Goal: Task Accomplishment & Management: Use online tool/utility

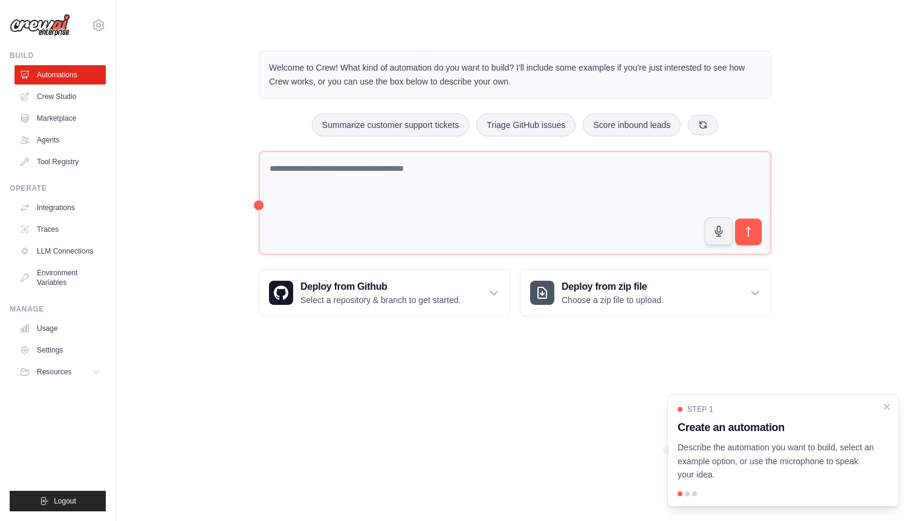
click at [685, 495] on div at bounding box center [687, 494] width 5 height 5
click at [686, 495] on div at bounding box center [687, 494] width 5 height 5
click at [693, 495] on div at bounding box center [694, 494] width 5 height 5
click at [694, 495] on div at bounding box center [694, 494] width 5 height 5
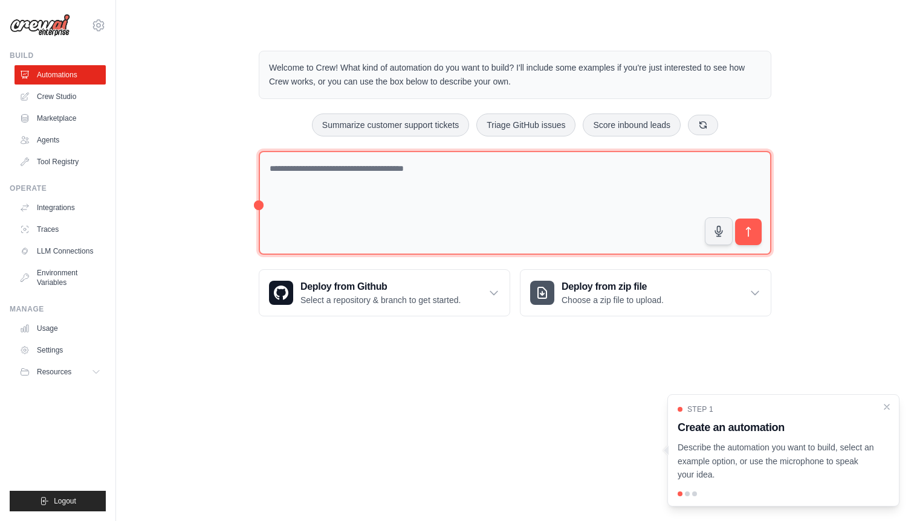
click at [314, 173] on textarea at bounding box center [515, 203] width 512 height 105
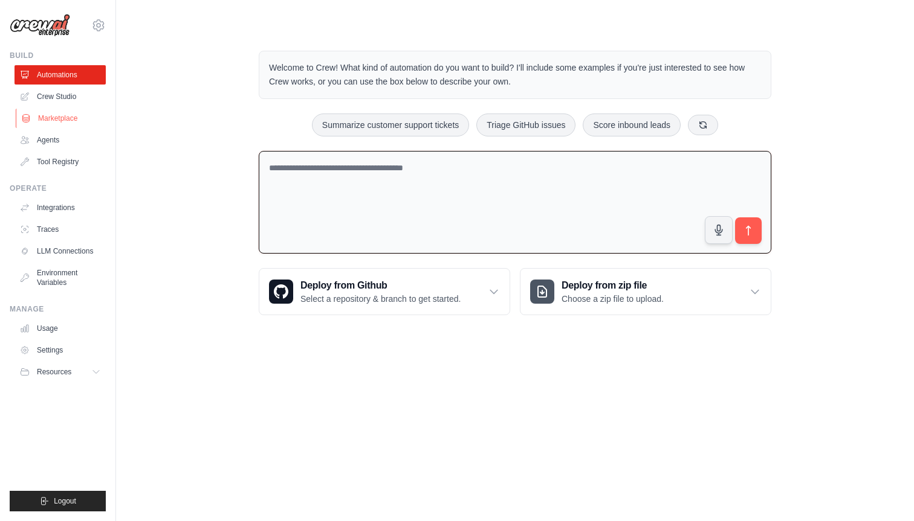
click at [67, 115] on link "Marketplace" at bounding box center [61, 118] width 91 height 19
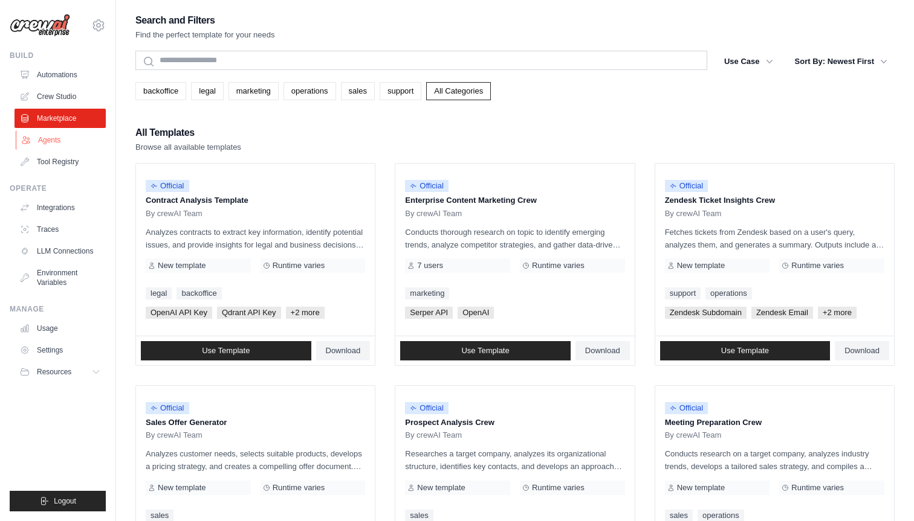
click at [59, 135] on link "Agents" at bounding box center [61, 140] width 91 height 19
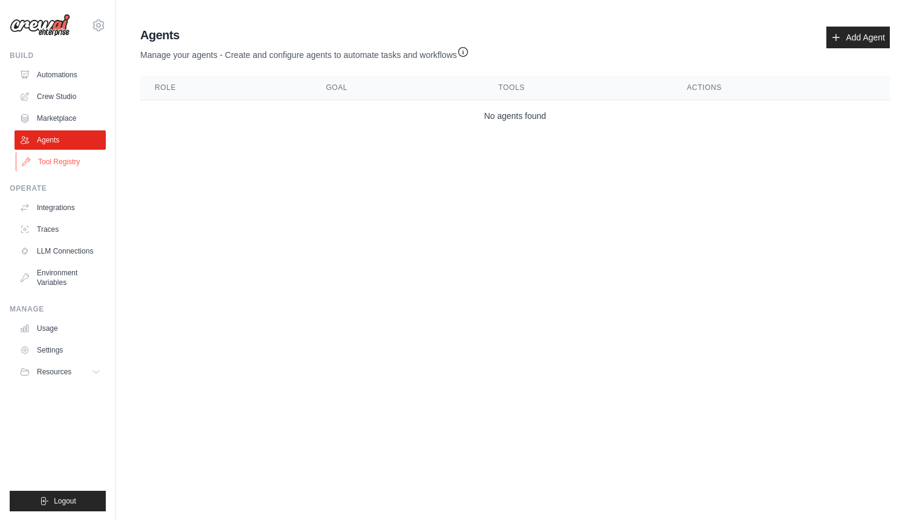
click at [60, 160] on link "Tool Registry" at bounding box center [61, 161] width 91 height 19
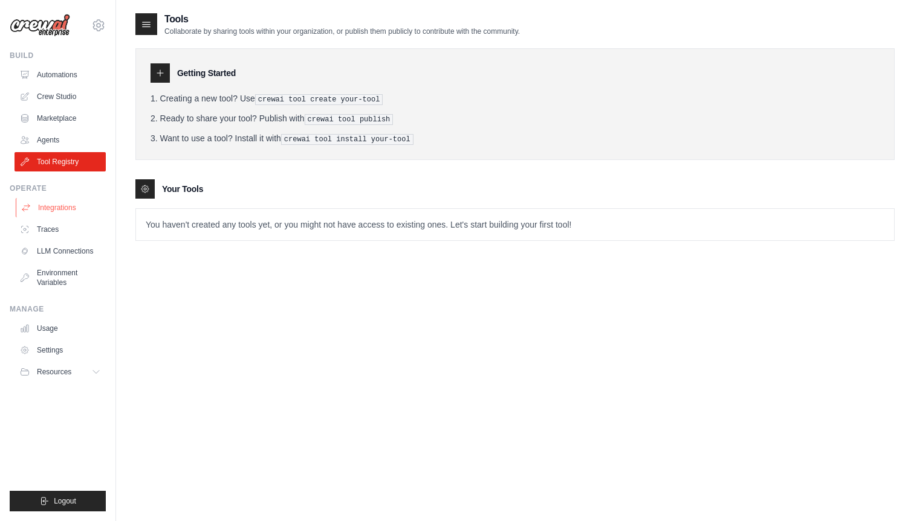
click at [40, 204] on link "Integrations" at bounding box center [61, 207] width 91 height 19
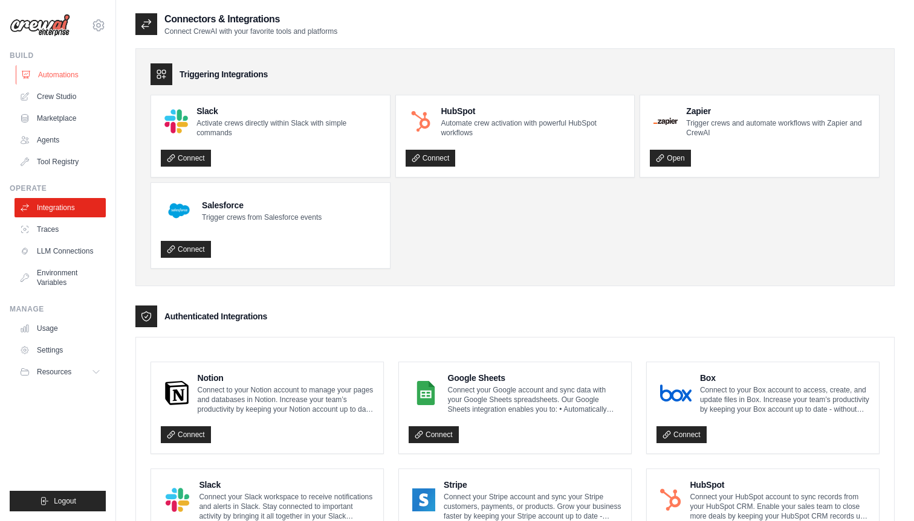
click at [47, 74] on link "Automations" at bounding box center [61, 74] width 91 height 19
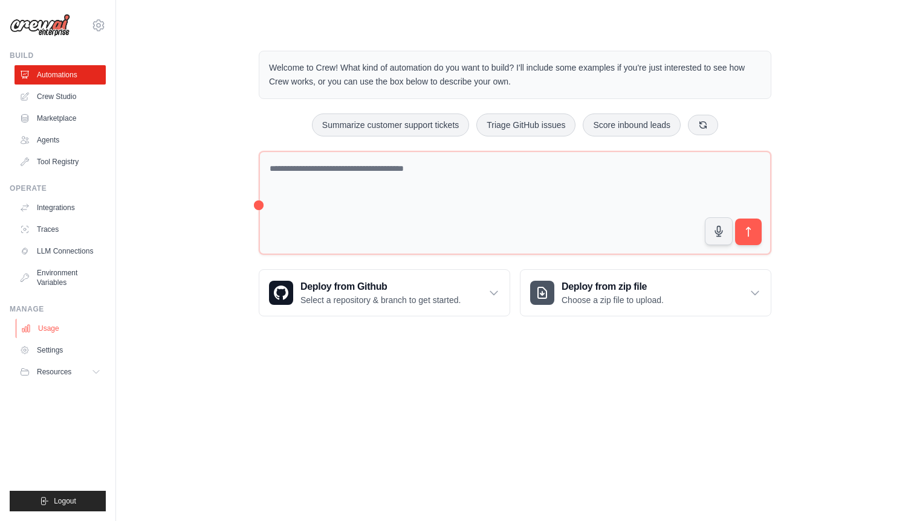
click at [56, 332] on link "Usage" at bounding box center [61, 328] width 91 height 19
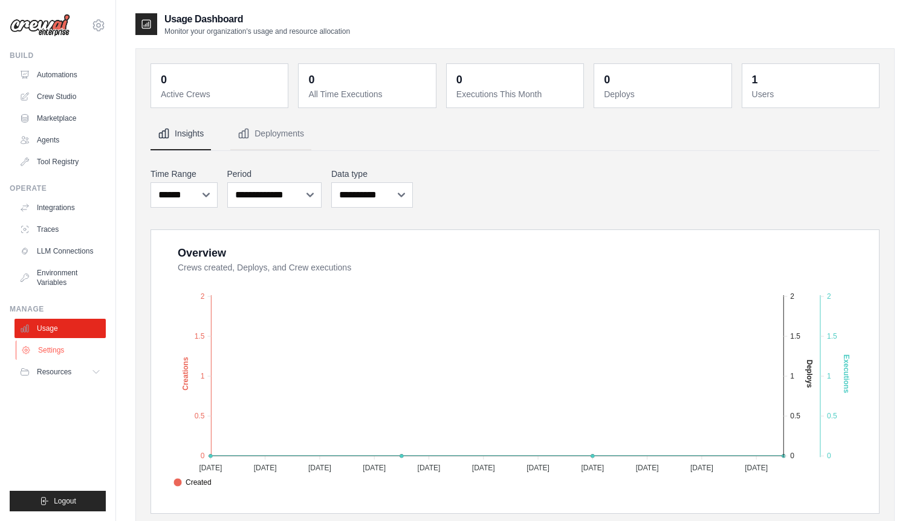
click at [56, 346] on link "Settings" at bounding box center [61, 350] width 91 height 19
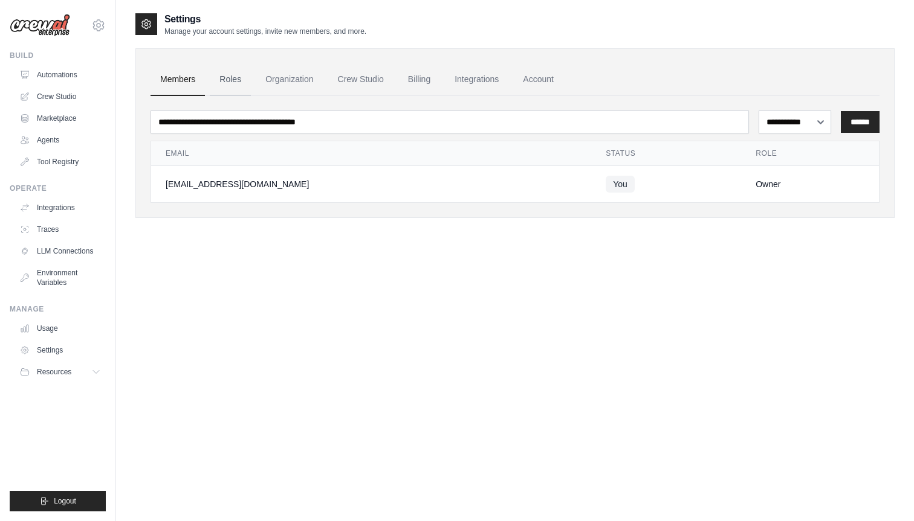
click at [225, 84] on link "Roles" at bounding box center [230, 79] width 41 height 33
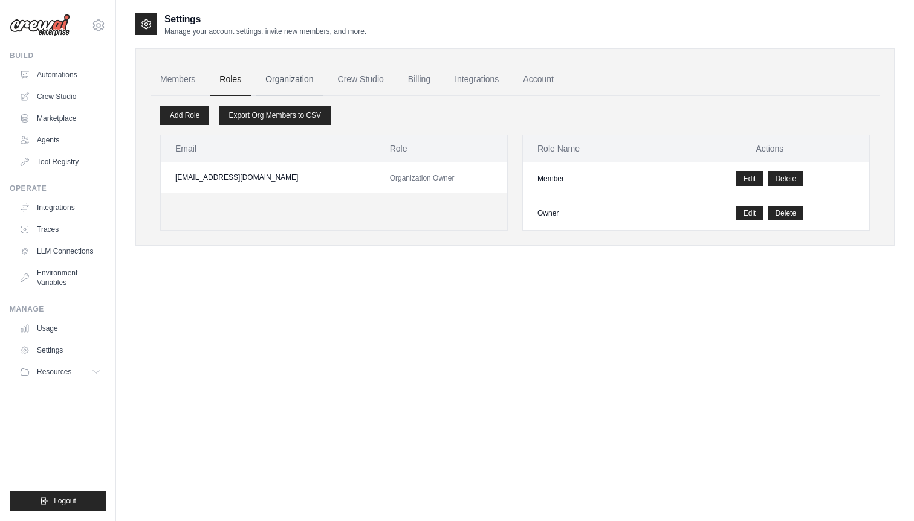
click at [282, 82] on link "Organization" at bounding box center [289, 79] width 67 height 33
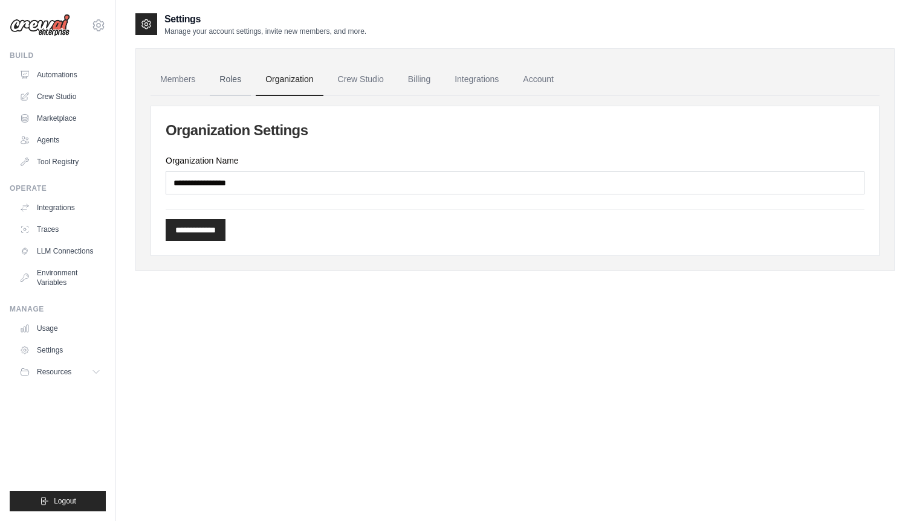
click at [224, 79] on link "Roles" at bounding box center [230, 79] width 41 height 33
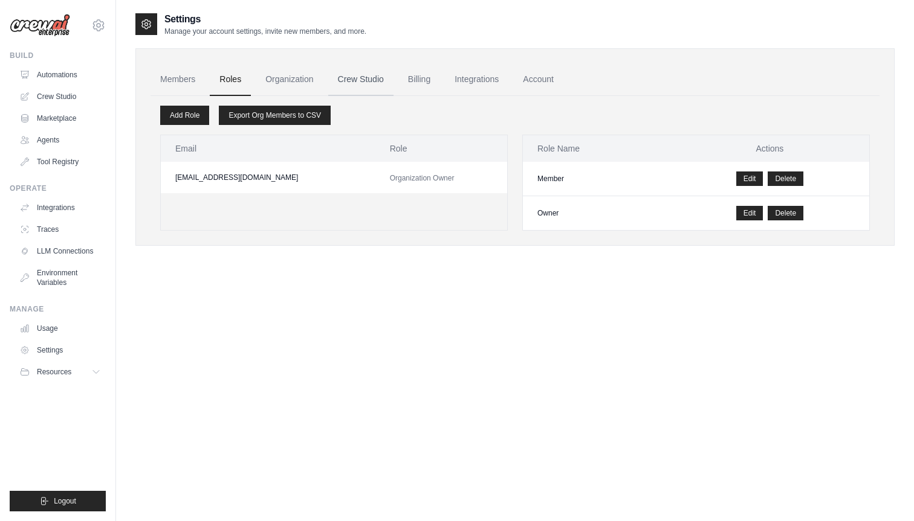
click at [366, 80] on link "Crew Studio" at bounding box center [360, 79] width 65 height 33
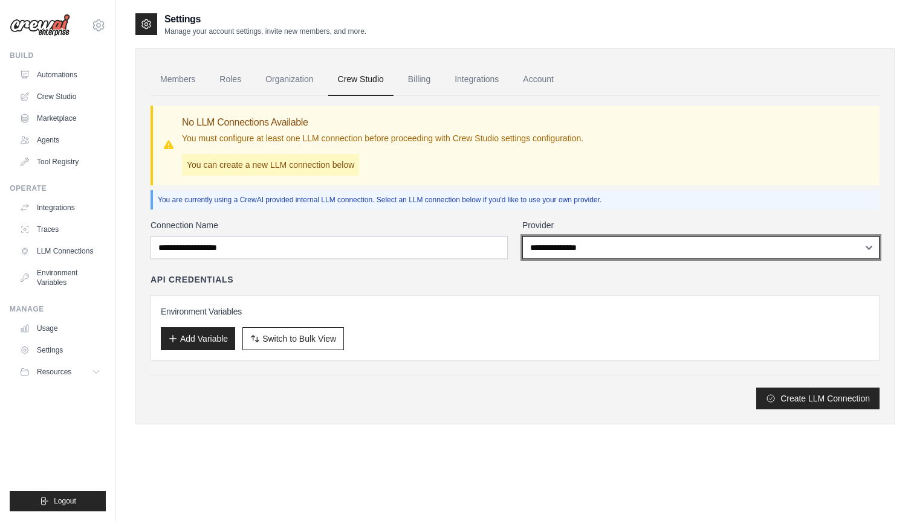
click at [526, 245] on select "**********" at bounding box center [700, 247] width 357 height 23
select select "******"
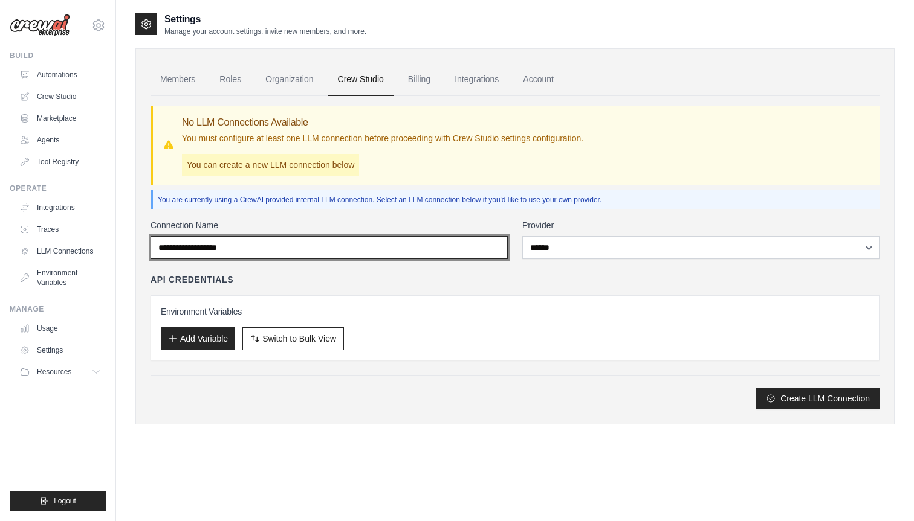
click at [466, 258] on input "Connection Name" at bounding box center [328, 247] width 357 height 23
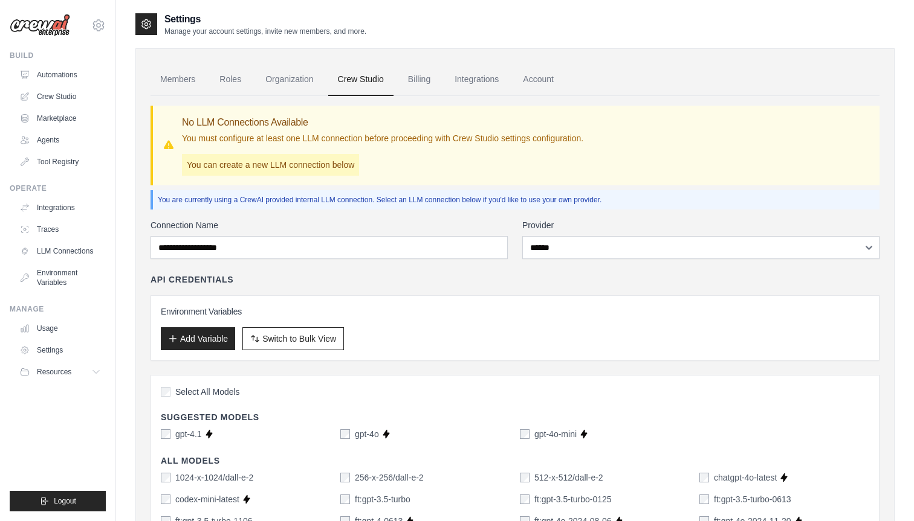
click at [332, 285] on div "API Credentials" at bounding box center [514, 280] width 729 height 12
click at [413, 84] on link "Billing" at bounding box center [419, 79] width 42 height 33
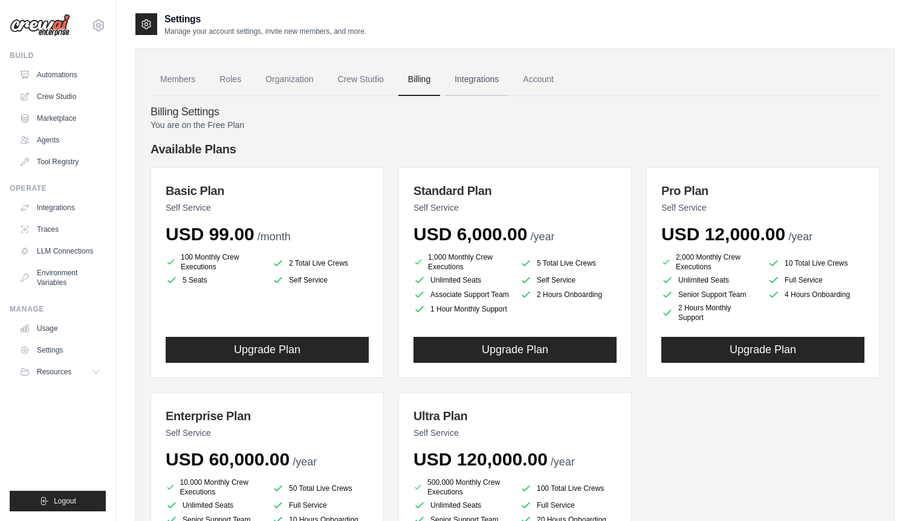
click at [479, 79] on link "Integrations" at bounding box center [476, 79] width 63 height 33
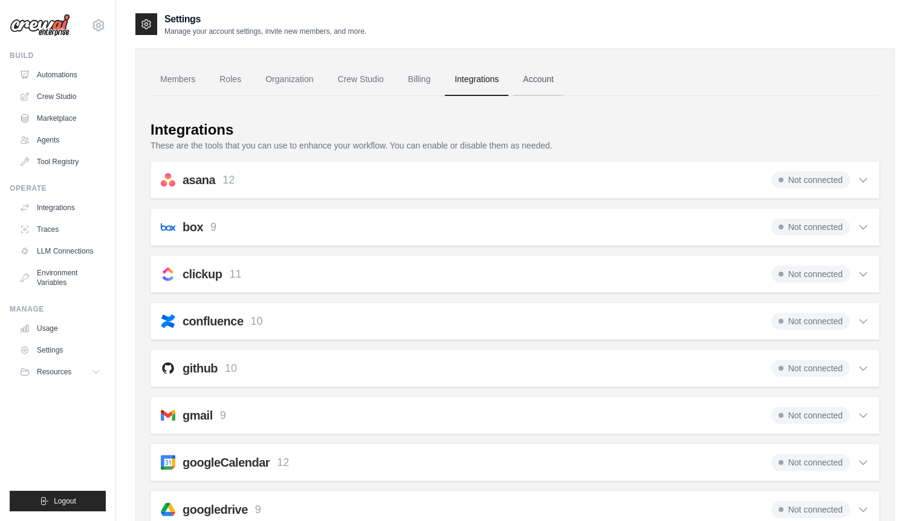
click at [538, 75] on link "Account" at bounding box center [538, 79] width 50 height 33
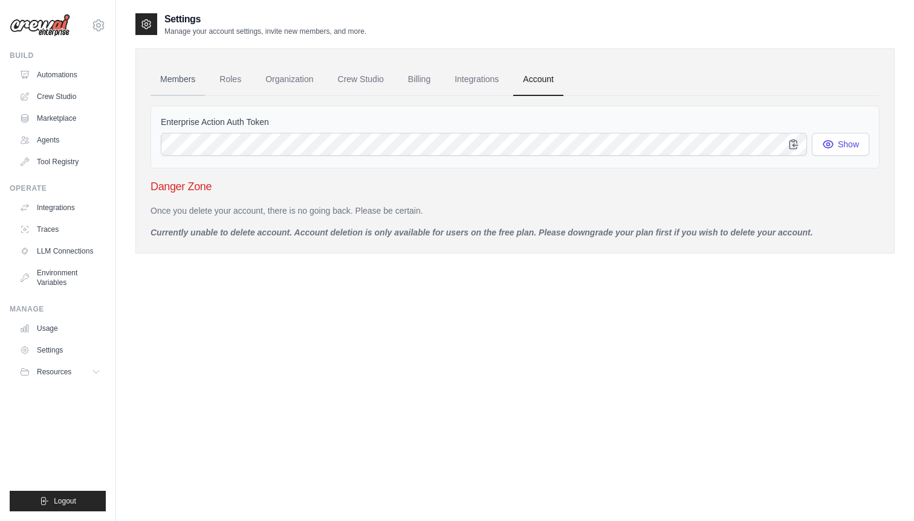
click at [183, 82] on link "Members" at bounding box center [177, 79] width 54 height 33
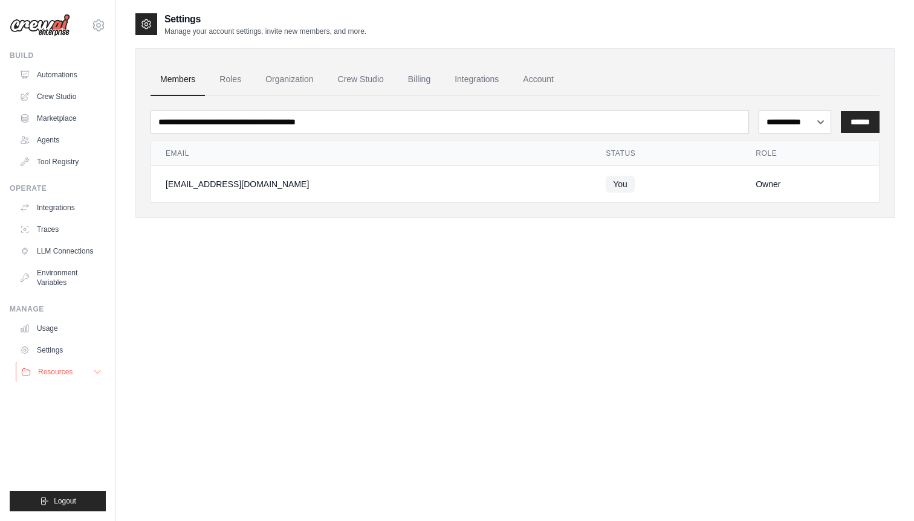
click at [80, 366] on button "Resources" at bounding box center [61, 372] width 91 height 19
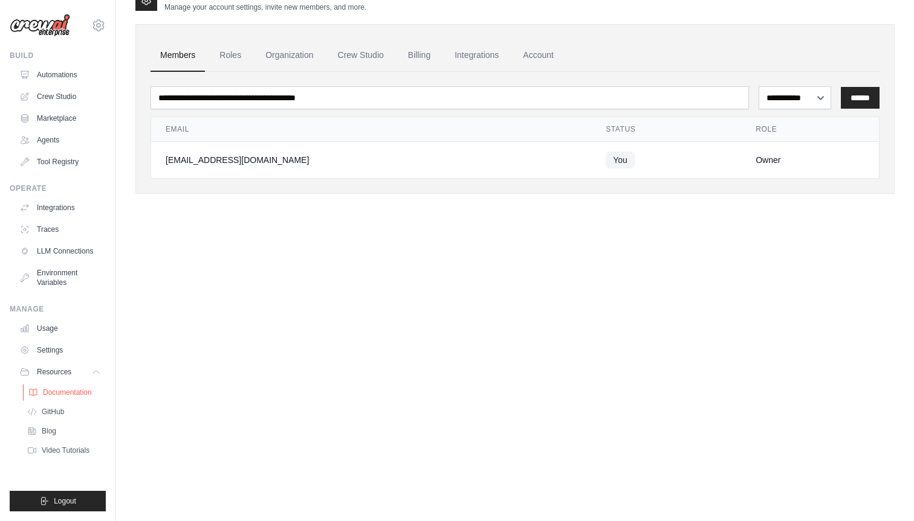
click at [71, 391] on span "Documentation" at bounding box center [67, 393] width 49 height 10
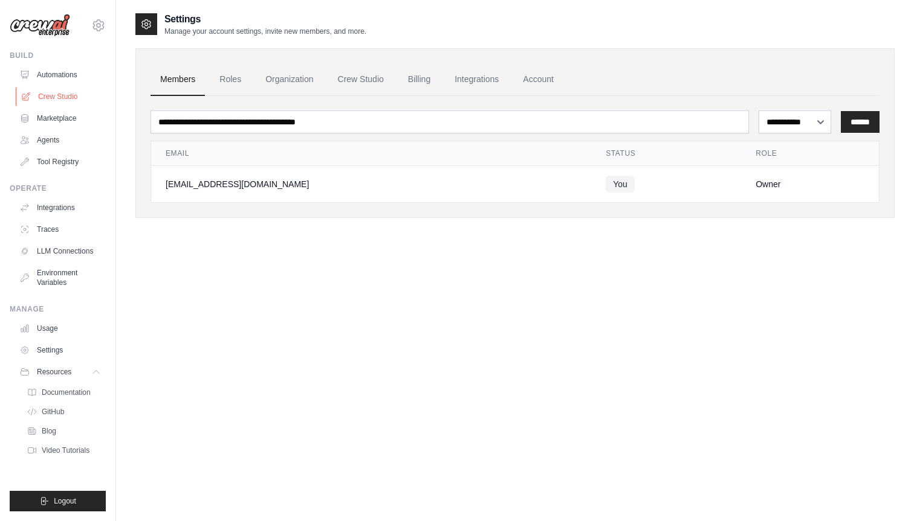
click at [76, 105] on link "Crew Studio" at bounding box center [61, 96] width 91 height 19
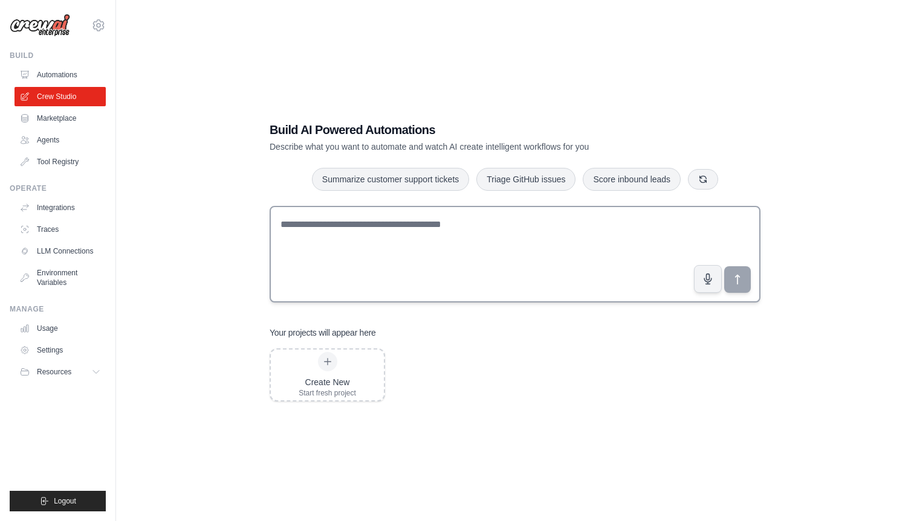
scroll to position [24, 0]
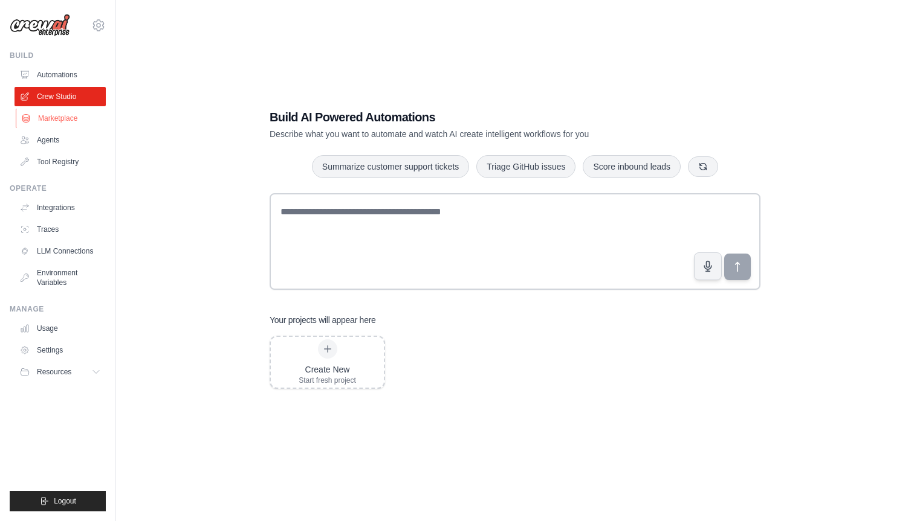
click at [68, 117] on link "Marketplace" at bounding box center [61, 118] width 91 height 19
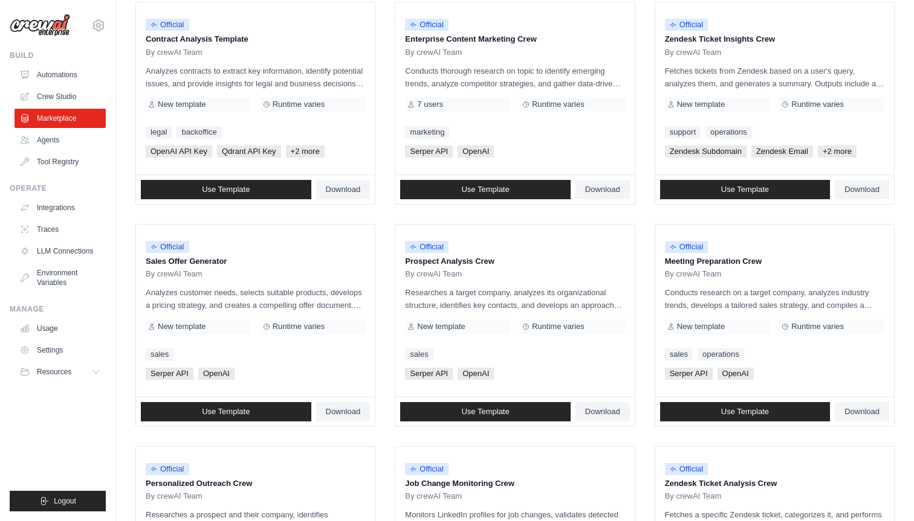
scroll to position [73, 0]
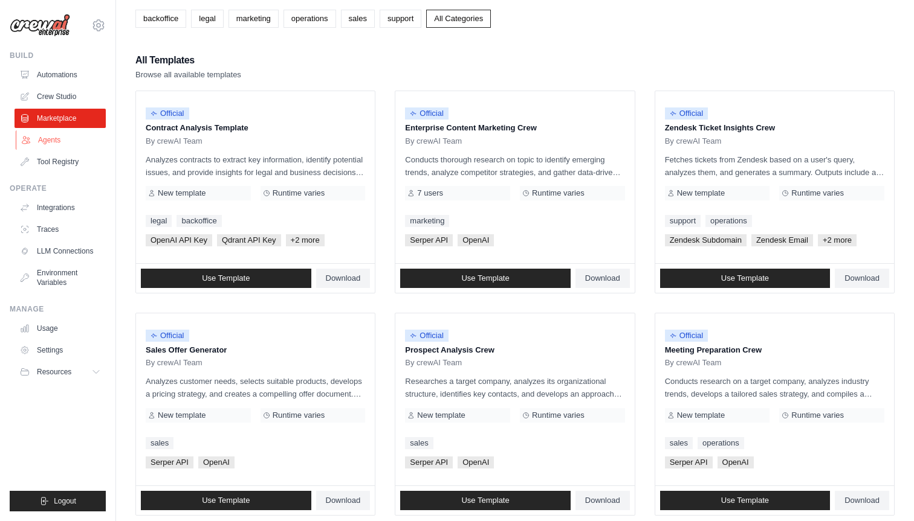
click at [69, 143] on link "Agents" at bounding box center [61, 140] width 91 height 19
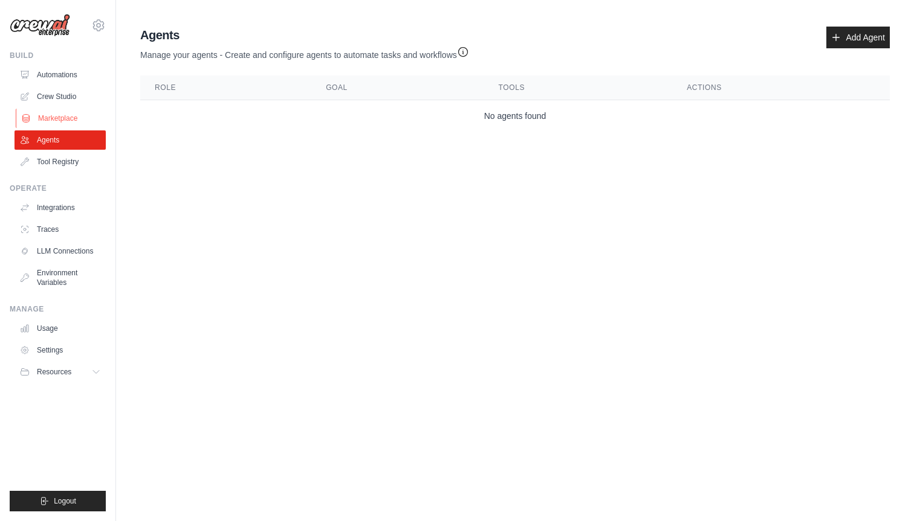
click at [69, 117] on link "Marketplace" at bounding box center [61, 118] width 91 height 19
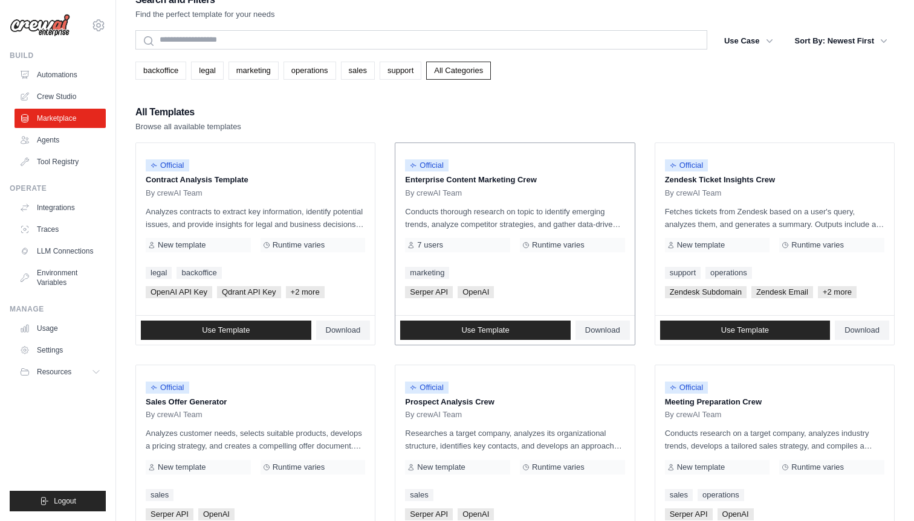
scroll to position [27, 0]
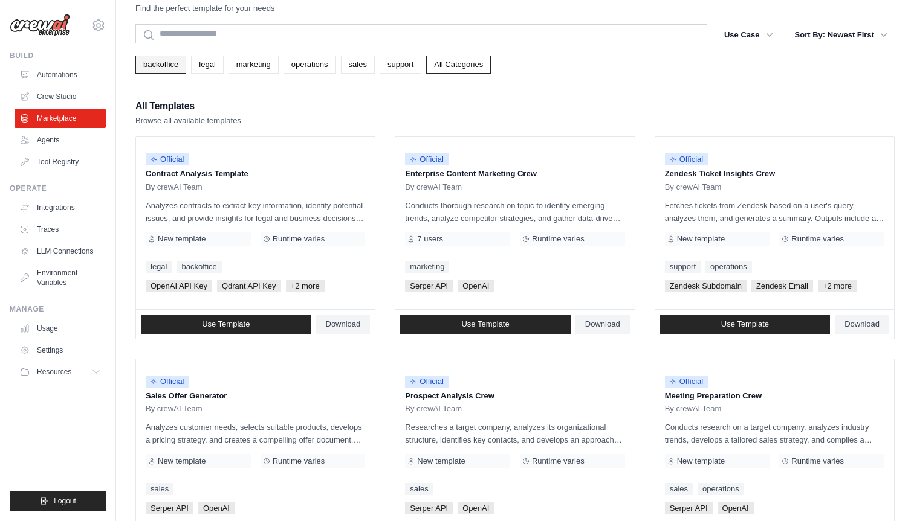
click at [167, 68] on link "backoffice" at bounding box center [160, 65] width 51 height 18
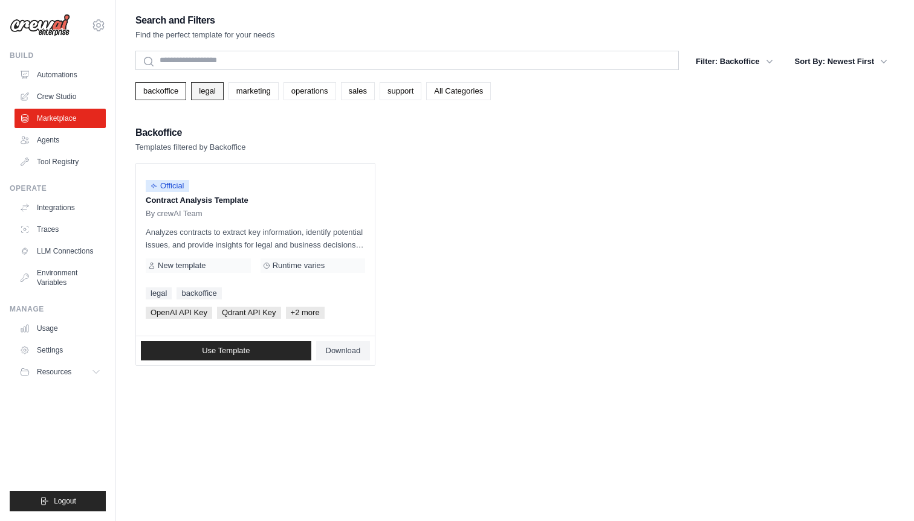
click at [213, 86] on link "legal" at bounding box center [207, 91] width 32 height 18
click at [254, 94] on link "marketing" at bounding box center [253, 91] width 50 height 18
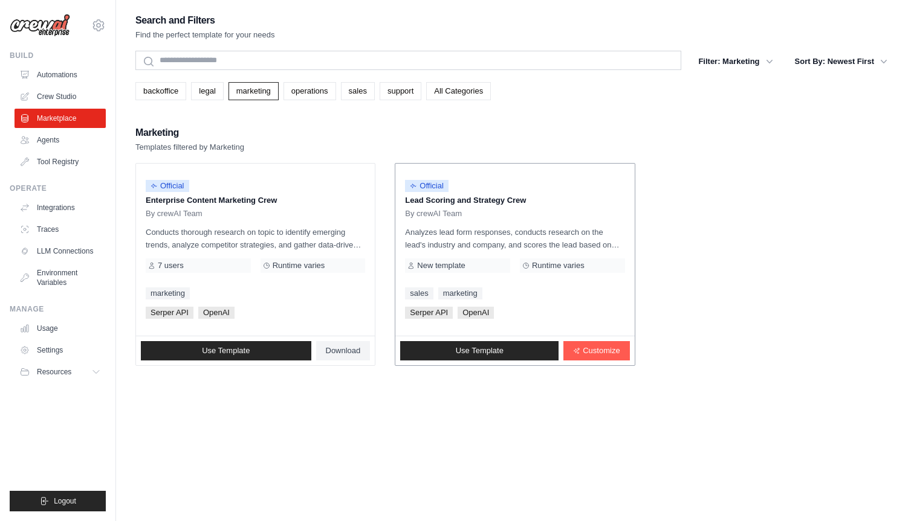
click at [467, 230] on p "Analyzes lead form responses, conducts research on the lead's industry and comp…" at bounding box center [514, 238] width 219 height 25
click at [767, 65] on icon "button" at bounding box center [769, 61] width 12 height 12
click at [767, 60] on icon "button" at bounding box center [769, 61] width 6 height 4
click at [769, 63] on icon "button" at bounding box center [769, 61] width 12 height 12
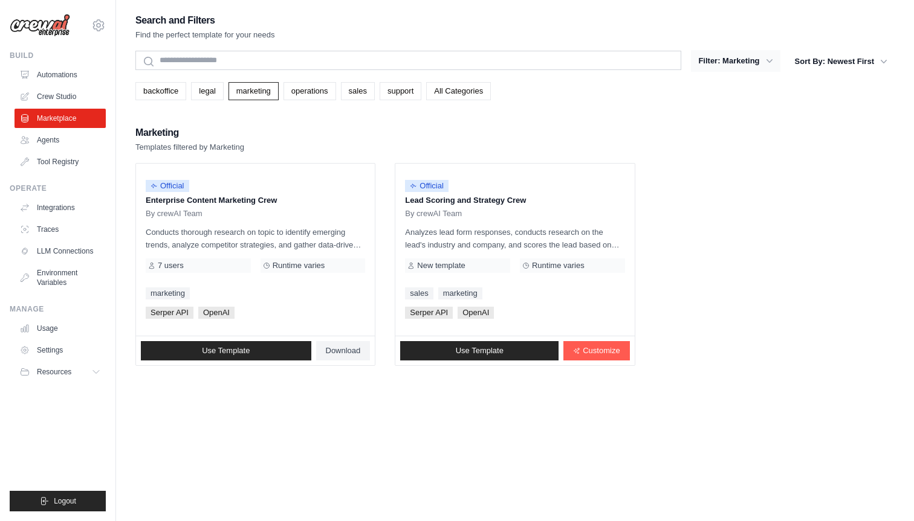
click at [769, 63] on icon "button" at bounding box center [769, 61] width 12 height 12
click at [312, 89] on link "operations" at bounding box center [309, 91] width 53 height 18
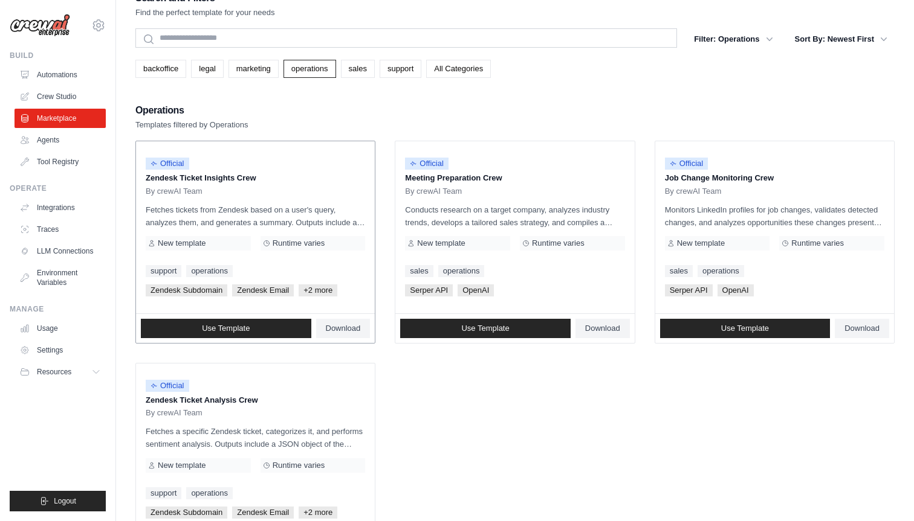
scroll to position [19, 0]
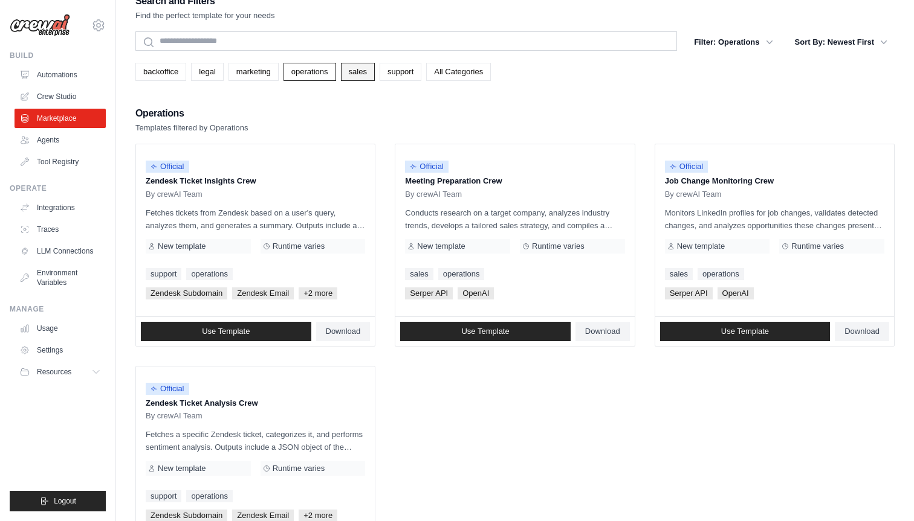
click at [349, 74] on link "sales" at bounding box center [358, 72] width 34 height 18
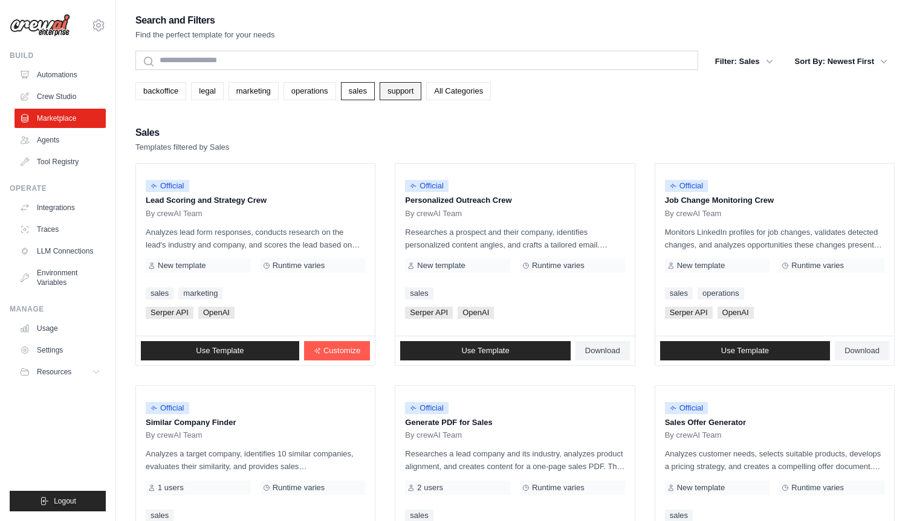
click at [407, 92] on link "support" at bounding box center [400, 91] width 42 height 18
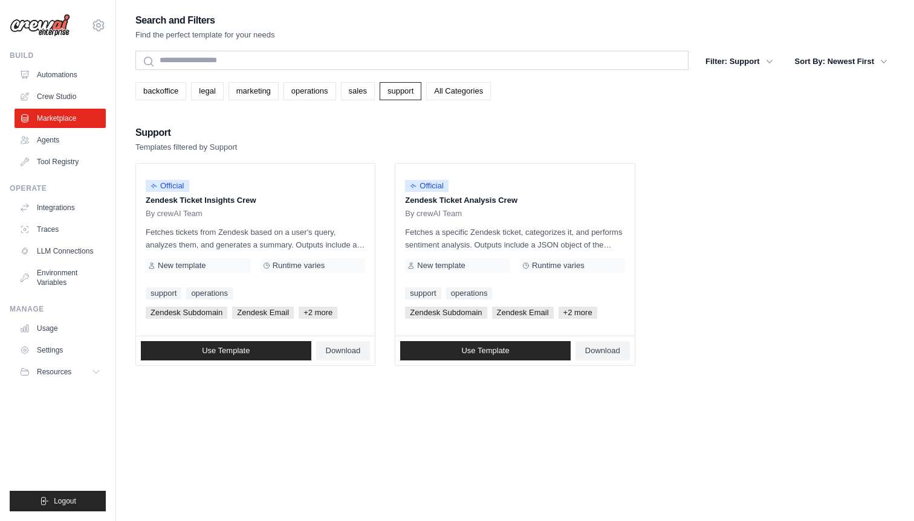
click at [464, 96] on link "All Categories" at bounding box center [458, 91] width 65 height 18
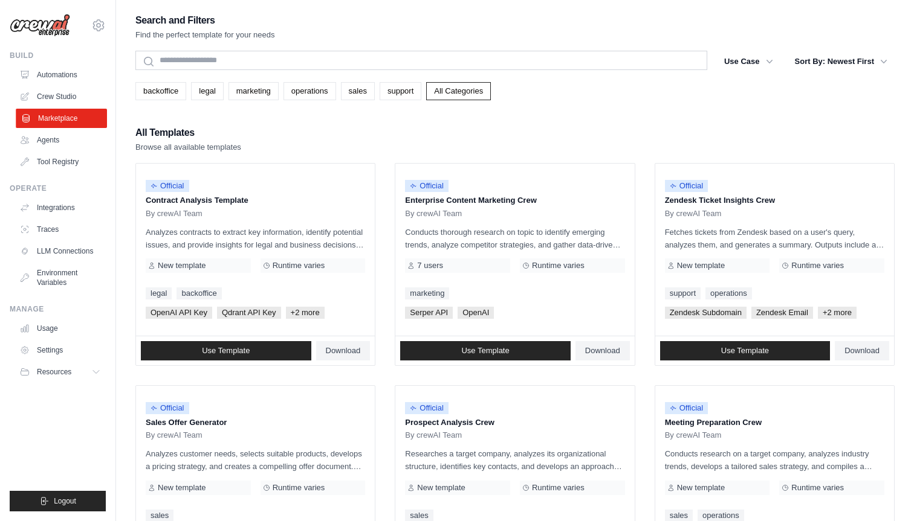
click at [40, 118] on link "Marketplace" at bounding box center [61, 118] width 91 height 19
click at [65, 93] on link "Crew Studio" at bounding box center [60, 96] width 91 height 19
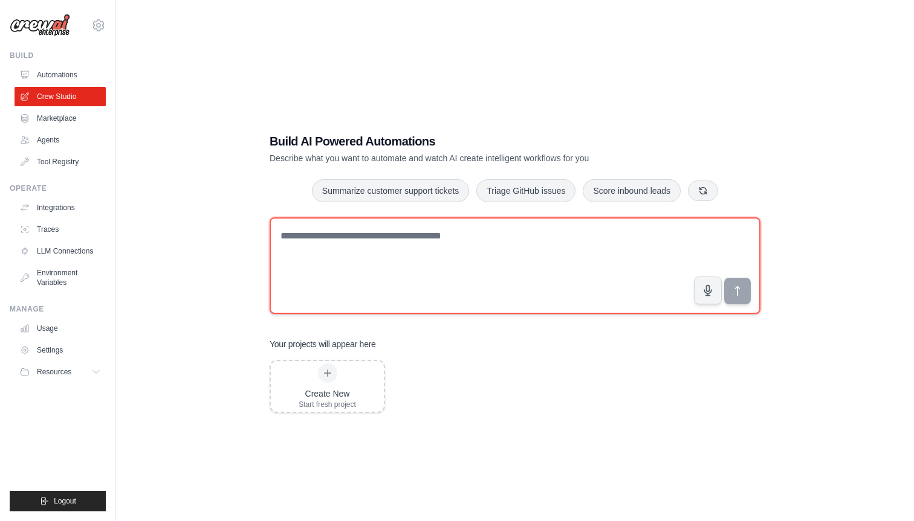
click at [321, 262] on textarea at bounding box center [514, 266] width 491 height 97
type textarea "******"
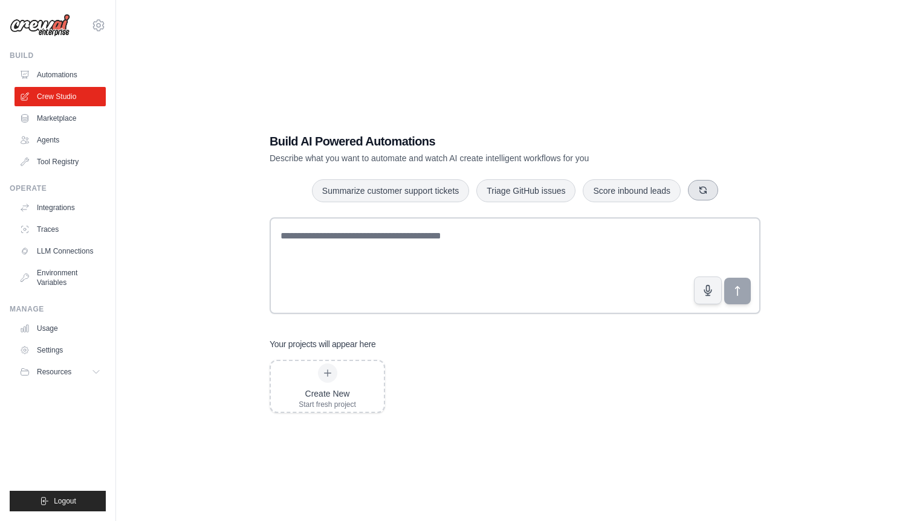
click at [703, 191] on icon "button" at bounding box center [703, 190] width 7 height 7
click at [721, 193] on icon "button" at bounding box center [721, 191] width 10 height 10
click at [732, 190] on icon "button" at bounding box center [737, 191] width 10 height 10
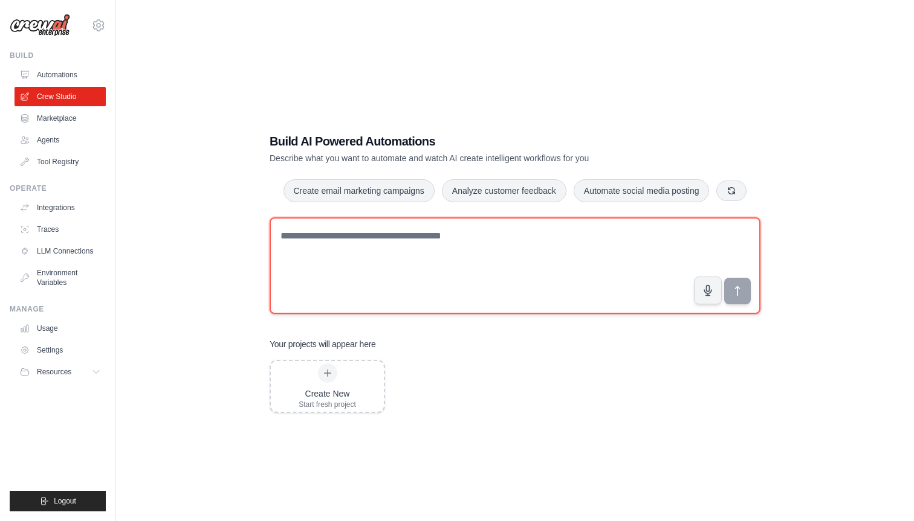
click at [358, 255] on textarea at bounding box center [514, 266] width 491 height 97
drag, startPoint x: 280, startPoint y: 236, endPoint x: 358, endPoint y: 236, distance: 77.9
click at [358, 236] on textarea "**********" at bounding box center [514, 266] width 491 height 97
click at [430, 234] on textarea "**********" at bounding box center [514, 266] width 491 height 97
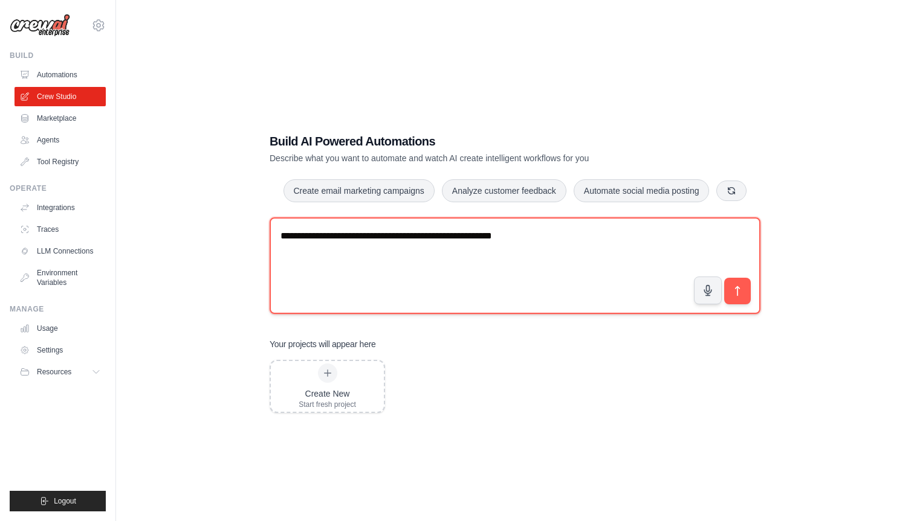
click at [557, 229] on textarea "**********" at bounding box center [514, 266] width 491 height 97
click at [479, 236] on textarea "**********" at bounding box center [514, 266] width 491 height 97
click at [683, 233] on textarea "**********" at bounding box center [514, 266] width 491 height 97
click at [282, 234] on textarea "**********" at bounding box center [514, 266] width 491 height 97
click at [466, 251] on textarea "**********" at bounding box center [514, 266] width 491 height 97
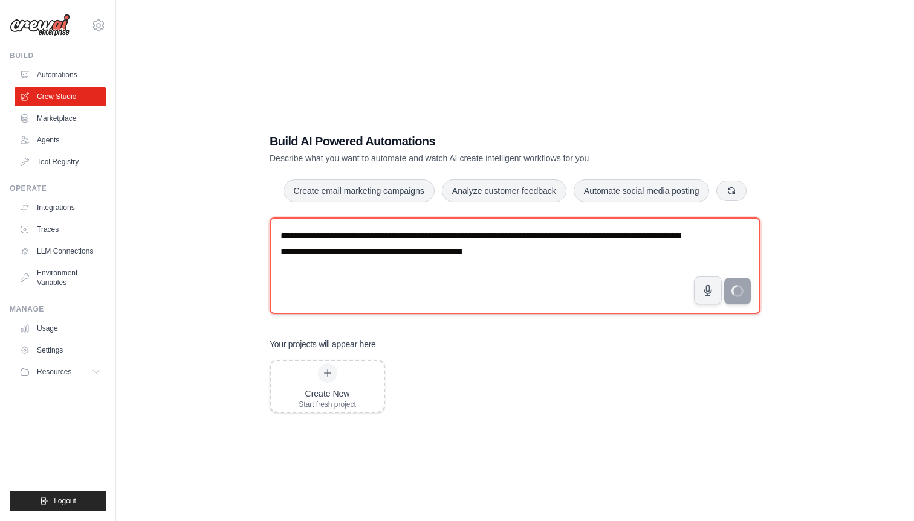
type textarea "**********"
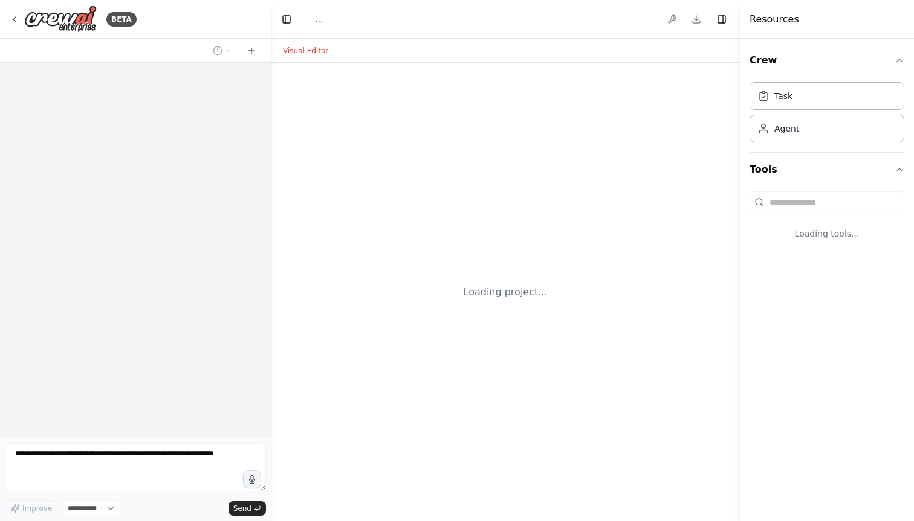
select select "****"
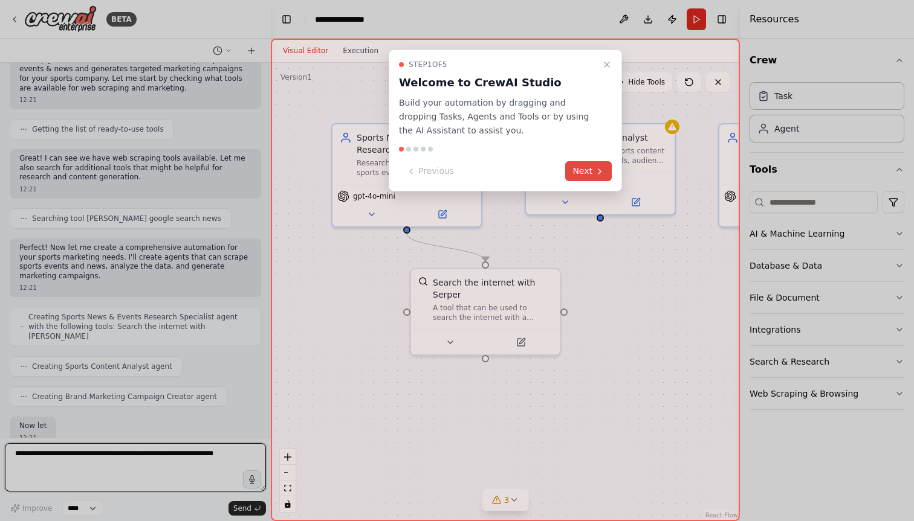
scroll to position [173, 0]
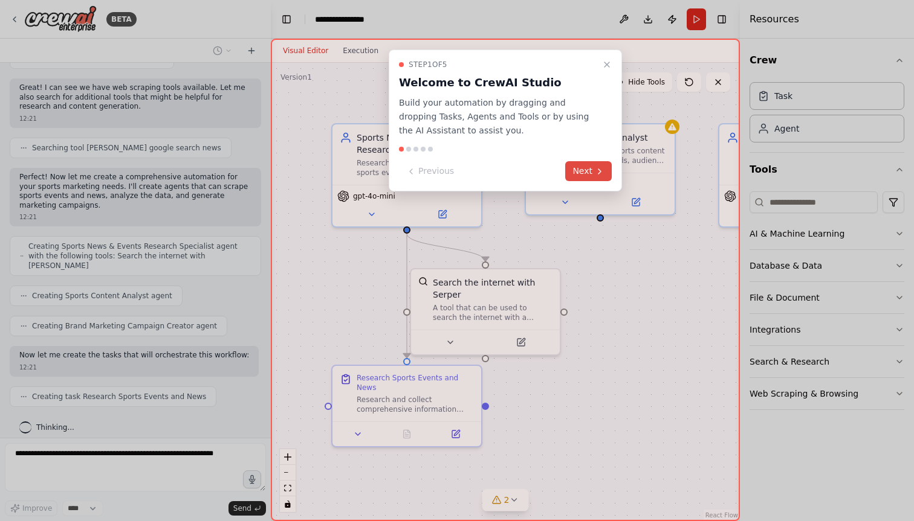
click at [598, 172] on icon at bounding box center [600, 172] width 10 height 10
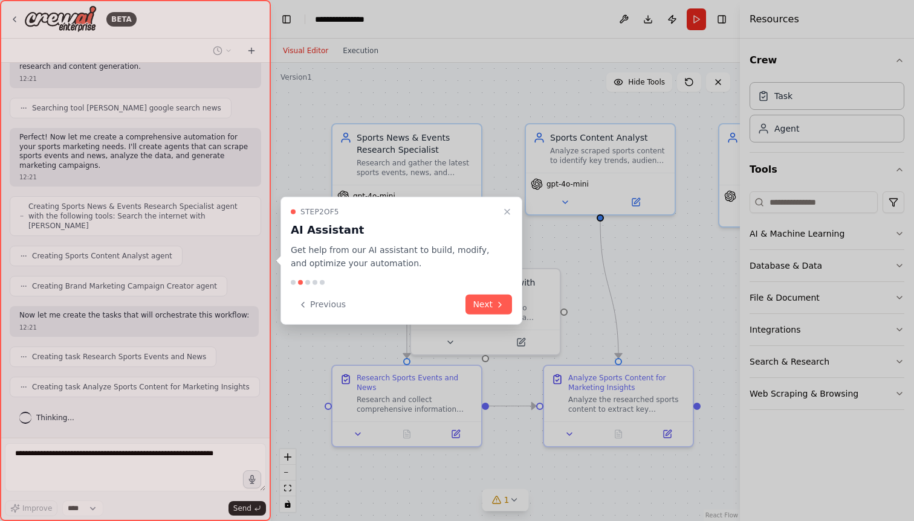
scroll to position [204, 0]
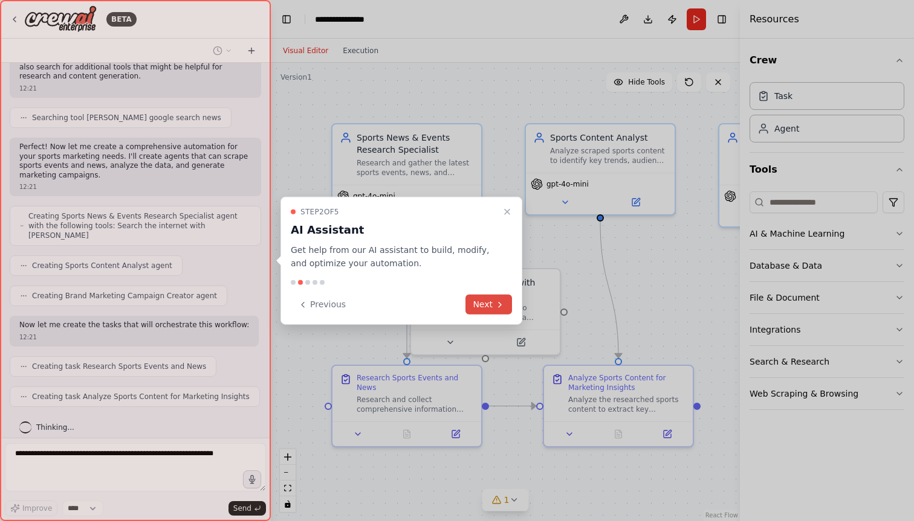
click at [490, 302] on button "Next" at bounding box center [488, 305] width 47 height 20
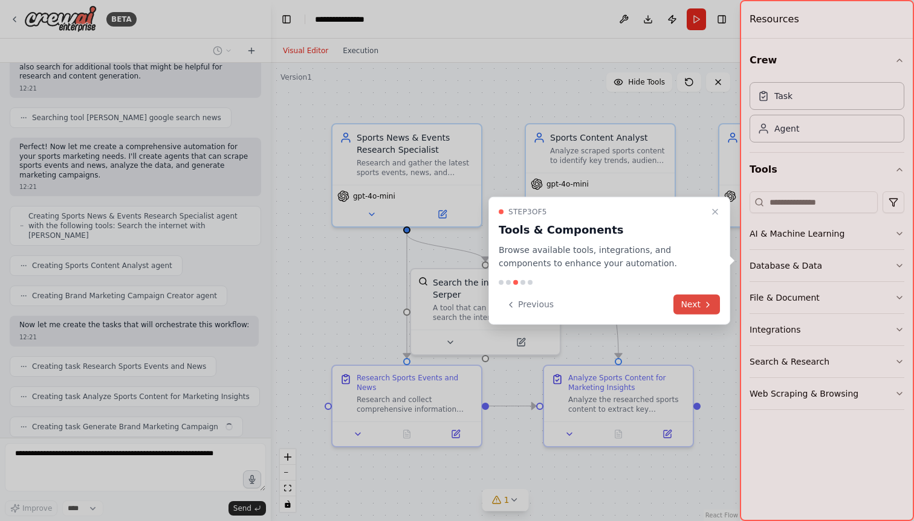
scroll to position [234, 0]
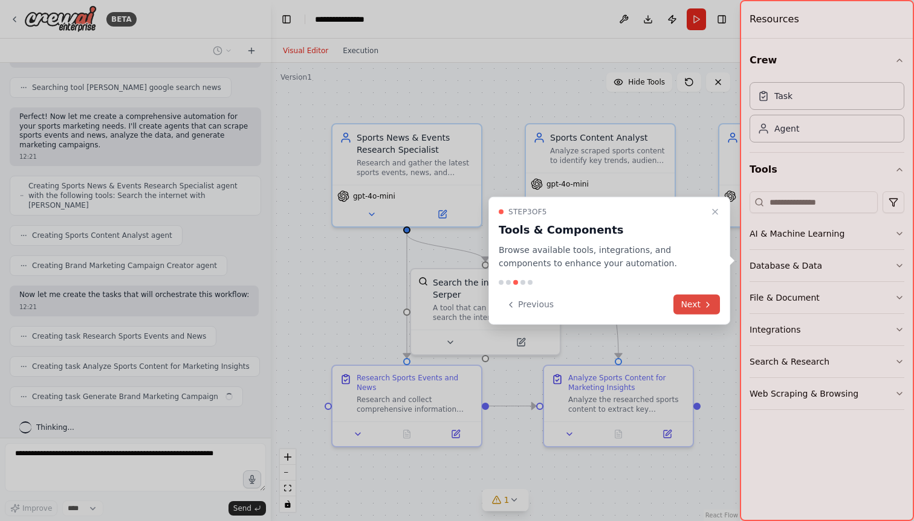
click at [697, 303] on button "Next" at bounding box center [696, 305] width 47 height 20
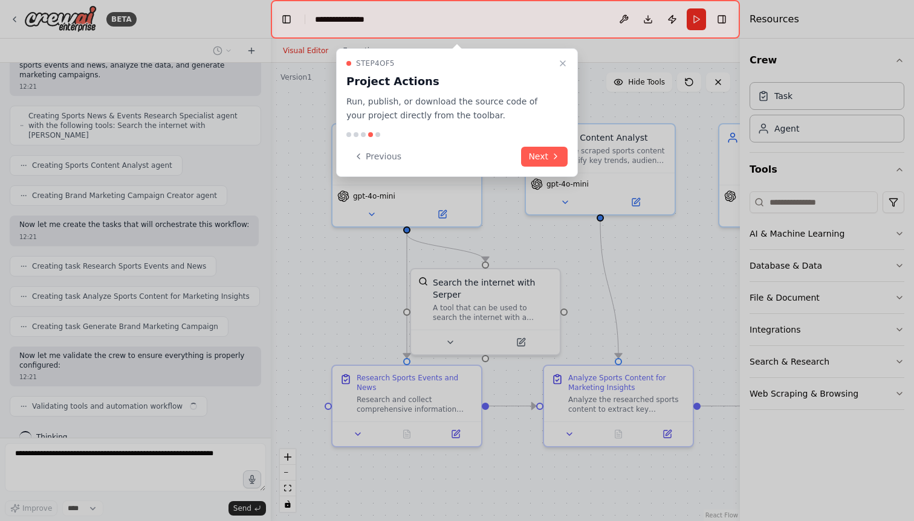
scroll to position [314, 0]
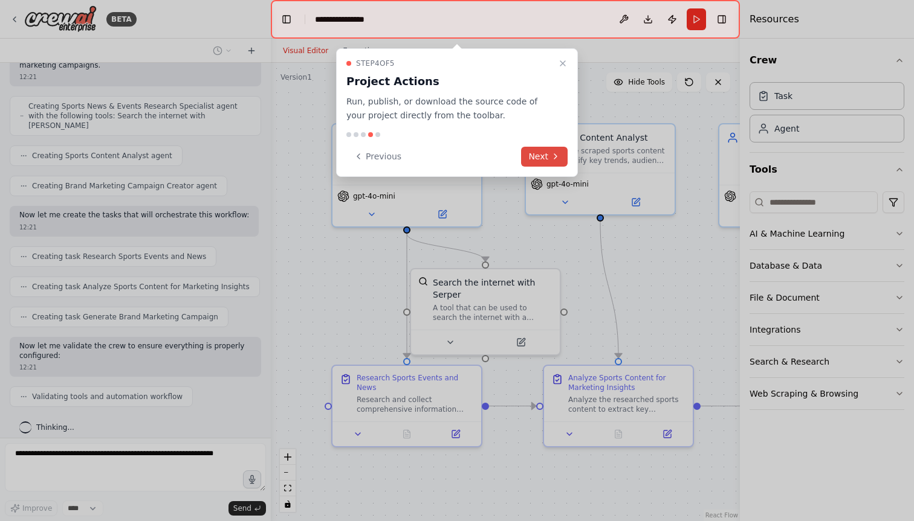
click at [546, 155] on button "Next" at bounding box center [544, 157] width 47 height 20
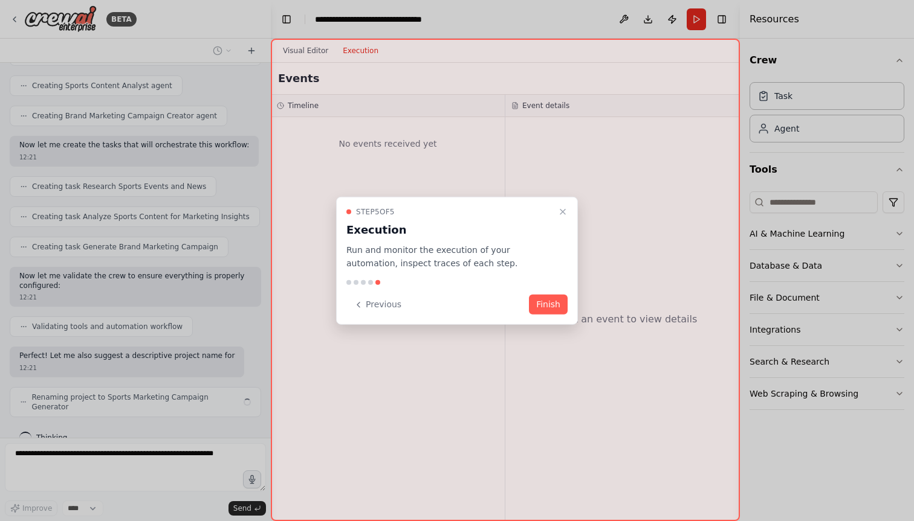
scroll to position [393, 0]
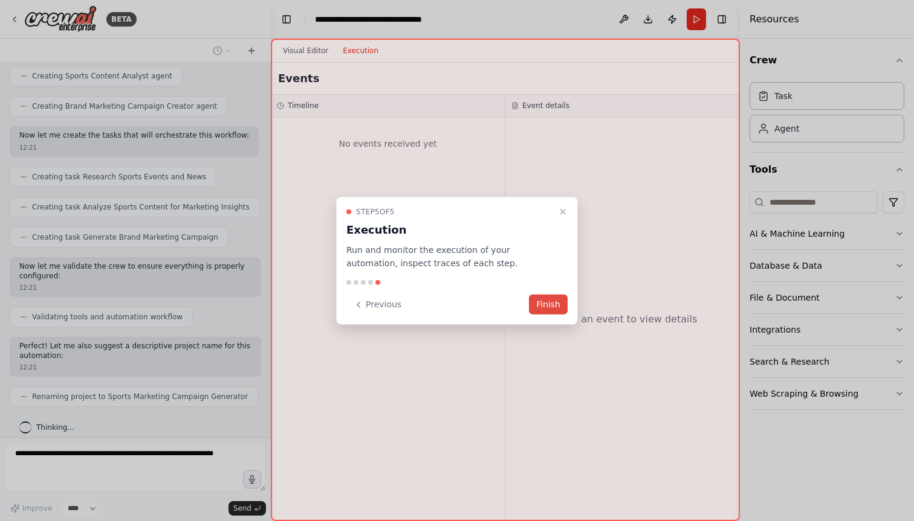
click at [555, 305] on button "Finish" at bounding box center [548, 305] width 39 height 20
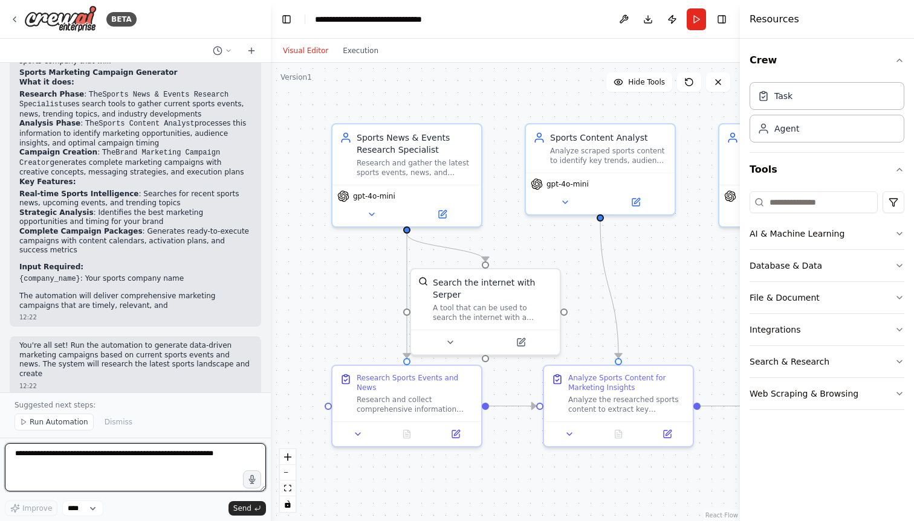
scroll to position [777, 0]
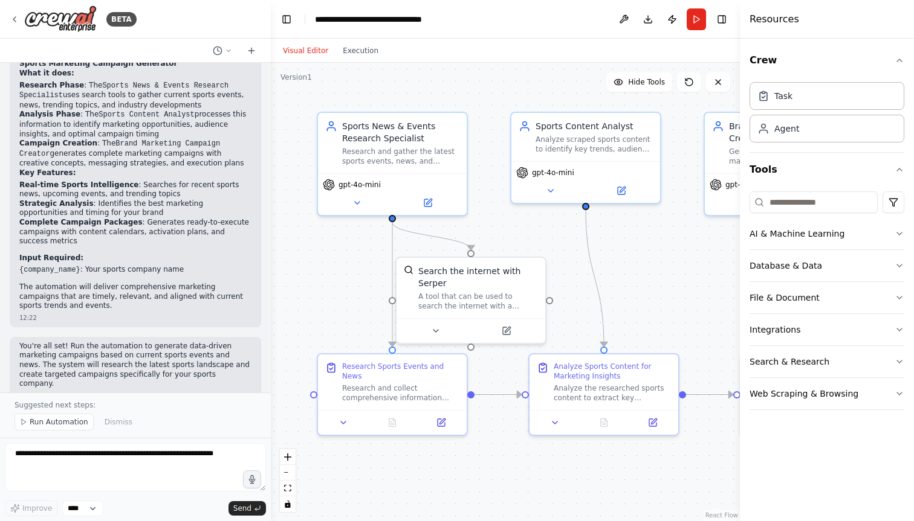
drag, startPoint x: 492, startPoint y: 231, endPoint x: 477, endPoint y: 220, distance: 18.5
click at [477, 220] on div ".deletable-edge-delete-btn { width: 20px; height: 20px; border: 0px solid #ffff…" at bounding box center [505, 292] width 469 height 459
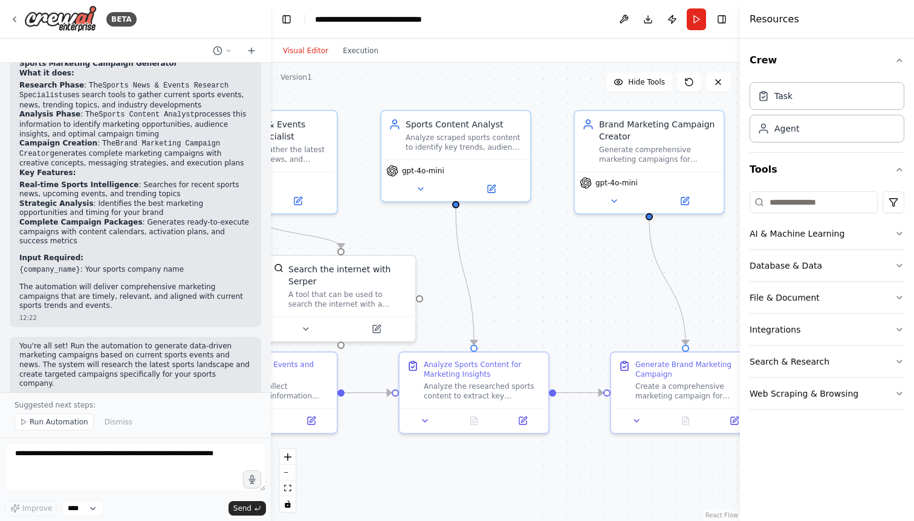
drag, startPoint x: 514, startPoint y: 230, endPoint x: 268, endPoint y: 217, distance: 246.9
click at [268, 217] on div "BETA As a founder of sports company I want to Web scrap for the sports related …" at bounding box center [457, 260] width 914 height 521
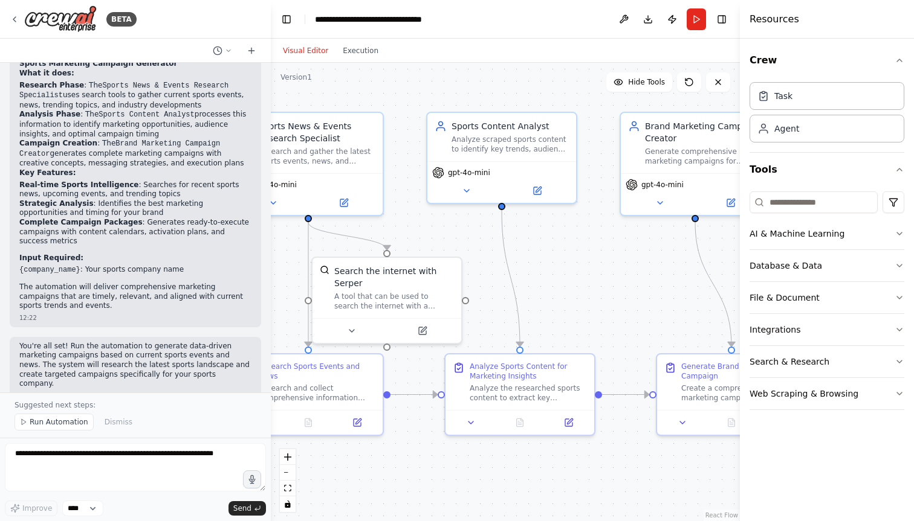
drag, startPoint x: 428, startPoint y: 227, endPoint x: 600, endPoint y: 240, distance: 172.1
click at [599, 240] on div ".deletable-edge-delete-btn { width: 20px; height: 20px; border: 0px solid #ffff…" at bounding box center [505, 292] width 469 height 459
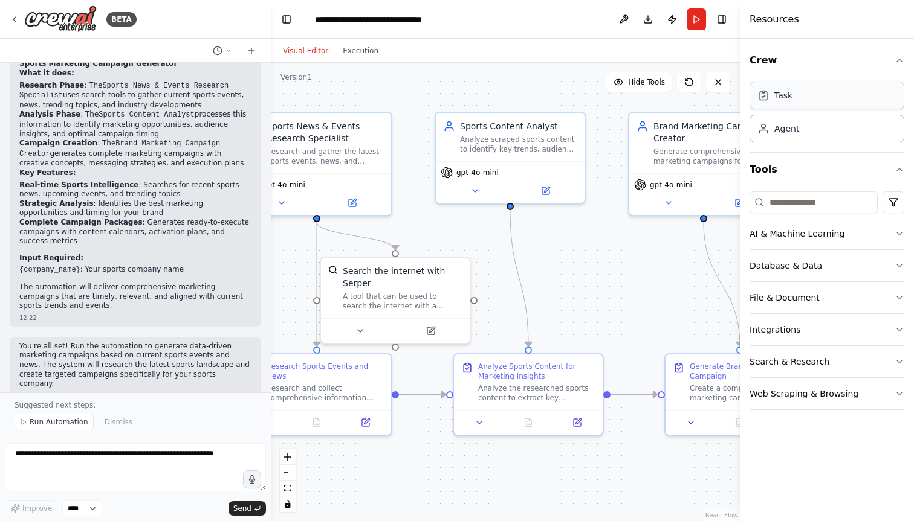
click at [799, 99] on div "Task" at bounding box center [826, 96] width 155 height 28
click at [883, 227] on button "AI & Machine Learning" at bounding box center [826, 233] width 155 height 31
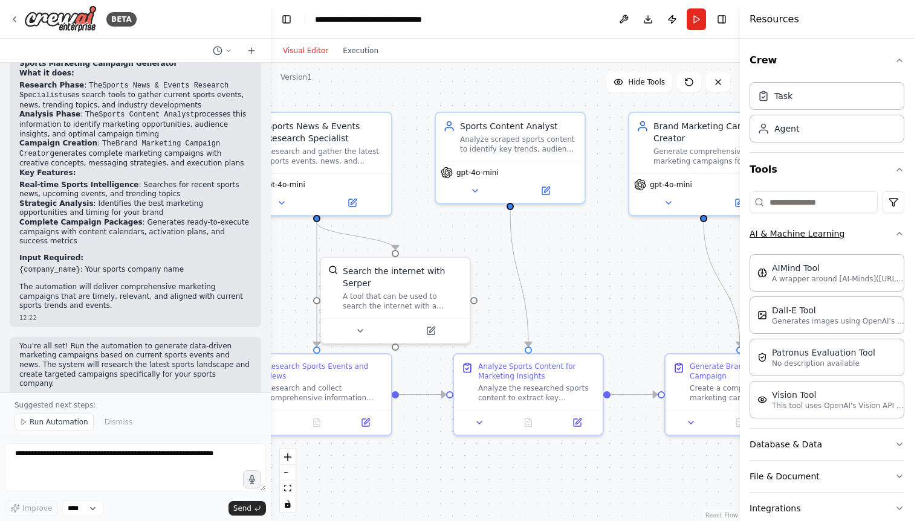
click at [883, 227] on button "AI & Machine Learning" at bounding box center [826, 233] width 155 height 31
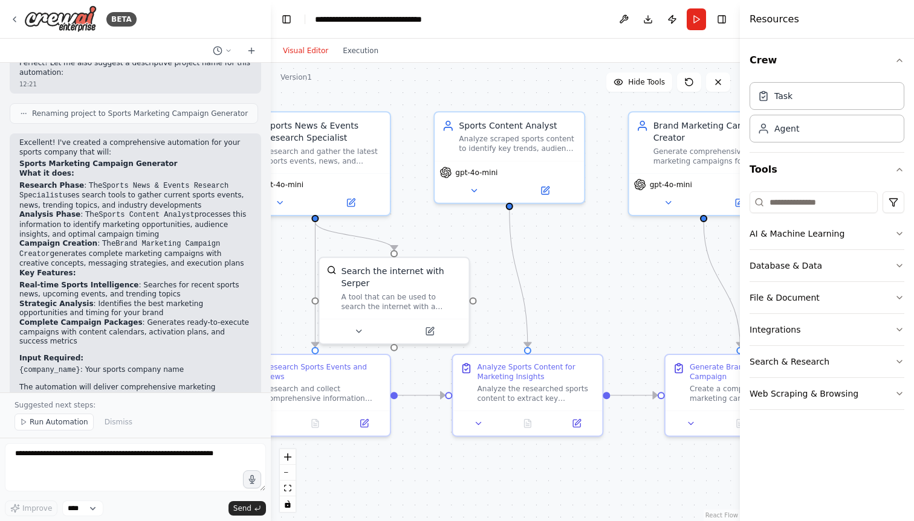
scroll to position [674, 0]
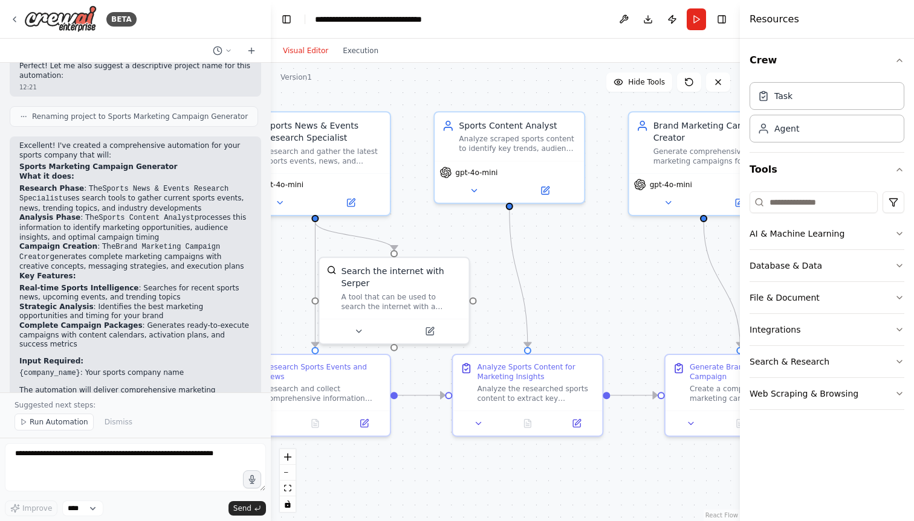
drag, startPoint x: 20, startPoint y: 179, endPoint x: 213, endPoint y: 197, distance: 193.6
click at [213, 197] on li "Research Phase : The Sports News & Events Research Specialist uses search tools…" at bounding box center [135, 199] width 232 height 30
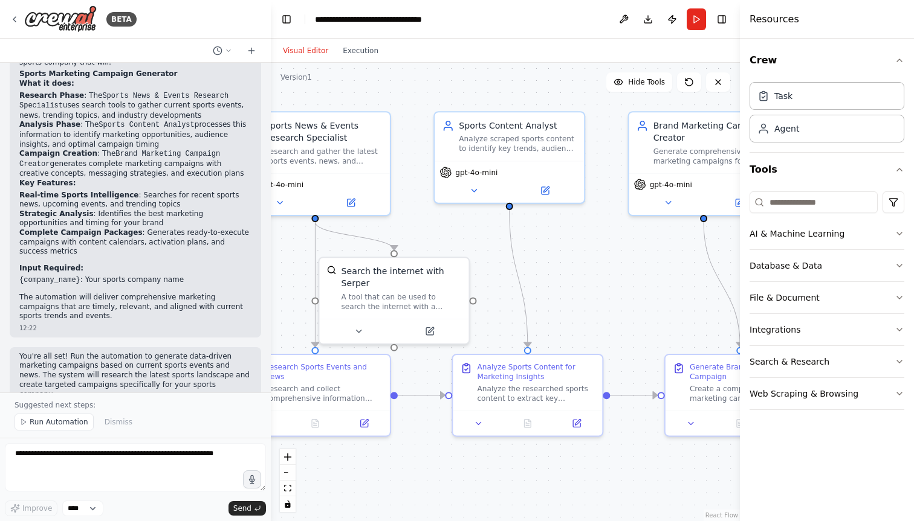
scroll to position [777, 0]
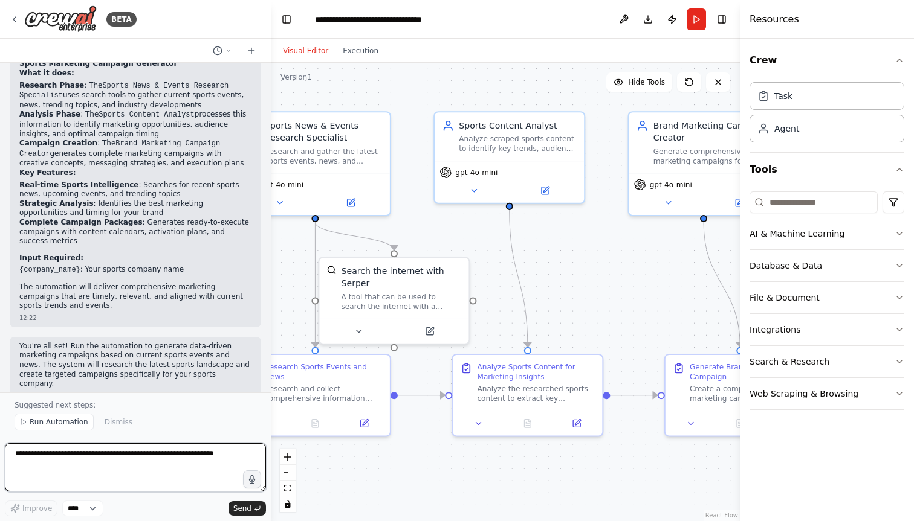
click at [60, 453] on textarea at bounding box center [135, 468] width 261 height 48
click at [136, 455] on textarea "**********" at bounding box center [135, 468] width 261 height 48
click at [173, 457] on textarea "**********" at bounding box center [135, 468] width 261 height 48
drag, startPoint x: 94, startPoint y: 459, endPoint x: 167, endPoint y: 458, distance: 73.1
click at [167, 458] on textarea "**********" at bounding box center [135, 468] width 261 height 48
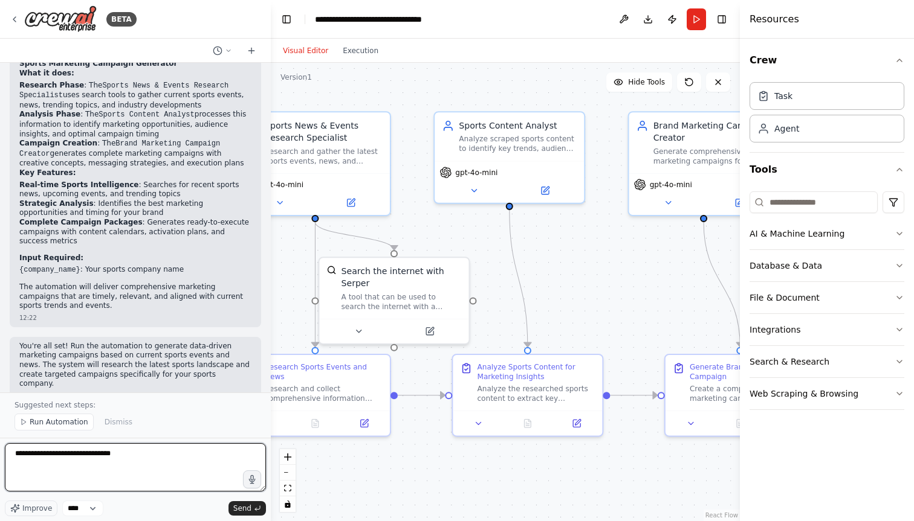
drag, startPoint x: 95, startPoint y: 454, endPoint x: 152, endPoint y: 454, distance: 56.8
click at [152, 454] on textarea "**********" at bounding box center [135, 468] width 261 height 48
type textarea "**********"
drag, startPoint x: 67, startPoint y: 465, endPoint x: 0, endPoint y: 450, distance: 68.8
click at [0, 450] on div "BETA As a founder of sports company I want to Web scrap for the sports related …" at bounding box center [135, 260] width 271 height 521
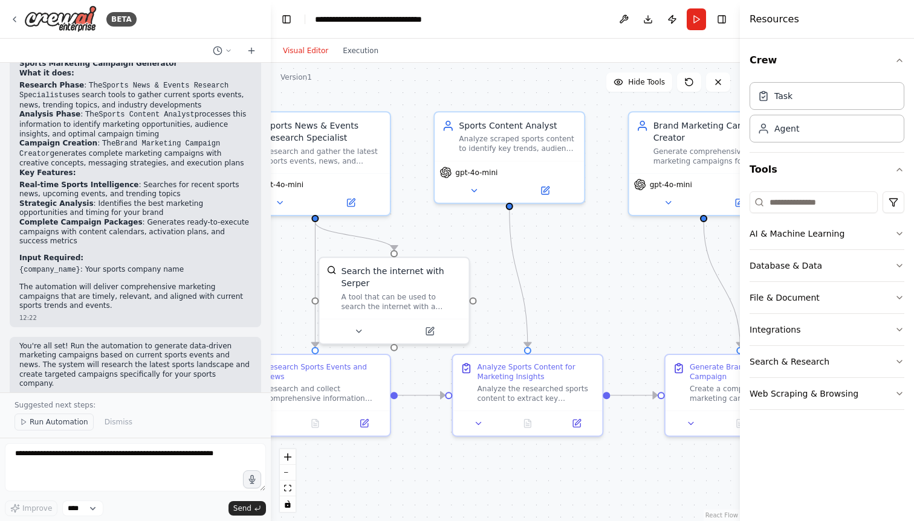
click at [71, 418] on span "Run Automation" at bounding box center [59, 423] width 59 height 10
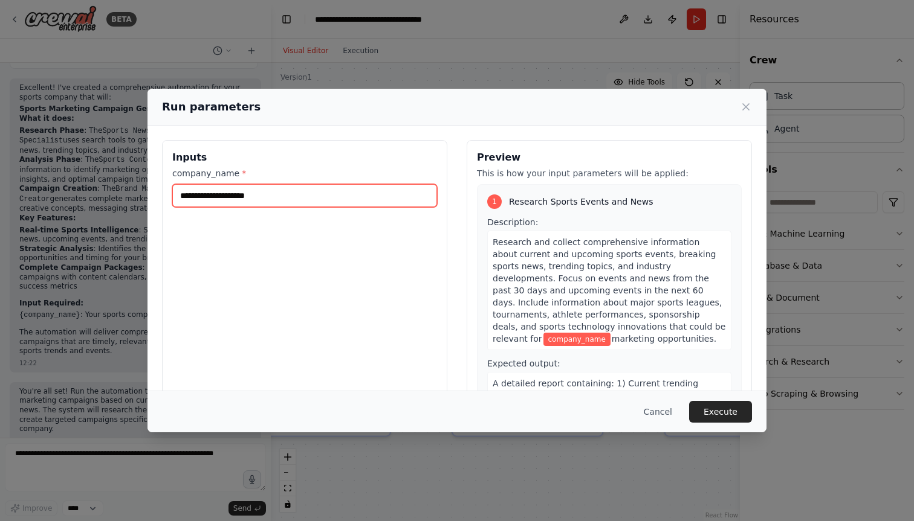
click at [288, 198] on input "company_name *" at bounding box center [304, 195] width 265 height 23
type input "*********"
click at [374, 229] on div "Inputs company_name * *********" at bounding box center [304, 283] width 285 height 286
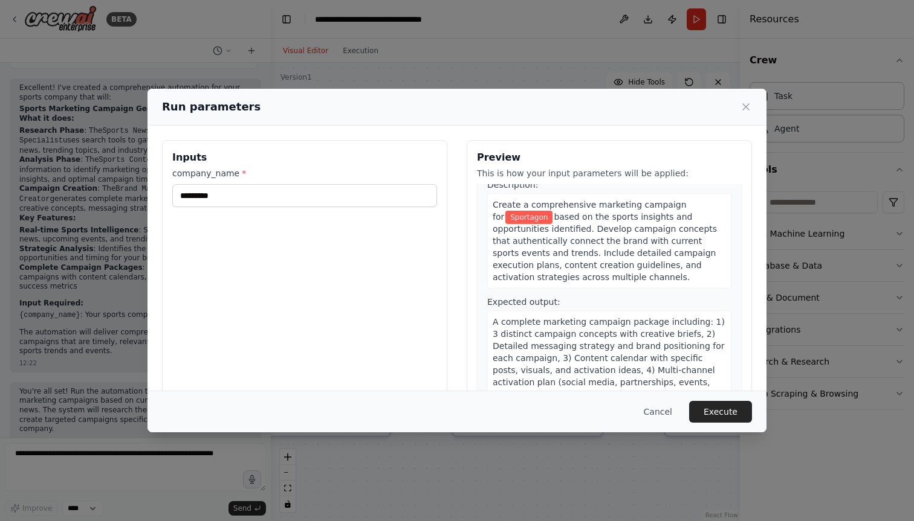
scroll to position [50, 0]
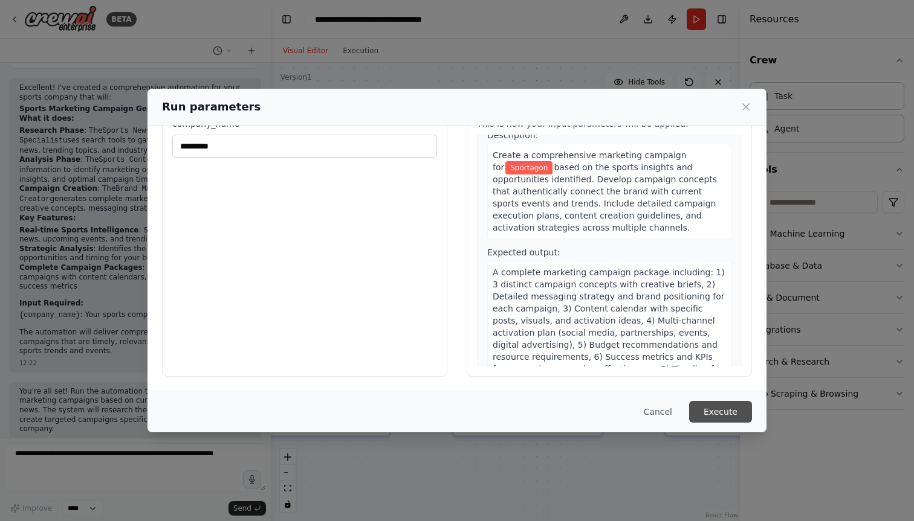
click at [726, 408] on button "Execute" at bounding box center [720, 412] width 63 height 22
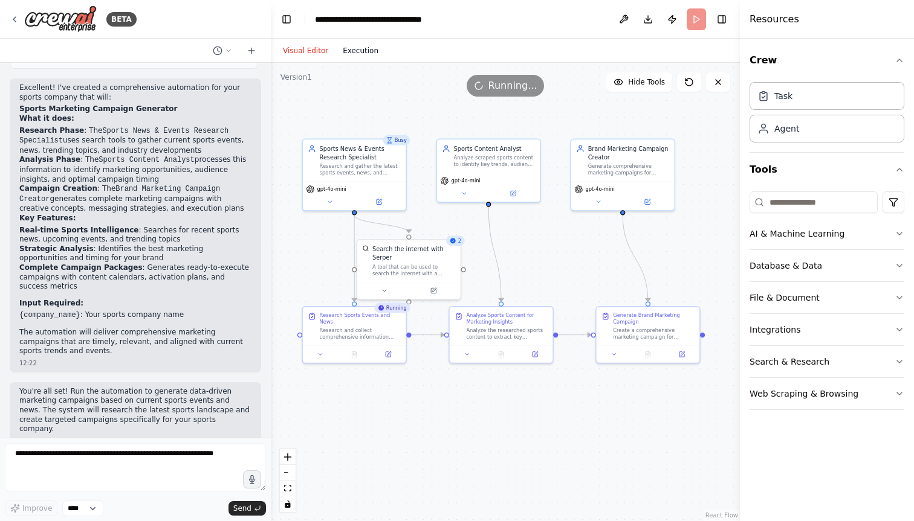
click at [344, 44] on button "Execution" at bounding box center [360, 51] width 50 height 15
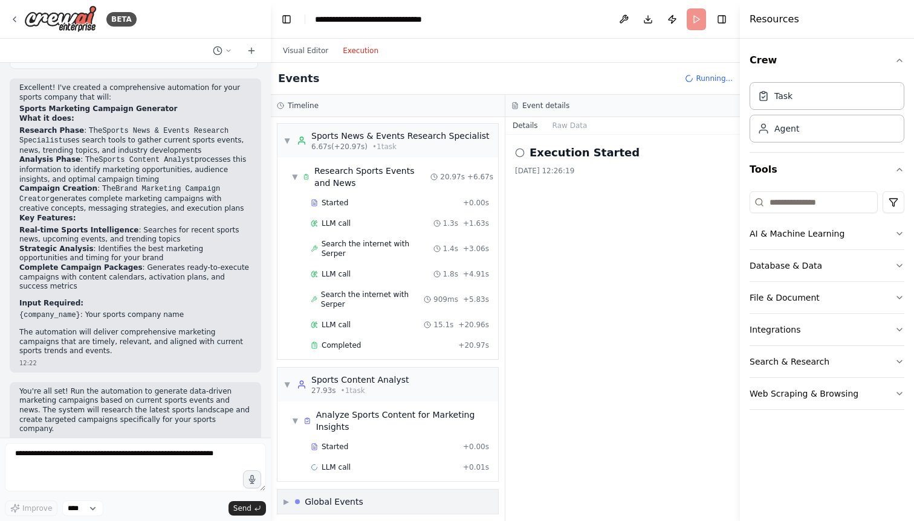
click at [287, 497] on span "▶" at bounding box center [285, 502] width 5 height 10
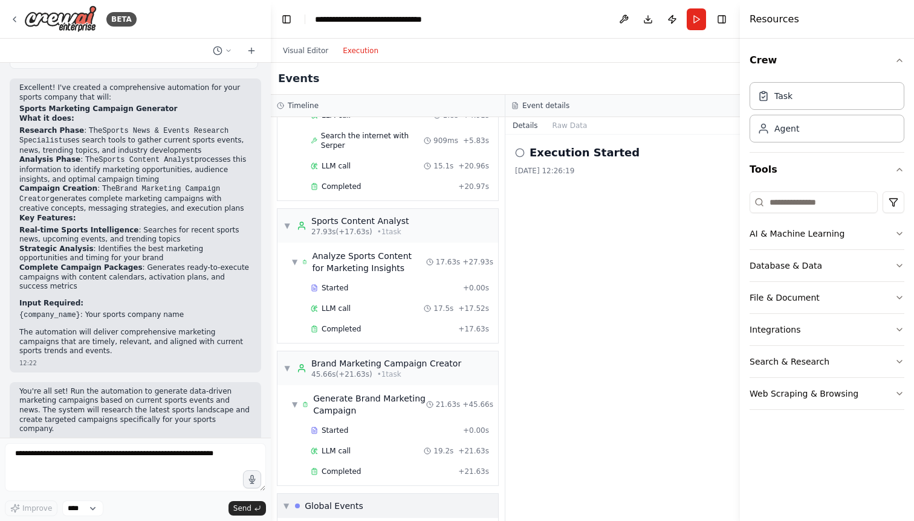
scroll to position [0, 0]
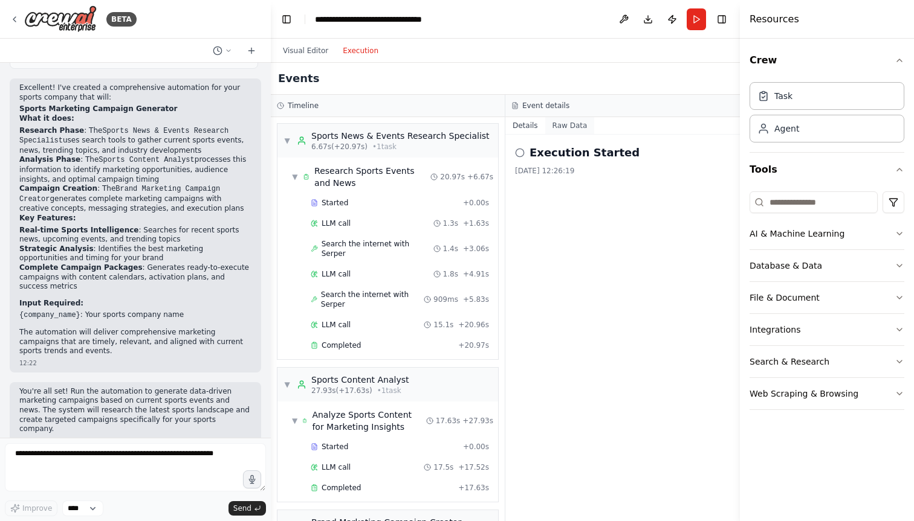
click at [560, 125] on button "Raw Data" at bounding box center [570, 125] width 50 height 17
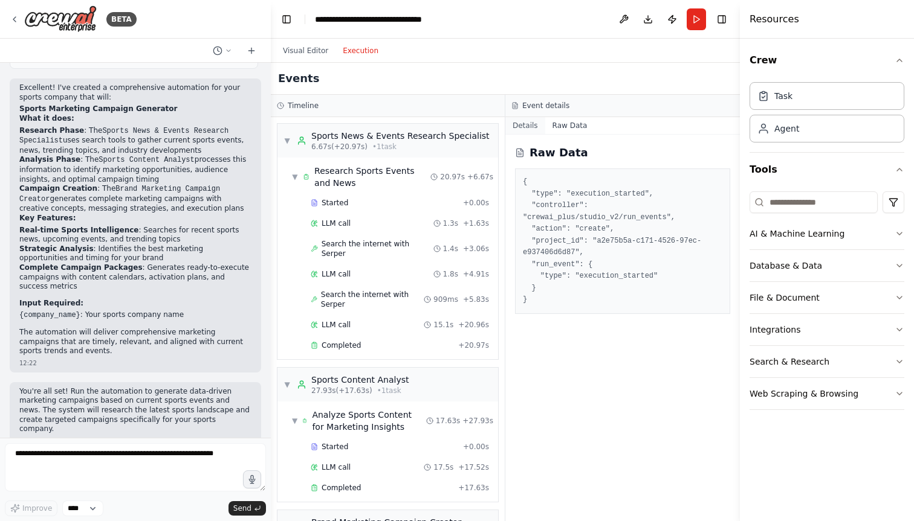
click at [520, 125] on button "Details" at bounding box center [525, 125] width 40 height 17
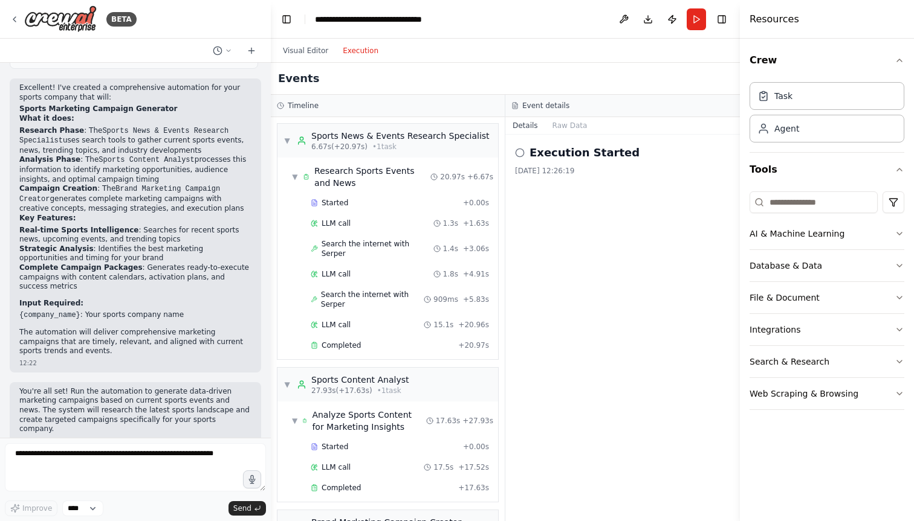
click at [518, 153] on icon at bounding box center [520, 153] width 10 height 10
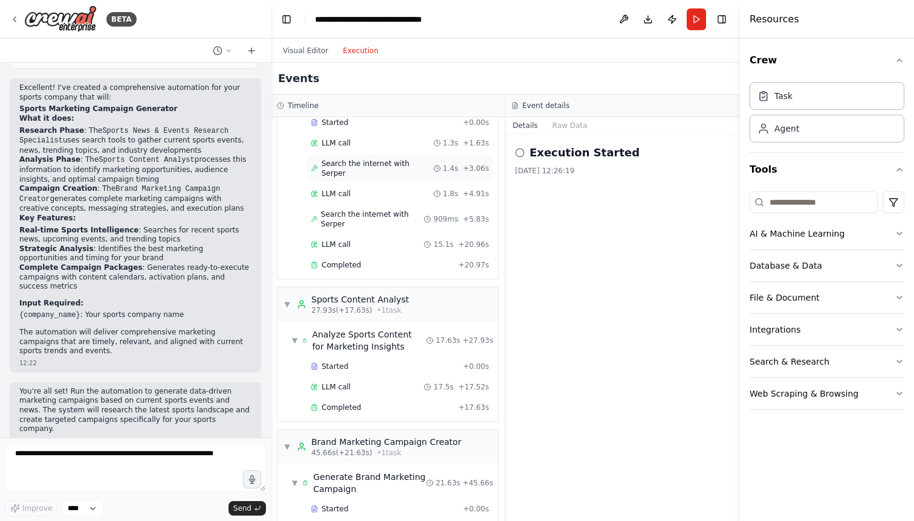
scroll to position [250, 0]
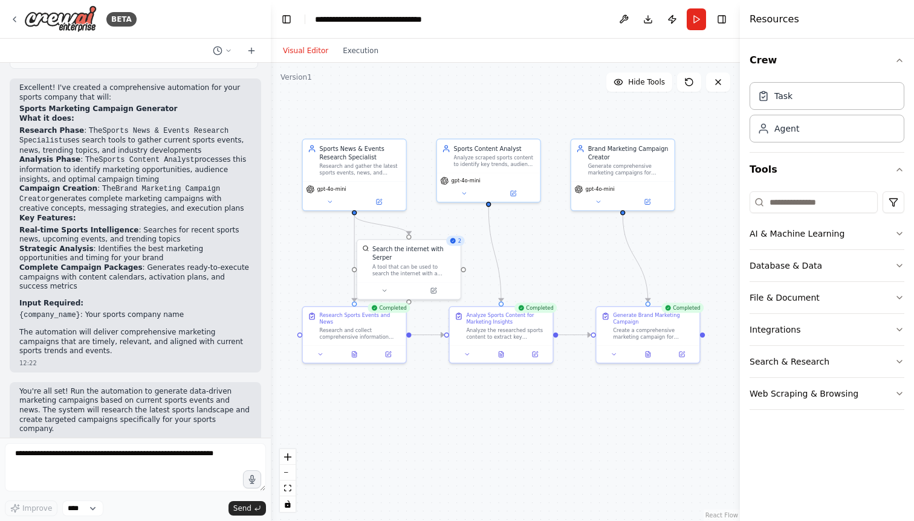
click at [297, 45] on button "Visual Editor" at bounding box center [306, 51] width 60 height 15
click at [363, 51] on button "Execution" at bounding box center [360, 51] width 50 height 15
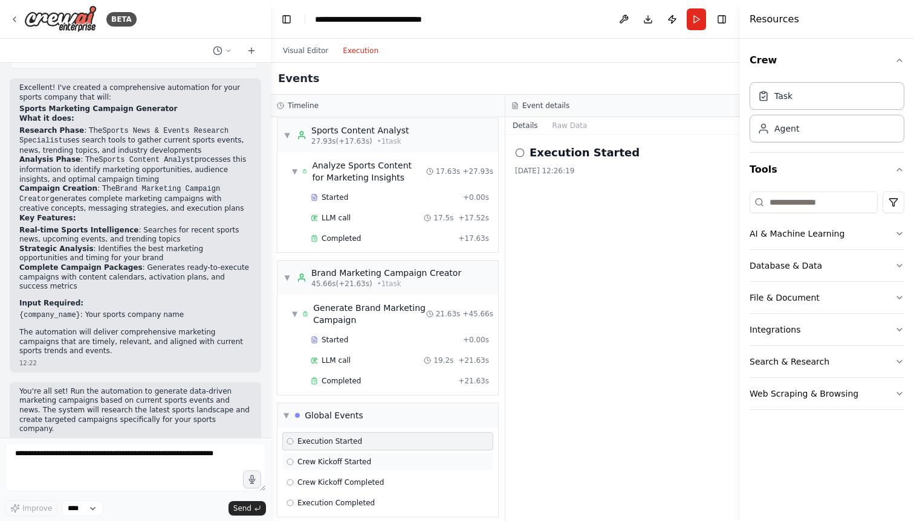
click at [386, 457] on div "Crew Kickoff Started" at bounding box center [387, 462] width 202 height 10
click at [388, 478] on div "Crew Kickoff Completed" at bounding box center [387, 483] width 202 height 10
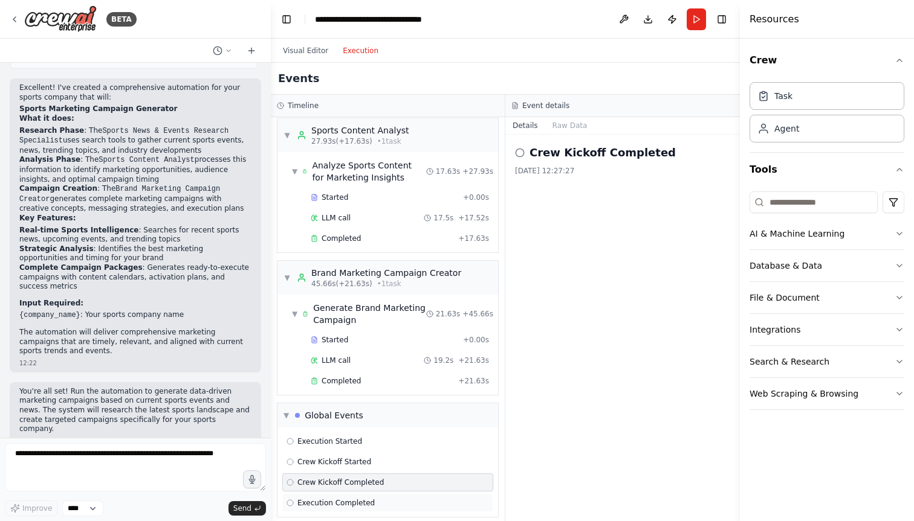
click at [389, 494] on div "Execution Completed" at bounding box center [387, 503] width 211 height 18
click at [793, 389] on button "Web Scraping & Browsing" at bounding box center [826, 393] width 155 height 31
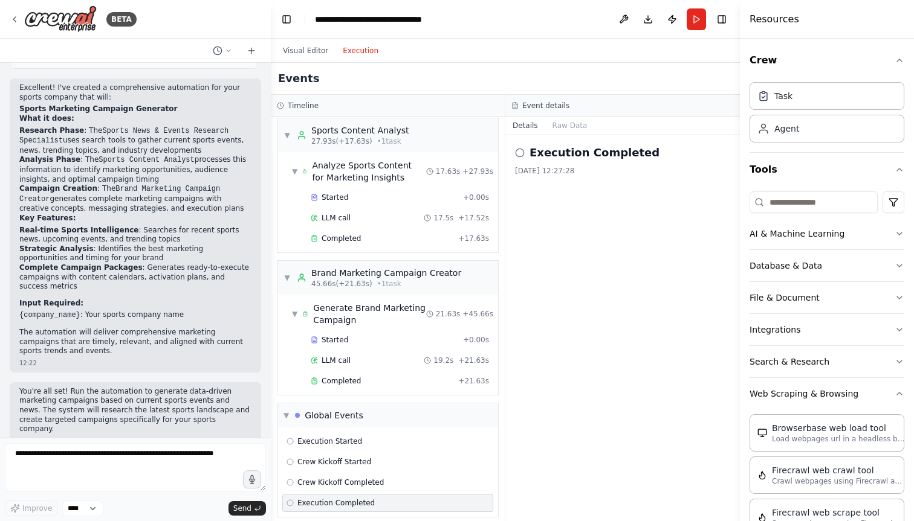
scroll to position [2, 0]
click at [793, 399] on button "Web Scraping & Browsing" at bounding box center [826, 391] width 155 height 31
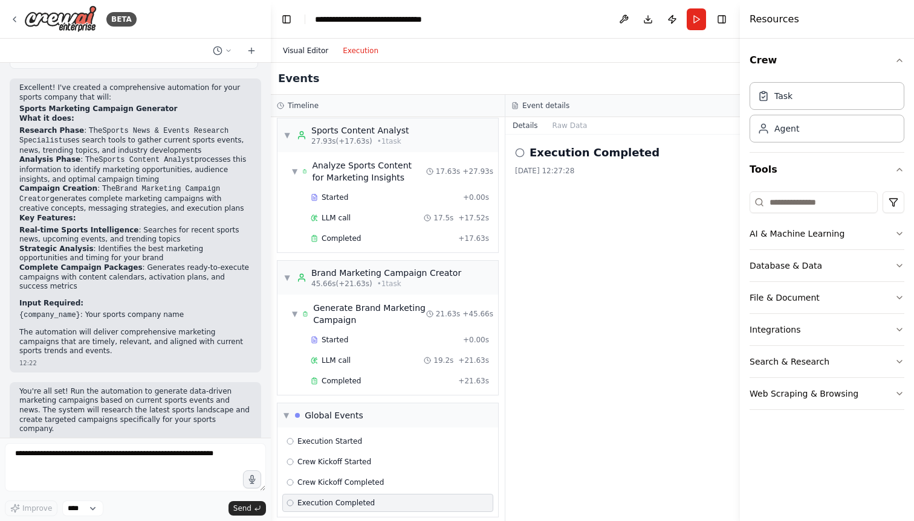
click at [314, 49] on button "Visual Editor" at bounding box center [306, 51] width 60 height 15
click at [366, 53] on button "Execution" at bounding box center [360, 51] width 50 height 15
click at [333, 479] on div "Crew Kickoff Completed" at bounding box center [387, 483] width 211 height 18
click at [337, 499] on span "Execution Completed" at bounding box center [335, 504] width 77 height 10
click at [352, 376] on span "Completed" at bounding box center [340, 381] width 39 height 10
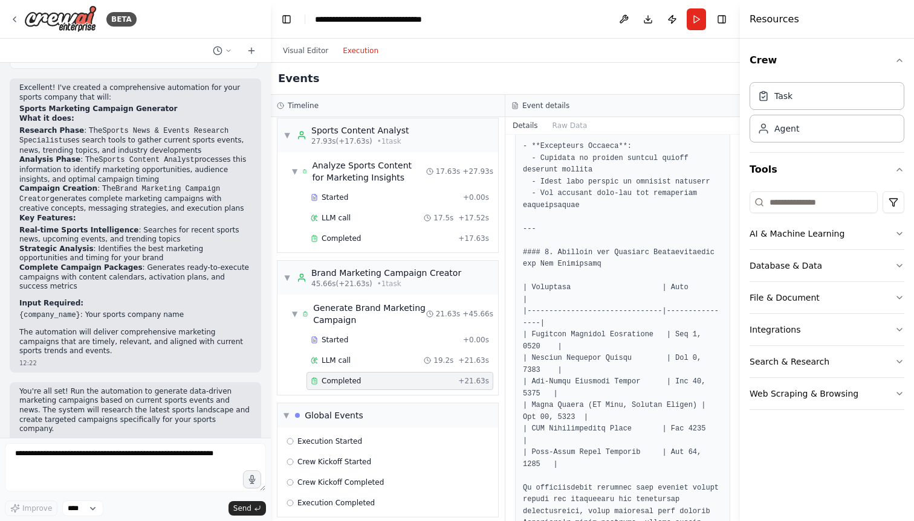
scroll to position [2134, 0]
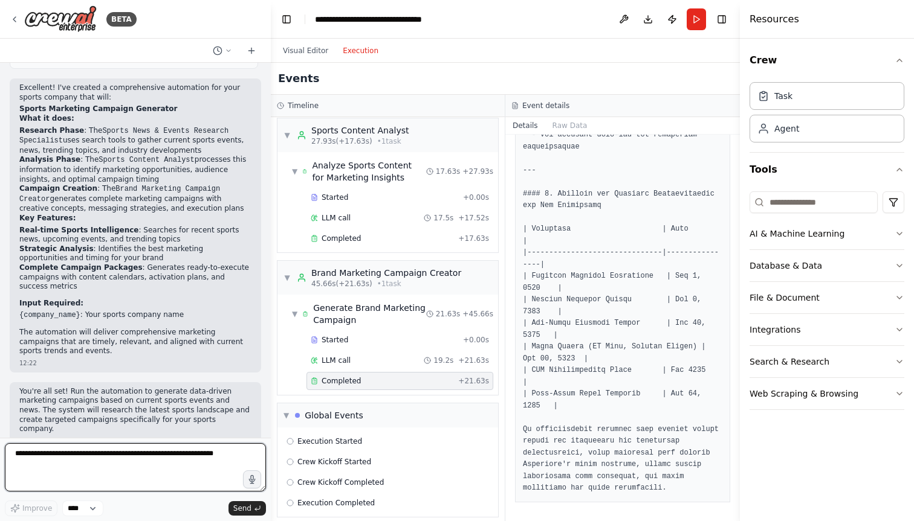
click at [105, 460] on textarea at bounding box center [135, 468] width 261 height 48
click at [182, 474] on textarea "**********" at bounding box center [135, 468] width 261 height 48
click at [92, 484] on textarea "**********" at bounding box center [135, 468] width 261 height 48
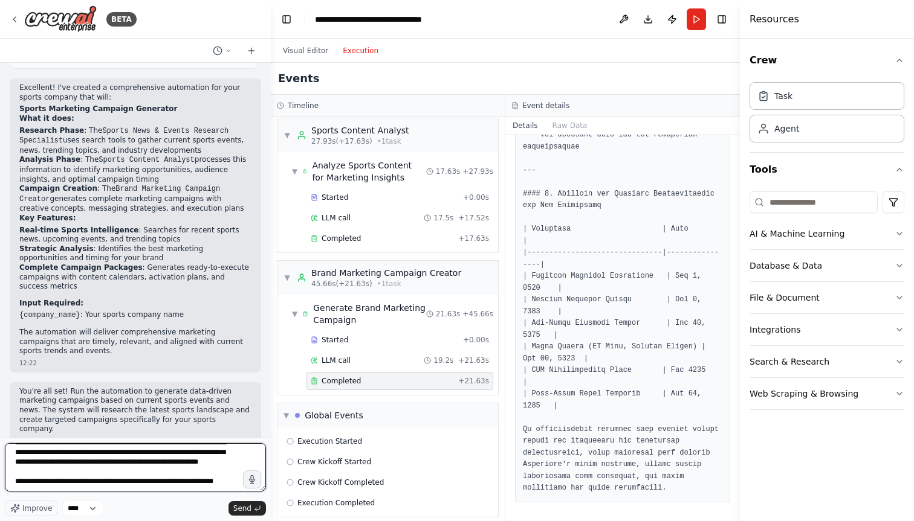
scroll to position [25, 0]
click at [65, 480] on textarea "**********" at bounding box center [135, 468] width 261 height 48
click at [108, 491] on textarea "**********" at bounding box center [135, 468] width 261 height 48
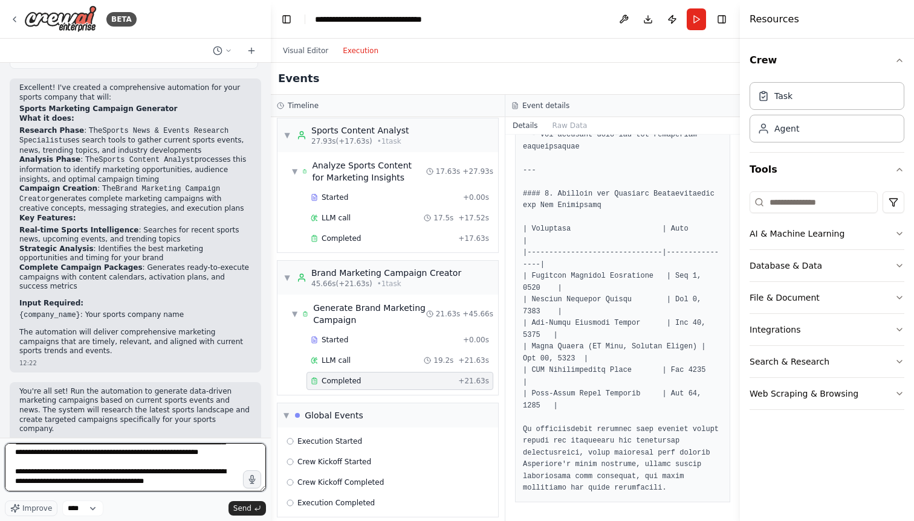
click at [187, 483] on textarea "**********" at bounding box center [135, 468] width 261 height 48
click at [89, 480] on textarea "**********" at bounding box center [135, 468] width 261 height 48
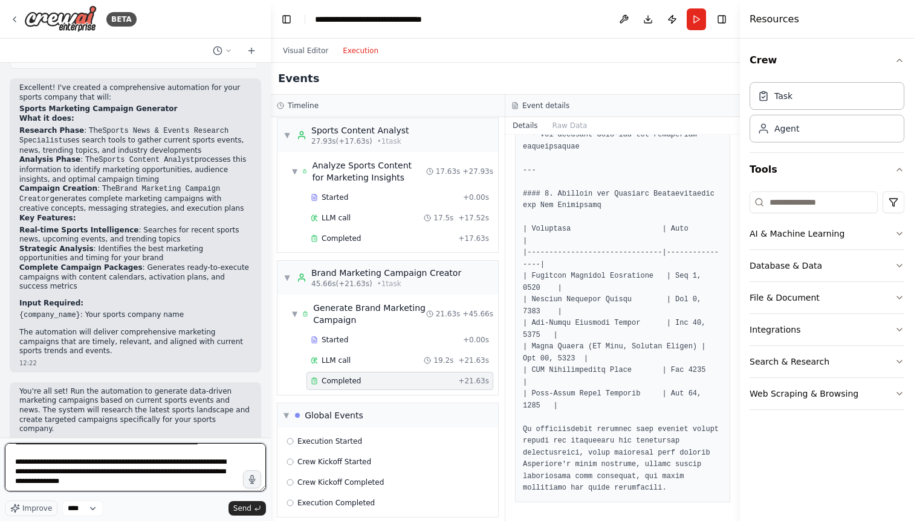
type textarea "**********"
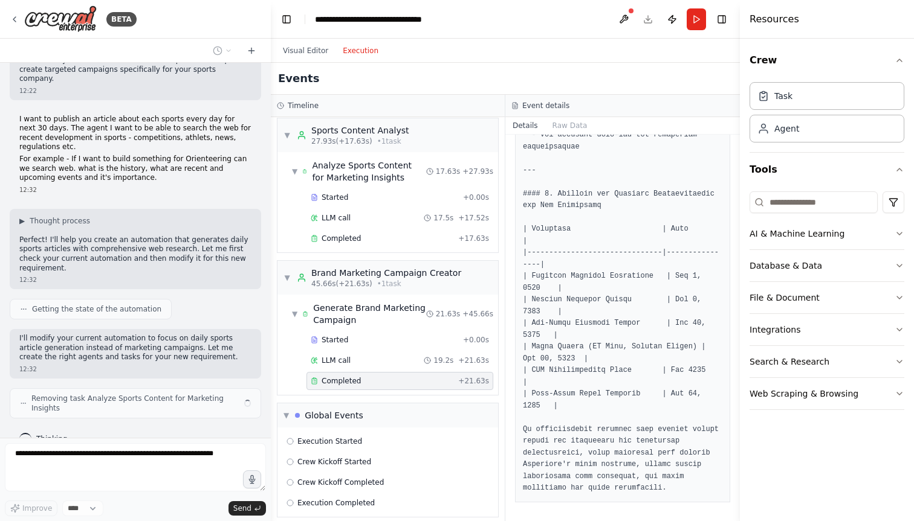
scroll to position [1073, 0]
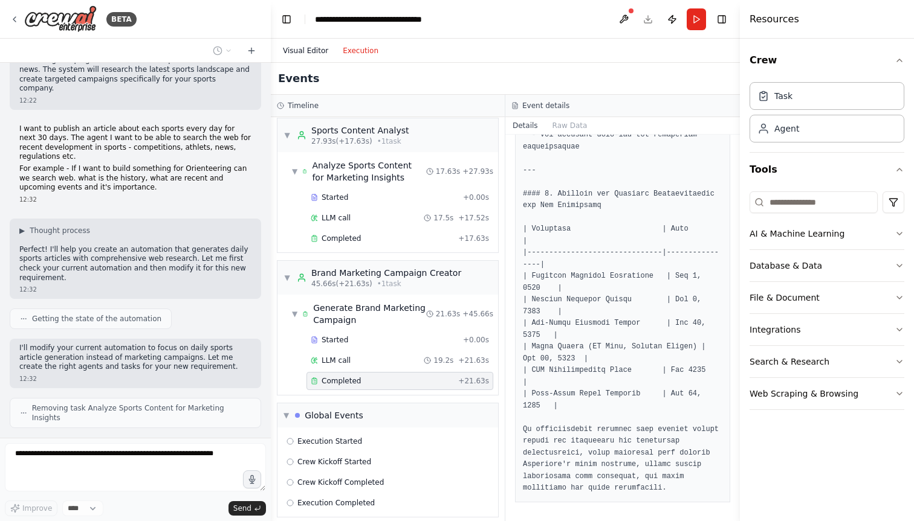
click at [294, 45] on button "Visual Editor" at bounding box center [306, 51] width 60 height 15
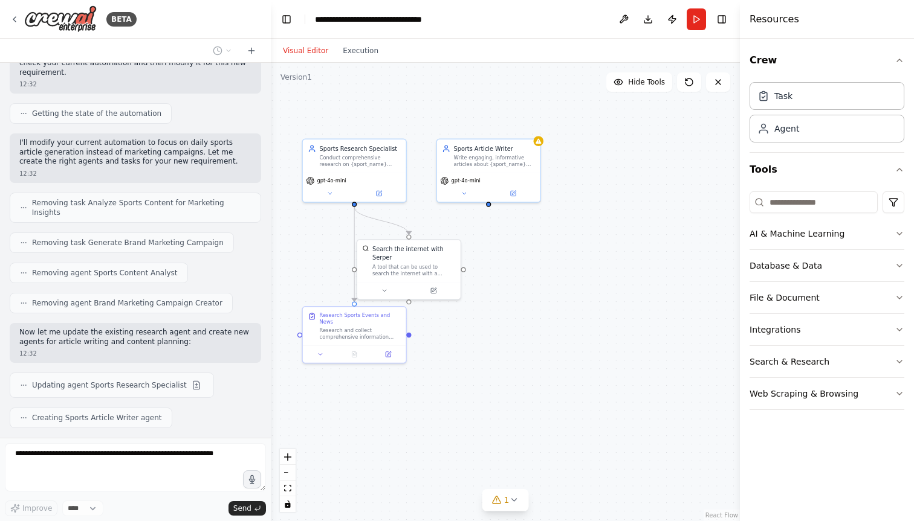
scroll to position [1308, 0]
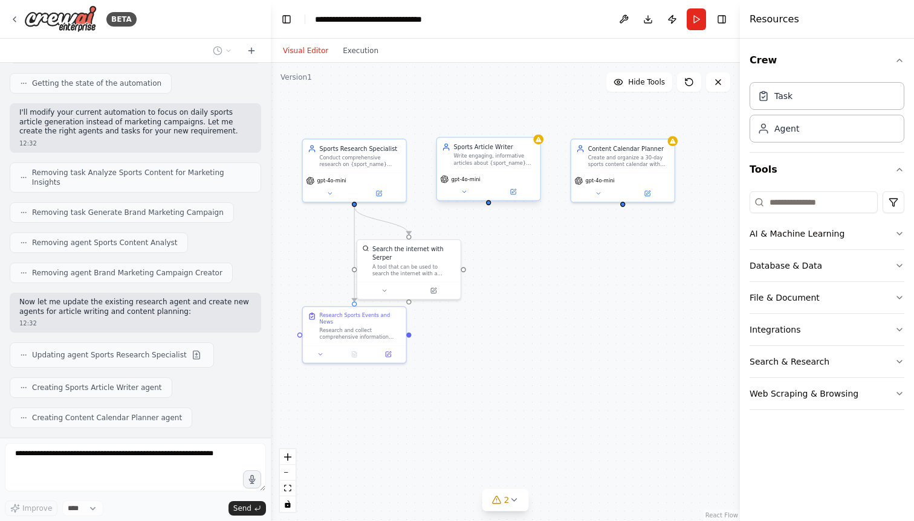
click at [465, 198] on div "gpt-4o-mini" at bounding box center [488, 186] width 103 height 29
click at [465, 195] on button at bounding box center [463, 192] width 47 height 10
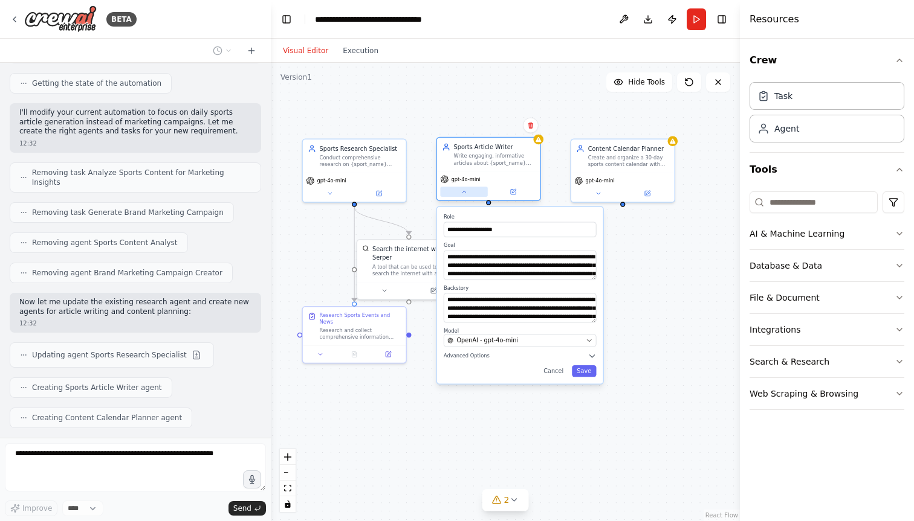
click at [465, 195] on button at bounding box center [463, 192] width 47 height 10
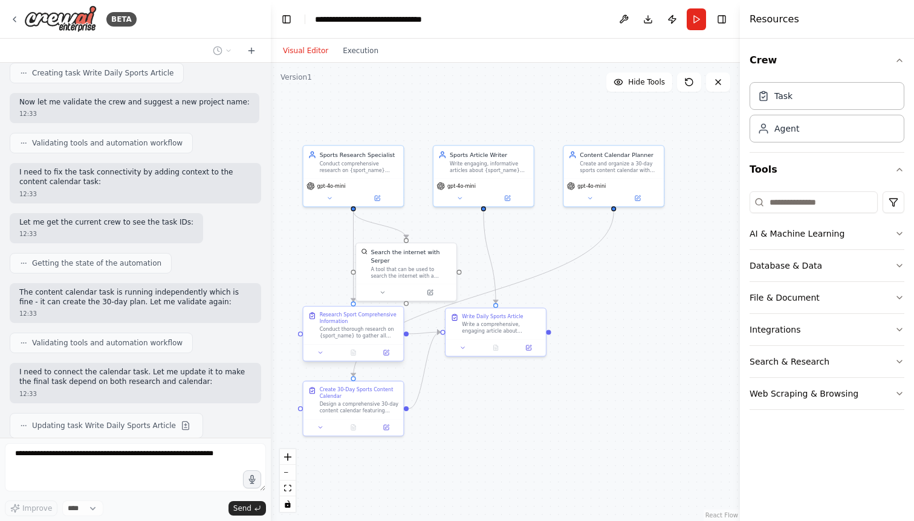
scroll to position [1829, 0]
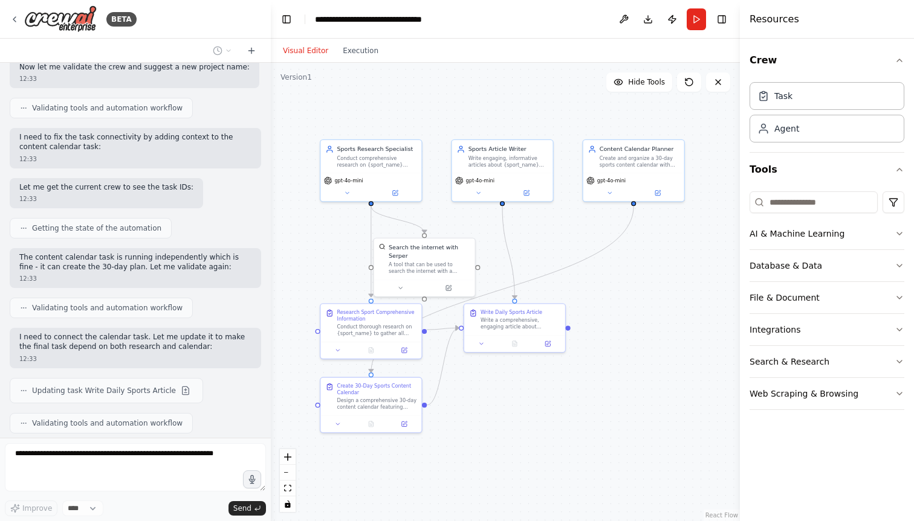
drag, startPoint x: 476, startPoint y: 273, endPoint x: 494, endPoint y: 268, distance: 18.0
click at [494, 268] on div ".deletable-edge-delete-btn { width: 20px; height: 20px; border: 0px solid #ffff…" at bounding box center [505, 292] width 469 height 459
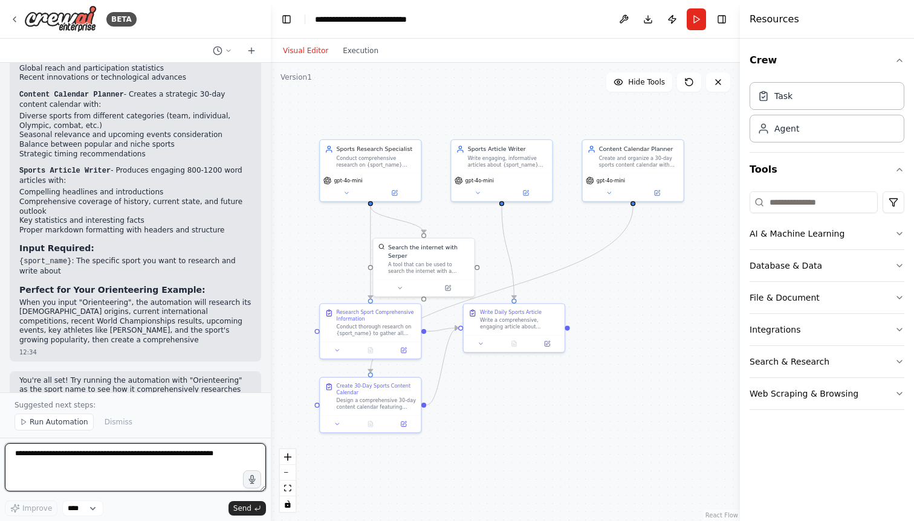
scroll to position [2443, 0]
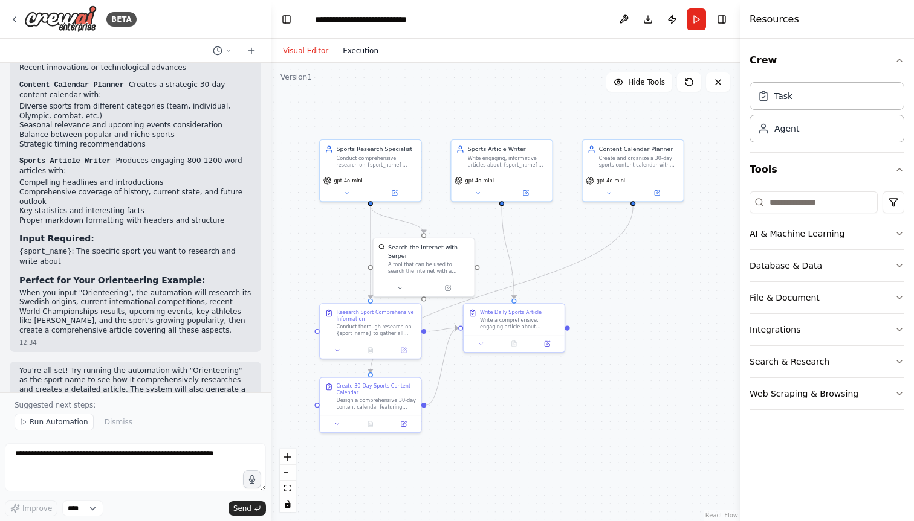
click at [358, 46] on button "Execution" at bounding box center [360, 51] width 50 height 15
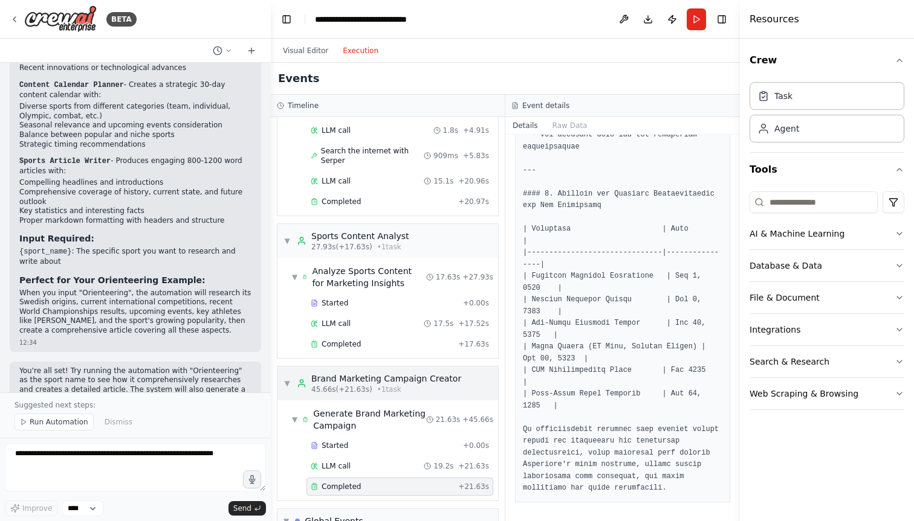
scroll to position [0, 0]
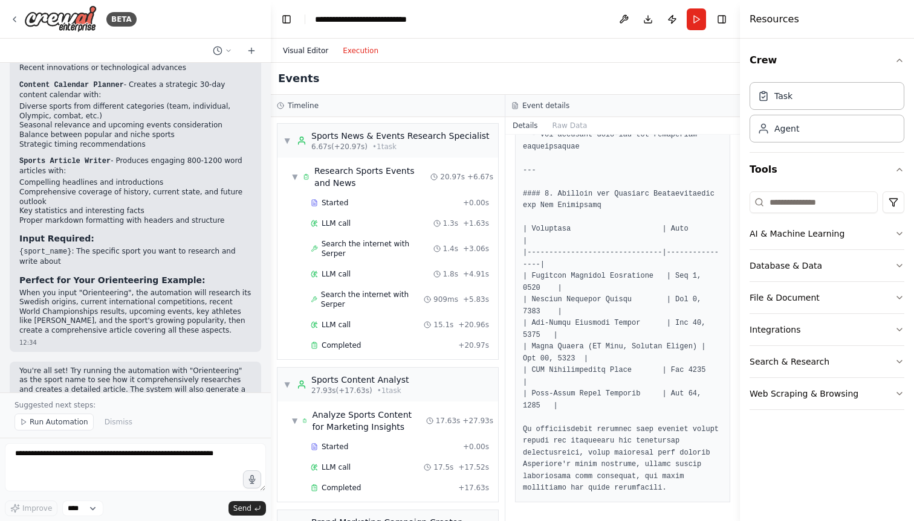
click at [294, 54] on button "Visual Editor" at bounding box center [306, 51] width 60 height 15
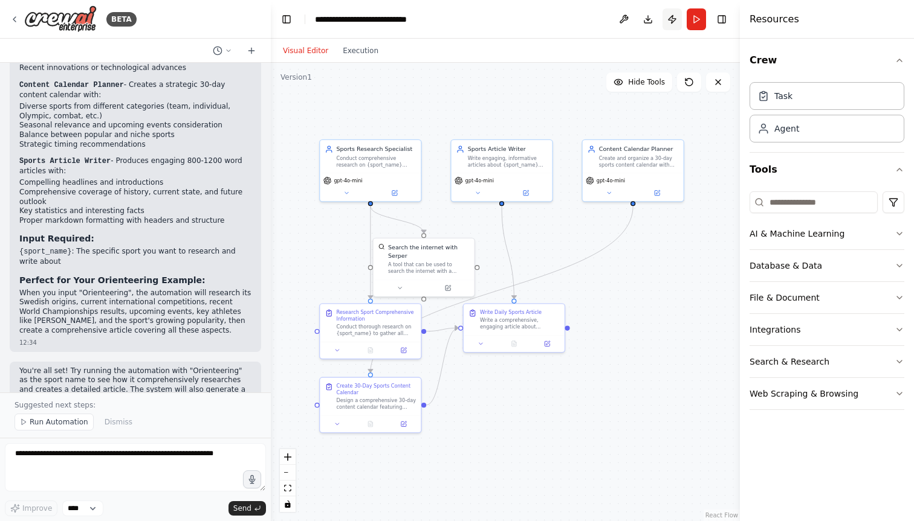
click at [669, 20] on button "Publish" at bounding box center [671, 19] width 19 height 22
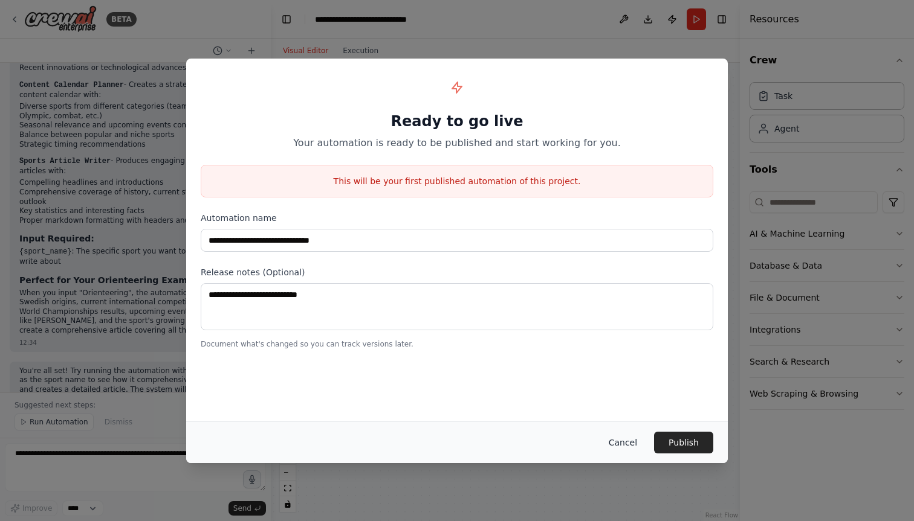
click at [625, 441] on button "Cancel" at bounding box center [623, 443] width 48 height 22
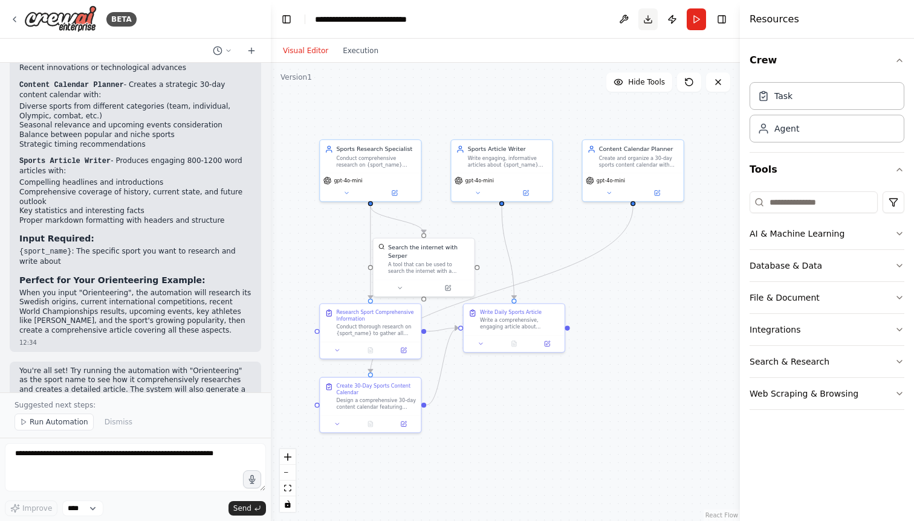
click at [644, 18] on button "Download" at bounding box center [647, 19] width 19 height 22
click at [891, 471] on button "Notifications (F8)" at bounding box center [893, 477] width 15 height 15
click at [628, 18] on button at bounding box center [623, 19] width 19 height 22
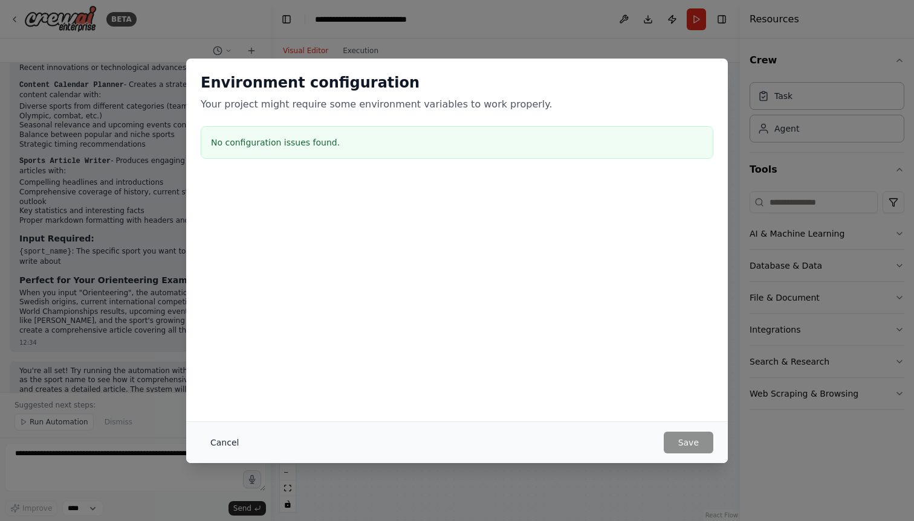
click at [230, 436] on button "Cancel" at bounding box center [225, 443] width 48 height 22
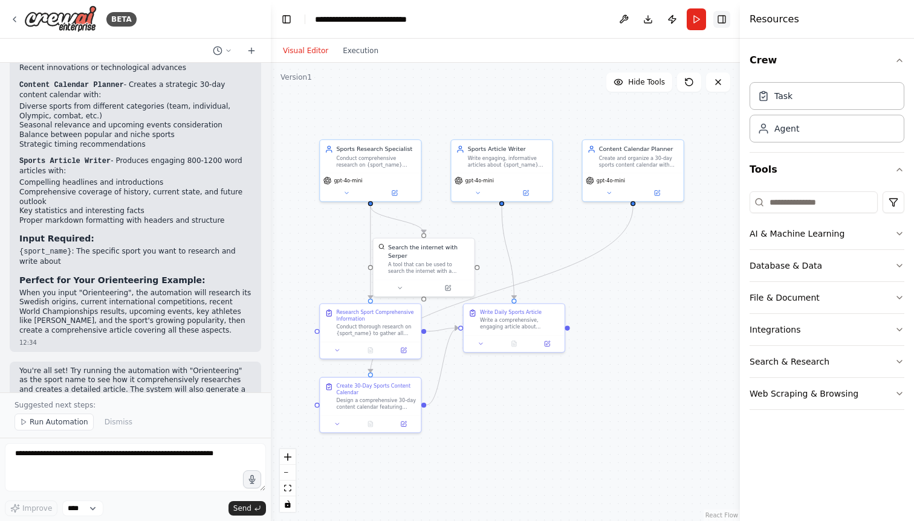
click at [721, 20] on button "Toggle Right Sidebar" at bounding box center [721, 19] width 17 height 17
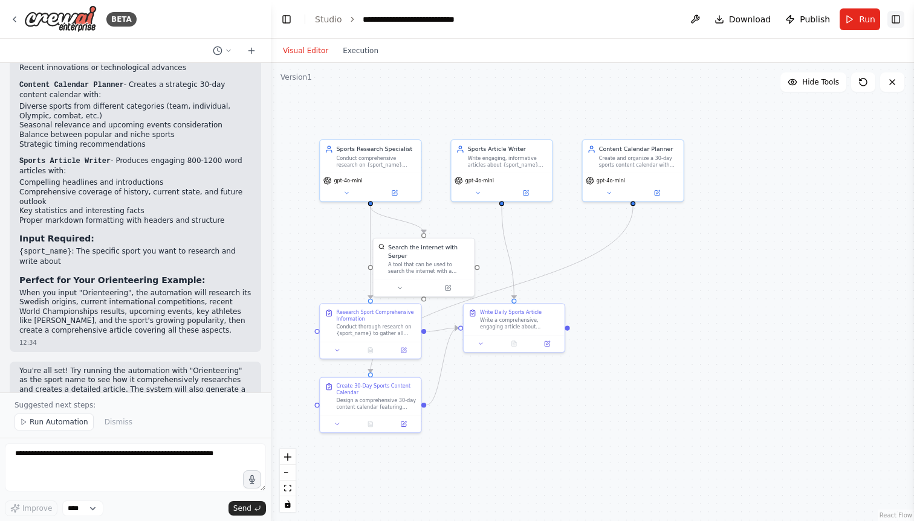
click at [895, 18] on button "Toggle Right Sidebar" at bounding box center [895, 19] width 17 height 17
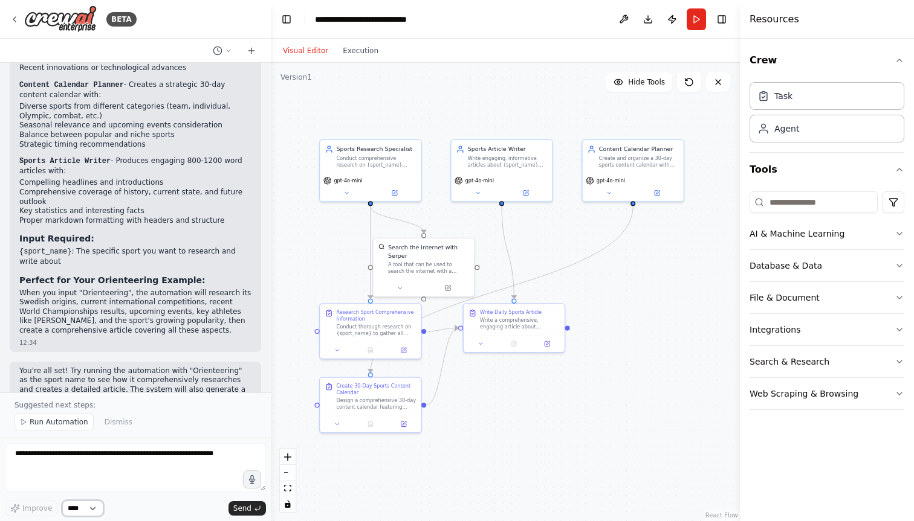
click at [86, 511] on select "****" at bounding box center [82, 509] width 41 height 16
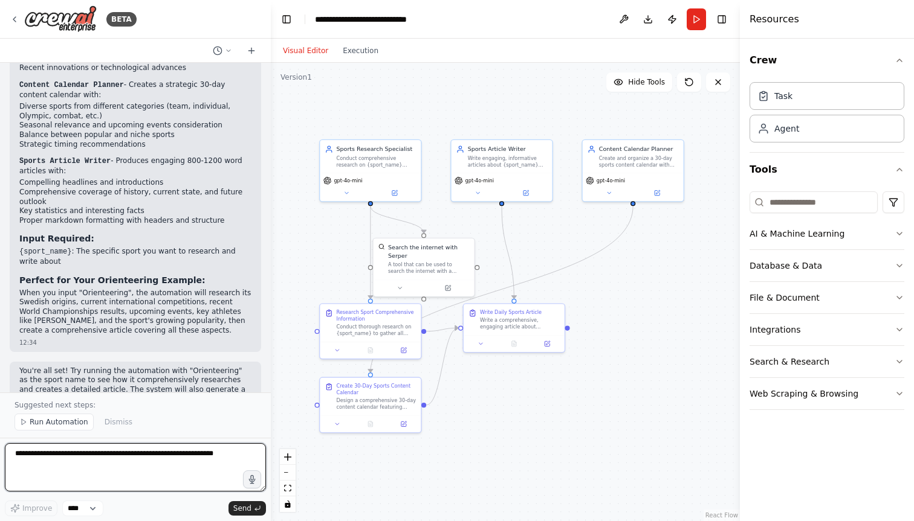
click at [68, 463] on textarea at bounding box center [135, 468] width 261 height 48
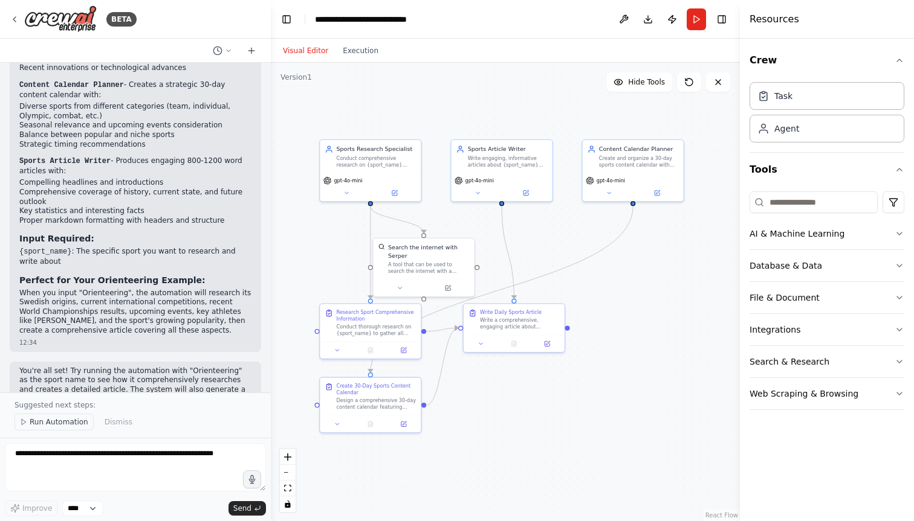
click at [60, 423] on span "Run Automation" at bounding box center [59, 423] width 59 height 10
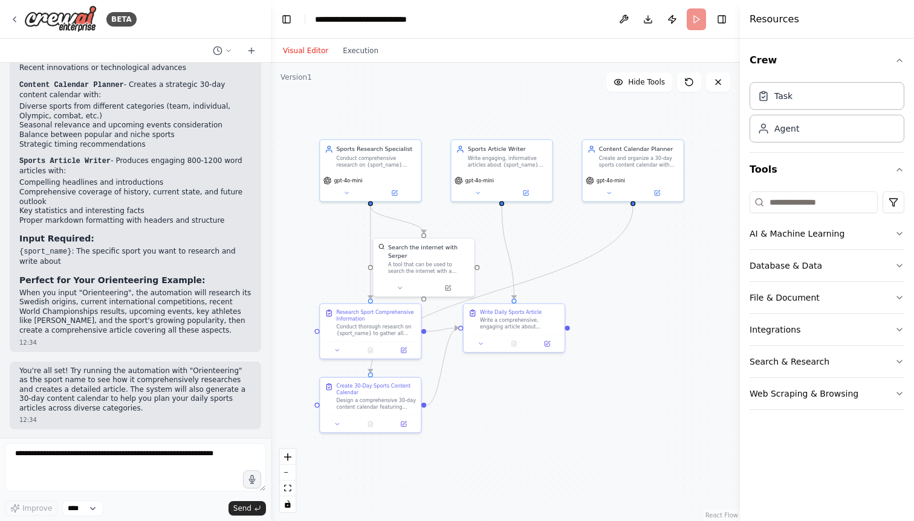
scroll to position [2398, 0]
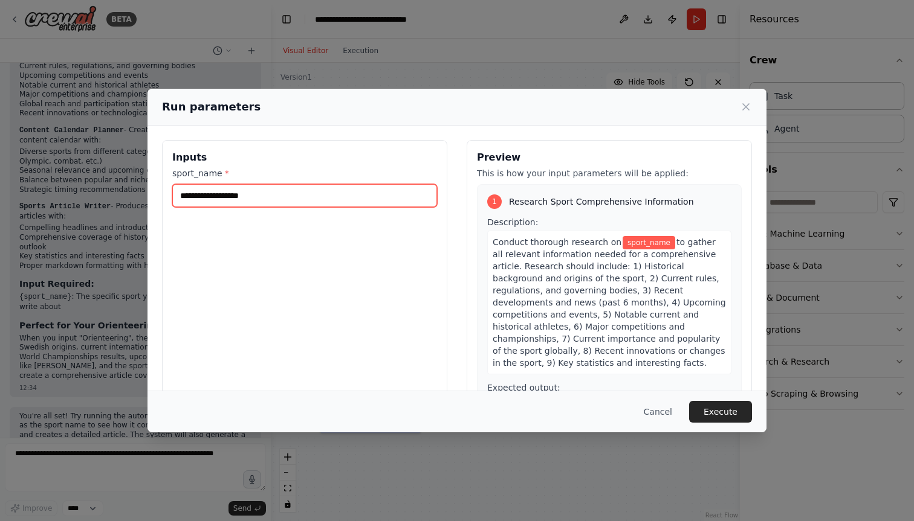
click at [228, 195] on input "sport_name *" at bounding box center [304, 195] width 265 height 23
type input "**********"
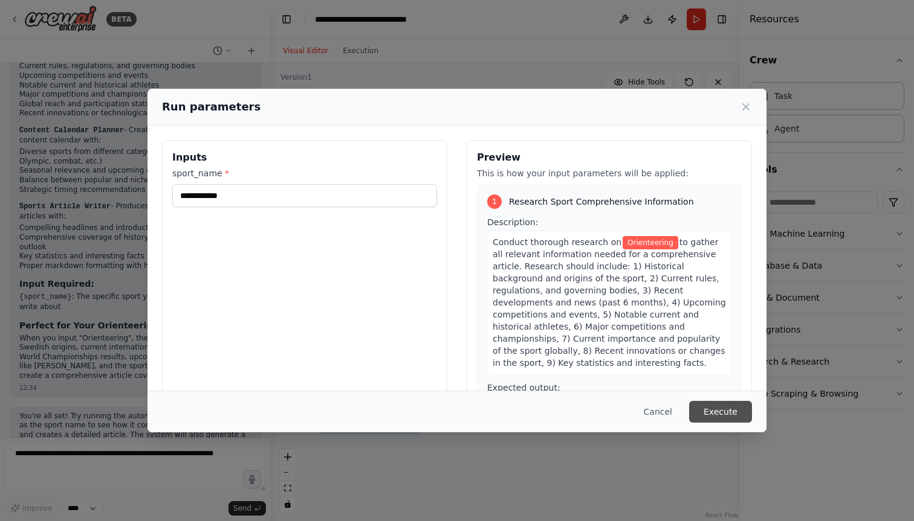
click at [725, 409] on button "Execute" at bounding box center [720, 412] width 63 height 22
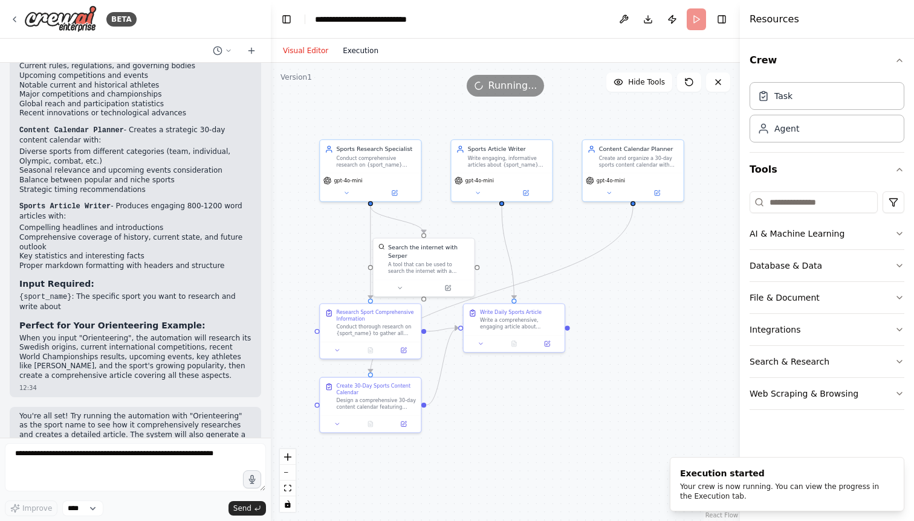
click at [366, 53] on button "Execution" at bounding box center [360, 51] width 50 height 15
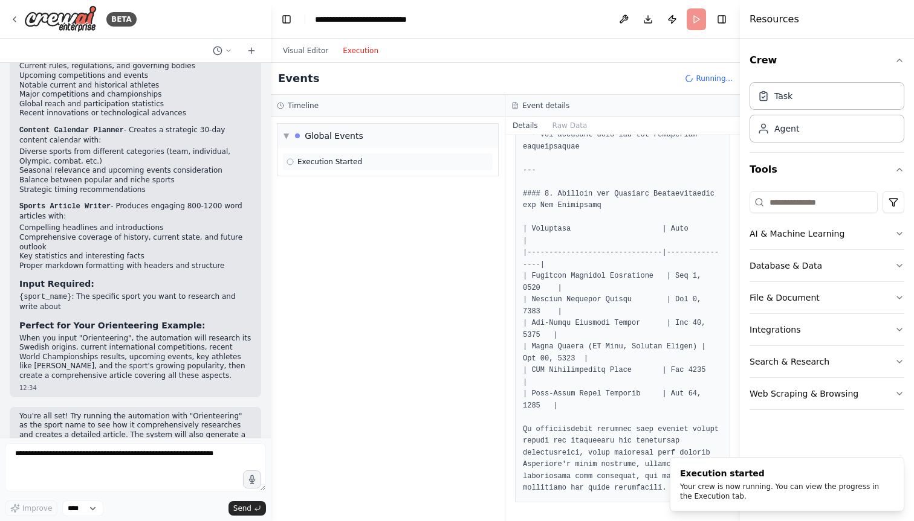
click at [361, 164] on div "Execution Started" at bounding box center [387, 162] width 202 height 10
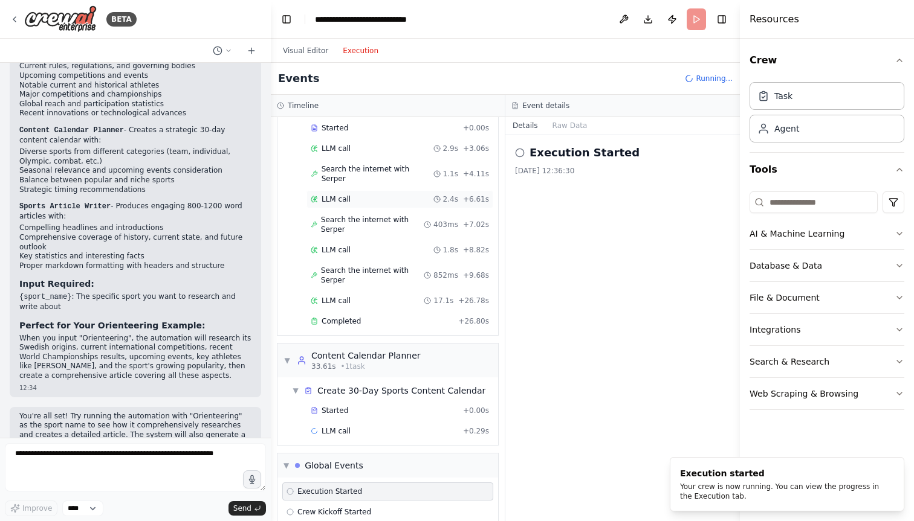
scroll to position [84, 0]
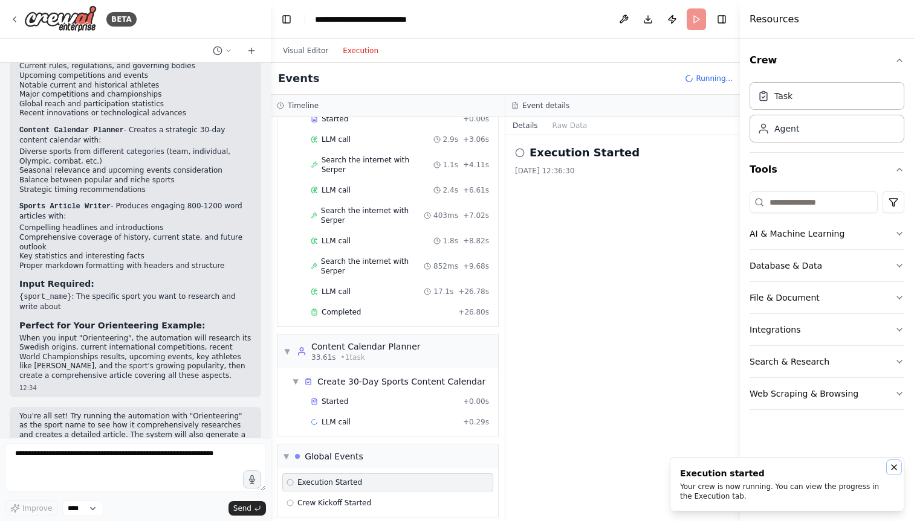
click at [892, 466] on icon "Notifications (F8)" at bounding box center [893, 467] width 5 height 5
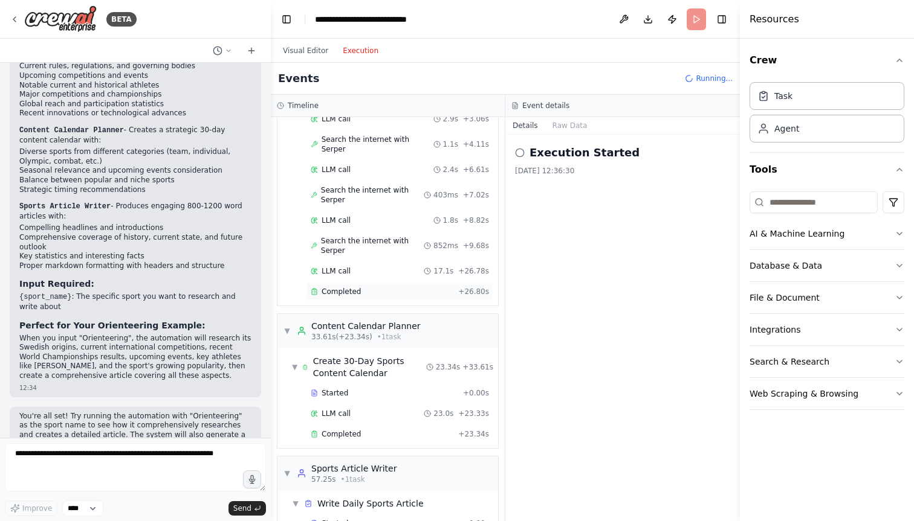
scroll to position [109, 0]
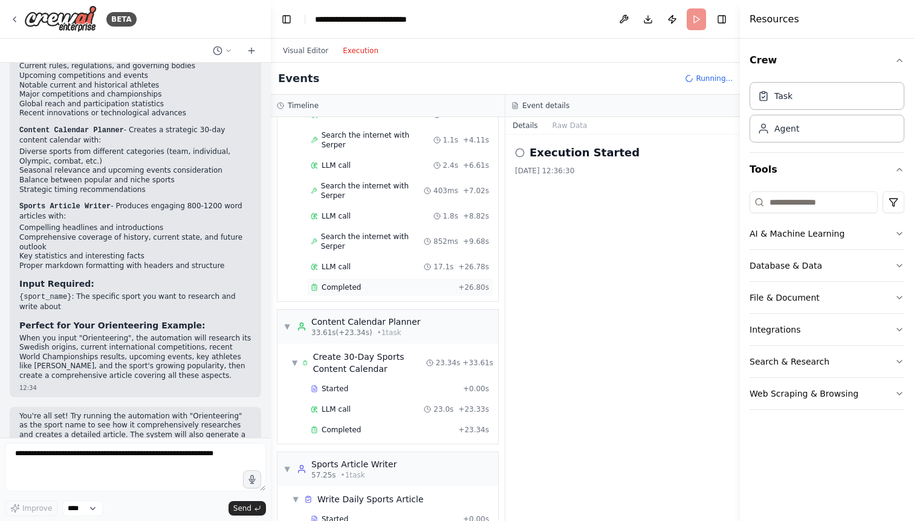
click at [417, 283] on div "Completed" at bounding box center [382, 288] width 143 height 10
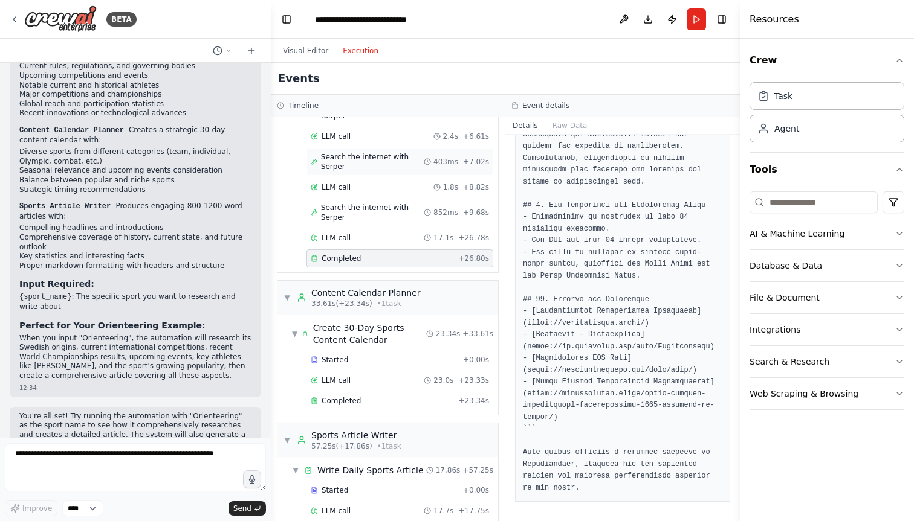
scroll to position [139, 0]
click at [360, 395] on div "Completed" at bounding box center [382, 400] width 143 height 10
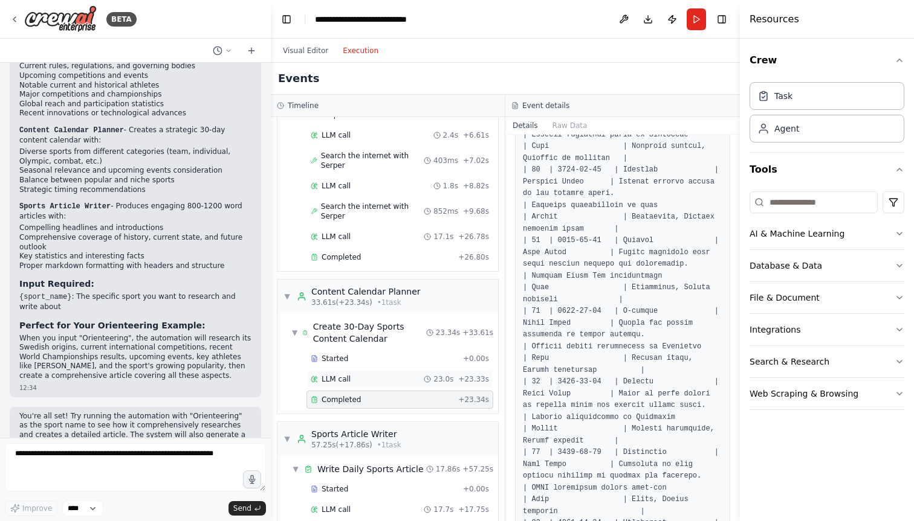
click at [360, 375] on div "LLM call 23.0s + 23.33s" at bounding box center [400, 380] width 178 height 10
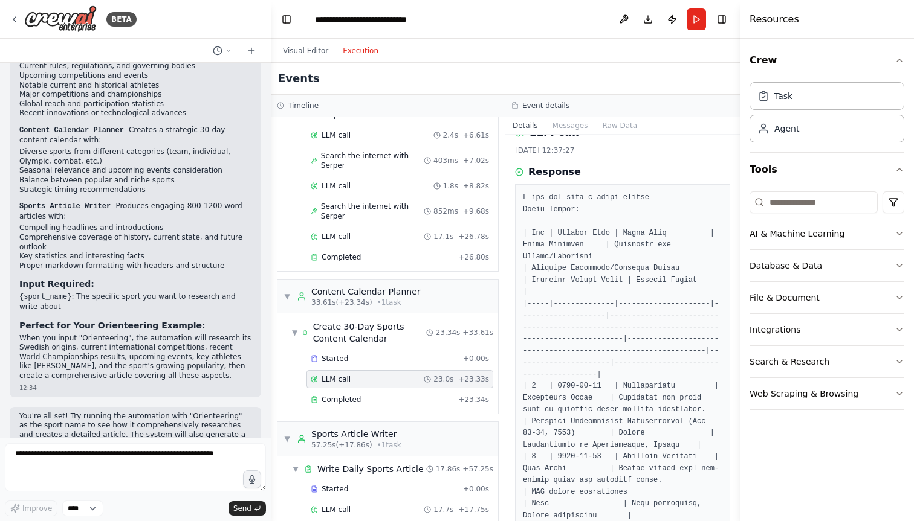
scroll to position [0, 0]
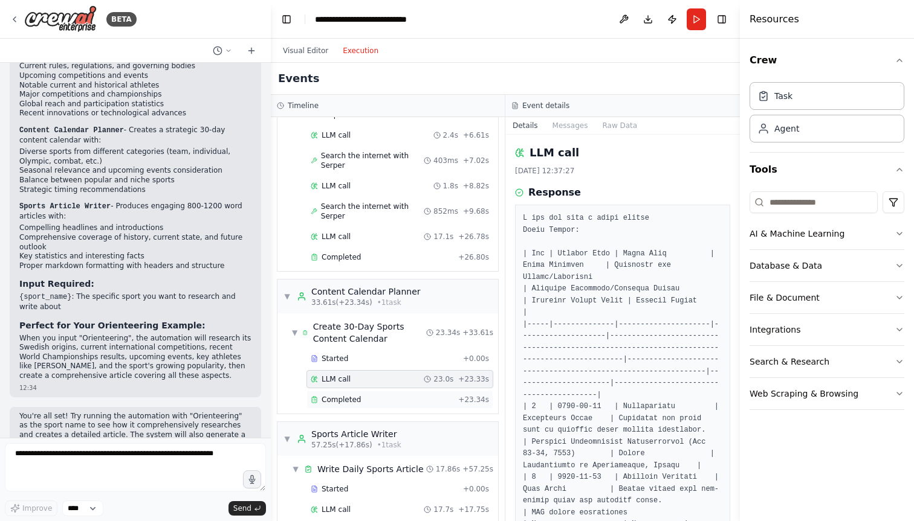
click at [342, 395] on span "Completed" at bounding box center [340, 400] width 39 height 10
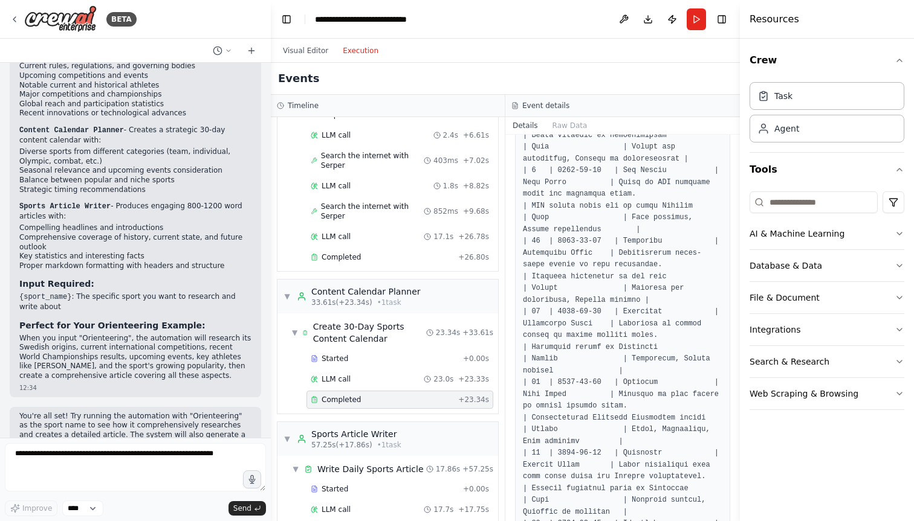
scroll to position [787, 0]
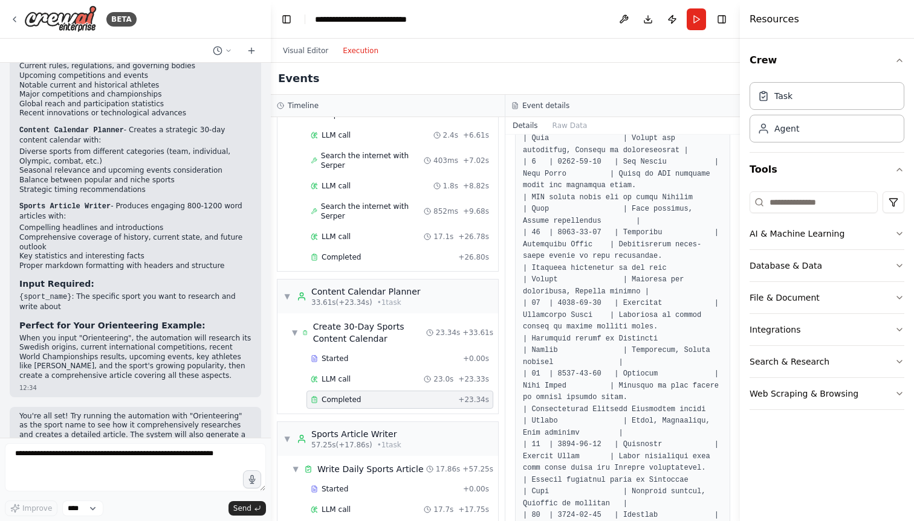
click at [725, 8] on header "**********" at bounding box center [505, 19] width 469 height 39
click at [725, 13] on button "Toggle Right Sidebar" at bounding box center [721, 19] width 17 height 17
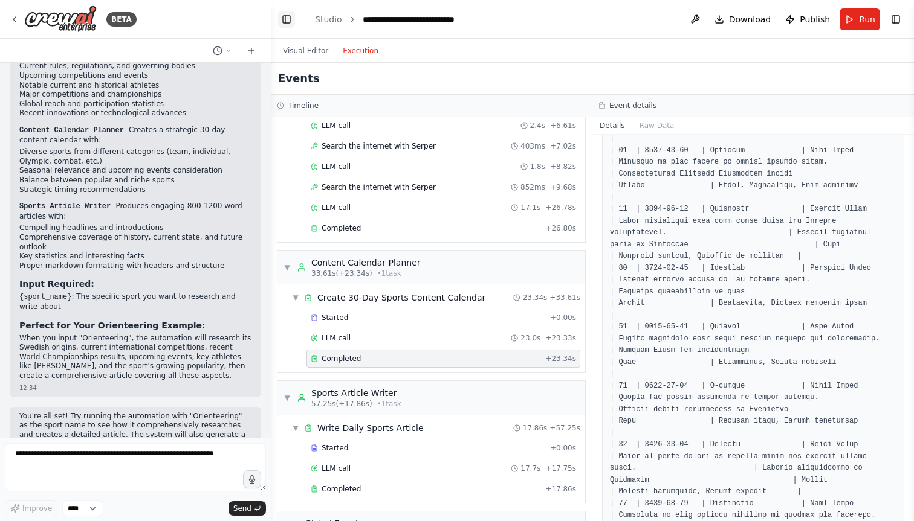
click at [283, 22] on button "Toggle Left Sidebar" at bounding box center [286, 19] width 17 height 17
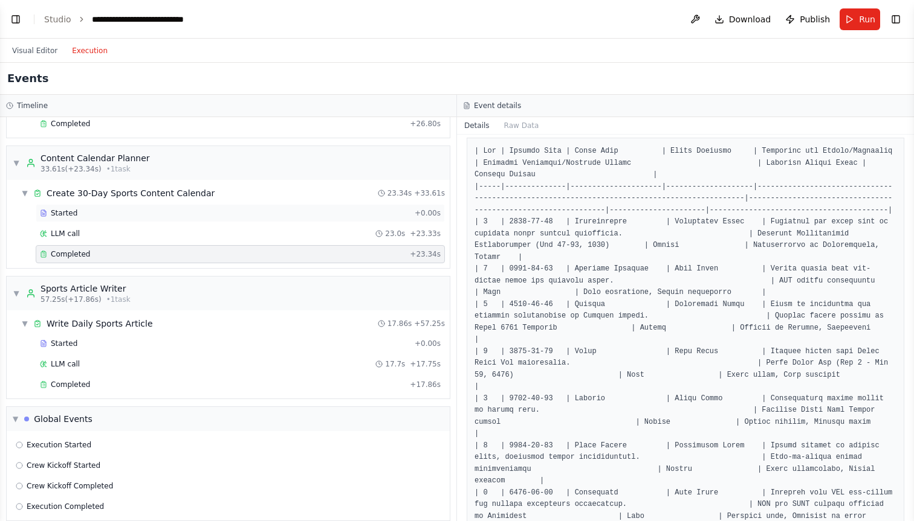
scroll to position [245, 0]
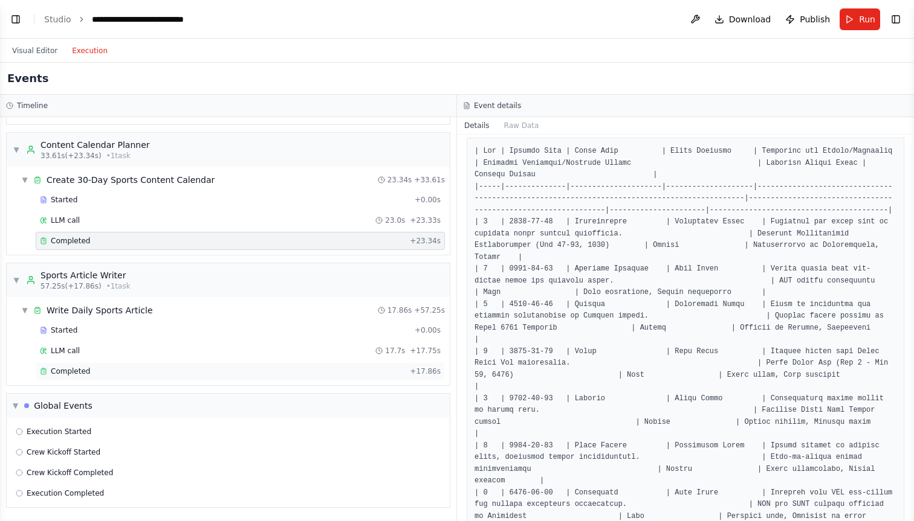
click at [150, 366] on div "Completed + 17.86s" at bounding box center [240, 372] width 409 height 18
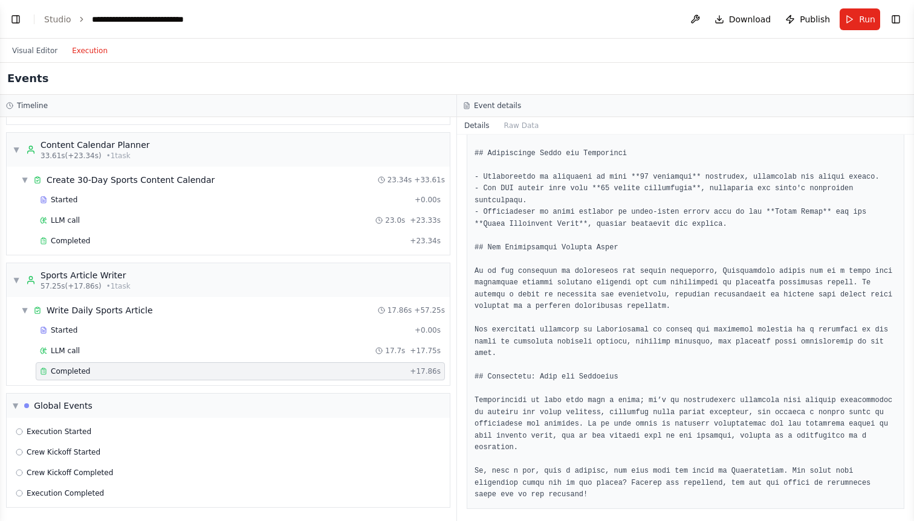
scroll to position [955, 0]
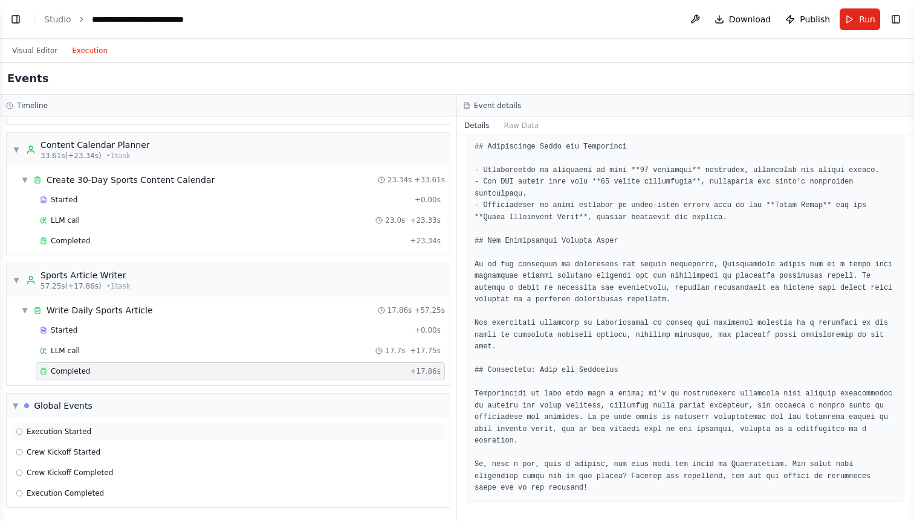
click at [129, 433] on div "Execution Started" at bounding box center [228, 432] width 425 height 10
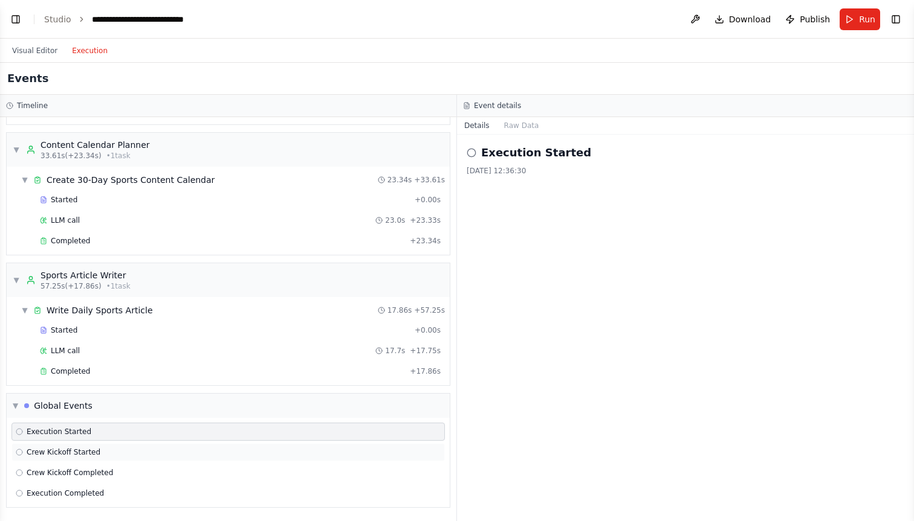
click at [276, 458] on div "Crew Kickoff Started" at bounding box center [227, 453] width 433 height 18
click at [240, 474] on div "Crew Kickoff Completed" at bounding box center [228, 473] width 425 height 10
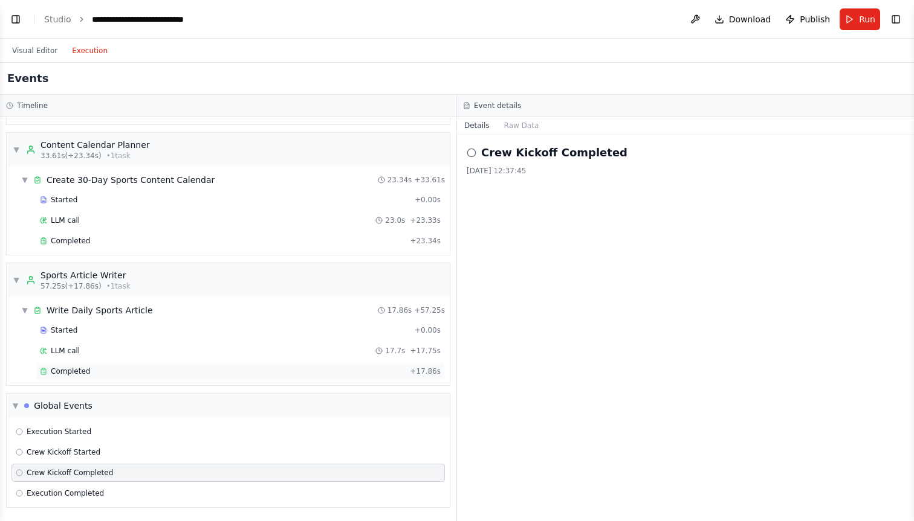
click at [236, 373] on div "Completed" at bounding box center [222, 372] width 365 height 10
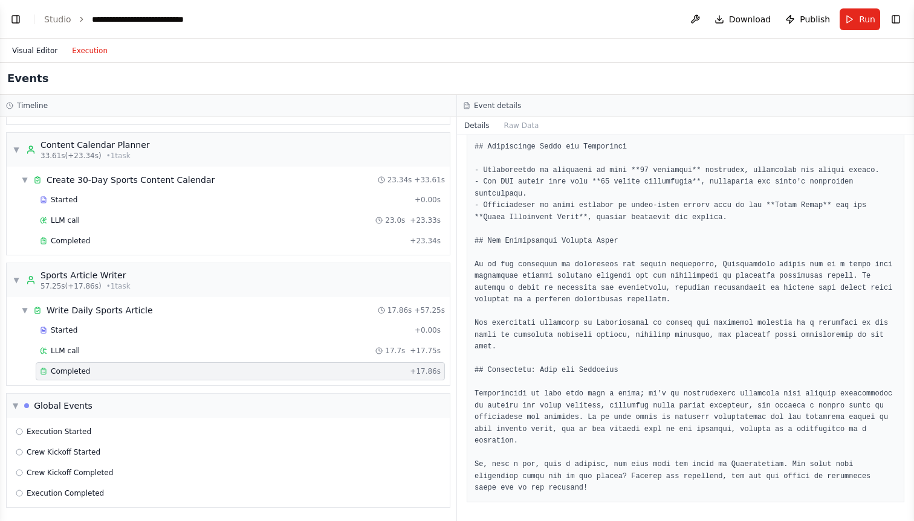
click at [34, 46] on button "Visual Editor" at bounding box center [35, 51] width 60 height 15
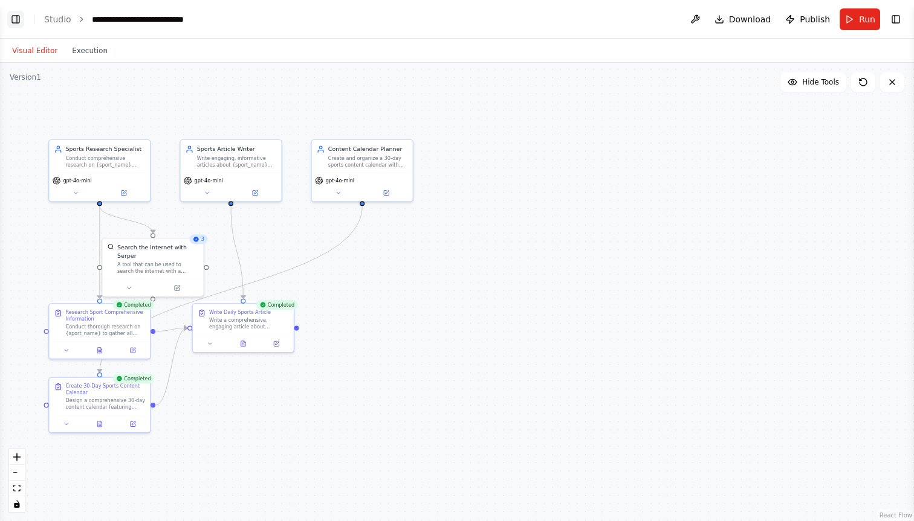
click at [18, 19] on button "Toggle Left Sidebar" at bounding box center [15, 19] width 17 height 17
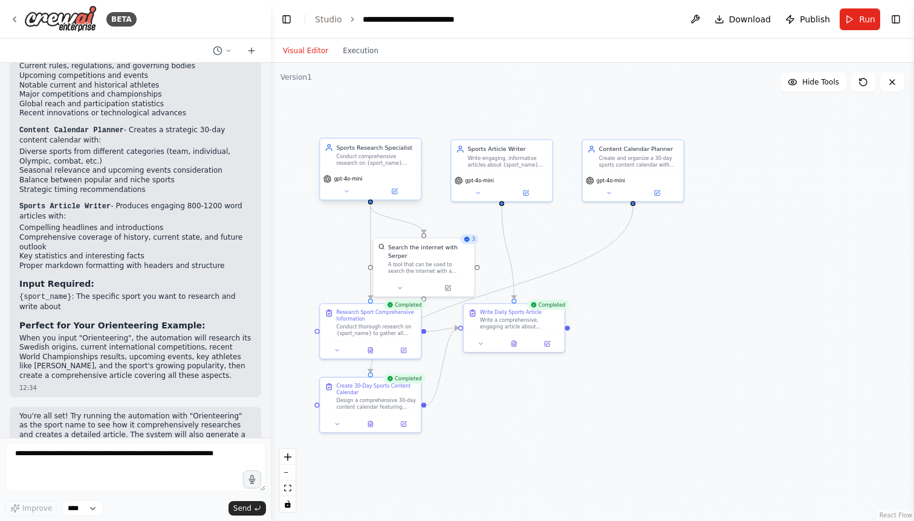
click at [334, 183] on div "gpt-4o-mini" at bounding box center [370, 186] width 101 height 28
click at [365, 183] on div "gpt-4o-mini" at bounding box center [370, 186] width 101 height 28
click at [346, 191] on icon at bounding box center [345, 192] width 3 height 2
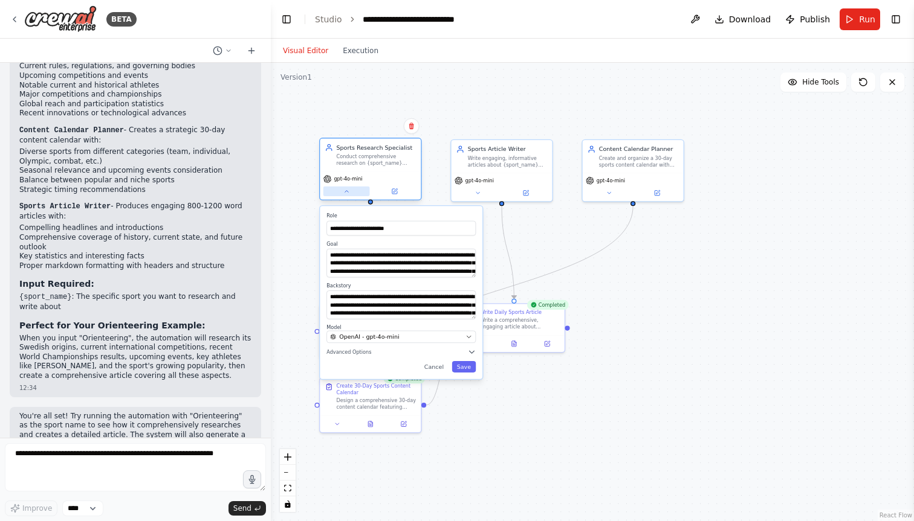
click at [345, 191] on icon at bounding box center [346, 192] width 7 height 7
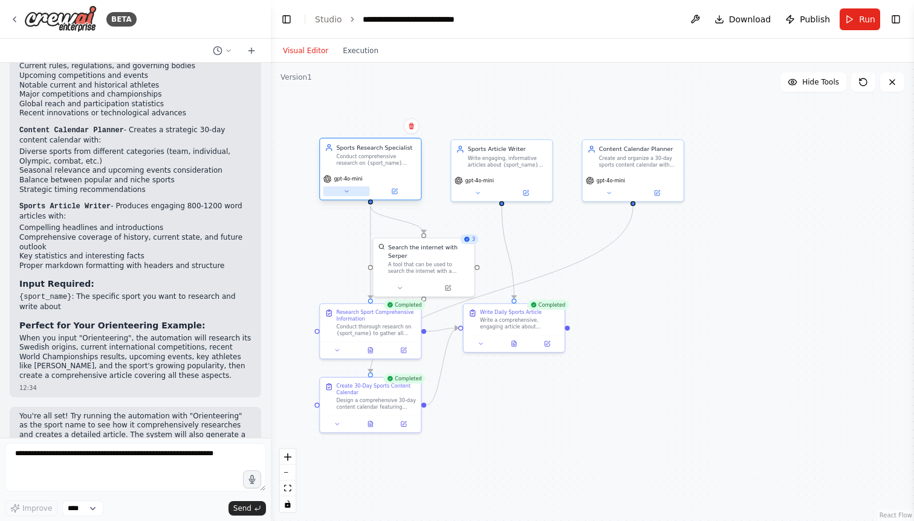
click at [346, 191] on icon at bounding box center [345, 192] width 3 height 2
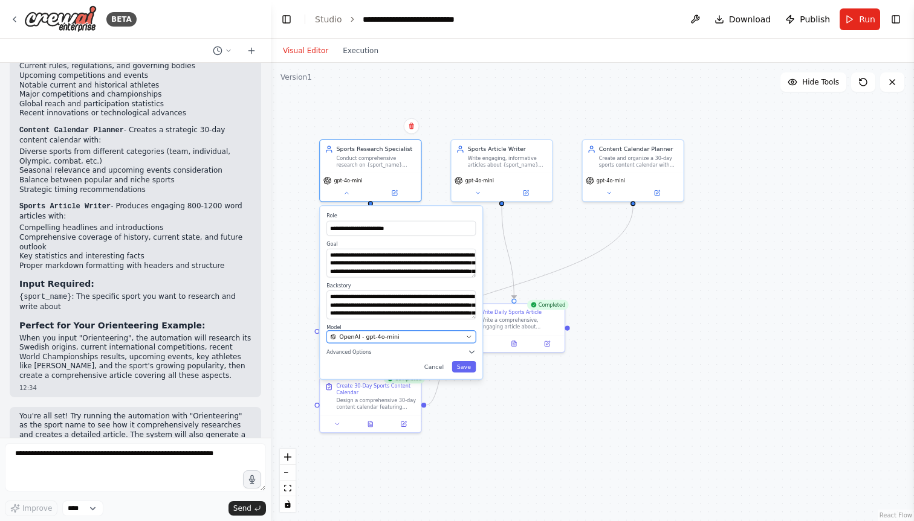
click at [453, 338] on div "OpenAI - gpt-4o-mini" at bounding box center [396, 337] width 132 height 8
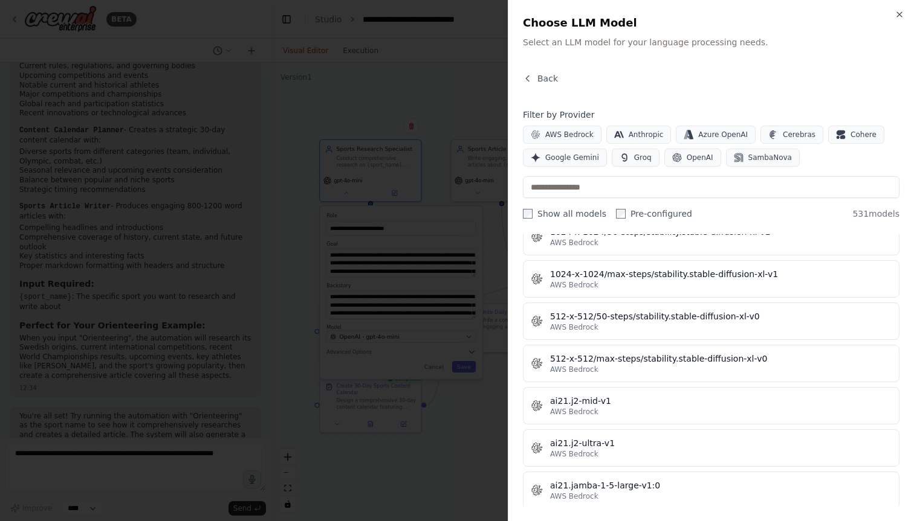
scroll to position [436, 0]
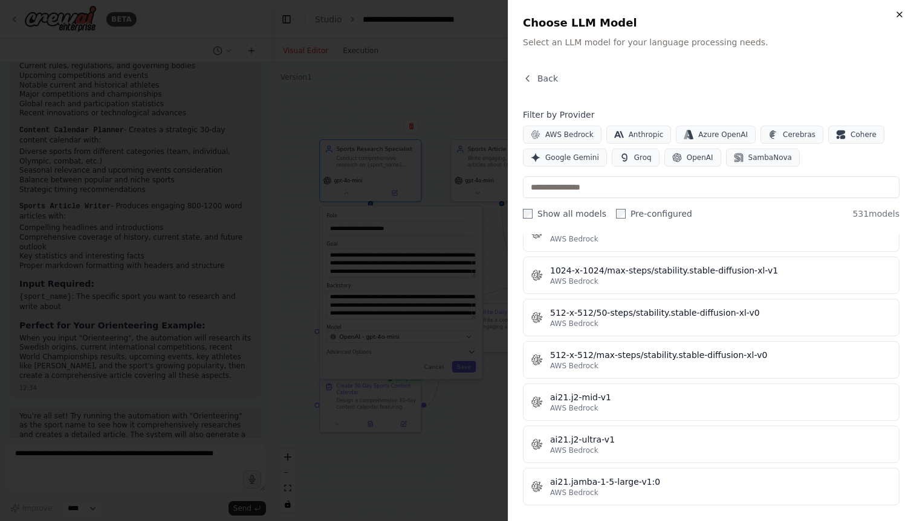
click at [900, 16] on icon "button" at bounding box center [899, 15] width 10 height 10
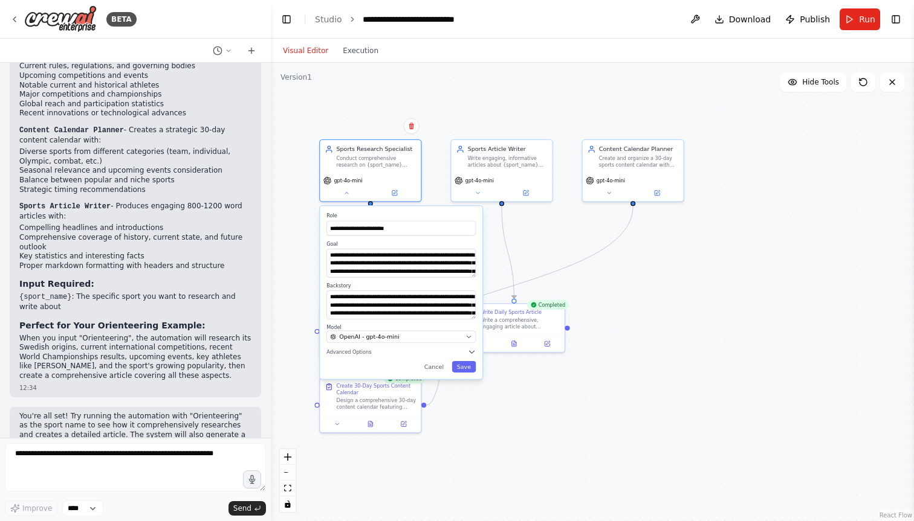
click at [800, 129] on div ".deletable-edge-delete-btn { width: 20px; height: 20px; border: 0px solid #ffff…" at bounding box center [592, 292] width 643 height 459
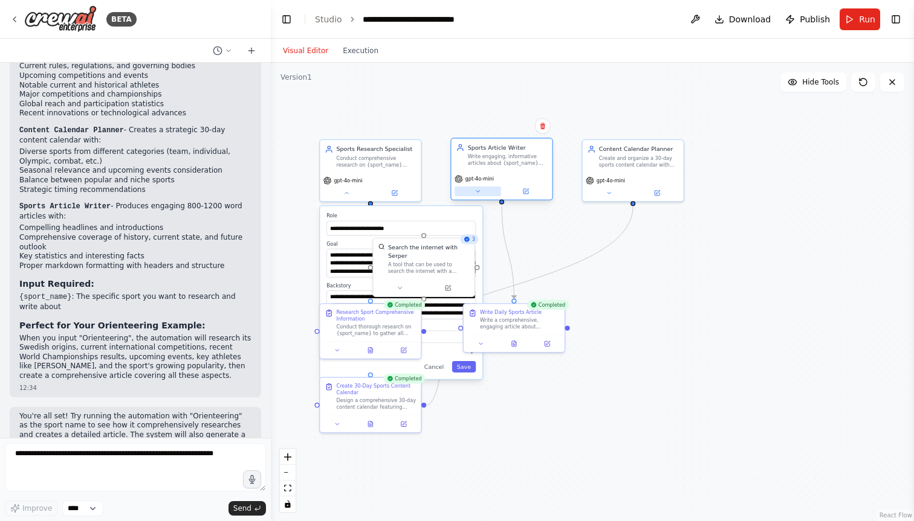
click at [480, 189] on icon at bounding box center [477, 192] width 7 height 7
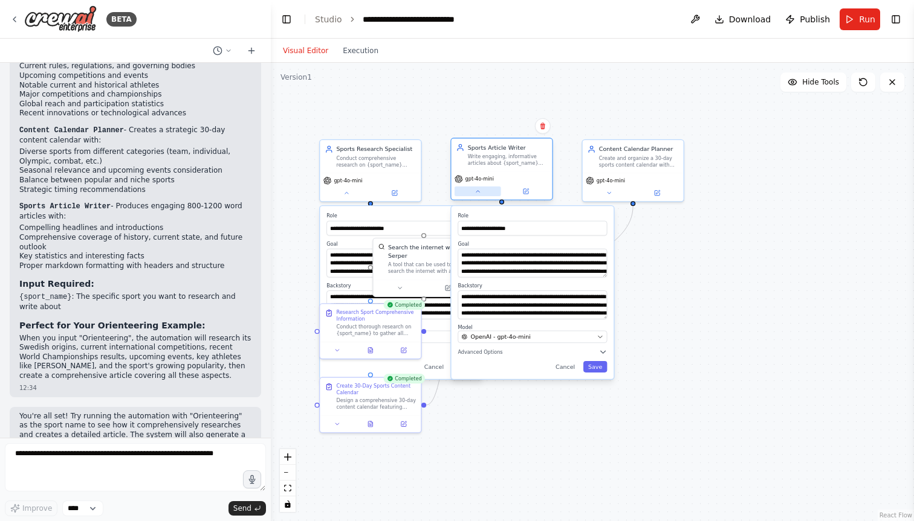
click at [480, 189] on icon at bounding box center [477, 192] width 7 height 7
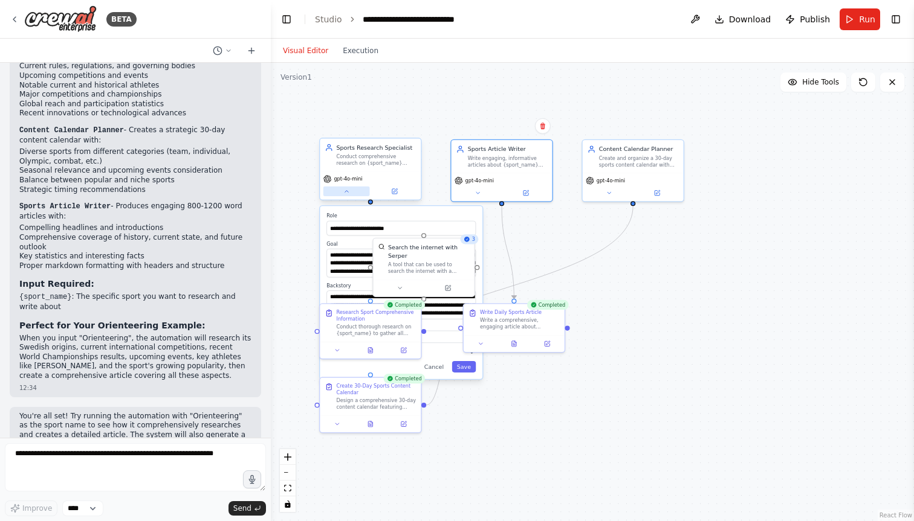
click at [346, 189] on icon at bounding box center [346, 192] width 7 height 7
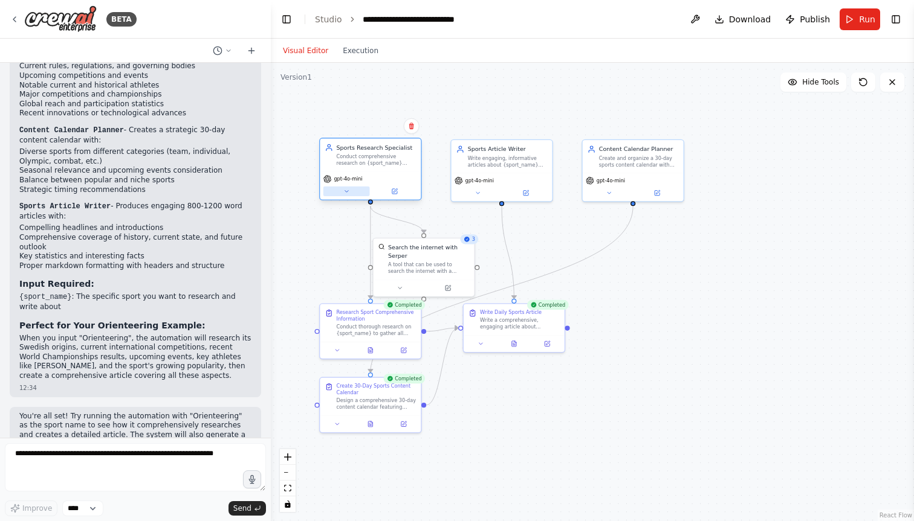
click at [346, 189] on icon at bounding box center [346, 192] width 7 height 7
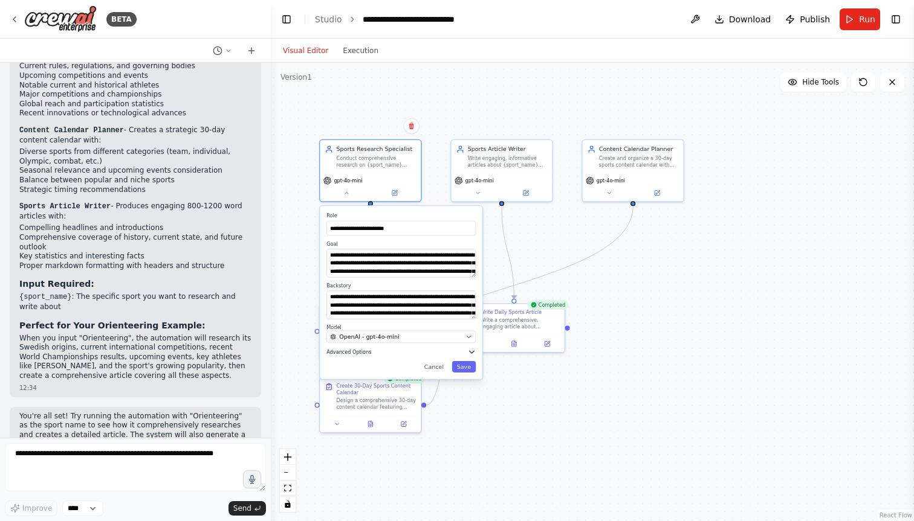
click at [378, 352] on button "Advanced Options" at bounding box center [400, 352] width 149 height 8
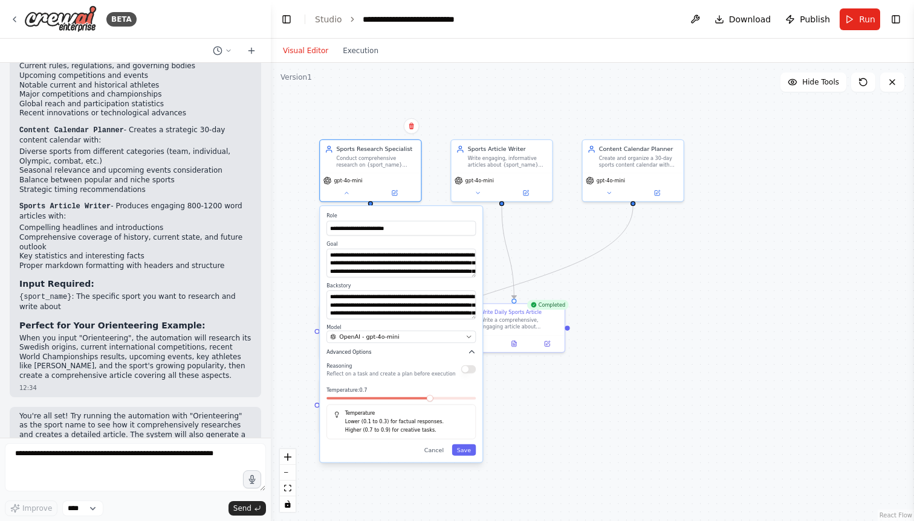
click at [378, 352] on button "Advanced Options" at bounding box center [400, 352] width 149 height 8
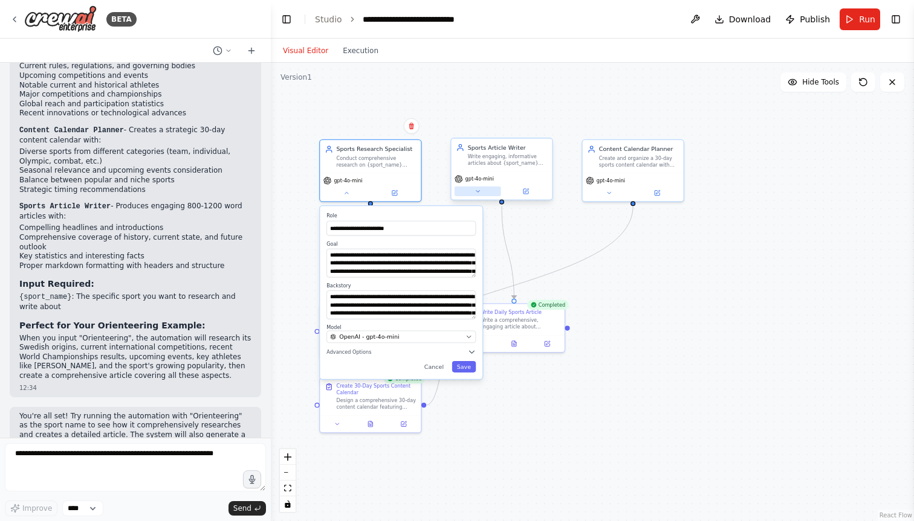
click at [480, 190] on icon at bounding box center [477, 192] width 7 height 7
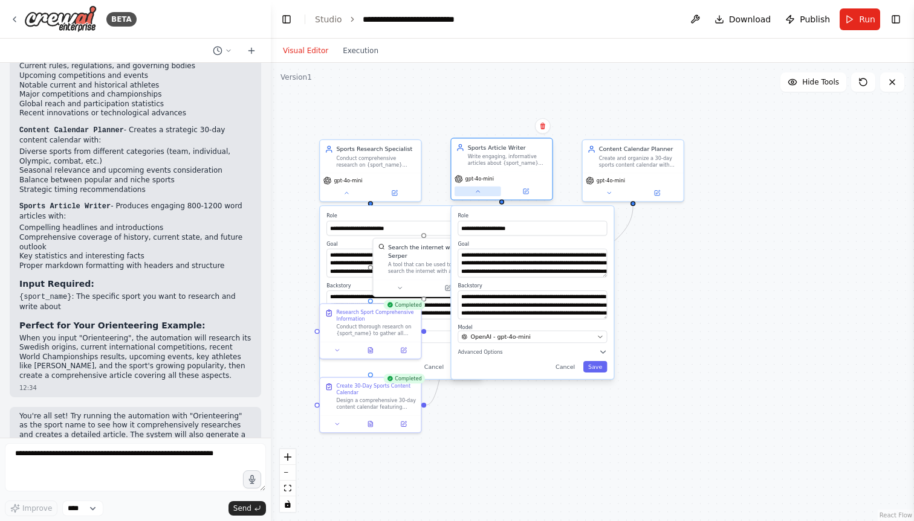
click at [480, 190] on icon at bounding box center [477, 192] width 7 height 7
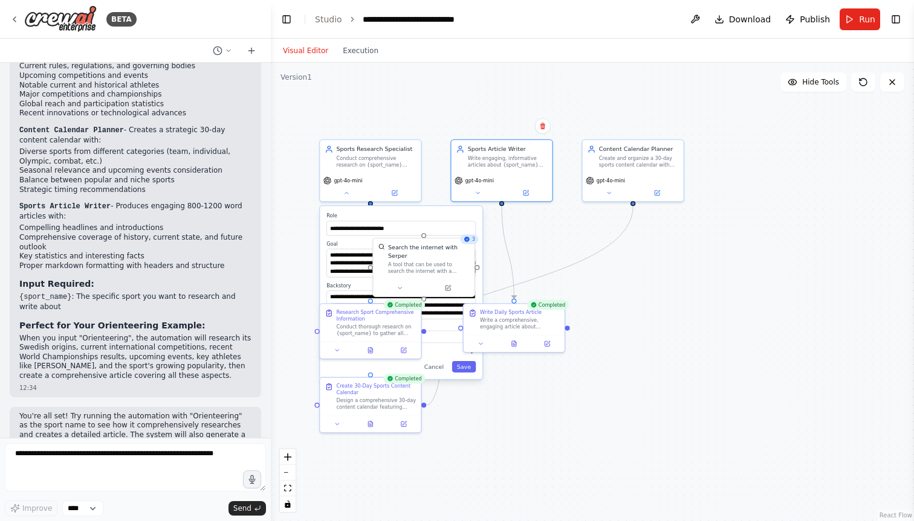
click at [513, 238] on div ".deletable-edge-delete-btn { width: 20px; height: 20px; border: 0px solid #ffff…" at bounding box center [592, 292] width 643 height 459
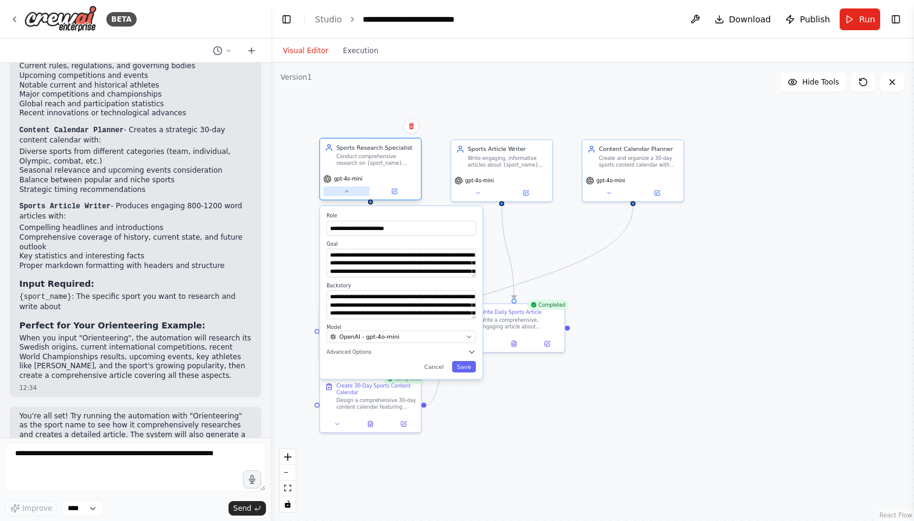
click at [352, 194] on button at bounding box center [346, 192] width 47 height 10
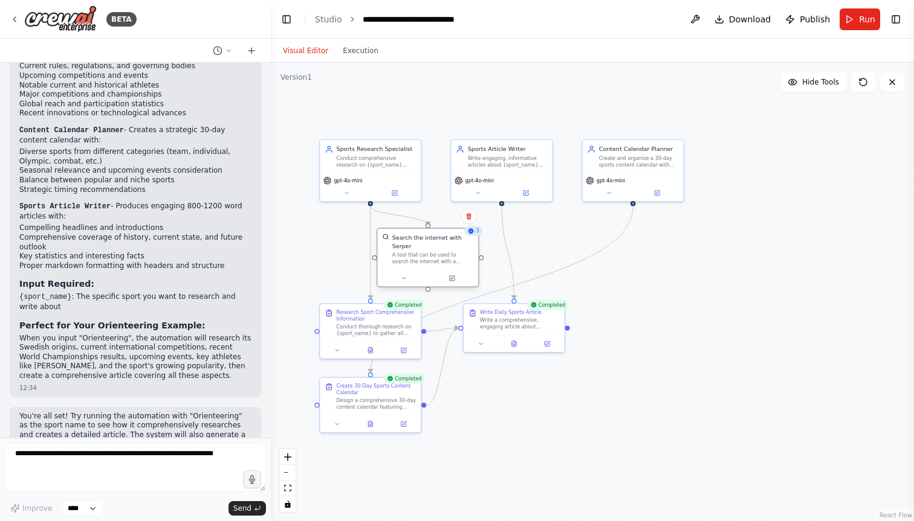
drag, startPoint x: 448, startPoint y: 247, endPoint x: 448, endPoint y: 236, distance: 10.9
click at [448, 236] on div "Search the internet with Serper" at bounding box center [432, 242] width 81 height 16
click at [705, 296] on div ".deletable-edge-delete-btn { width: 20px; height: 20px; border: 0px solid #ffff…" at bounding box center [592, 292] width 643 height 459
click at [892, 16] on button "Toggle Right Sidebar" at bounding box center [895, 19] width 17 height 17
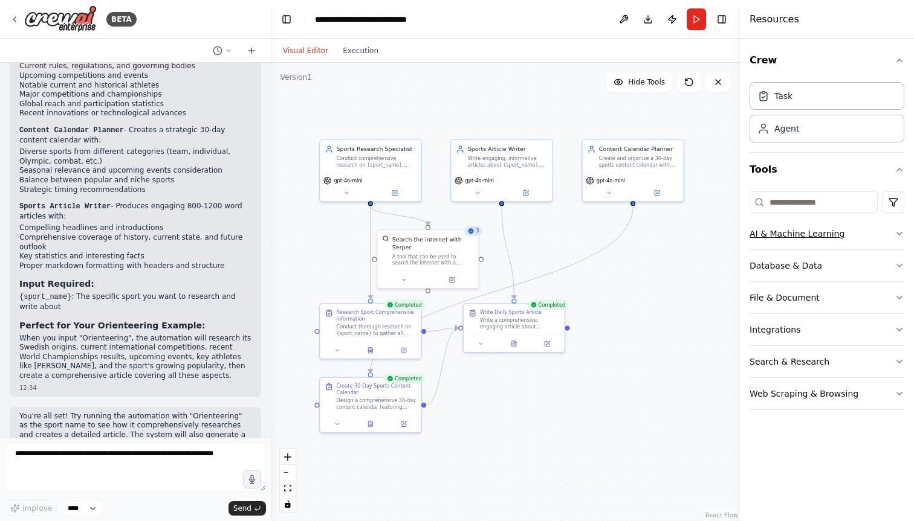
click at [853, 231] on button "AI & Machine Learning" at bounding box center [826, 233] width 155 height 31
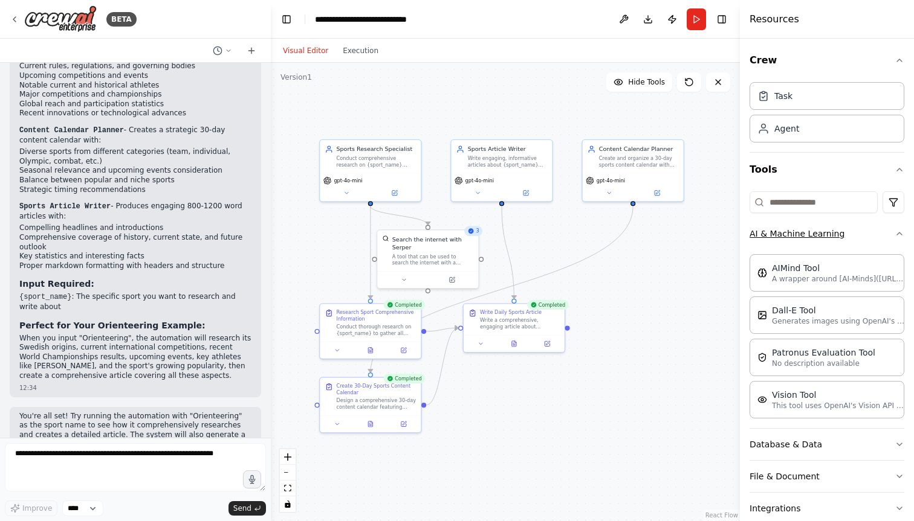
click at [860, 233] on button "AI & Machine Learning" at bounding box center [826, 233] width 155 height 31
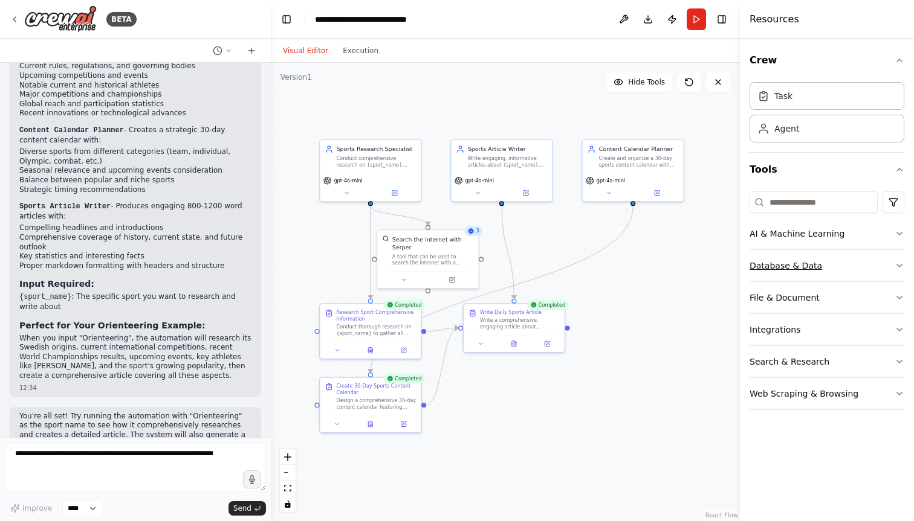
click at [839, 258] on button "Database & Data" at bounding box center [826, 265] width 155 height 31
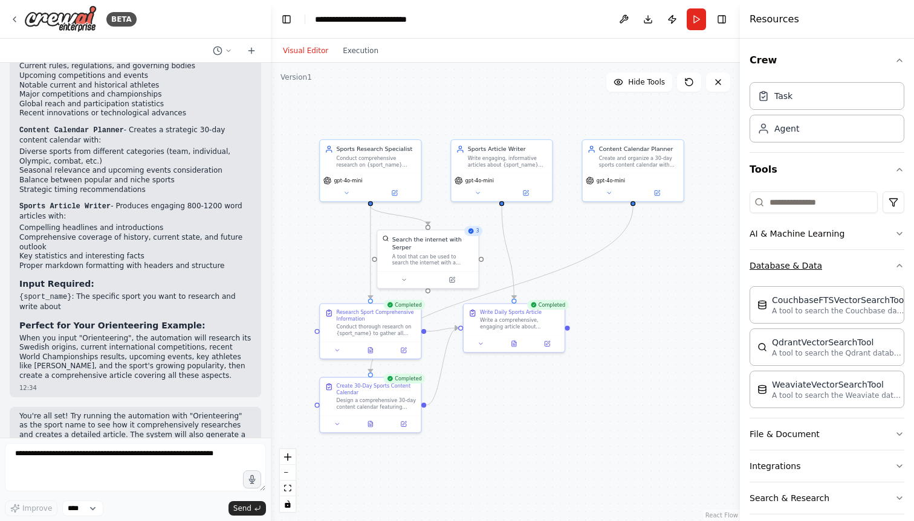
click at [836, 263] on button "Database & Data" at bounding box center [826, 265] width 155 height 31
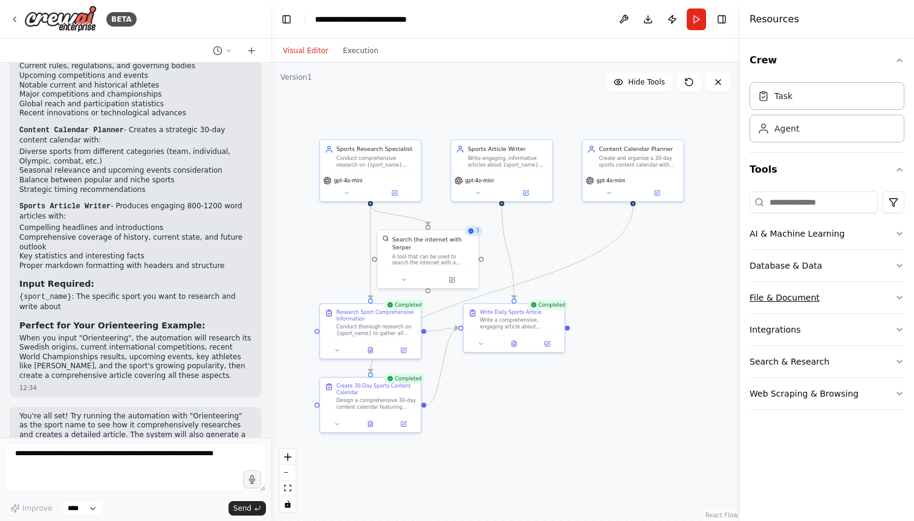
click at [832, 292] on button "File & Document" at bounding box center [826, 297] width 155 height 31
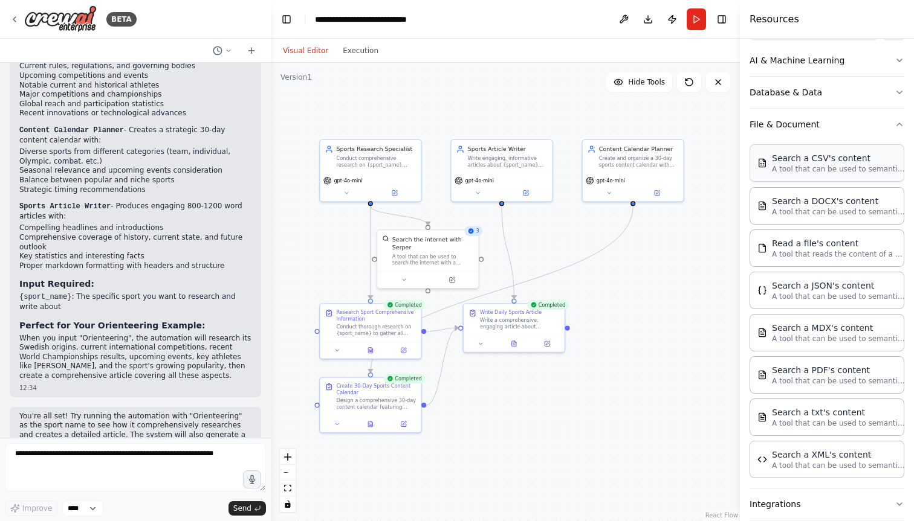
scroll to position [60, 0]
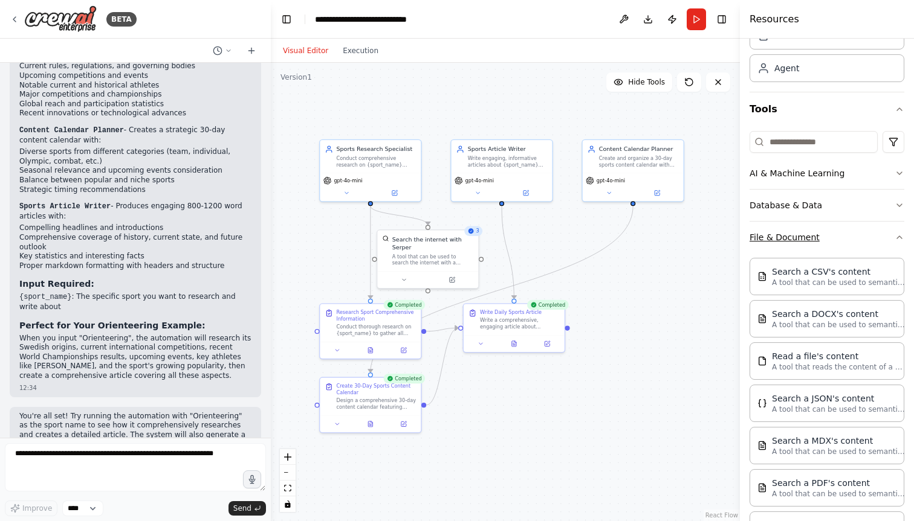
click at [833, 249] on button "File & Document" at bounding box center [826, 237] width 155 height 31
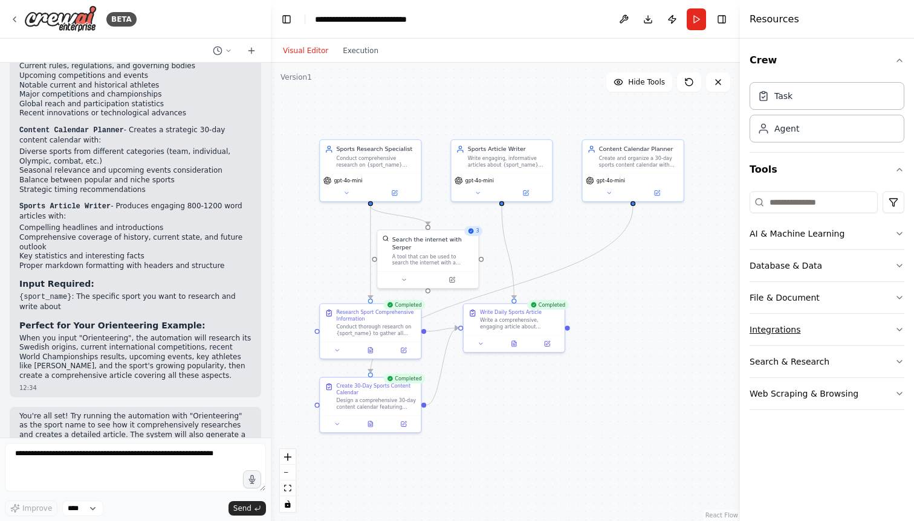
click at [834, 329] on button "Integrations" at bounding box center [826, 329] width 155 height 31
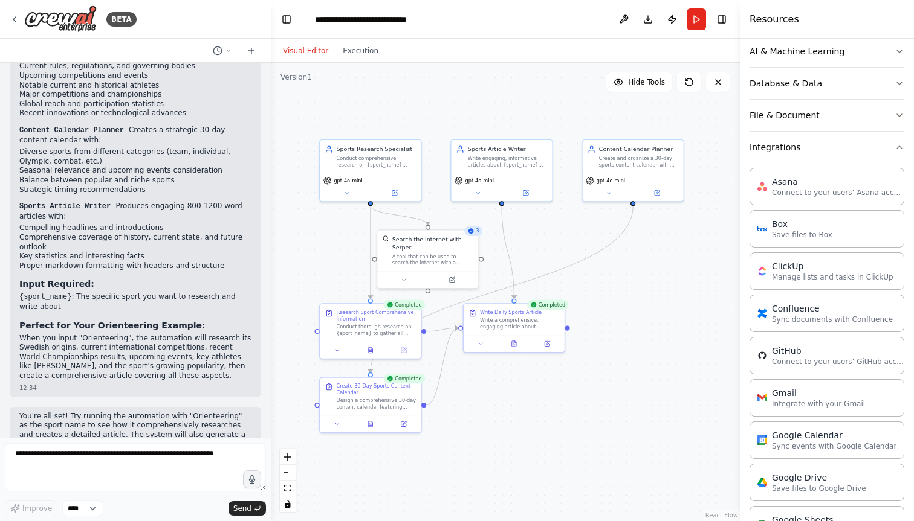
scroll to position [160, 0]
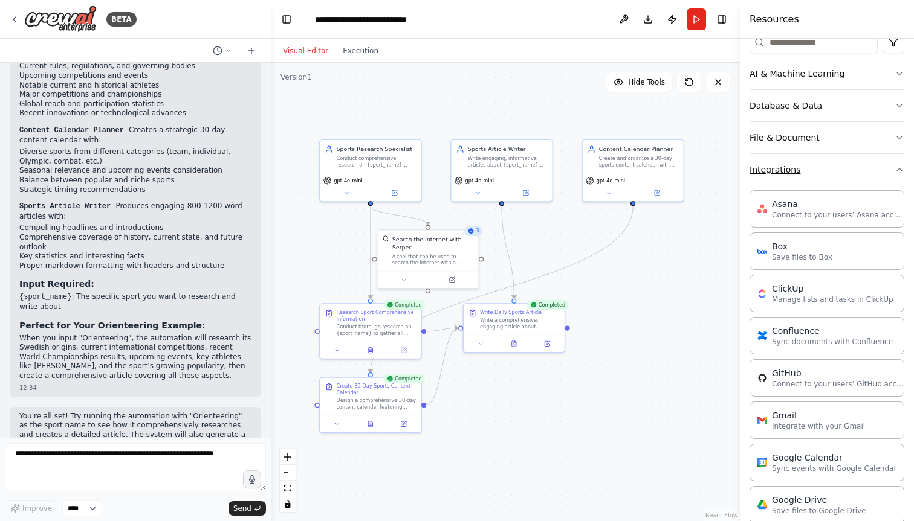
click at [818, 183] on button "Integrations" at bounding box center [826, 169] width 155 height 31
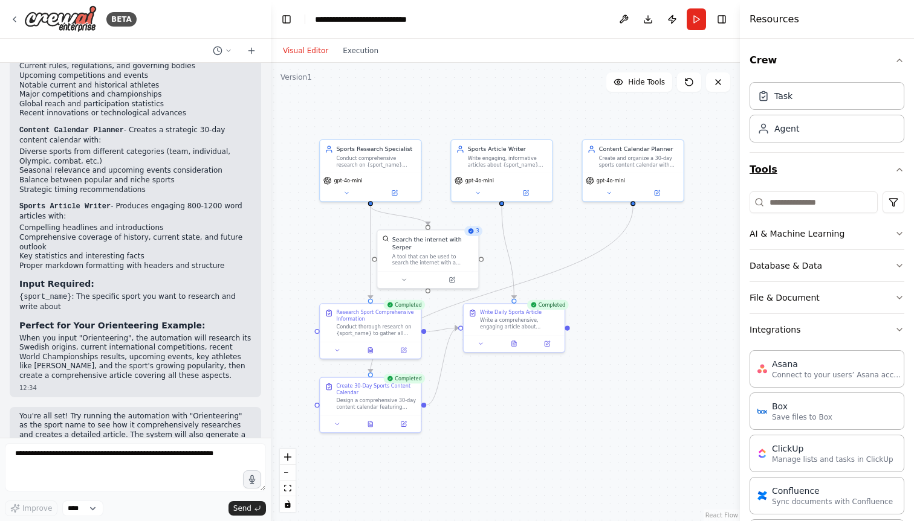
click at [818, 166] on button "Tools" at bounding box center [826, 170] width 155 height 34
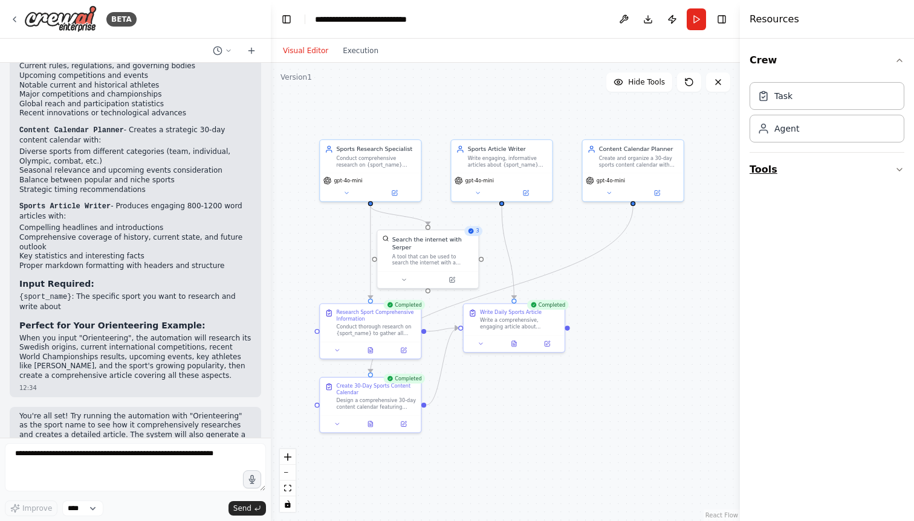
click at [818, 166] on button "Tools" at bounding box center [826, 170] width 155 height 34
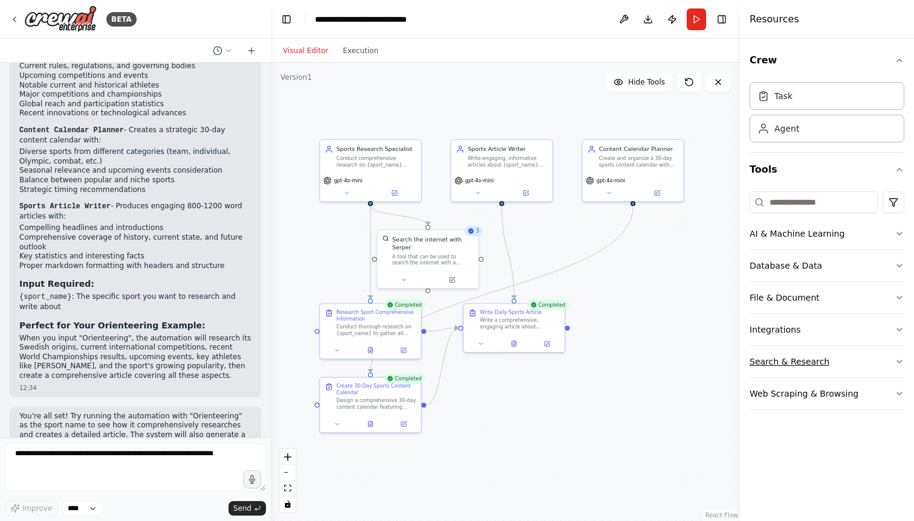
click at [846, 353] on button "Search & Research" at bounding box center [826, 361] width 155 height 31
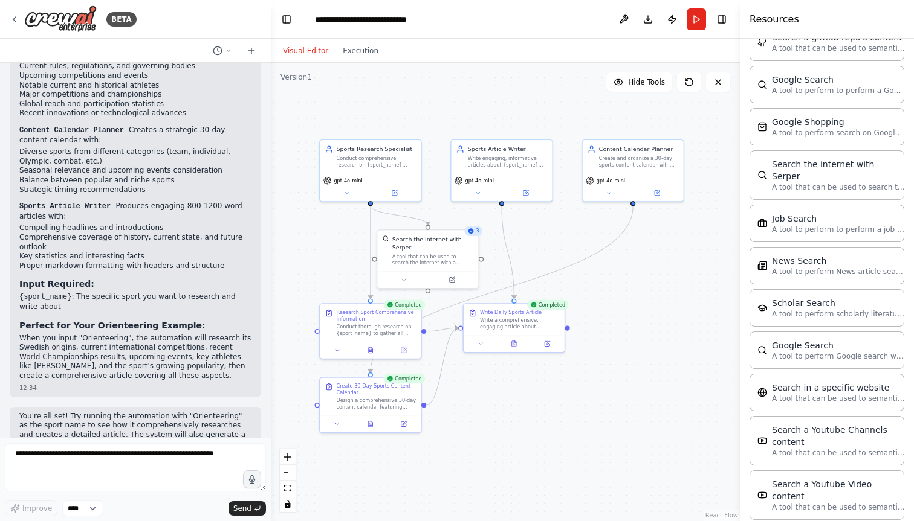
scroll to position [522, 0]
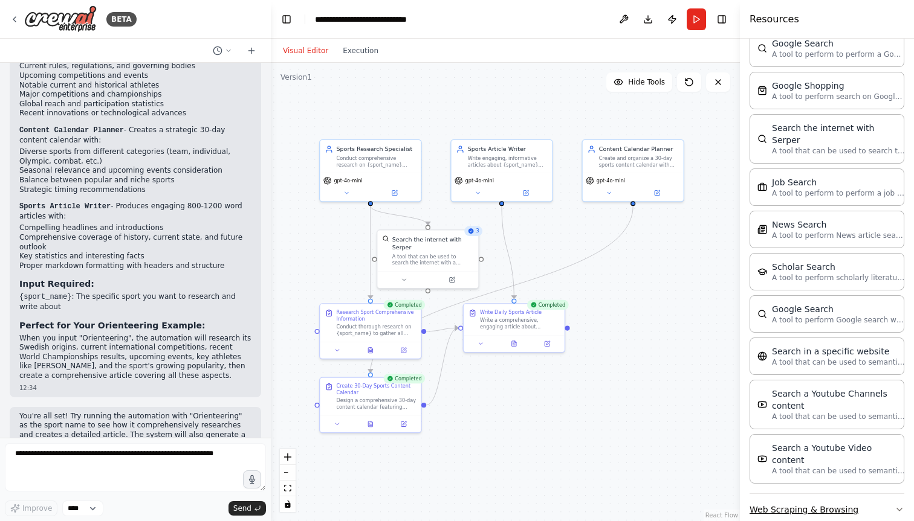
click at [863, 494] on button "Web Scraping & Browsing" at bounding box center [826, 509] width 155 height 31
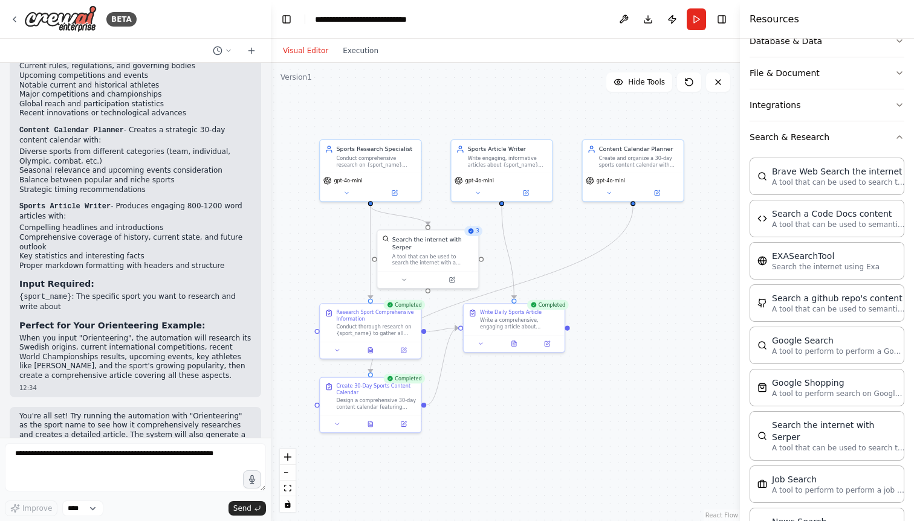
scroll to position [153, 0]
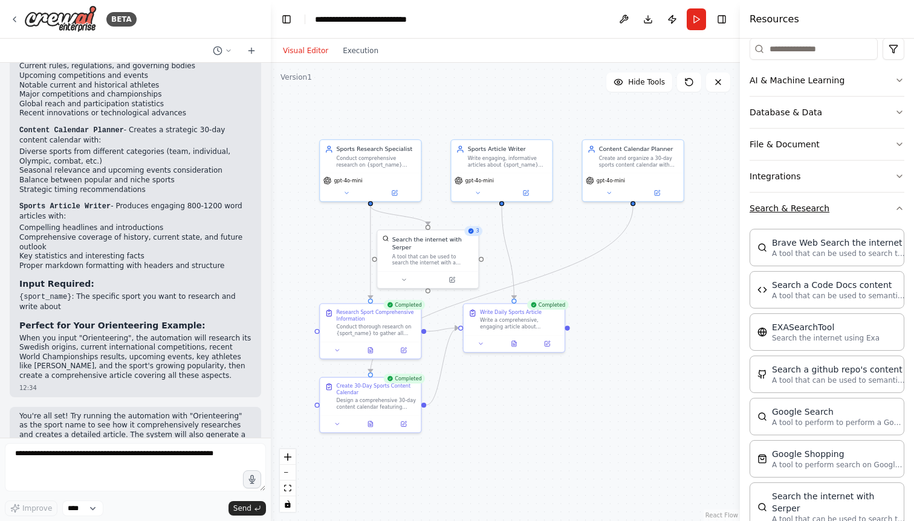
click at [809, 210] on button "Search & Research" at bounding box center [826, 208] width 155 height 31
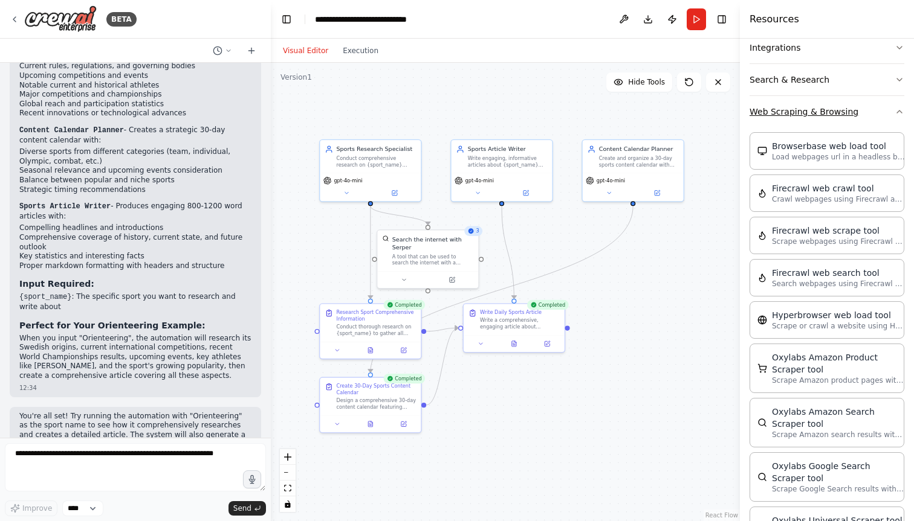
scroll to position [287, 0]
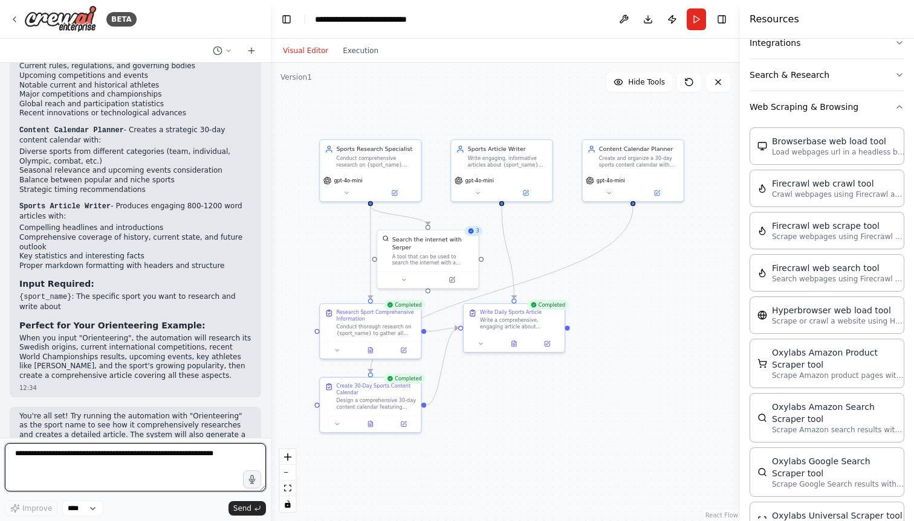
click at [193, 457] on textarea at bounding box center [135, 468] width 261 height 48
click at [104, 454] on textarea "**********" at bounding box center [135, 468] width 261 height 48
click at [92, 466] on textarea "**********" at bounding box center [135, 468] width 261 height 48
click at [125, 454] on textarea "**********" at bounding box center [135, 468] width 261 height 48
click at [93, 467] on textarea "**********" at bounding box center [135, 468] width 261 height 48
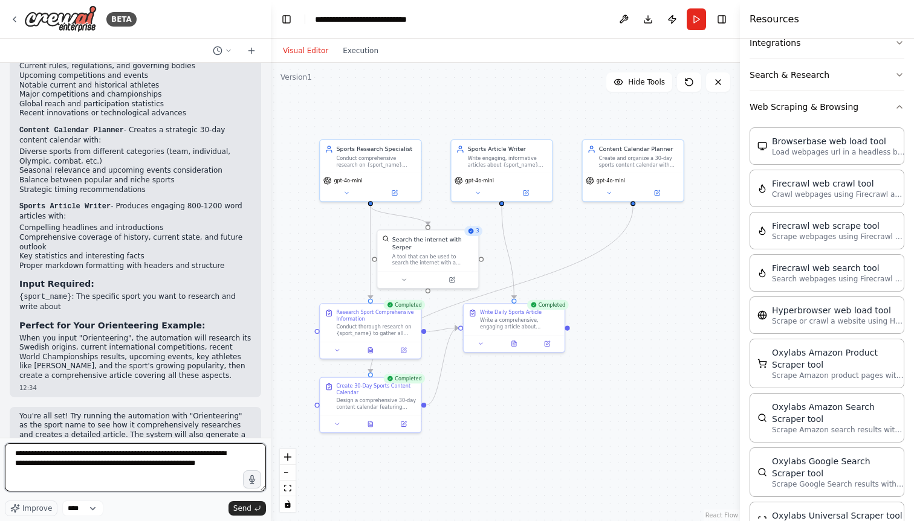
click at [100, 474] on textarea "**********" at bounding box center [135, 468] width 261 height 48
type textarea "**********"
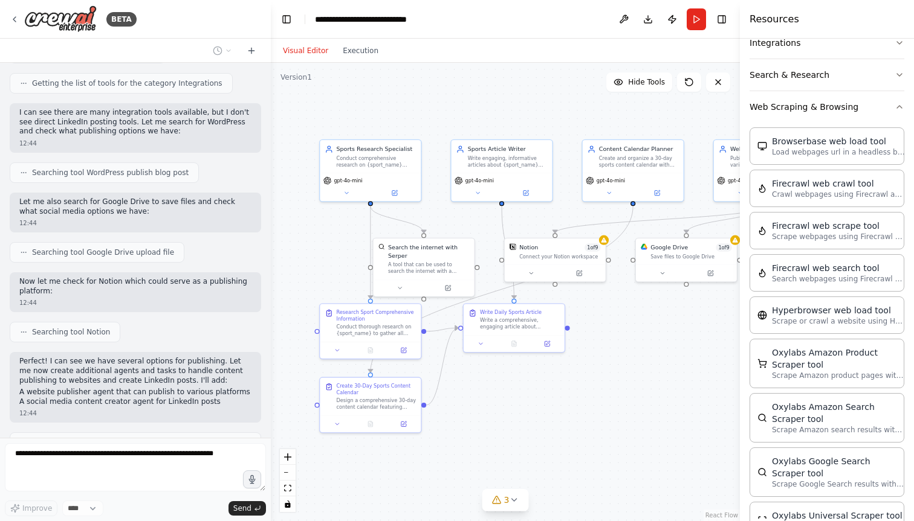
scroll to position [3160, 0]
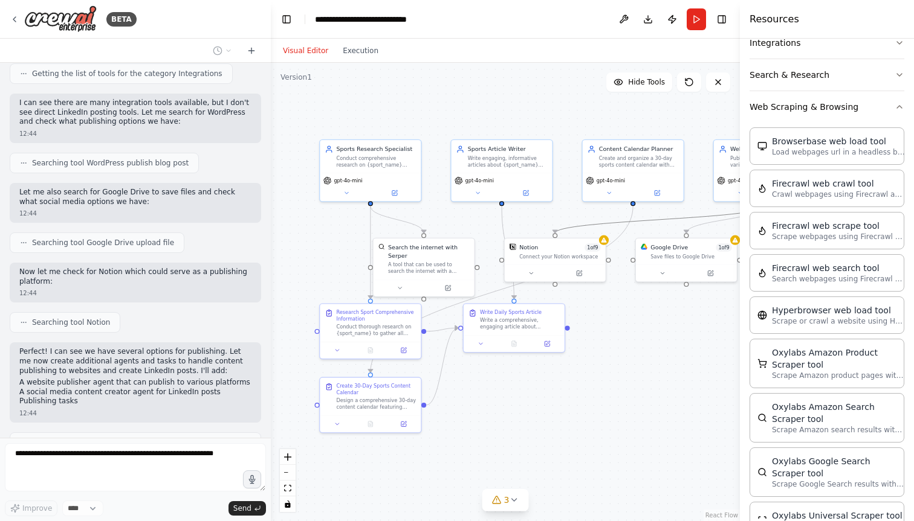
drag, startPoint x: 620, startPoint y: 224, endPoint x: 529, endPoint y: 215, distance: 91.6
click at [529, 215] on div ".deletable-edge-delete-btn { width: 20px; height: 20px; border: 0px solid #ffff…" at bounding box center [505, 292] width 469 height 459
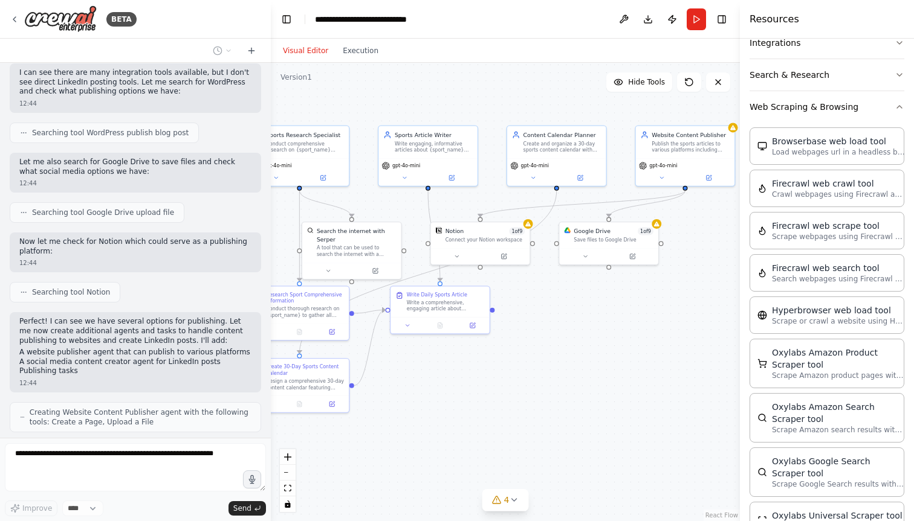
drag, startPoint x: 632, startPoint y: 353, endPoint x: 555, endPoint y: 337, distance: 78.3
click at [555, 337] on div ".deletable-edge-delete-btn { width: 20px; height: 20px; border: 0px solid #ffff…" at bounding box center [505, 292] width 469 height 459
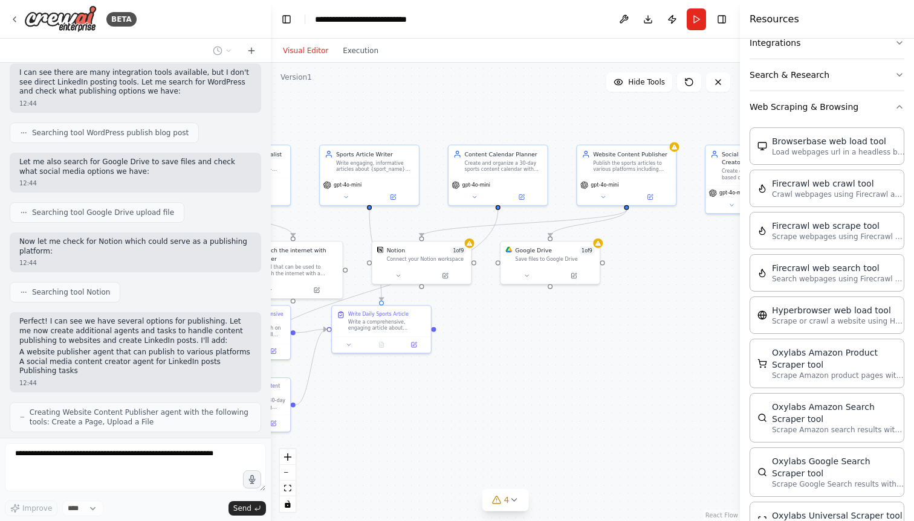
drag, startPoint x: 632, startPoint y: 302, endPoint x: 572, endPoint y: 323, distance: 63.3
click at [572, 323] on div ".deletable-edge-delete-btn { width: 20px; height: 20px; border: 0px solid #ffff…" at bounding box center [505, 292] width 469 height 459
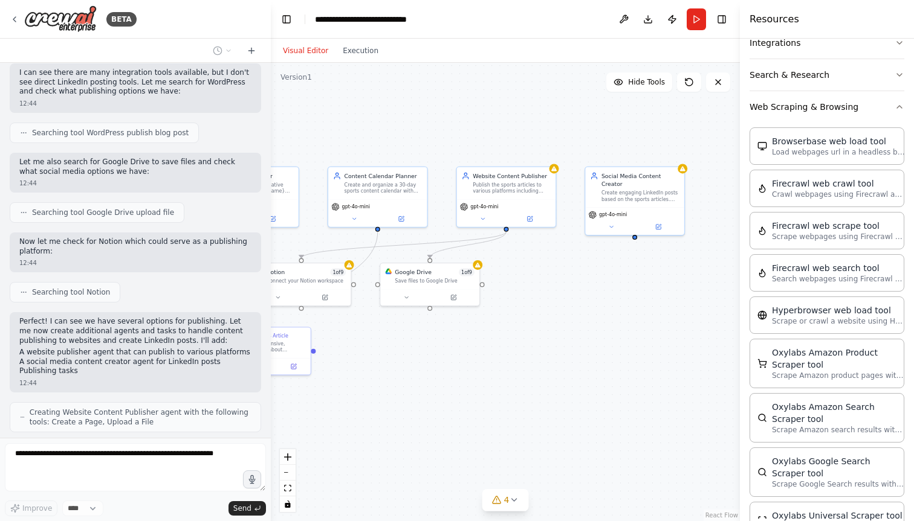
drag, startPoint x: 664, startPoint y: 264, endPoint x: 546, endPoint y: 285, distance: 120.2
click at [546, 285] on div ".deletable-edge-delete-btn { width: 20px; height: 20px; border: 0px solid #ffff…" at bounding box center [505, 292] width 469 height 459
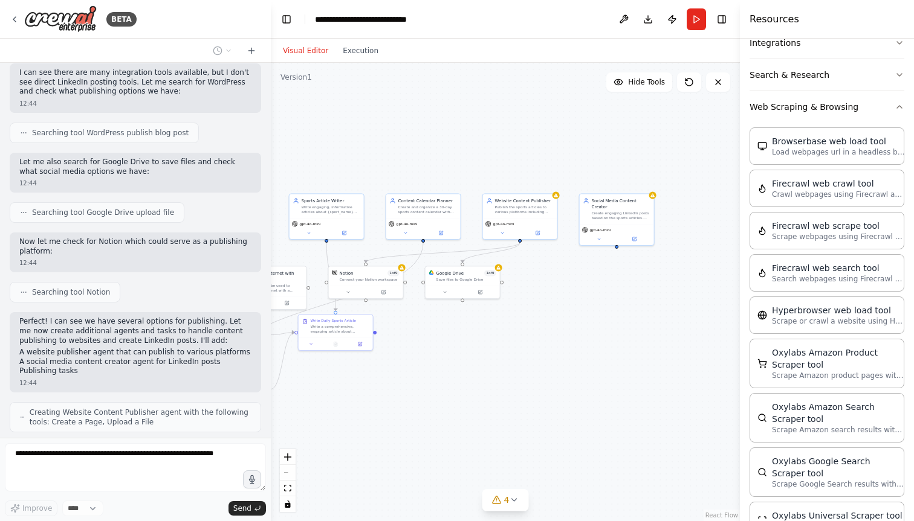
scroll to position [3260, 0]
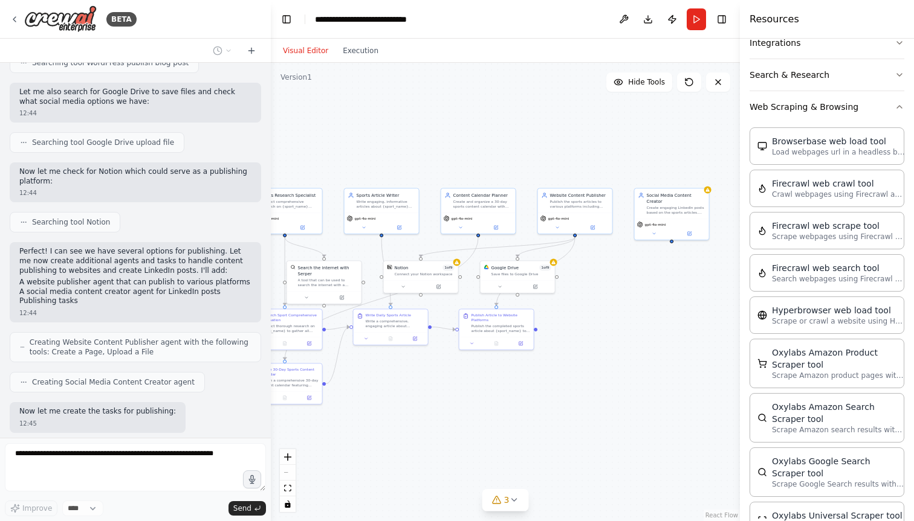
drag, startPoint x: 565, startPoint y: 276, endPoint x: 627, endPoint y: 268, distance: 62.1
click at [627, 268] on div ".deletable-edge-delete-btn { width: 20px; height: 20px; border: 0px solid #ffff…" at bounding box center [505, 292] width 469 height 459
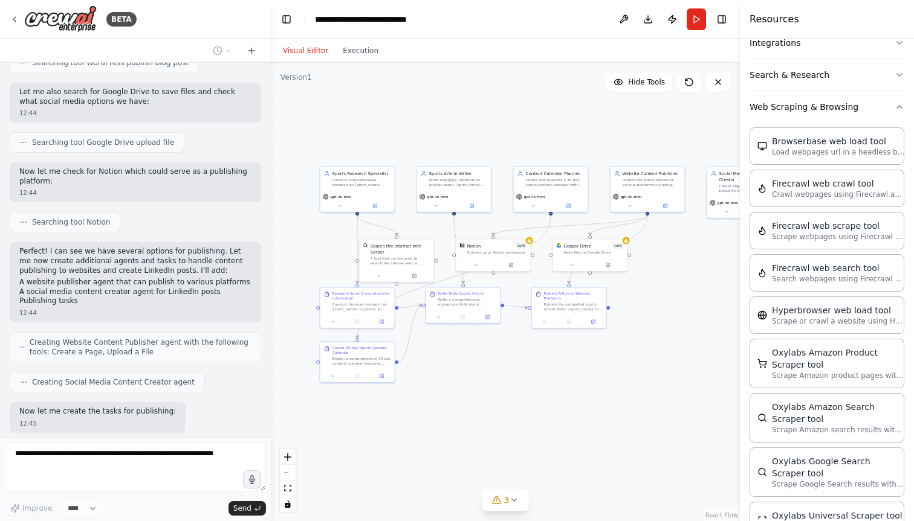
drag, startPoint x: 413, startPoint y: 353, endPoint x: 475, endPoint y: 335, distance: 64.2
click at [475, 335] on div ".deletable-edge-delete-btn { width: 20px; height: 20px; border: 0px solid #ffff…" at bounding box center [505, 292] width 469 height 459
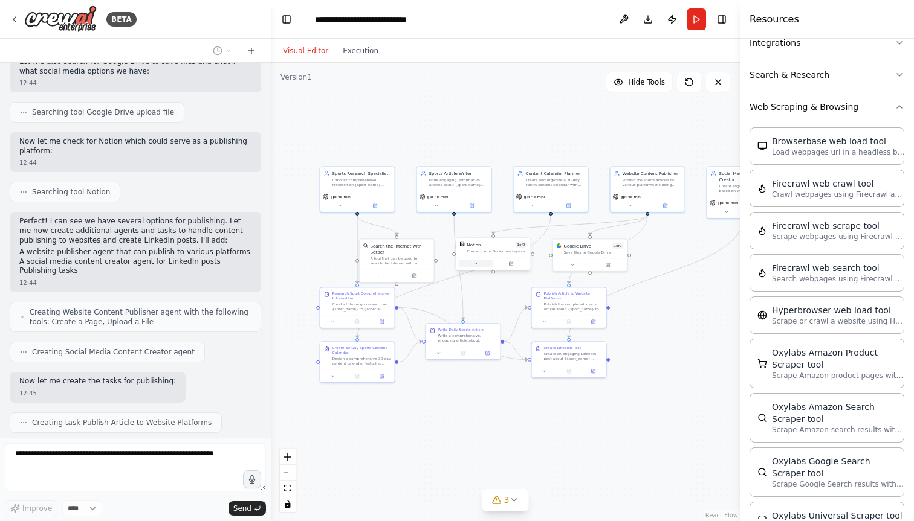
click at [475, 266] on icon at bounding box center [475, 264] width 5 height 5
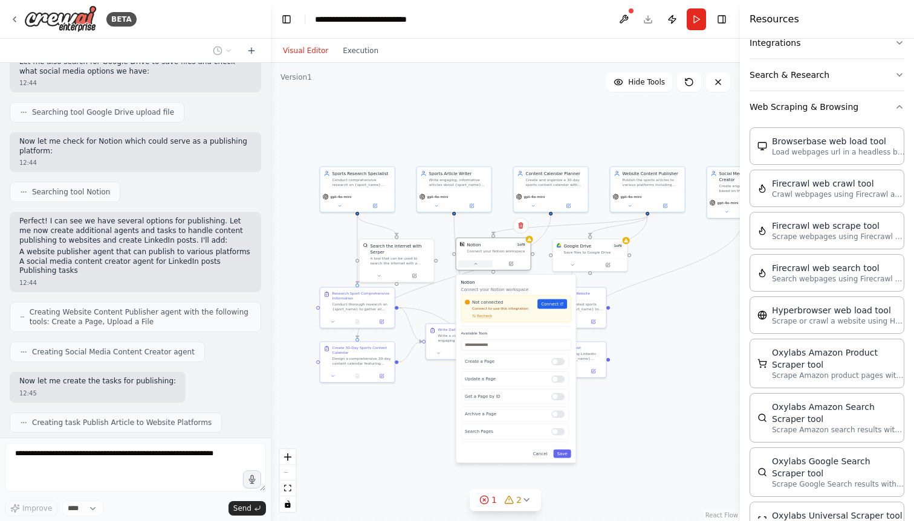
click at [475, 266] on icon at bounding box center [475, 264] width 5 height 5
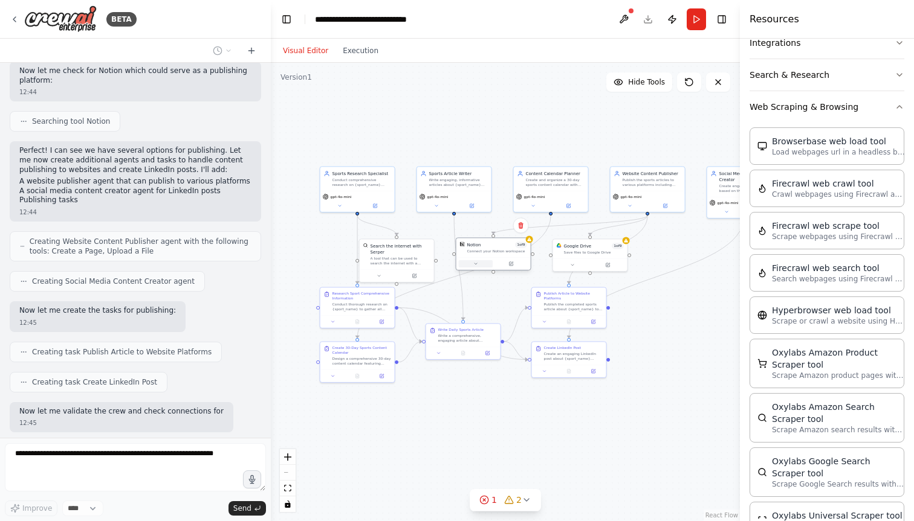
scroll to position [3371, 0]
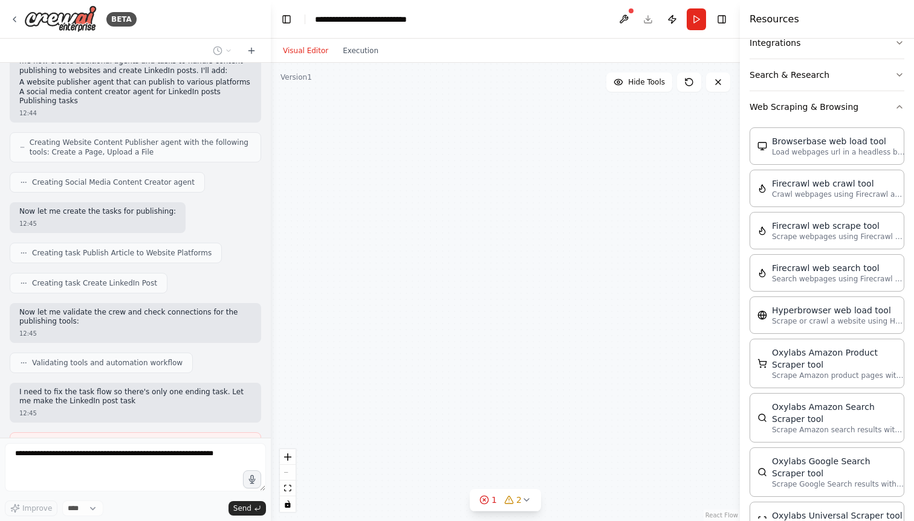
drag, startPoint x: 663, startPoint y: 233, endPoint x: 637, endPoint y: 225, distance: 26.8
click at [638, 225] on div "Sports Research Specialist Conduct comprehensive research on {sport_name} inclu…" at bounding box center [505, 292] width 469 height 459
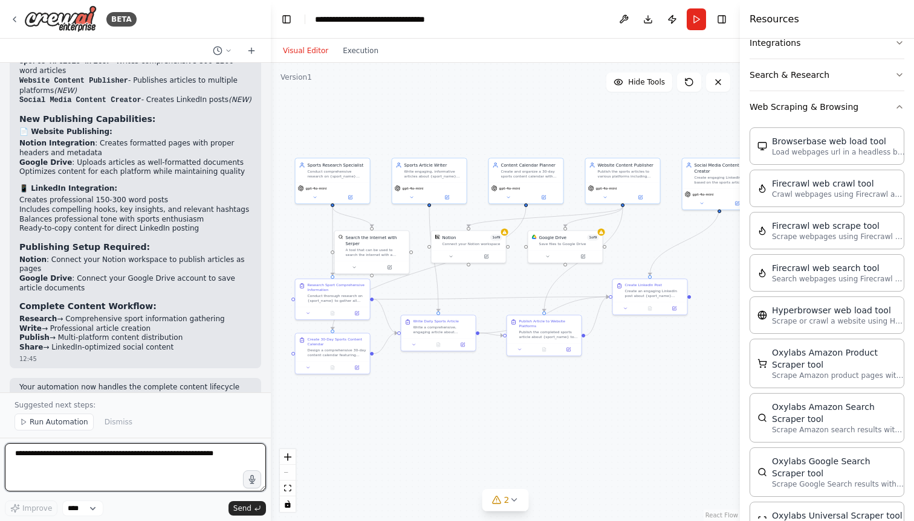
scroll to position [4405, 0]
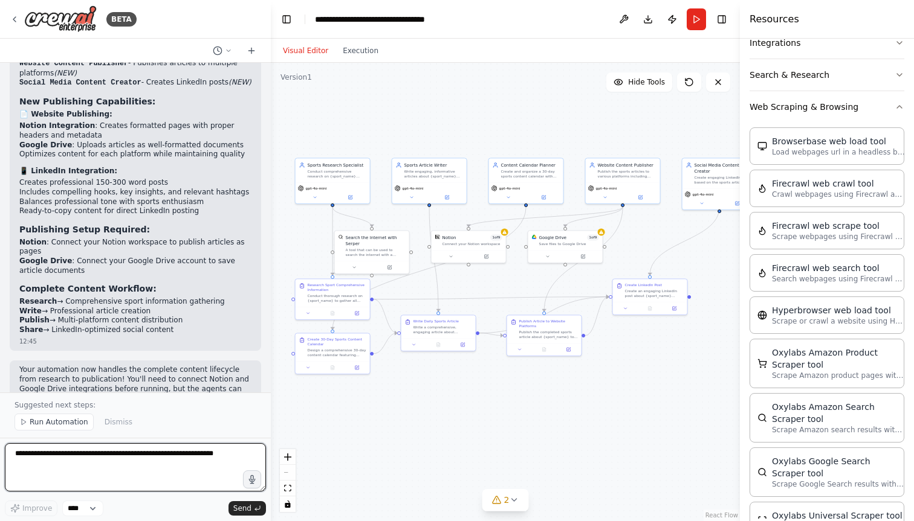
click at [144, 450] on textarea at bounding box center [135, 468] width 261 height 48
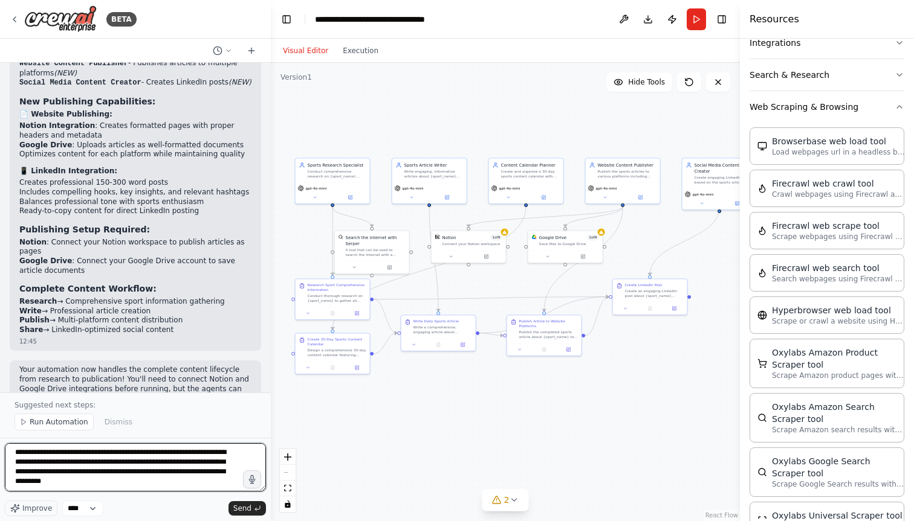
scroll to position [15, 0]
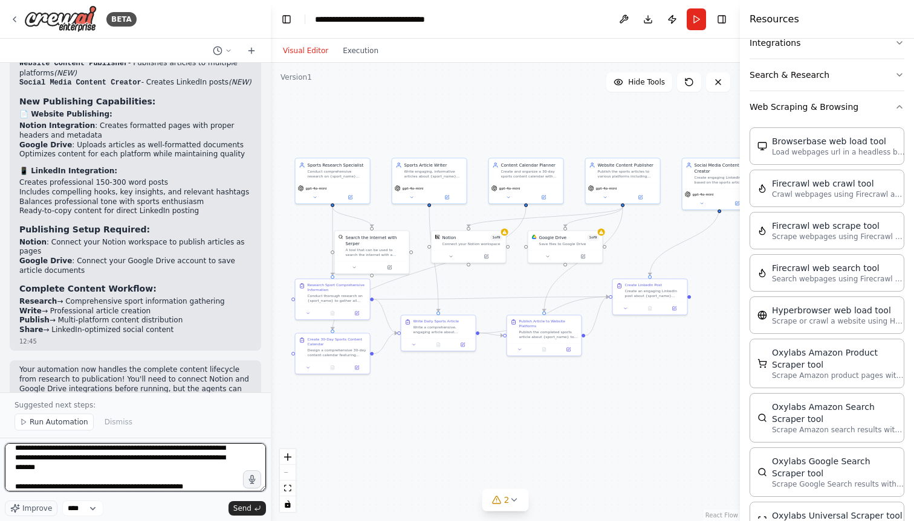
click at [151, 484] on textarea "**********" at bounding box center [135, 468] width 261 height 48
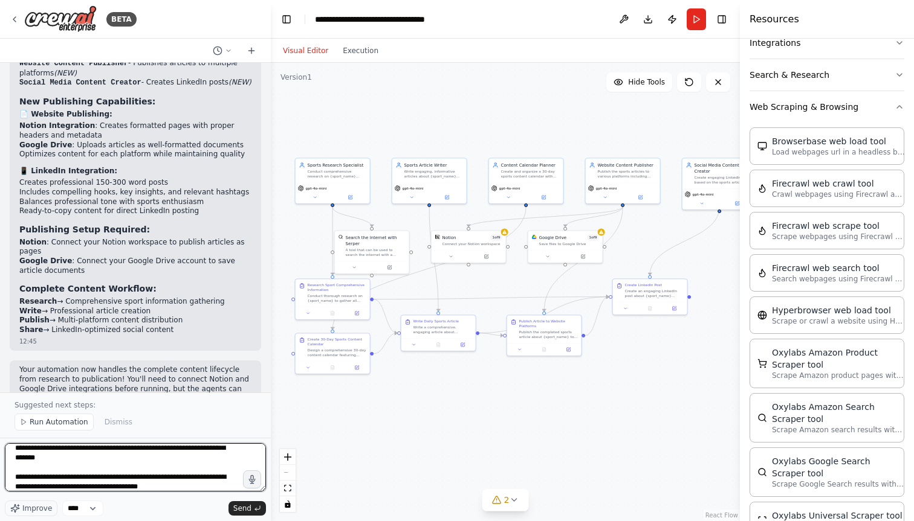
click at [209, 491] on textarea "**********" at bounding box center [135, 468] width 261 height 48
type textarea "**********"
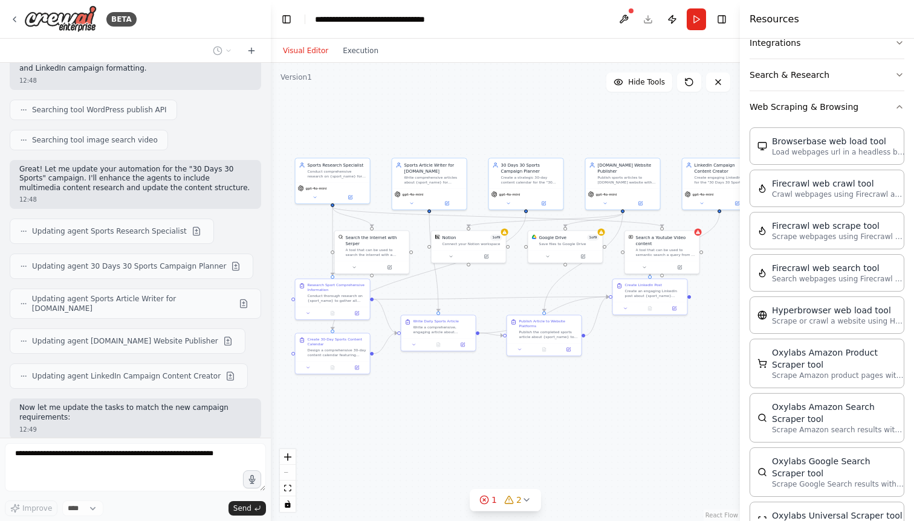
scroll to position [4955, 0]
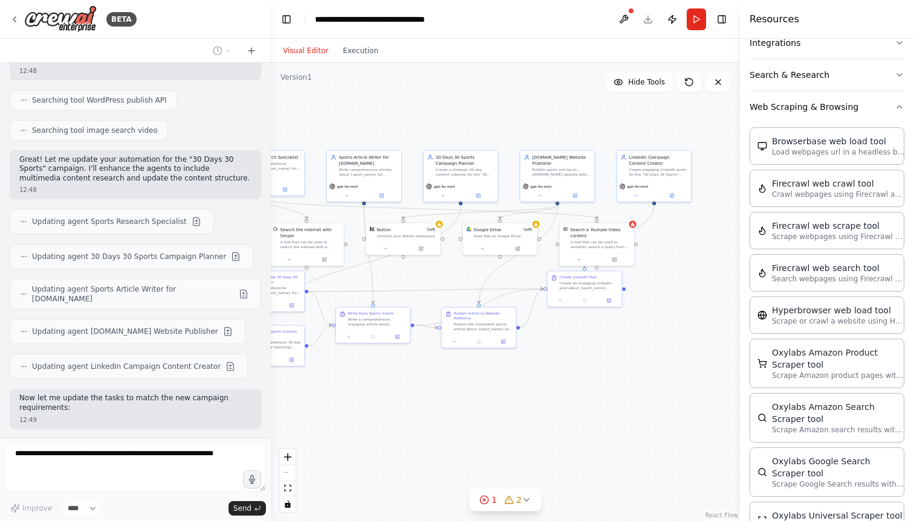
drag, startPoint x: 612, startPoint y: 138, endPoint x: 547, endPoint y: 129, distance: 65.4
click at [547, 129] on div ".deletable-edge-delete-btn { width: 20px; height: 20px; border: 0px solid #ffff…" at bounding box center [505, 292] width 469 height 459
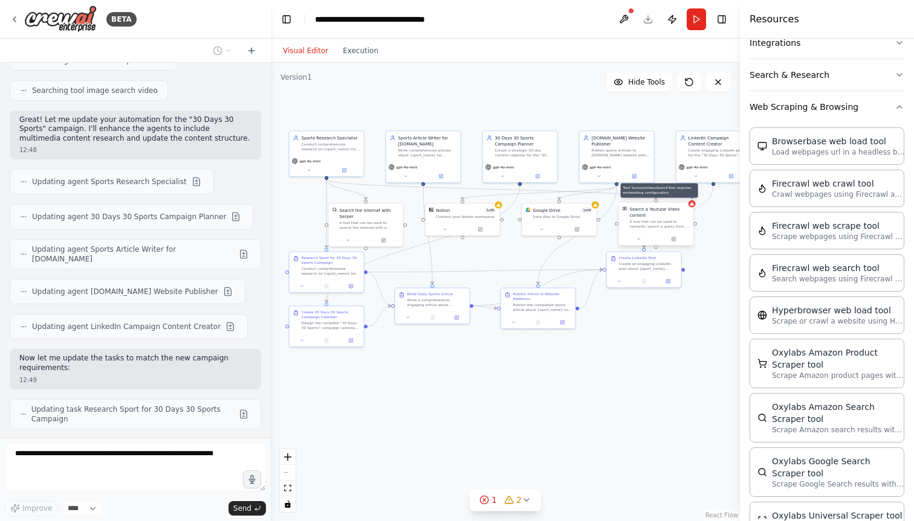
drag, startPoint x: 381, startPoint y: 399, endPoint x: 441, endPoint y: 379, distance: 63.6
click at [441, 379] on div ".deletable-edge-delete-btn { width: 20px; height: 20px; border: 0px solid #ffff…" at bounding box center [505, 292] width 469 height 459
click at [522, 503] on icon at bounding box center [526, 500] width 10 height 10
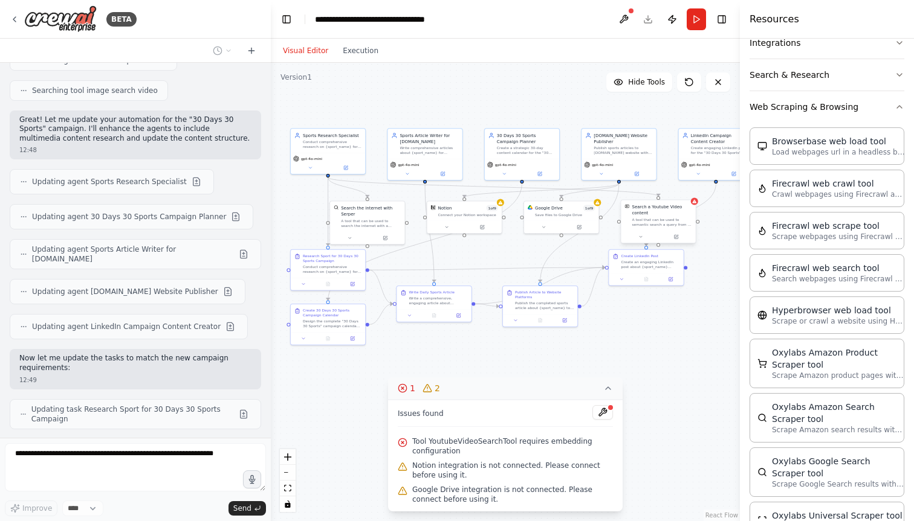
scroll to position [5035, 0]
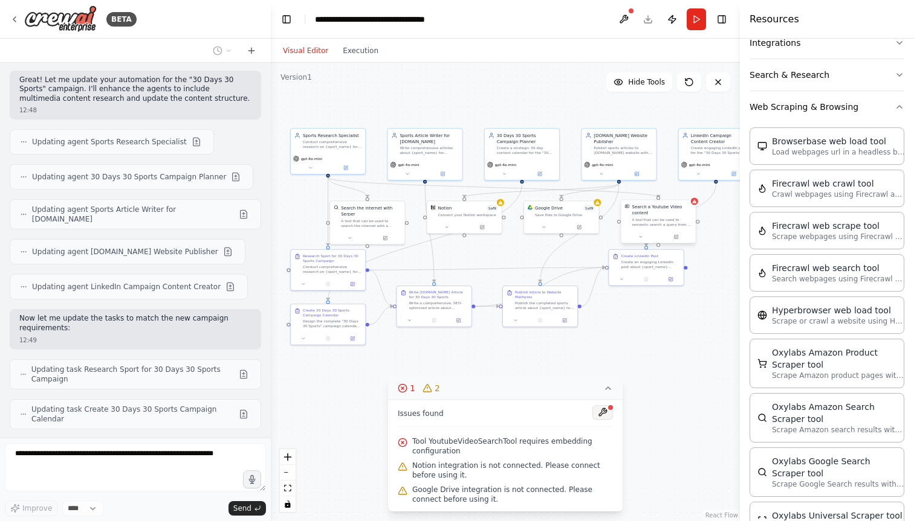
click at [602, 413] on button at bounding box center [602, 412] width 21 height 15
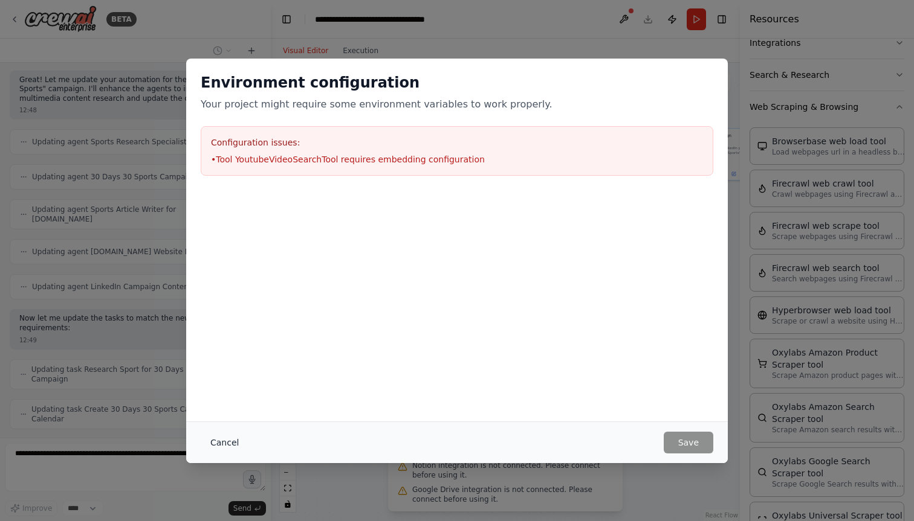
scroll to position [5065, 0]
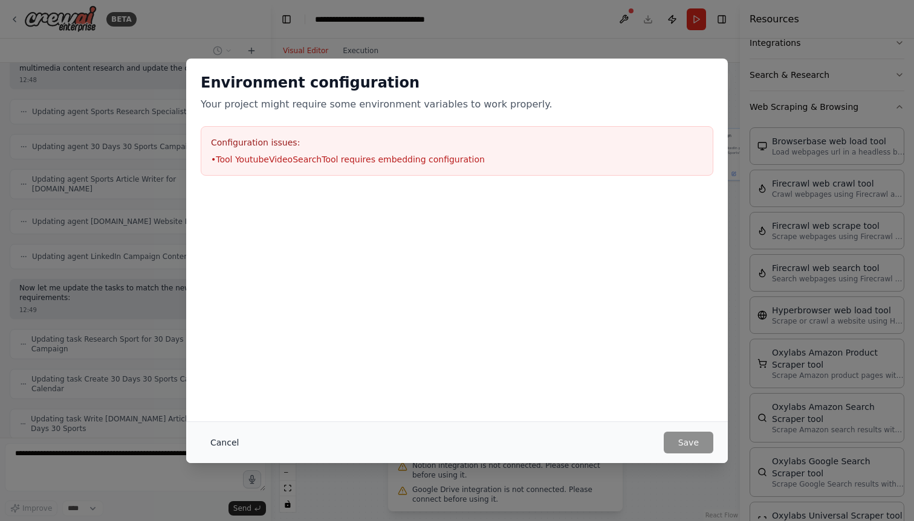
click at [208, 445] on button "Cancel" at bounding box center [225, 443] width 48 height 22
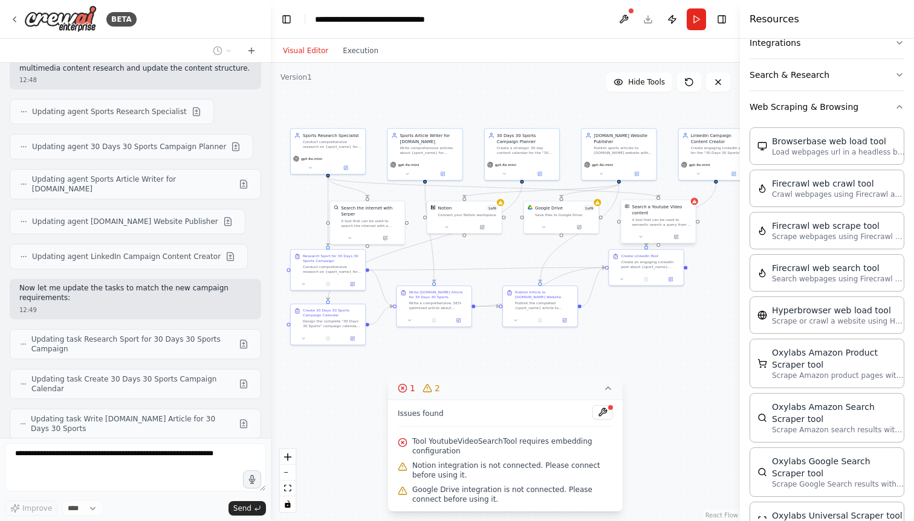
click at [604, 387] on icon at bounding box center [608, 389] width 10 height 10
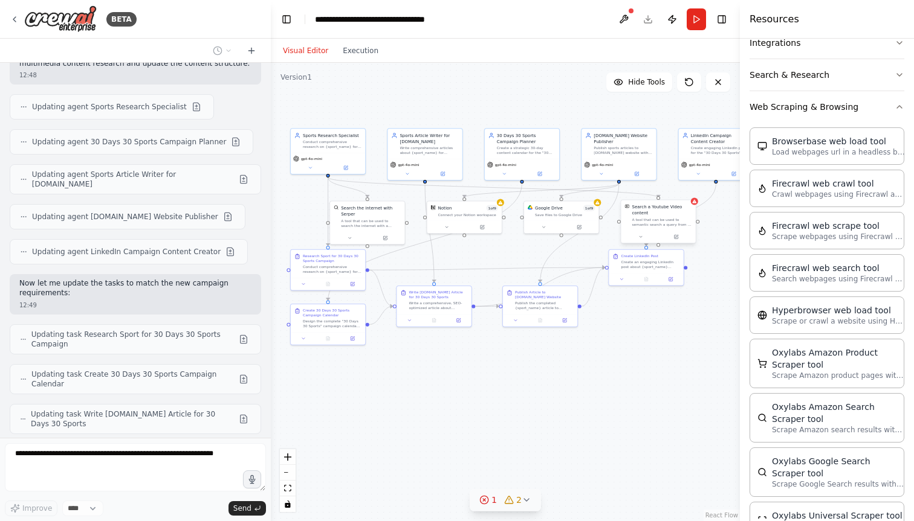
scroll to position [5101, 0]
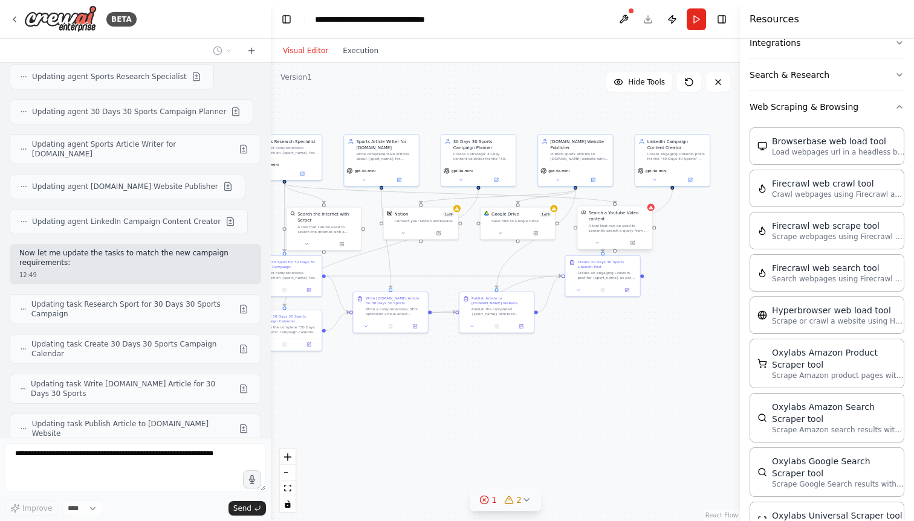
drag, startPoint x: 580, startPoint y: 106, endPoint x: 537, endPoint y: 111, distance: 43.2
click at [537, 111] on div ".deletable-edge-delete-btn { width: 20px; height: 20px; border: 0px solid #ffff…" at bounding box center [505, 292] width 469 height 459
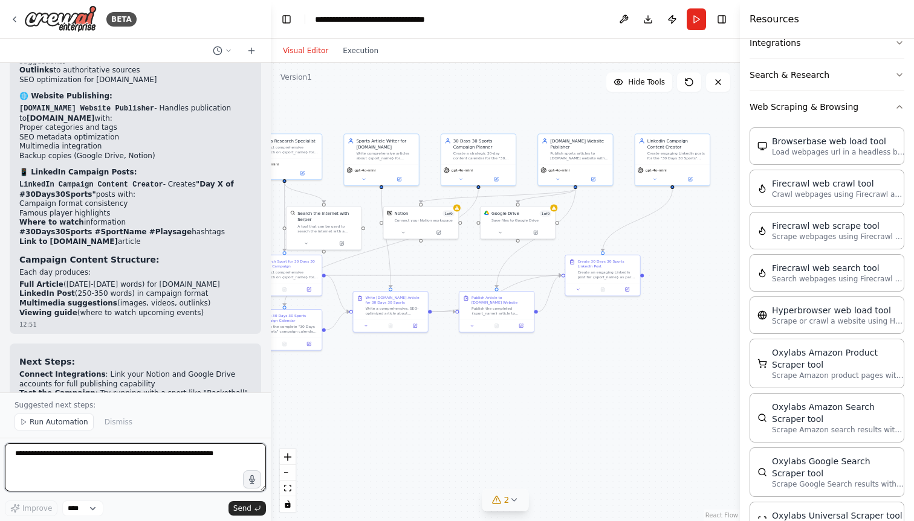
scroll to position [6179, 0]
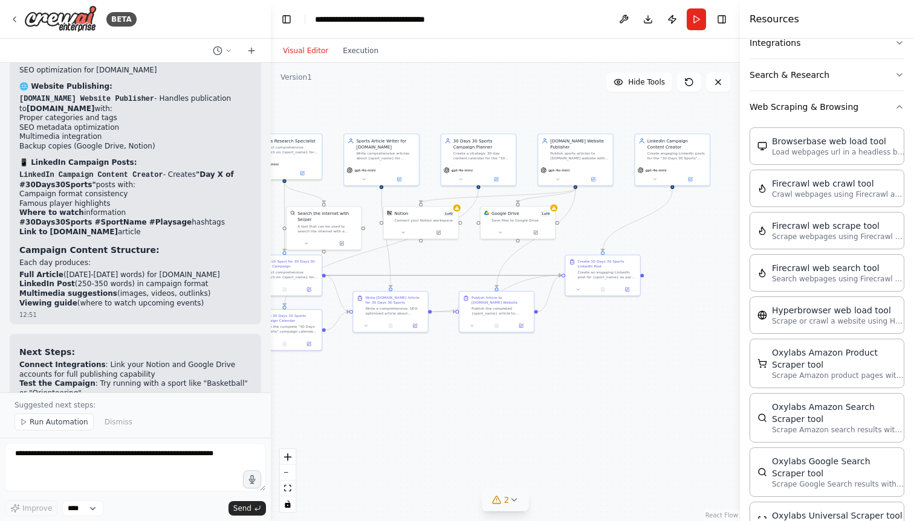
drag, startPoint x: 441, startPoint y: 277, endPoint x: 496, endPoint y: 276, distance: 55.6
click at [216, 103] on div ".deletable-edge-delete-btn { width: 20px; height: 20px; border: 0px solid #ffff…" at bounding box center [216, 103] width 0 height 0
click at [425, 227] on div at bounding box center [421, 231] width 74 height 13
click at [431, 218] on div "Connect your Notion workspace" at bounding box center [425, 219] width 60 height 5
click at [457, 209] on icon at bounding box center [459, 207] width 5 height 5
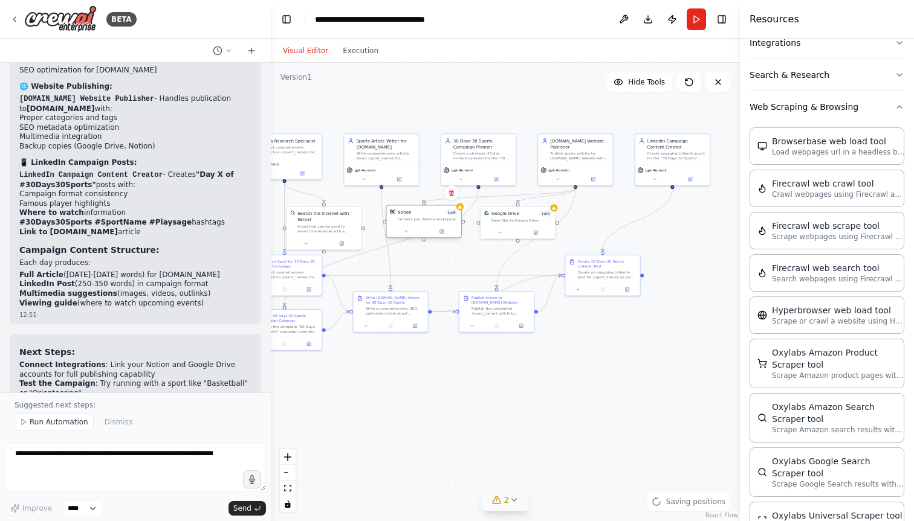
click at [427, 215] on div "Notion 1 of 9" at bounding box center [428, 213] width 60 height 6
click at [406, 231] on icon at bounding box center [406, 231] width 2 height 1
click at [485, 270] on span "Connect" at bounding box center [480, 272] width 18 height 6
click at [578, 228] on div ".deletable-edge-delete-btn { width: 20px; height: 20px; border: 0px solid #ffff…" at bounding box center [505, 292] width 469 height 459
click at [332, 407] on div ".deletable-edge-delete-btn { width: 20px; height: 20px; border: 0px solid #ffff…" at bounding box center [505, 292] width 469 height 459
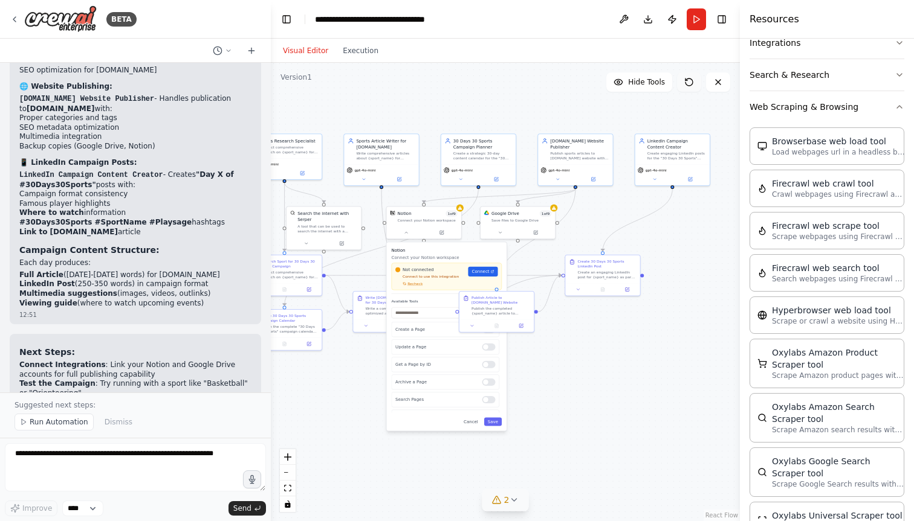
click at [688, 85] on icon at bounding box center [689, 82] width 10 height 10
click at [688, 88] on button at bounding box center [689, 82] width 24 height 19
click at [554, 210] on div at bounding box center [553, 207] width 7 height 7
click at [505, 219] on div "Save files to Google Drive" at bounding box center [524, 219] width 60 height 5
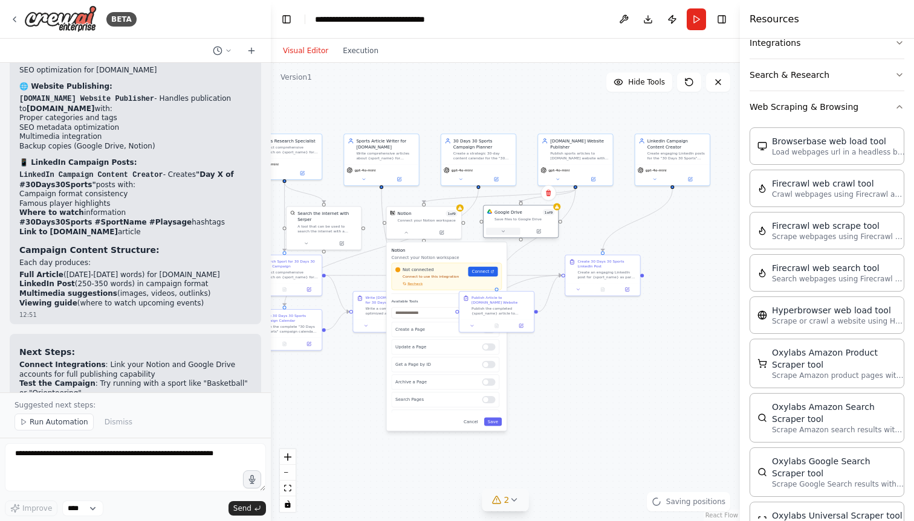
click at [501, 231] on icon at bounding box center [502, 231] width 5 height 5
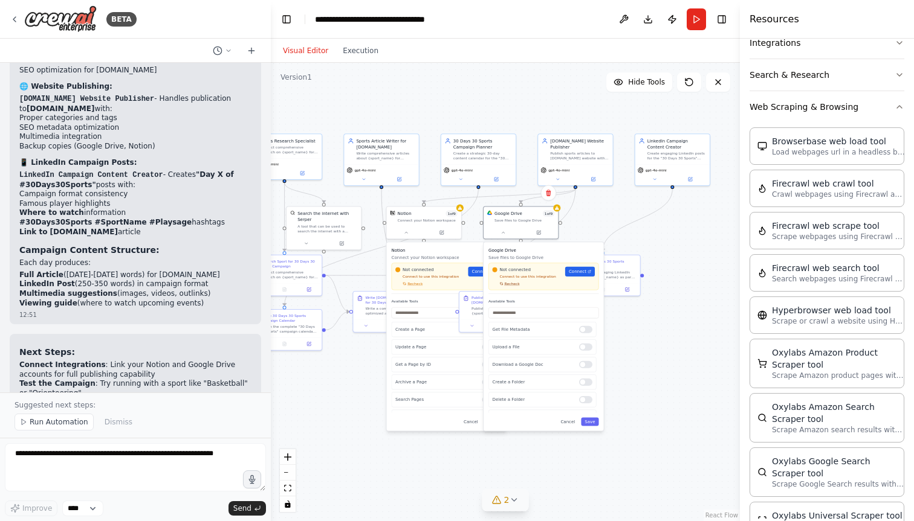
click at [509, 286] on span "Recheck" at bounding box center [512, 284] width 15 height 5
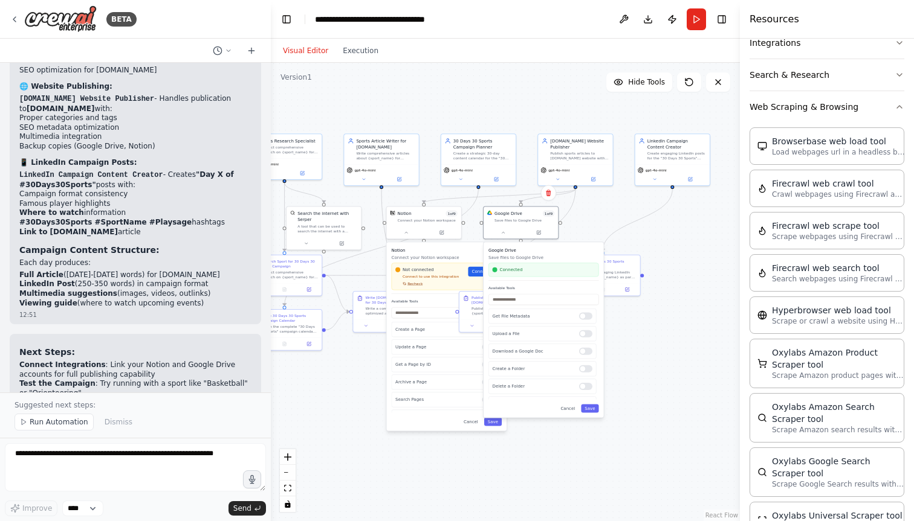
click at [413, 285] on span "Recheck" at bounding box center [414, 284] width 15 height 5
click at [587, 351] on div at bounding box center [585, 351] width 13 height 7
click at [587, 369] on div at bounding box center [585, 369] width 13 height 7
click at [586, 387] on div at bounding box center [585, 386] width 13 height 7
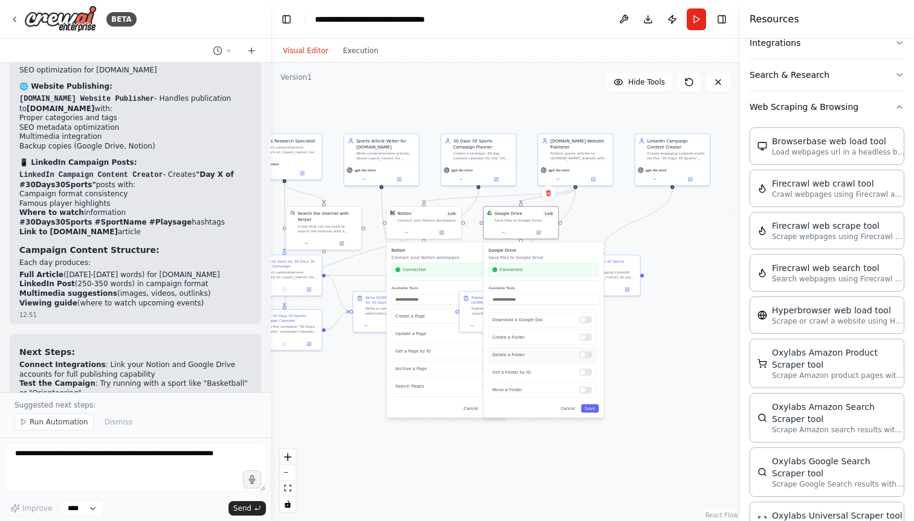
click at [584, 352] on div at bounding box center [585, 355] width 13 height 7
click at [586, 357] on div at bounding box center [585, 353] width 13 height 7
click at [587, 375] on div at bounding box center [585, 374] width 13 height 7
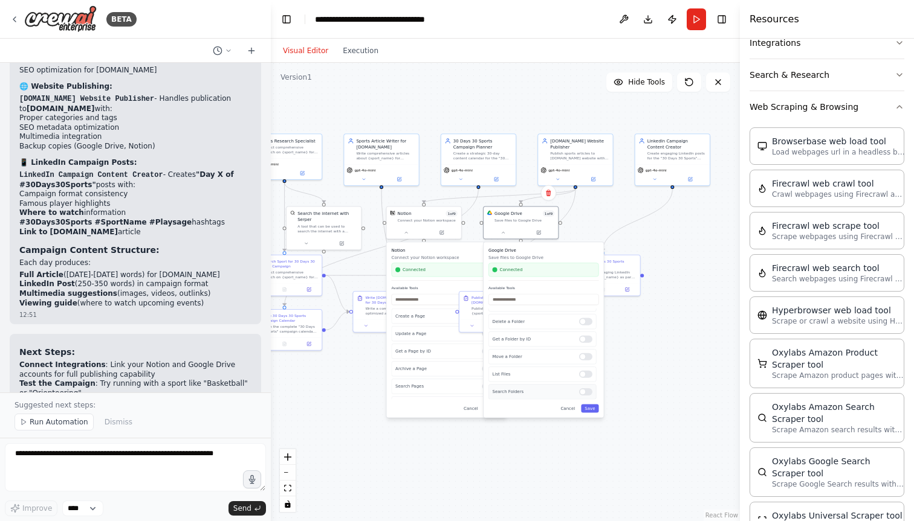
click at [586, 391] on div at bounding box center [585, 392] width 13 height 7
click at [590, 317] on div at bounding box center [585, 316] width 13 height 7
click at [585, 370] on div at bounding box center [585, 369] width 13 height 7
click at [587, 348] on div at bounding box center [585, 351] width 13 height 7
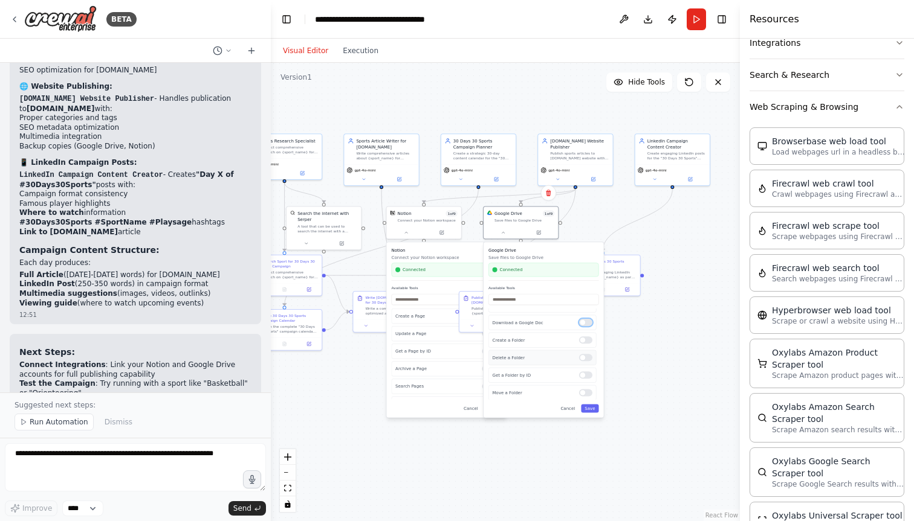
scroll to position [67, 0]
click at [587, 372] on div at bounding box center [585, 370] width 13 height 7
click at [585, 365] on div at bounding box center [585, 365] width 13 height 7
click at [586, 375] on div at bounding box center [585, 374] width 13 height 7
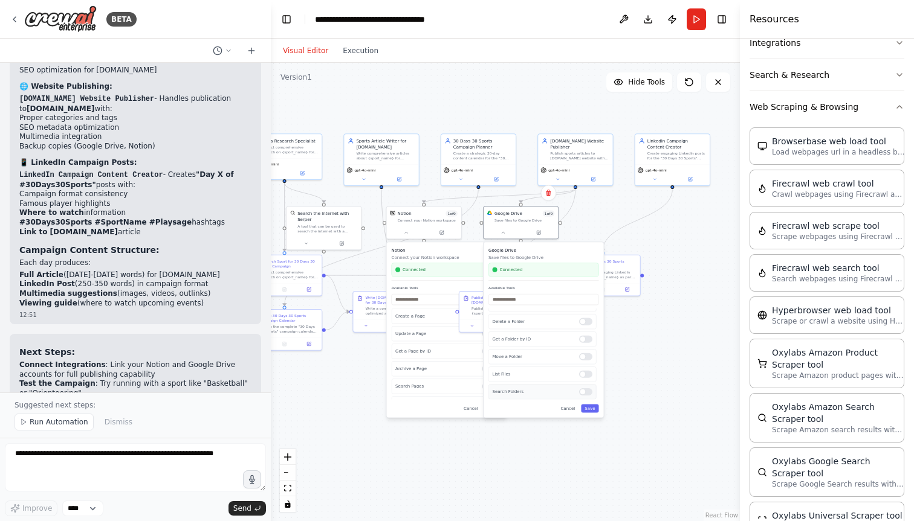
click at [588, 394] on div at bounding box center [585, 392] width 13 height 7
click at [589, 408] on button "Save" at bounding box center [590, 408] width 18 height 8
click at [512, 219] on div "Save files to Google Drive" at bounding box center [524, 219] width 60 height 5
click at [503, 231] on icon at bounding box center [503, 231] width 2 height 1
click at [590, 406] on button "Save" at bounding box center [590, 408] width 18 height 8
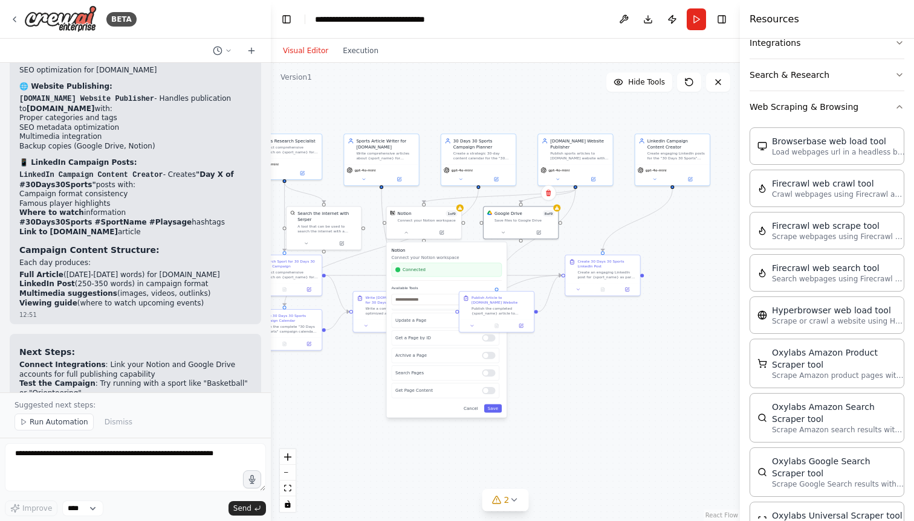
scroll to position [29, 0]
click at [430, 289] on label "Available Tools" at bounding box center [447, 288] width 111 height 5
drag, startPoint x: 499, startPoint y: 305, endPoint x: 497, endPoint y: 266, distance: 38.7
click at [497, 266] on div "Publish Article to Playsage.in Website Publish the completed {sport_name} artic…" at bounding box center [500, 268] width 59 height 21
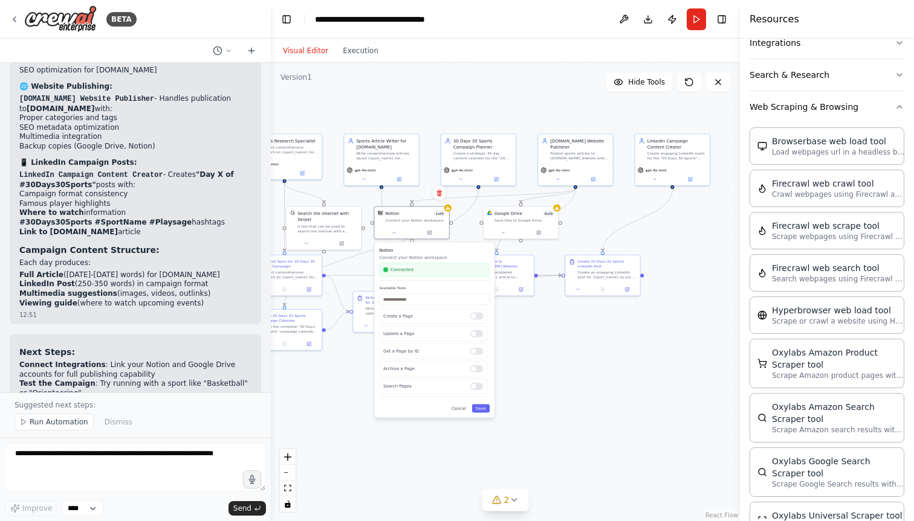
drag, startPoint x: 451, startPoint y: 249, endPoint x: 436, endPoint y: 250, distance: 14.5
click at [436, 250] on h3 "Notion" at bounding box center [434, 250] width 111 height 6
click at [480, 326] on div at bounding box center [476, 327] width 13 height 7
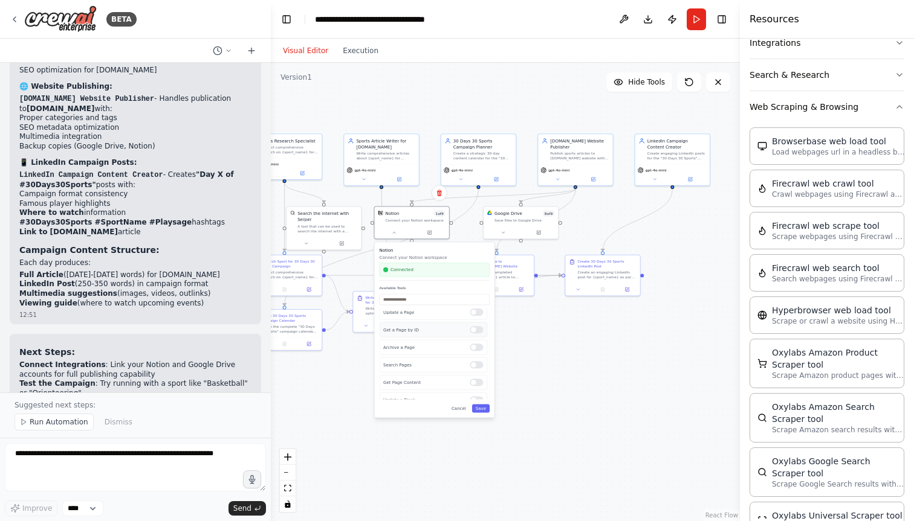
click at [480, 332] on div at bounding box center [476, 329] width 13 height 7
click at [479, 352] on div at bounding box center [476, 352] width 13 height 7
click at [479, 352] on div at bounding box center [476, 353] width 13 height 7
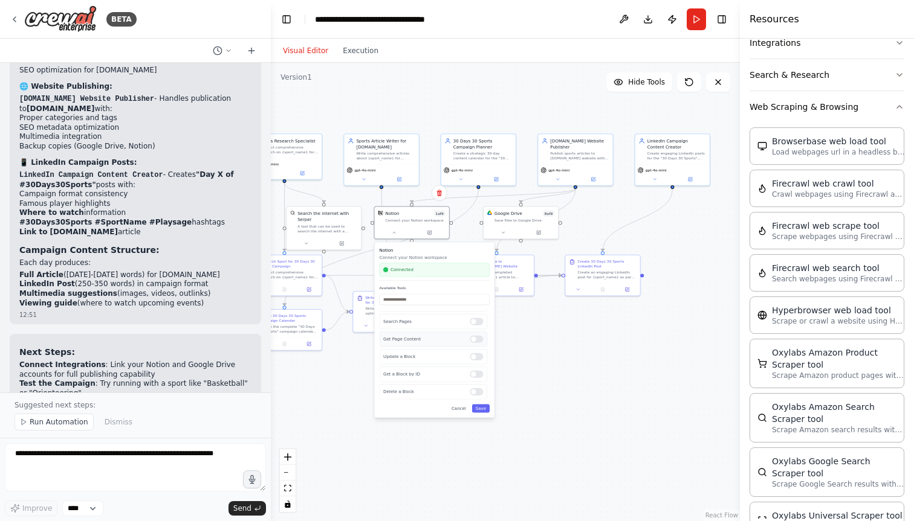
click at [479, 338] on div at bounding box center [476, 339] width 13 height 7
click at [478, 350] on div at bounding box center [476, 349] width 13 height 7
click at [479, 328] on div at bounding box center [476, 326] width 13 height 7
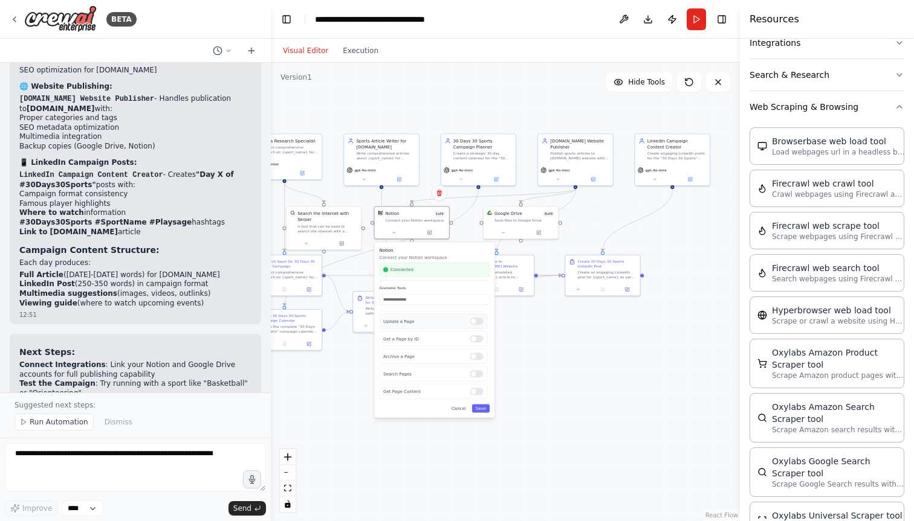
click at [478, 321] on div at bounding box center [476, 321] width 13 height 7
click at [482, 410] on button "Save" at bounding box center [481, 408] width 18 height 8
click at [75, 424] on span "Run Automation" at bounding box center [59, 423] width 59 height 10
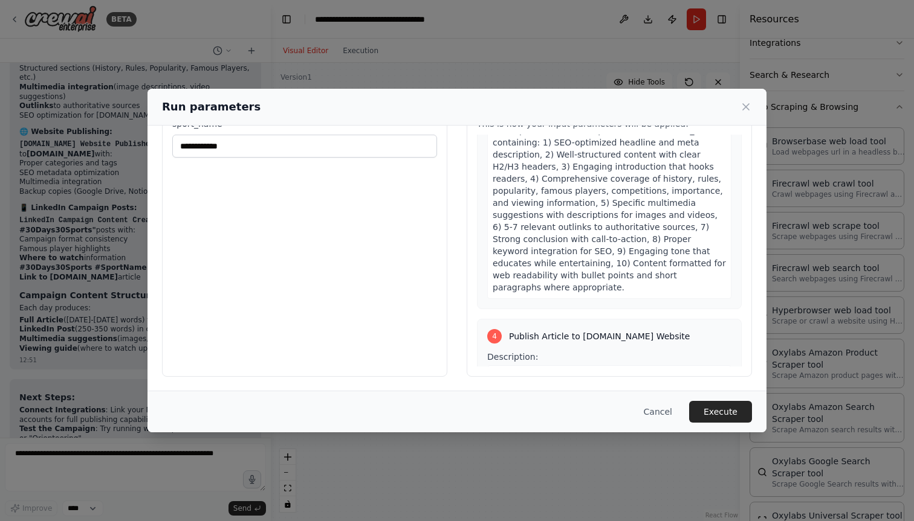
scroll to position [1184, 0]
click at [711, 407] on button "Execute" at bounding box center [720, 412] width 63 height 22
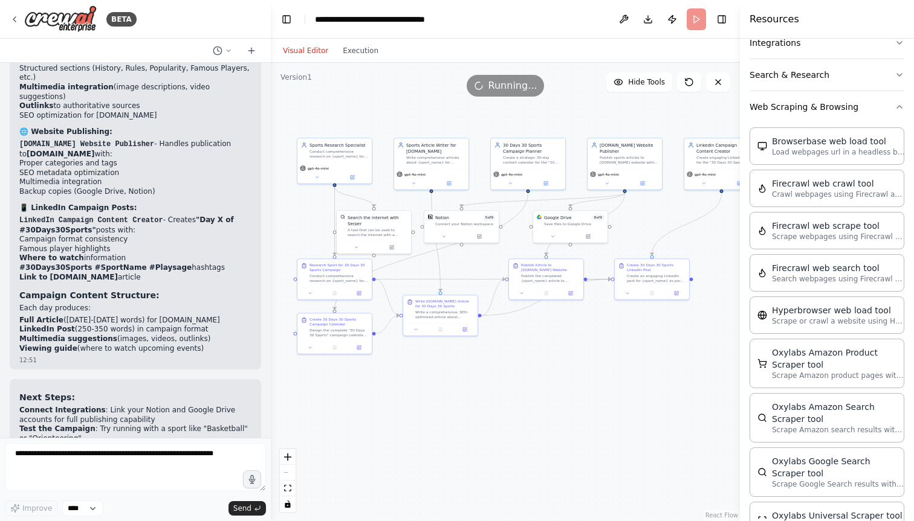
drag, startPoint x: 492, startPoint y: 343, endPoint x: 540, endPoint y: 349, distance: 47.4
click at [541, 349] on div ".deletable-edge-delete-btn { width: 20px; height: 20px; border: 0px solid #ffff…" at bounding box center [505, 292] width 469 height 459
click at [376, 48] on button "Execution" at bounding box center [360, 51] width 50 height 15
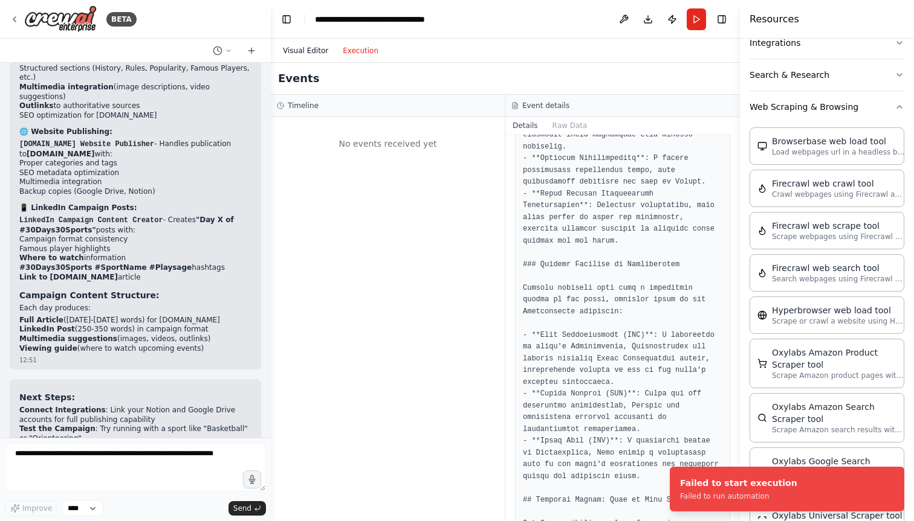
click at [295, 48] on button "Visual Editor" at bounding box center [306, 51] width 60 height 15
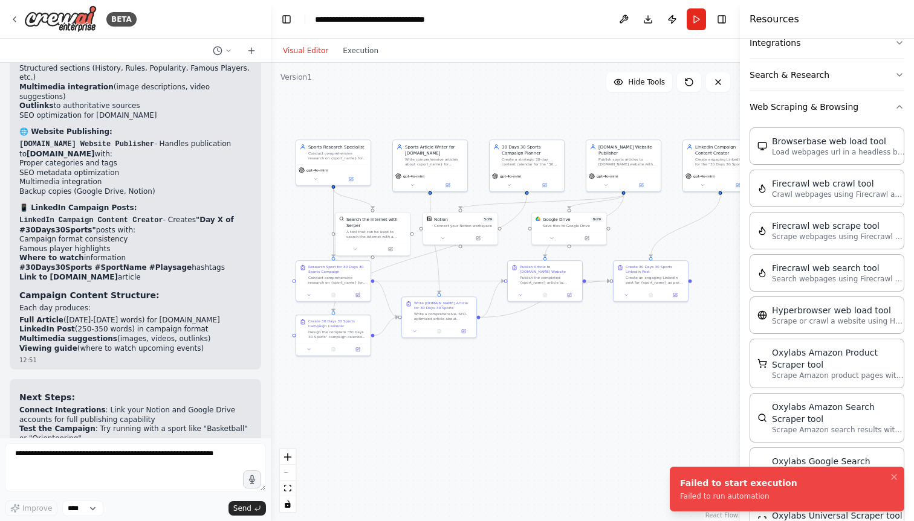
click at [755, 495] on div "Failed to run automation" at bounding box center [738, 497] width 117 height 10
click at [775, 485] on div "Failed to start execution" at bounding box center [738, 483] width 117 height 12
click at [697, 22] on button "Run" at bounding box center [695, 19] width 19 height 22
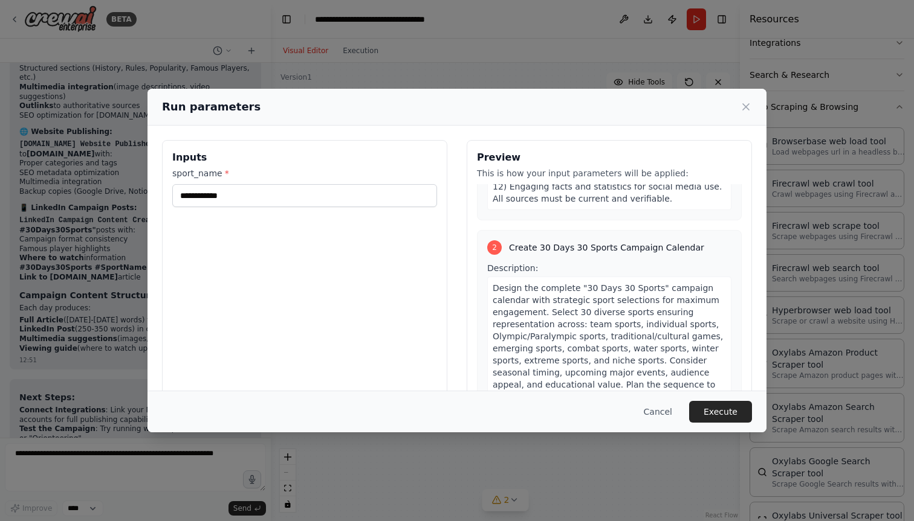
scroll to position [597, 0]
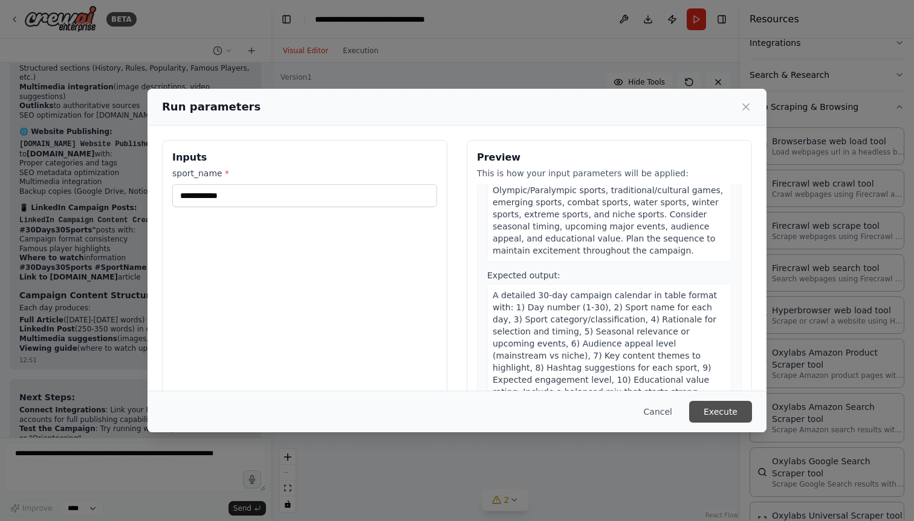
click at [732, 408] on button "Execute" at bounding box center [720, 412] width 63 height 22
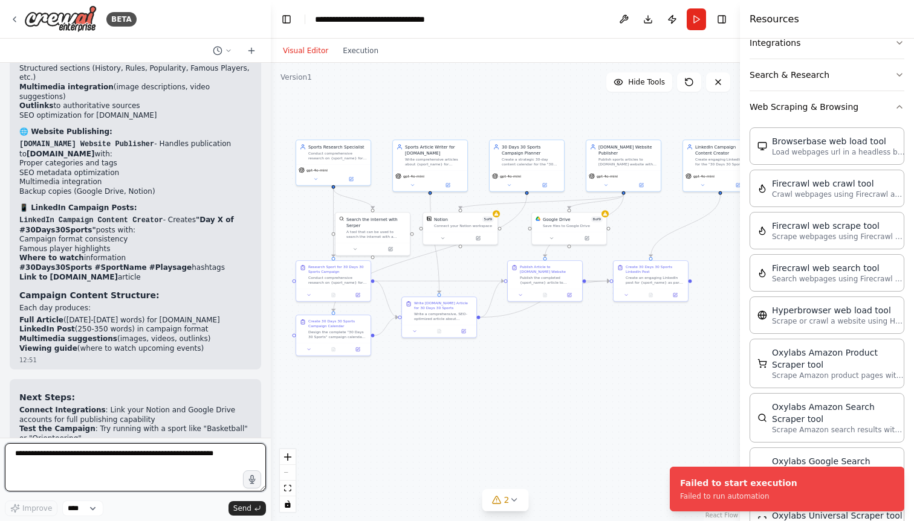
click at [150, 451] on textarea at bounding box center [135, 468] width 261 height 48
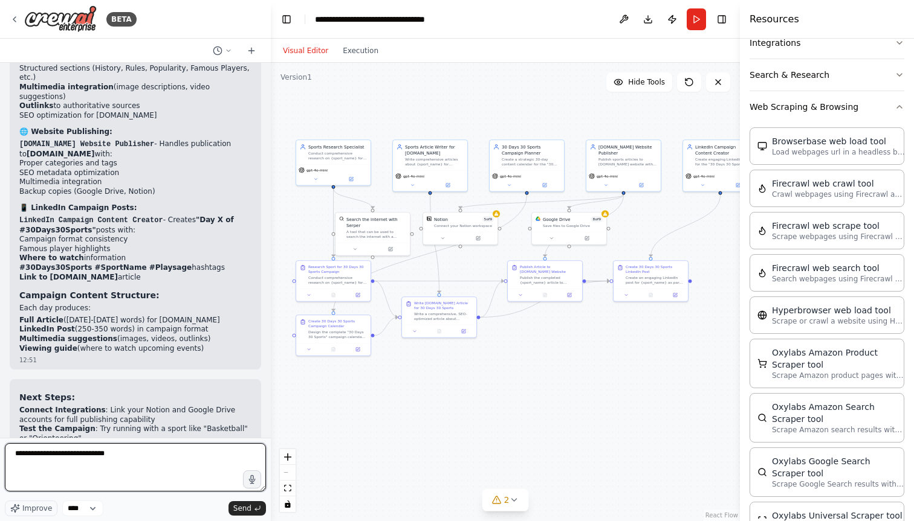
drag, startPoint x: 74, startPoint y: 458, endPoint x: 161, endPoint y: 458, distance: 87.0
click at [160, 458] on textarea "**********" at bounding box center [135, 468] width 261 height 48
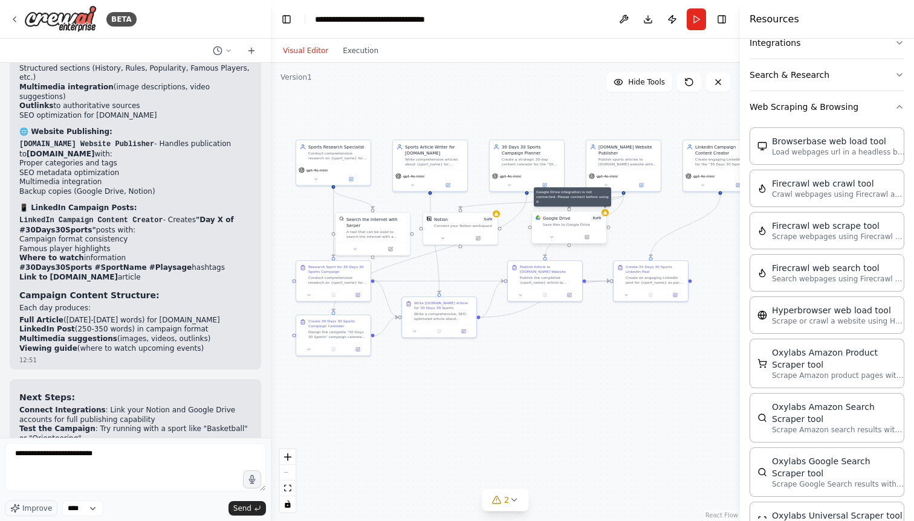
click at [605, 214] on icon at bounding box center [605, 213] width 4 height 4
click at [551, 237] on icon at bounding box center [551, 237] width 2 height 1
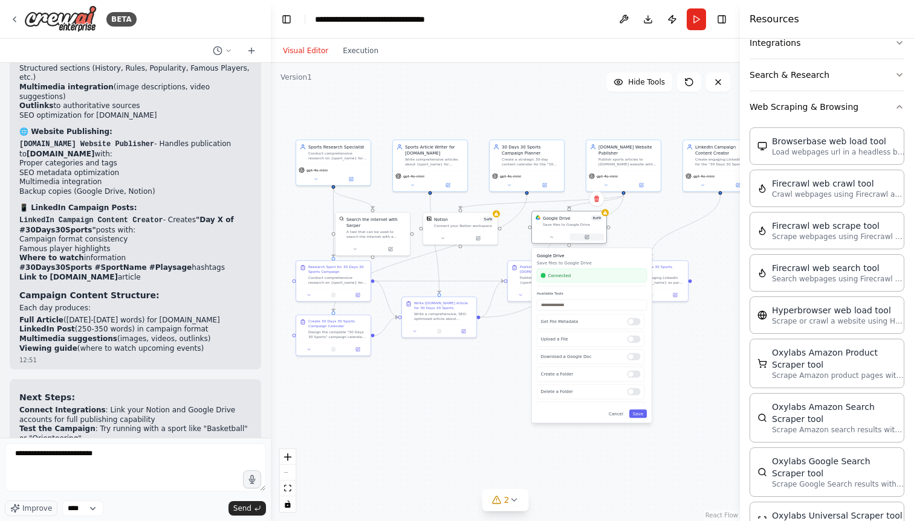
click at [589, 234] on button at bounding box center [587, 237] width 34 height 7
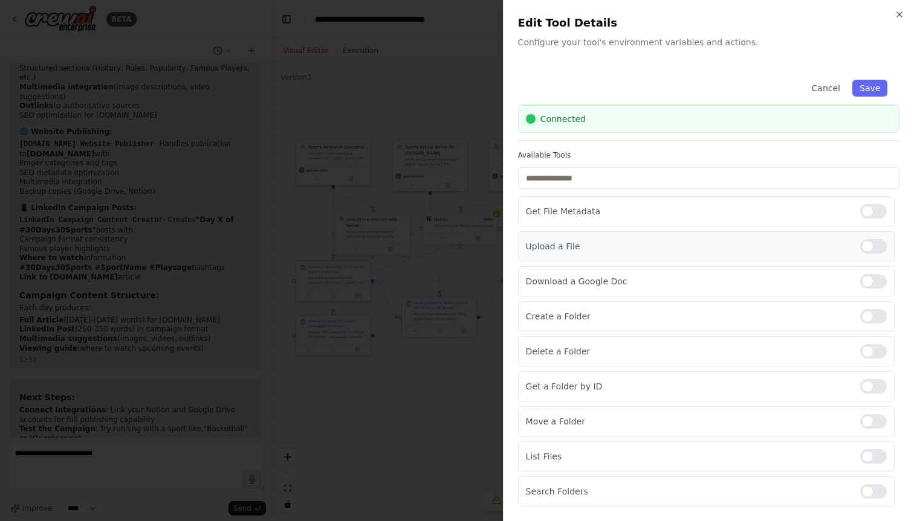
scroll to position [0, 0]
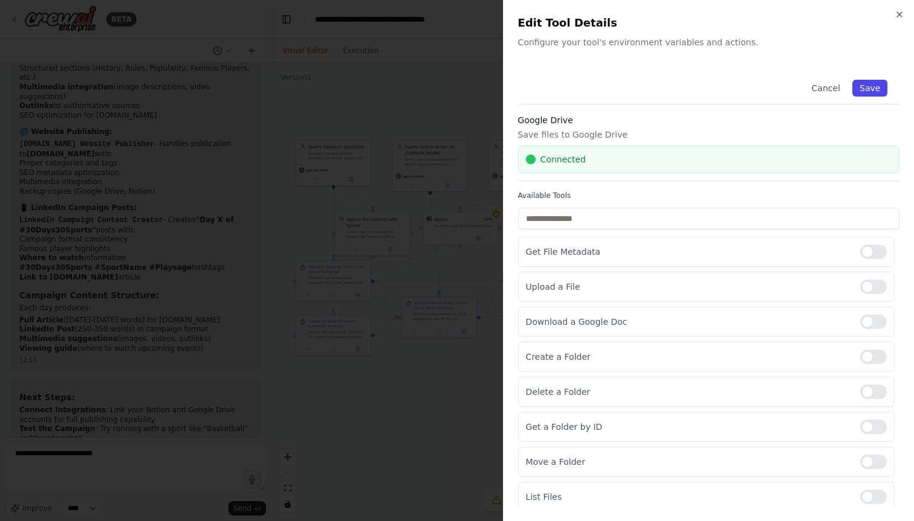
click at [871, 82] on button "Save" at bounding box center [869, 88] width 35 height 17
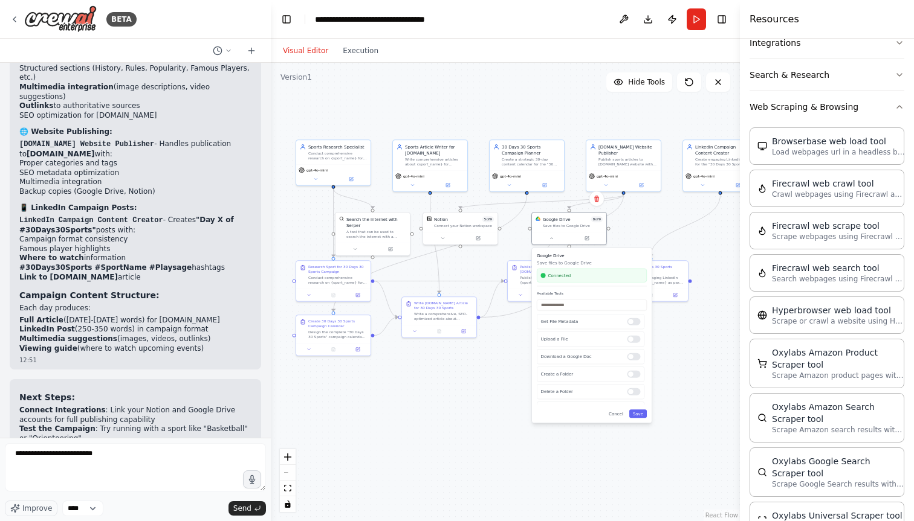
click at [478, 267] on div ".deletable-edge-delete-btn { width: 20px; height: 20px; border: 0px solid #ffff…" at bounding box center [505, 292] width 469 height 459
click at [479, 237] on icon at bounding box center [478, 237] width 5 height 5
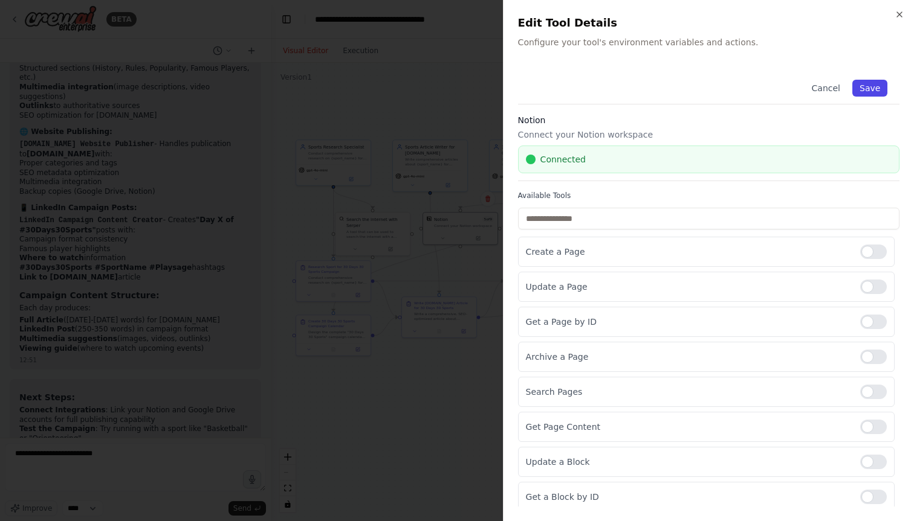
click at [872, 88] on button "Save" at bounding box center [869, 88] width 35 height 17
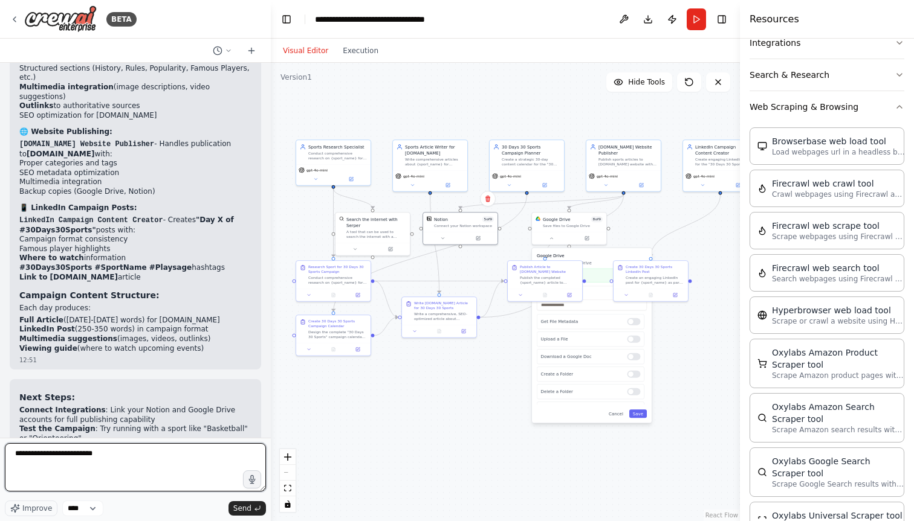
click at [39, 469] on textarea "**********" at bounding box center [135, 468] width 261 height 48
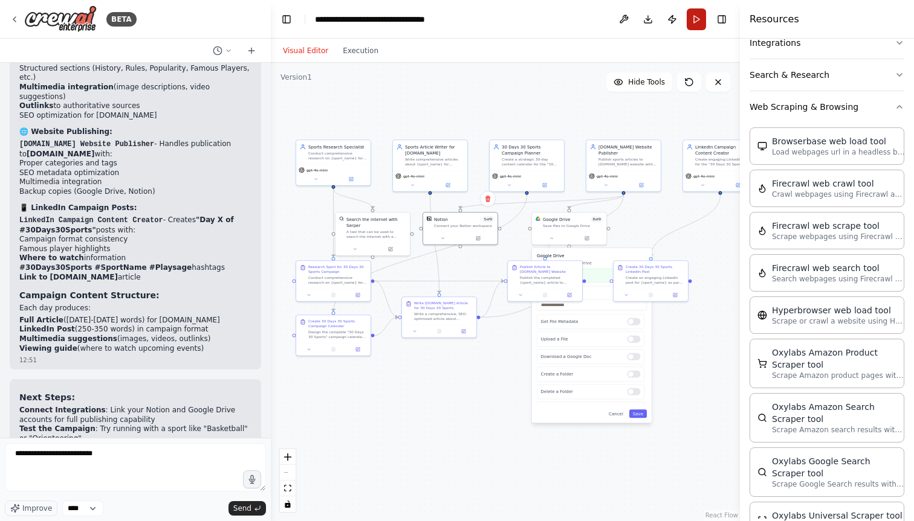
click at [700, 18] on button "Run" at bounding box center [695, 19] width 19 height 22
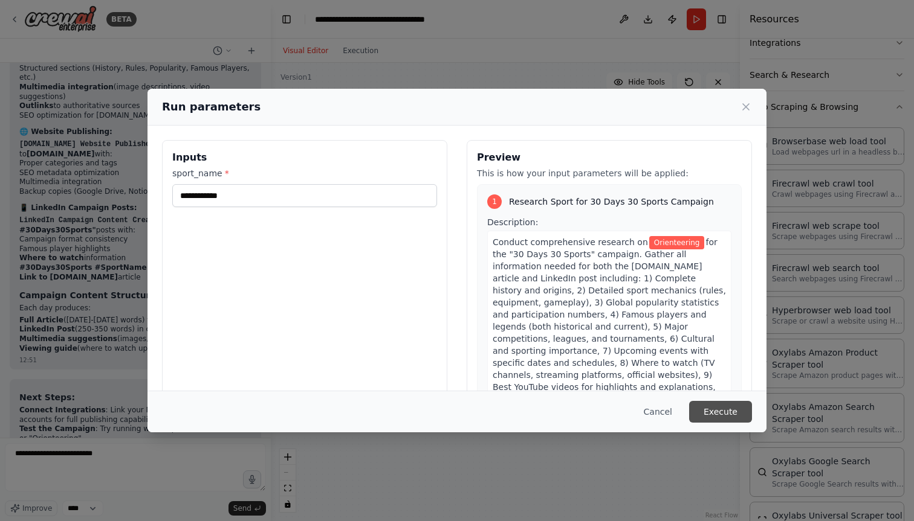
click at [716, 411] on button "Execute" at bounding box center [720, 412] width 63 height 22
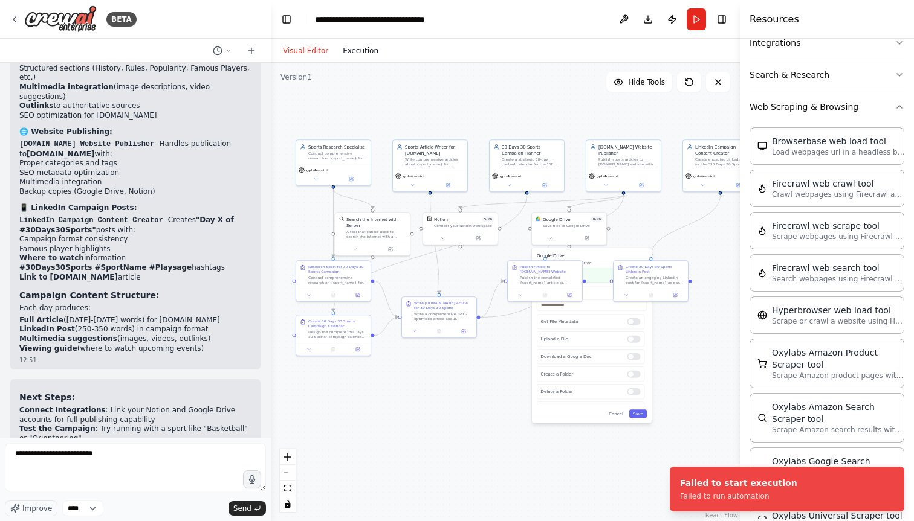
click at [350, 51] on button "Execution" at bounding box center [360, 51] width 50 height 15
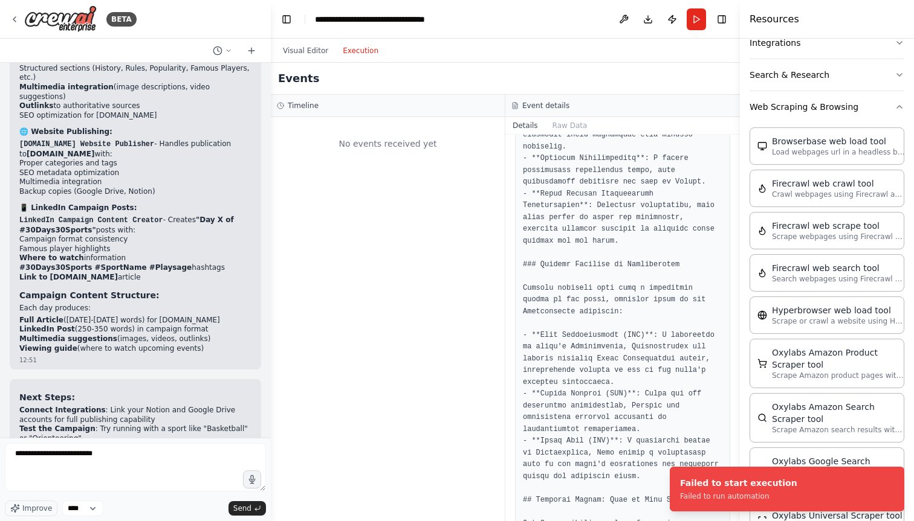
click at [383, 143] on div "No events received yet" at bounding box center [388, 143] width 222 height 41
drag, startPoint x: 552, startPoint y: 126, endPoint x: 564, endPoint y: 208, distance: 83.1
click at [562, 195] on div "Details Raw Data Completed 23/08/2025, 12:37:45 Output" at bounding box center [622, 319] width 234 height 404
click at [289, 37] on header "**********" at bounding box center [505, 19] width 469 height 39
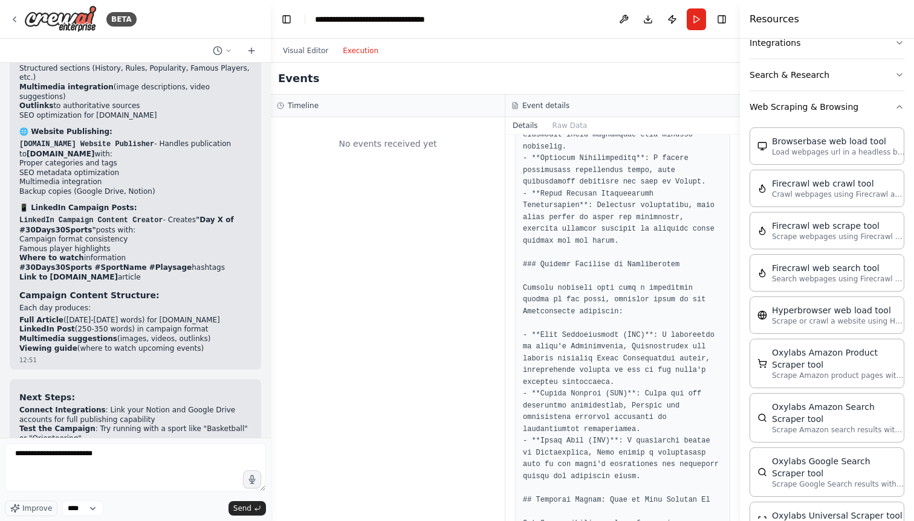
click at [289, 40] on div "Visual Editor Execution" at bounding box center [331, 51] width 110 height 24
click at [289, 45] on button "Visual Editor" at bounding box center [306, 51] width 60 height 15
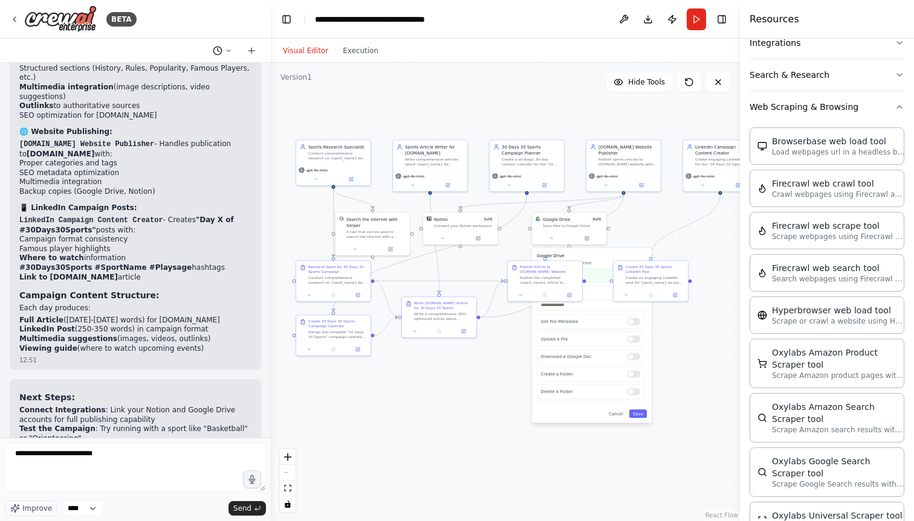
click at [230, 55] on button at bounding box center [222, 51] width 29 height 15
click at [248, 51] on div at bounding box center [135, 260] width 271 height 521
click at [251, 50] on icon at bounding box center [251, 50] width 0 height 5
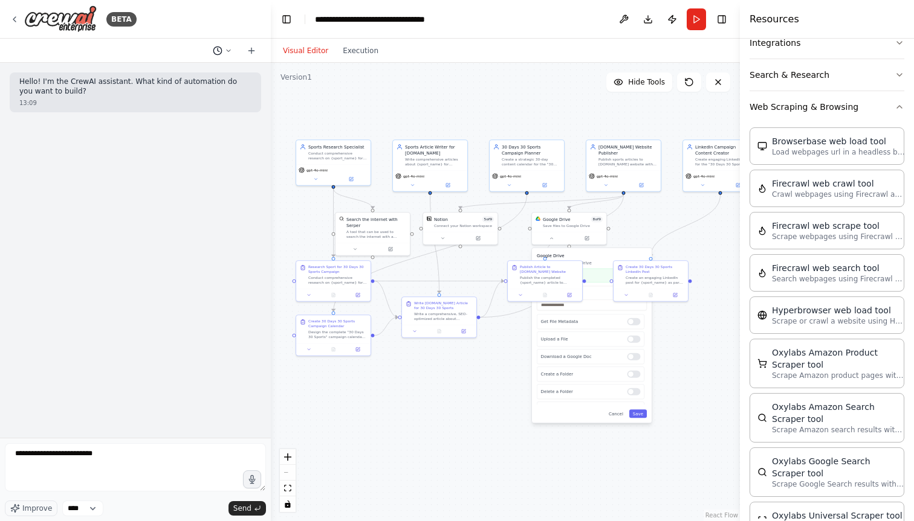
click at [231, 48] on icon at bounding box center [228, 50] width 7 height 7
click at [186, 92] on span "For linkedin I want to start a 30 day 30 sports. This post and articles are abo…" at bounding box center [175, 95] width 89 height 10
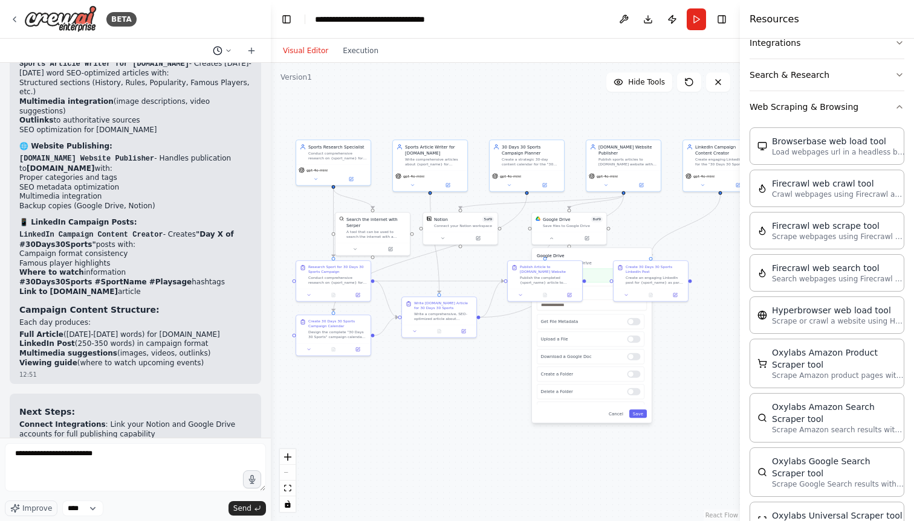
click at [221, 51] on circle at bounding box center [217, 51] width 8 height 8
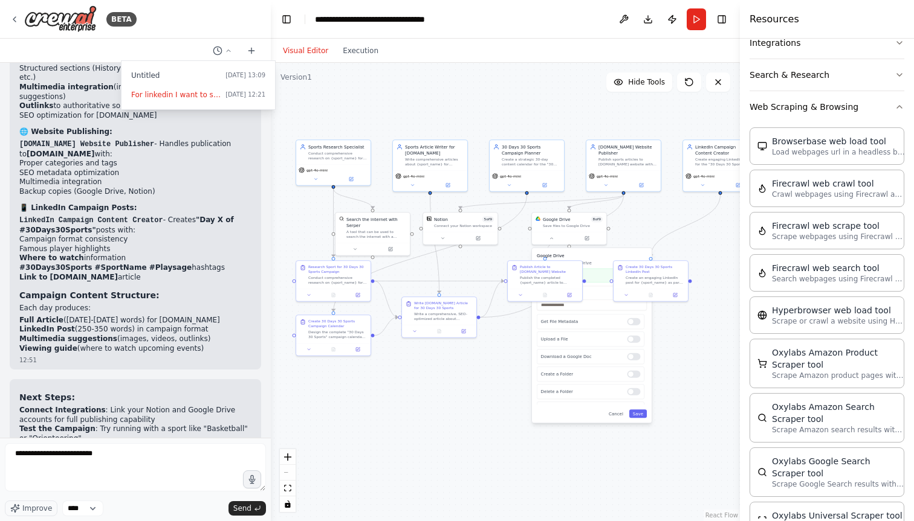
click at [83, 80] on div at bounding box center [135, 260] width 271 height 521
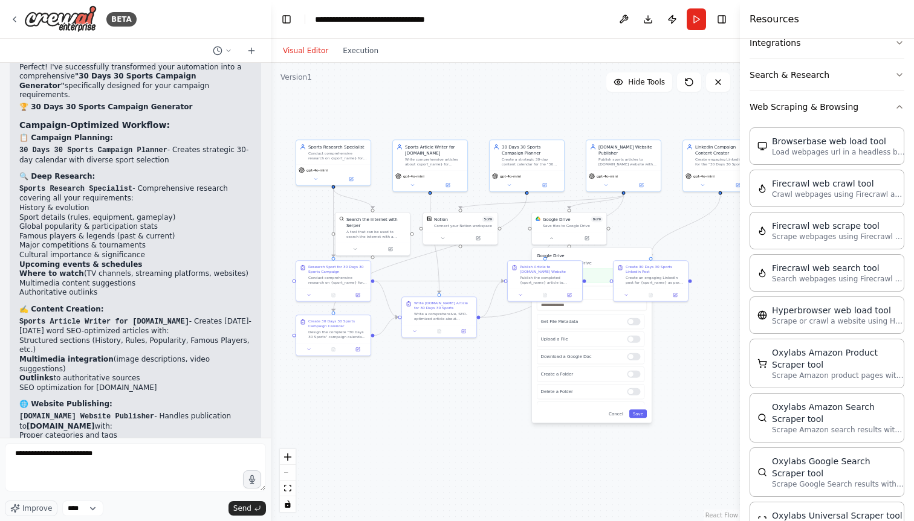
scroll to position [6134, 0]
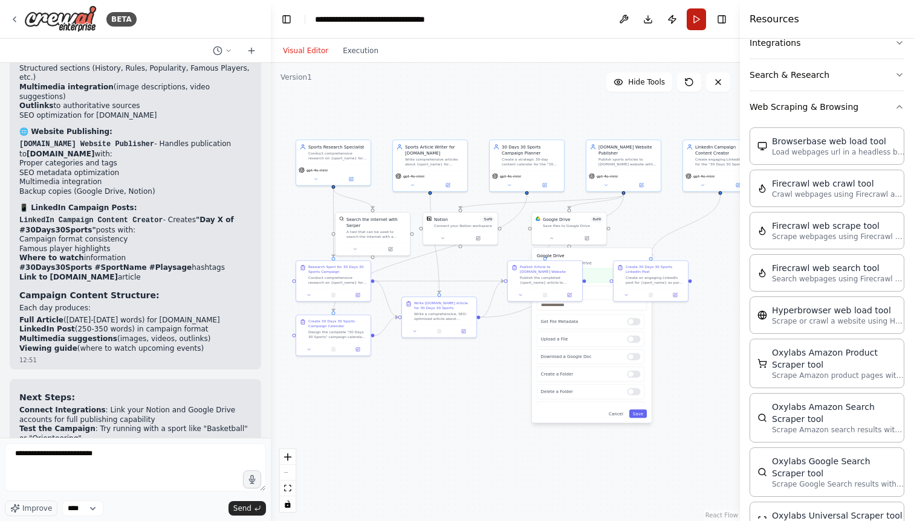
click at [692, 22] on button "Run" at bounding box center [695, 19] width 19 height 22
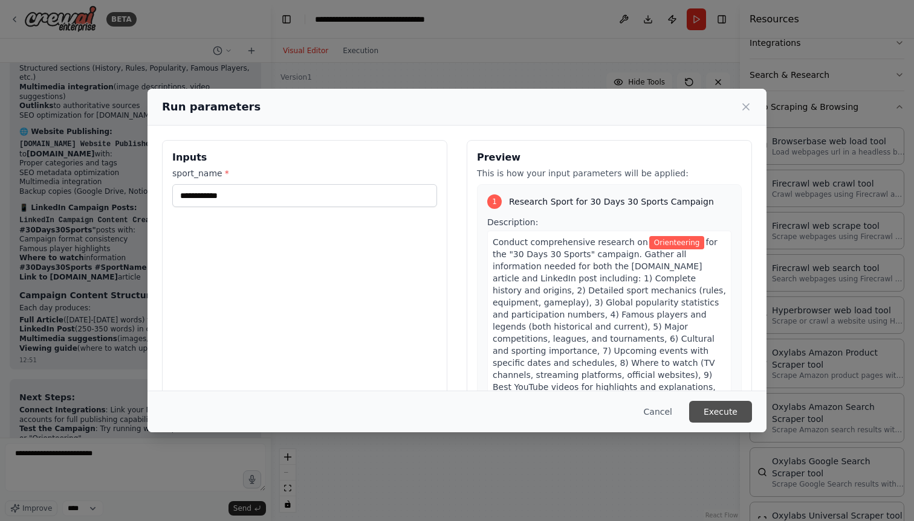
click at [717, 412] on button "Execute" at bounding box center [720, 412] width 63 height 22
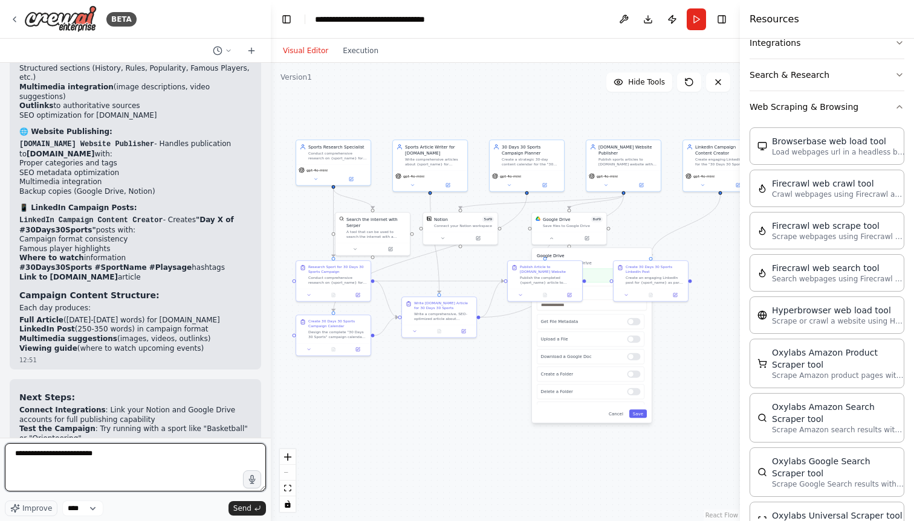
click at [118, 453] on textarea "**********" at bounding box center [135, 468] width 261 height 48
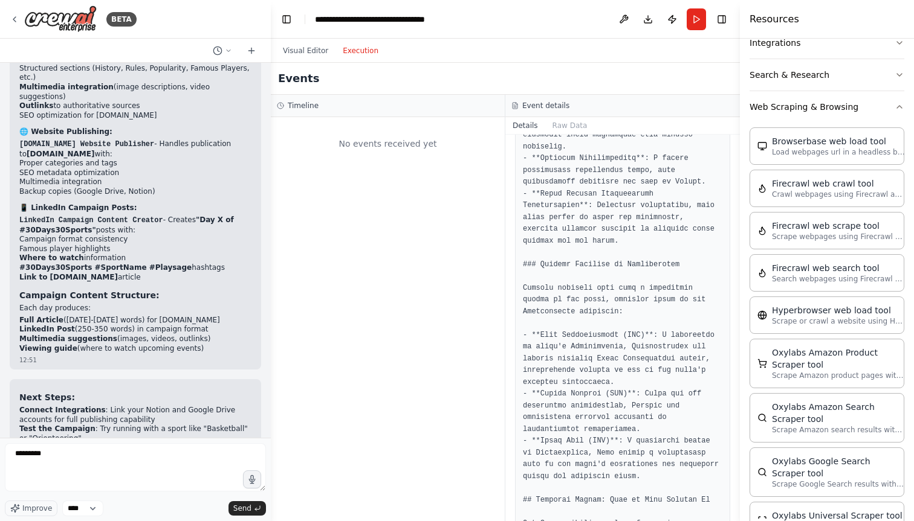
click at [358, 53] on button "Execution" at bounding box center [360, 51] width 50 height 15
click at [381, 155] on div "No events received yet" at bounding box center [388, 143] width 222 height 41
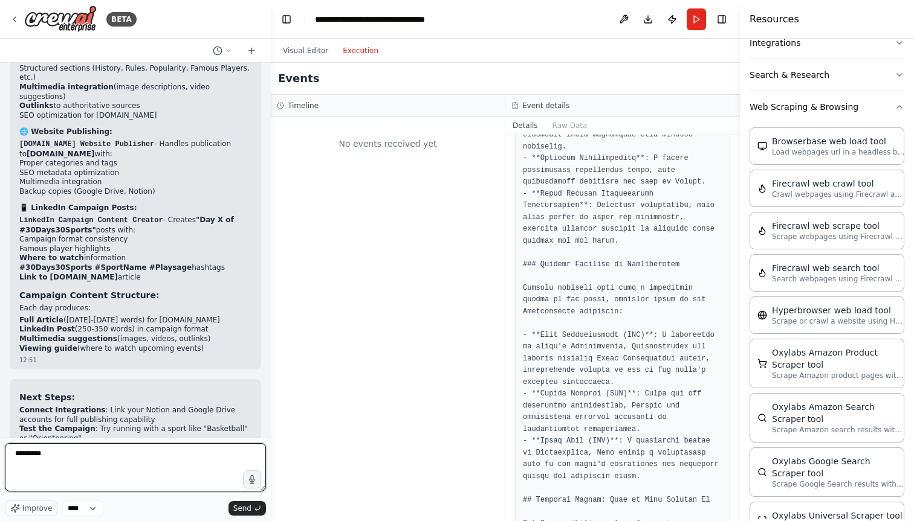
drag, startPoint x: 68, startPoint y: 455, endPoint x: 48, endPoint y: 454, distance: 20.0
click at [48, 454] on textarea "*********" at bounding box center [135, 468] width 261 height 48
type textarea "**********"
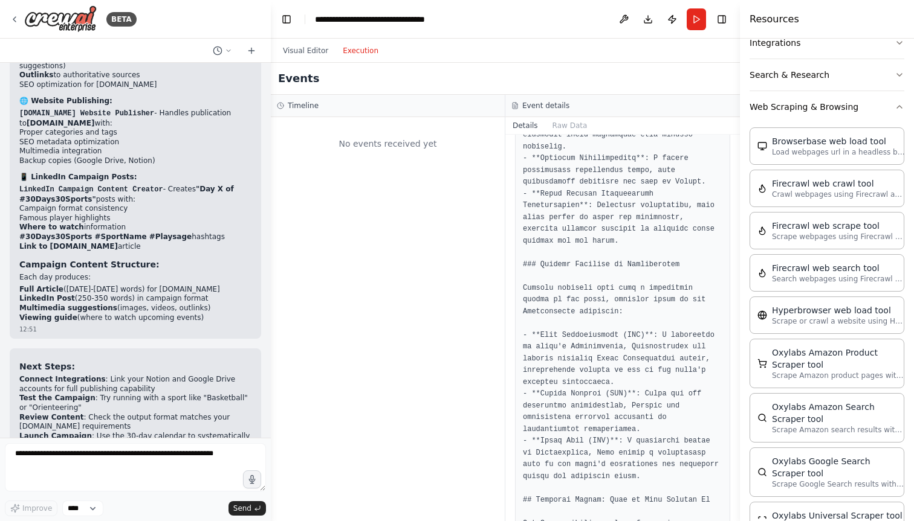
scroll to position [6206, 0]
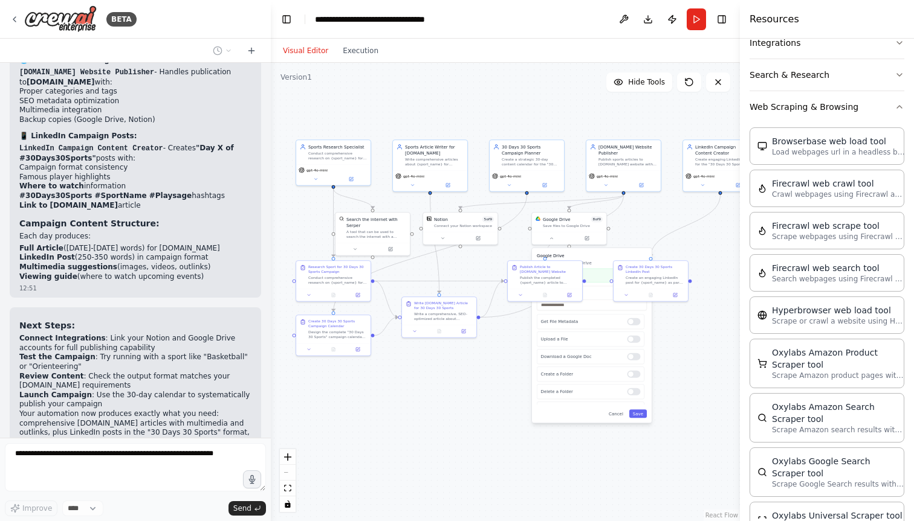
click at [308, 54] on button "Visual Editor" at bounding box center [306, 51] width 60 height 15
click at [616, 416] on button "Cancel" at bounding box center [616, 414] width 22 height 8
click at [288, 489] on icon "fit view" at bounding box center [287, 488] width 7 height 7
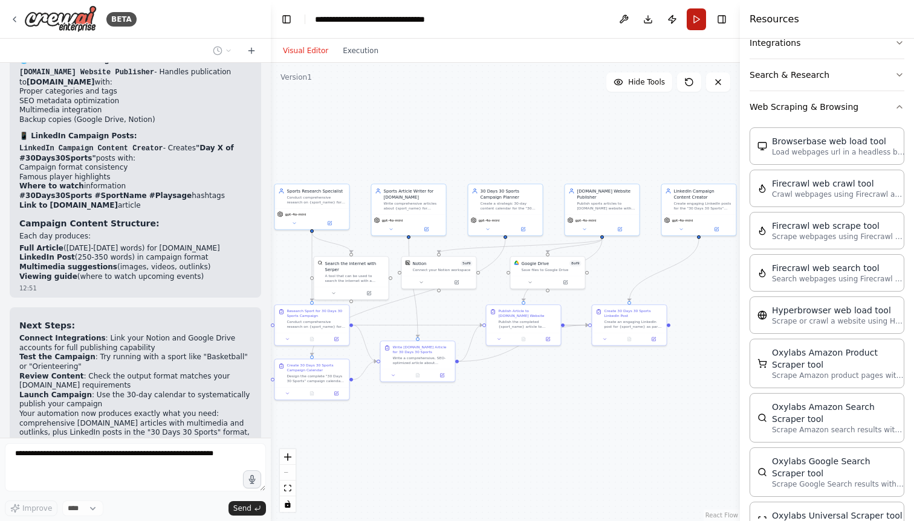
click at [695, 18] on button "Run" at bounding box center [695, 19] width 19 height 22
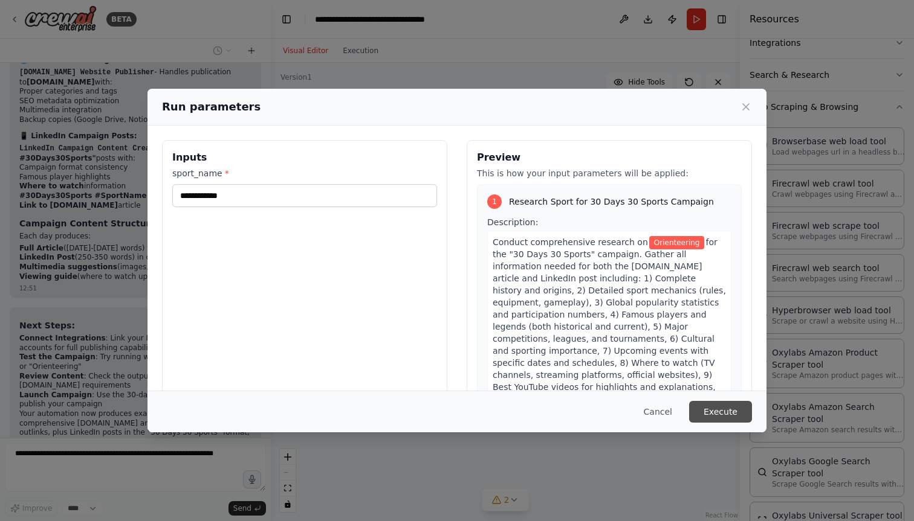
click at [721, 408] on button "Execute" at bounding box center [720, 412] width 63 height 22
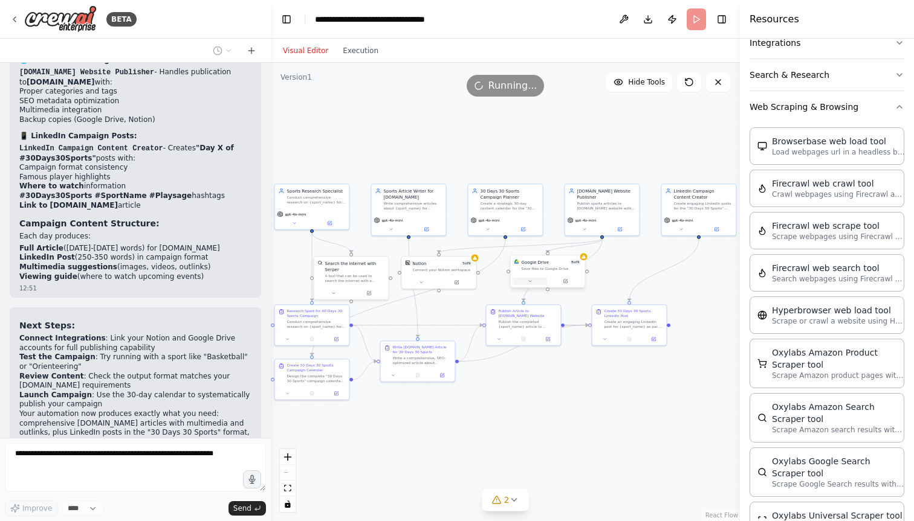
click at [530, 280] on icon at bounding box center [530, 281] width 5 height 5
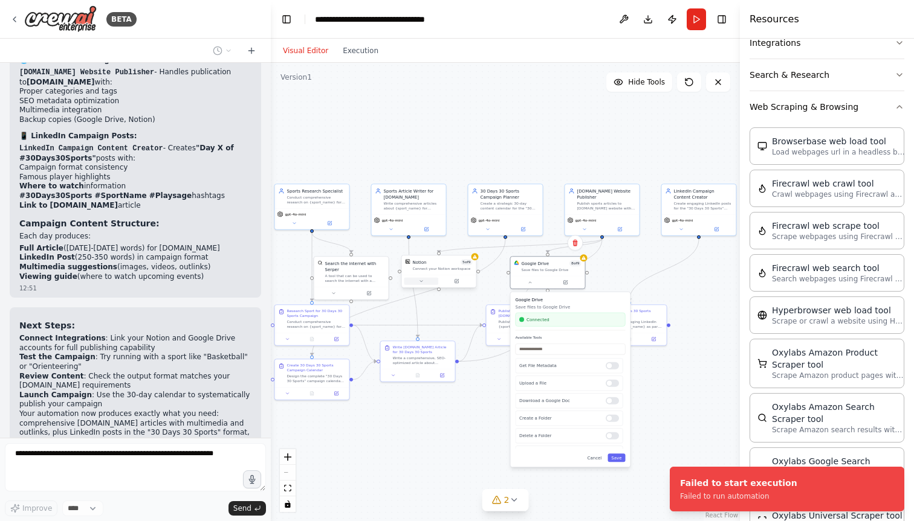
click at [421, 282] on icon at bounding box center [421, 281] width 2 height 1
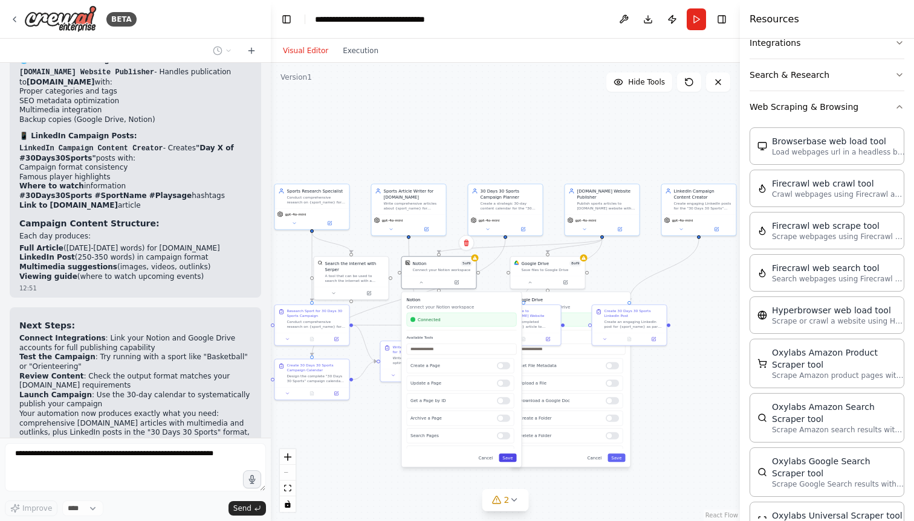
click at [509, 457] on button "Save" at bounding box center [508, 458] width 18 height 8
click at [532, 281] on button at bounding box center [530, 281] width 34 height 7
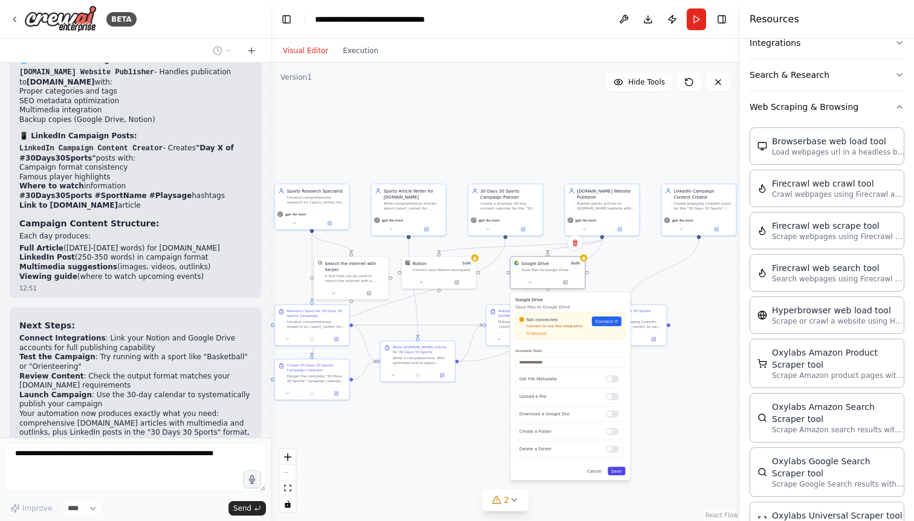
click at [617, 472] on button "Save" at bounding box center [616, 471] width 18 height 8
click at [531, 283] on icon at bounding box center [530, 281] width 5 height 5
click at [537, 334] on span "Recheck" at bounding box center [538, 333] width 15 height 5
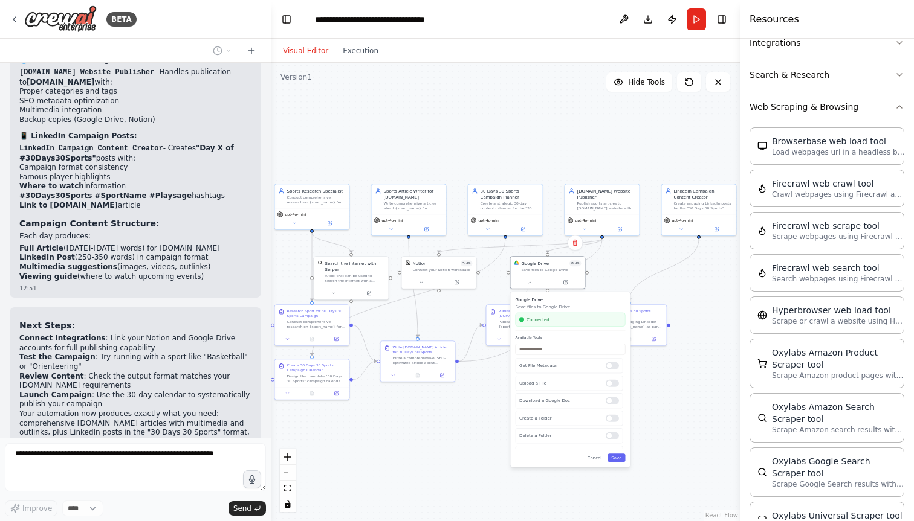
click at [622, 271] on div ".deletable-edge-delete-btn { width: 20px; height: 20px; border: 0px solid #ffff…" at bounding box center [505, 292] width 469 height 459
click at [632, 264] on div ".deletable-edge-delete-btn { width: 20px; height: 20px; border: 0px solid #ffff…" at bounding box center [505, 292] width 469 height 459
click at [596, 454] on button "Cancel" at bounding box center [595, 458] width 22 height 8
click at [695, 24] on button "Run" at bounding box center [695, 19] width 19 height 22
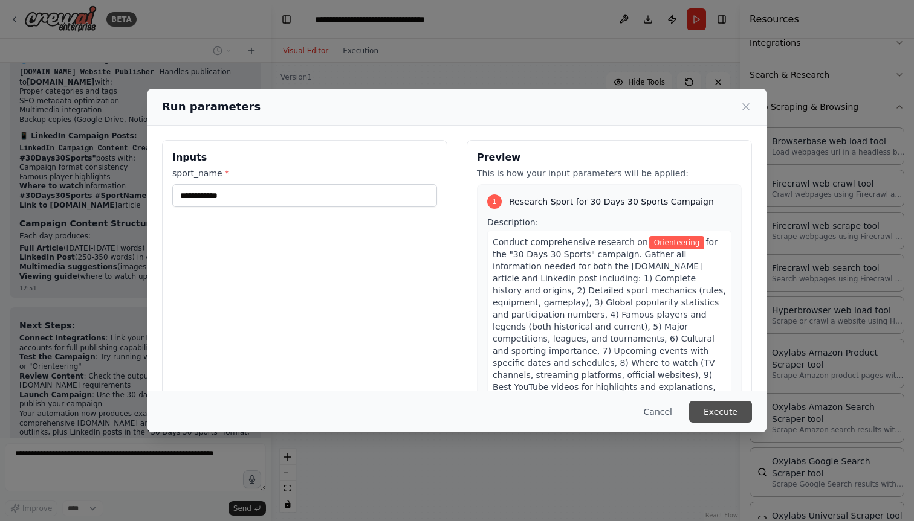
click at [714, 418] on button "Execute" at bounding box center [720, 412] width 63 height 22
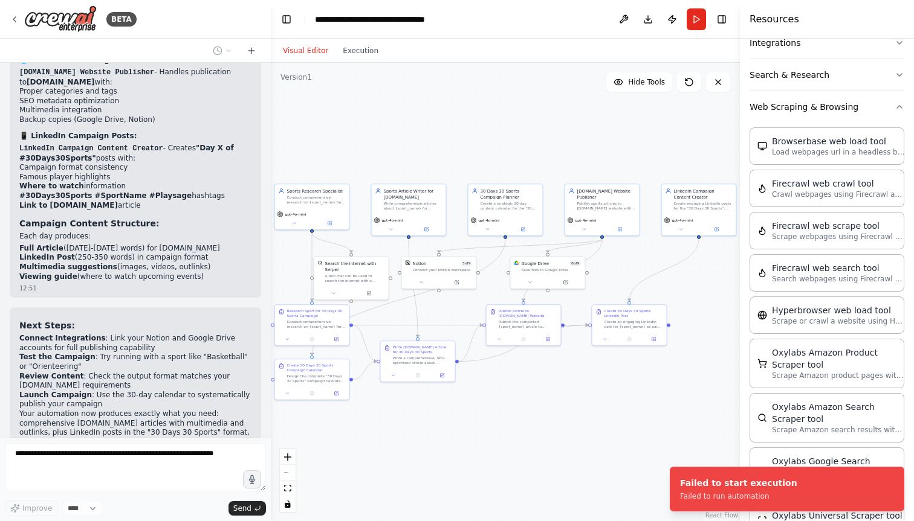
drag, startPoint x: 161, startPoint y: 375, endPoint x: 240, endPoint y: 375, distance: 79.2
click at [240, 483] on div "why this is failing to start? 13:09" at bounding box center [203, 498] width 115 height 31
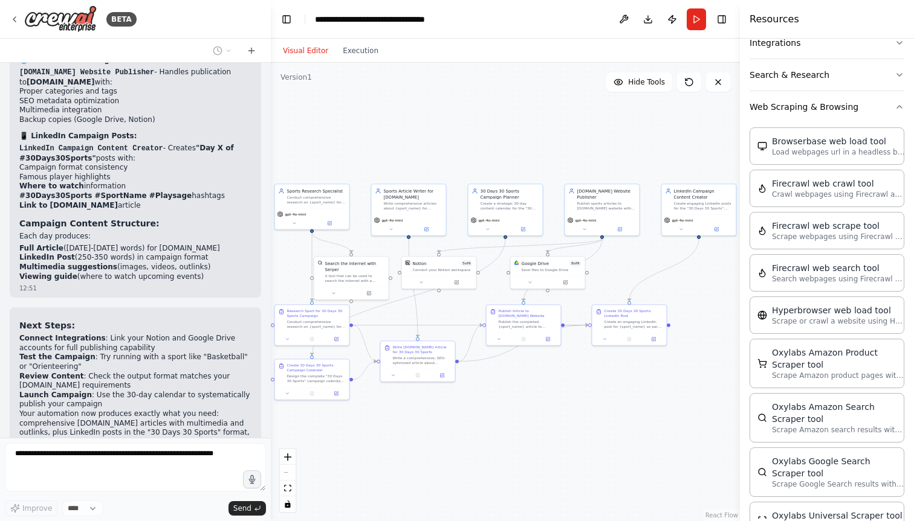
drag, startPoint x: 164, startPoint y: 374, endPoint x: 240, endPoint y: 399, distance: 80.3
click at [240, 399] on div "As a founder of sports company I want to Web scrap for the sports related event…" at bounding box center [135, 250] width 271 height 375
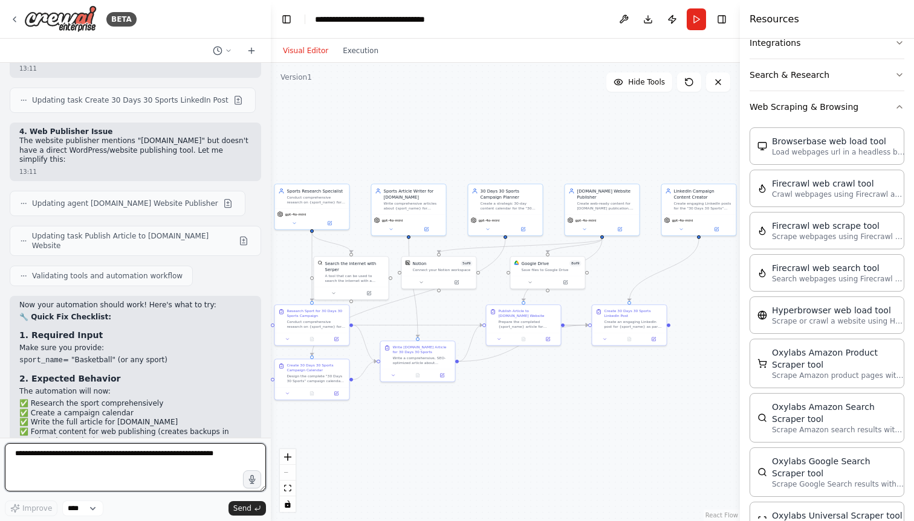
scroll to position [6951, 0]
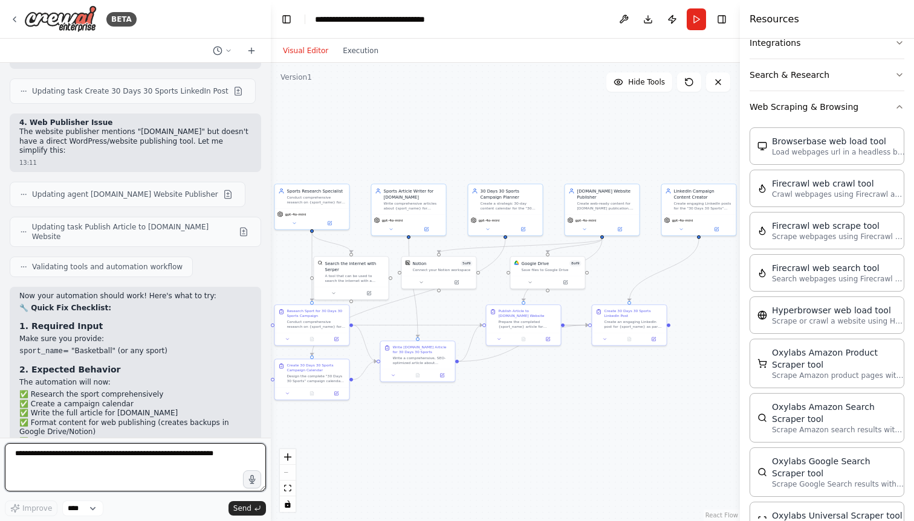
click at [166, 456] on textarea at bounding box center [135, 468] width 261 height 48
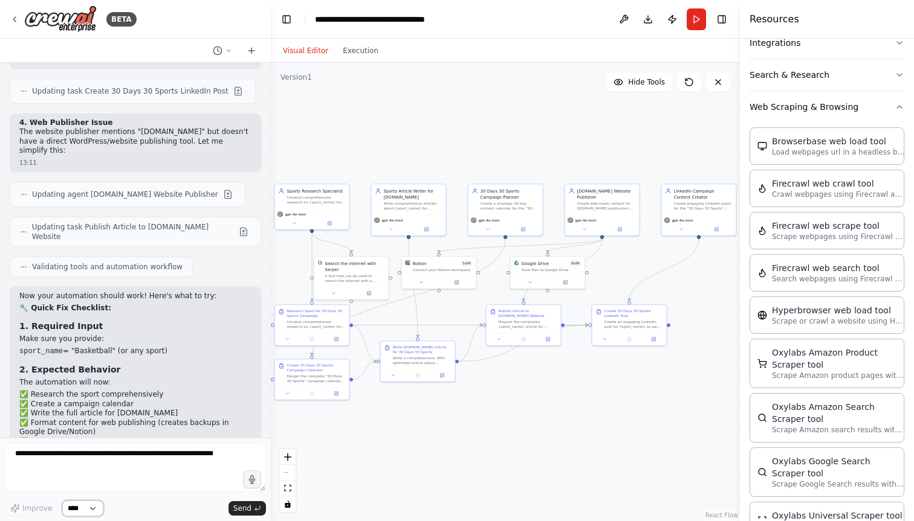
click at [92, 504] on select "****" at bounding box center [82, 509] width 41 height 16
click at [693, 23] on button "Run" at bounding box center [695, 19] width 19 height 22
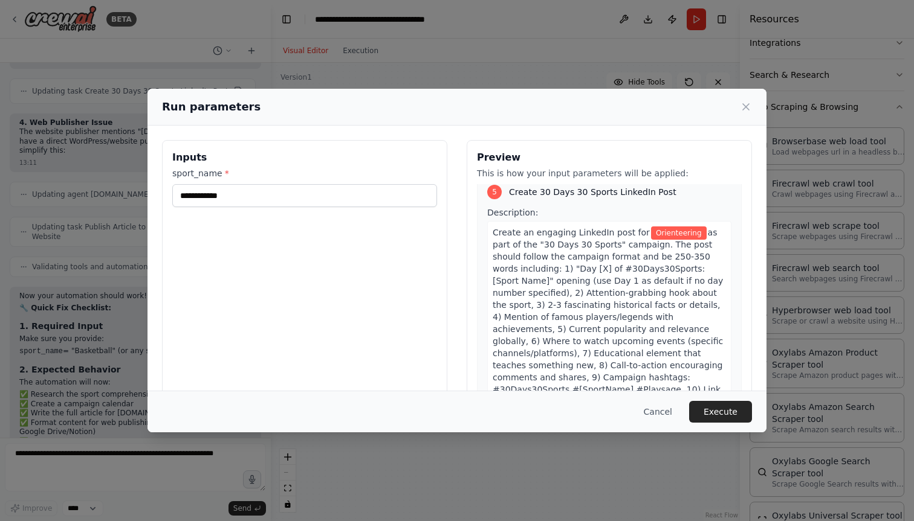
scroll to position [1762, 0]
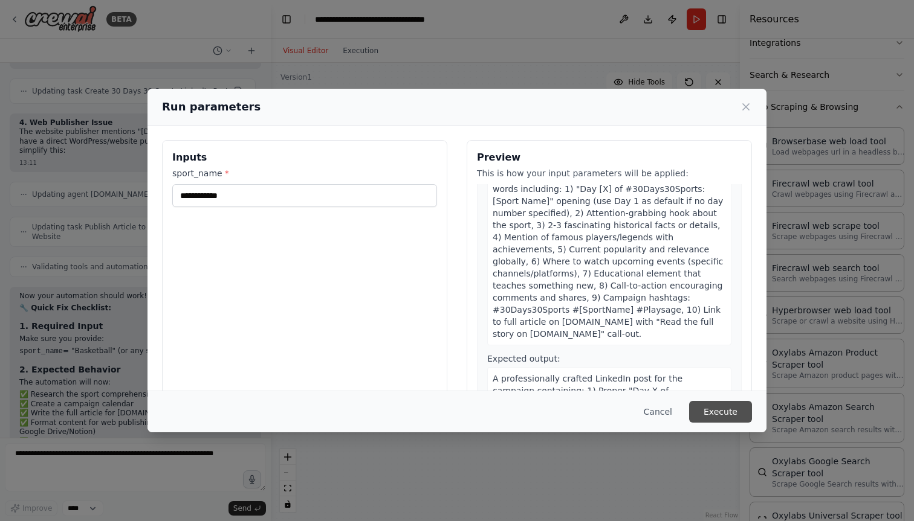
click at [709, 411] on button "Execute" at bounding box center [720, 412] width 63 height 22
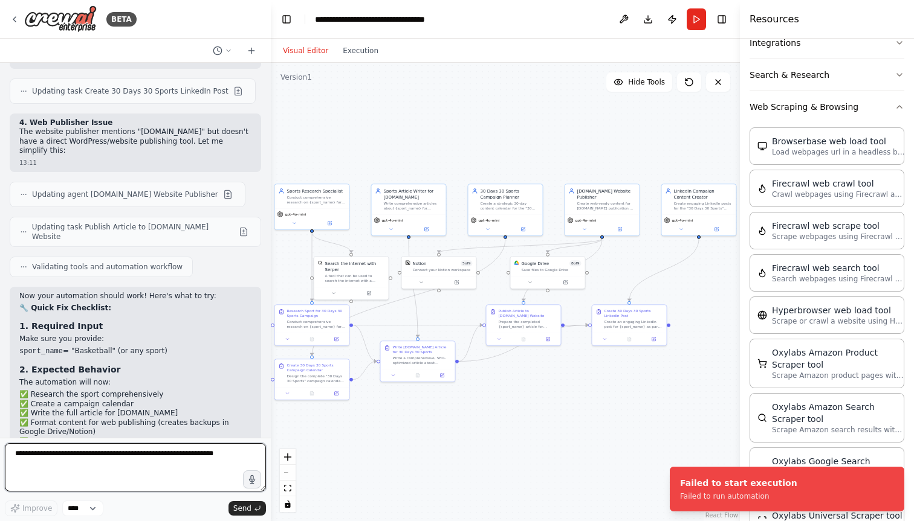
click at [158, 457] on textarea at bounding box center [135, 468] width 261 height 48
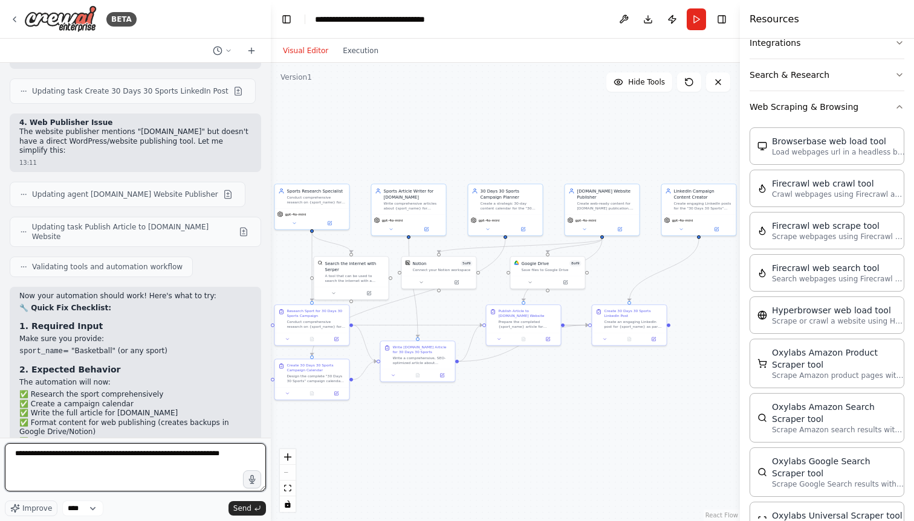
type textarea "**********"
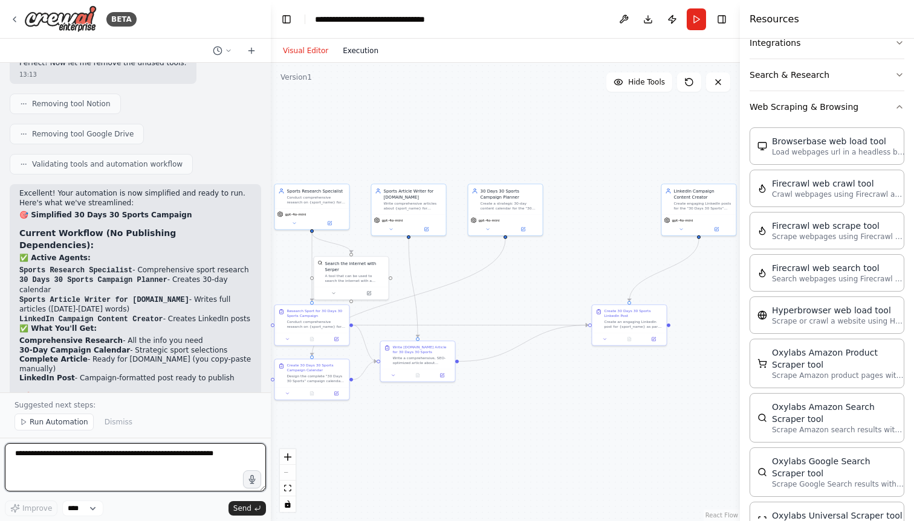
scroll to position [7927, 0]
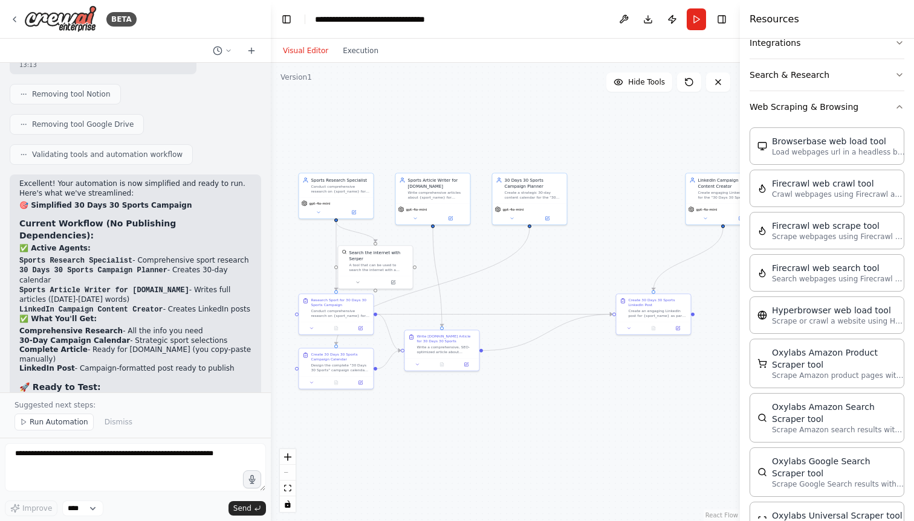
drag, startPoint x: 508, startPoint y: 292, endPoint x: 532, endPoint y: 282, distance: 26.5
click at [532, 282] on div ".deletable-edge-delete-btn { width: 20px; height: 20px; border: 0px solid #ffff…" at bounding box center [505, 292] width 469 height 459
click at [700, 16] on button "Run" at bounding box center [695, 19] width 19 height 22
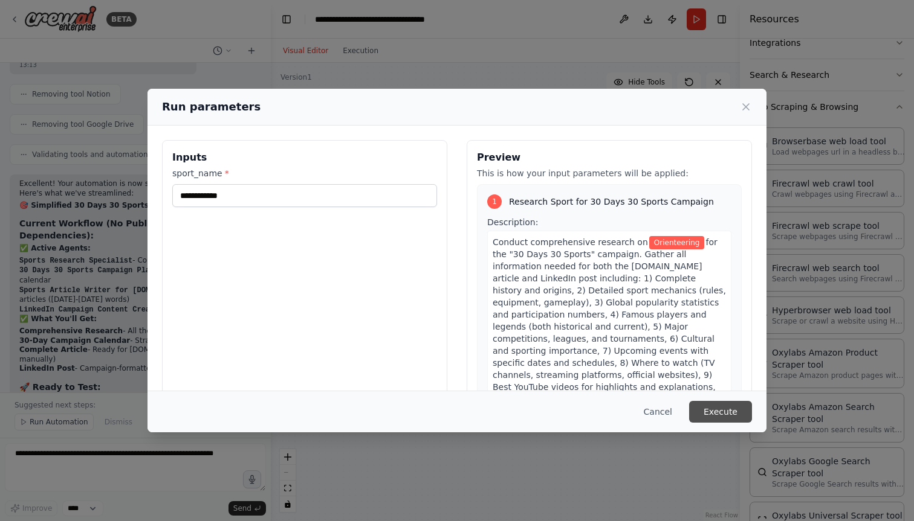
click at [734, 408] on button "Execute" at bounding box center [720, 412] width 63 height 22
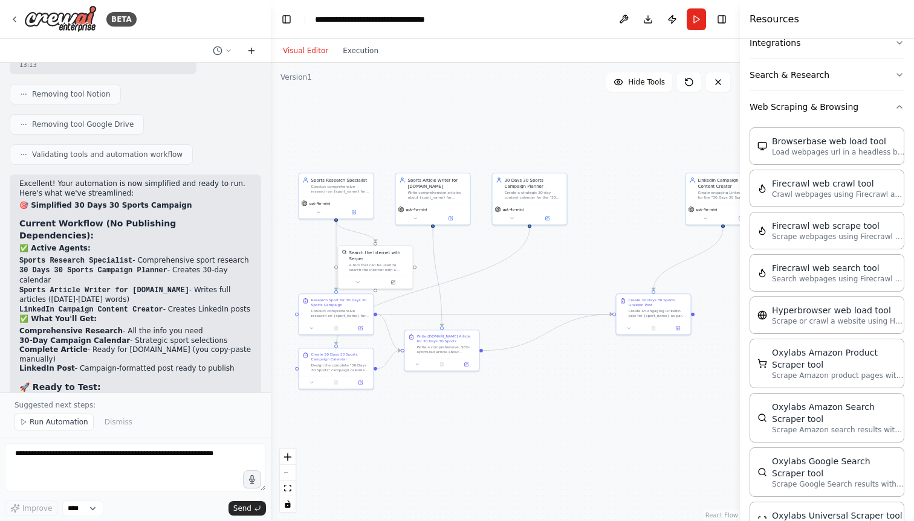
click at [248, 51] on icon at bounding box center [250, 51] width 5 height 0
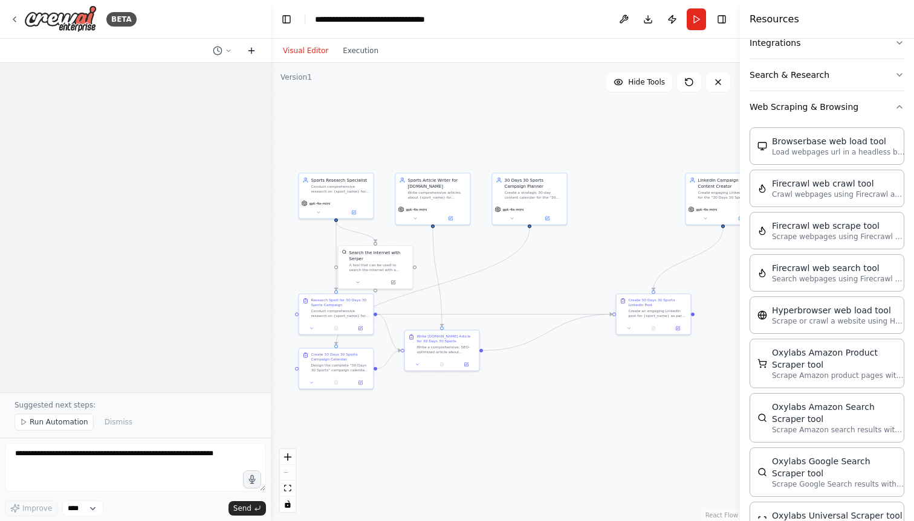
scroll to position [0, 0]
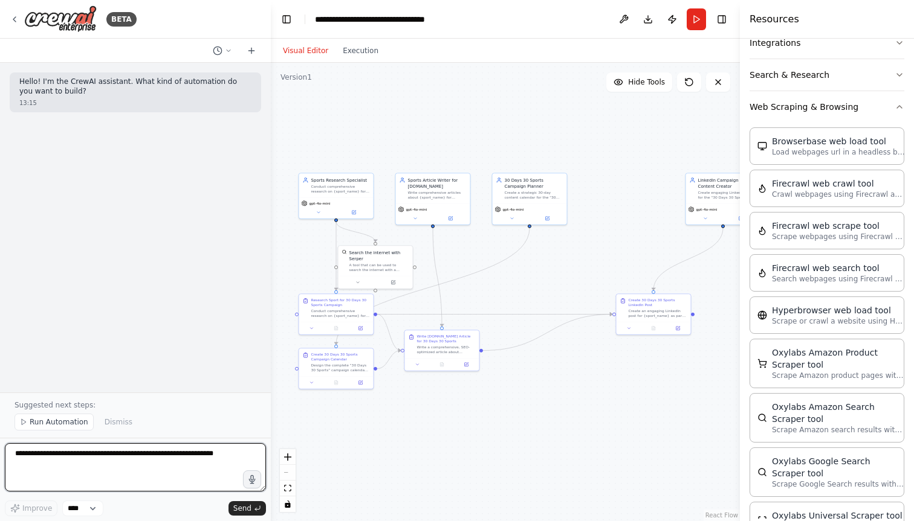
click at [65, 448] on textarea at bounding box center [135, 468] width 261 height 48
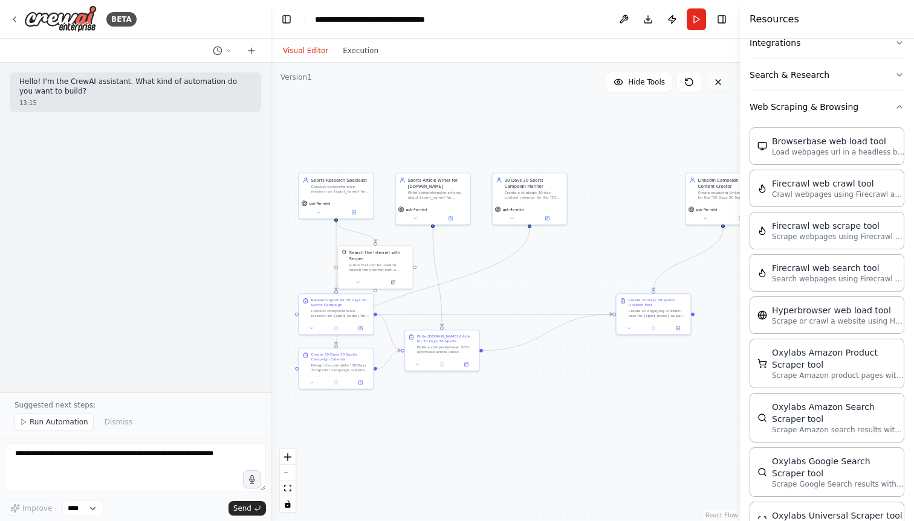
click at [720, 80] on icon at bounding box center [717, 82] width 5 height 5
click at [21, 16] on div "BETA" at bounding box center [73, 18] width 127 height 27
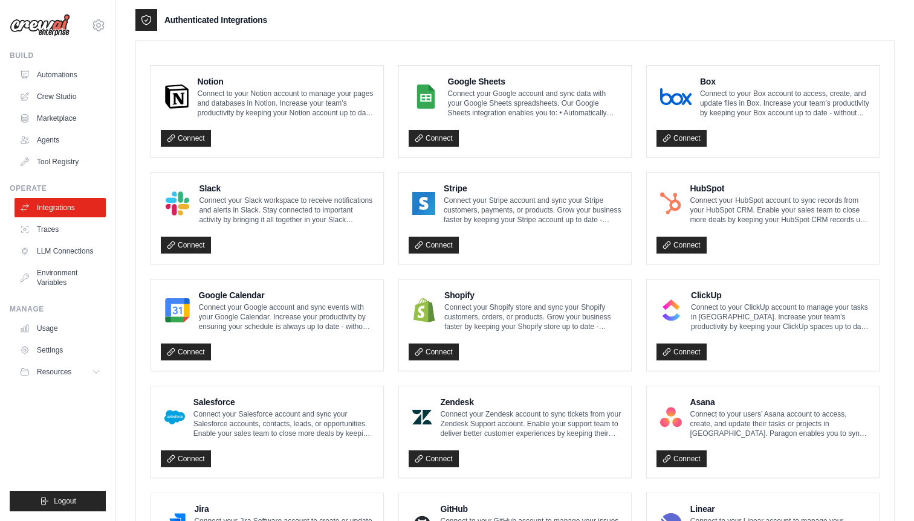
scroll to position [279, 0]
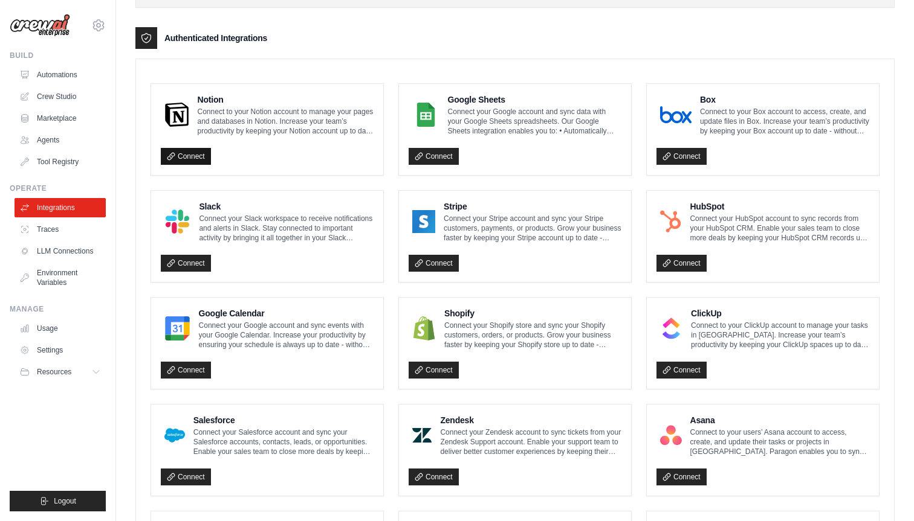
click at [196, 157] on link "Connect" at bounding box center [186, 156] width 50 height 17
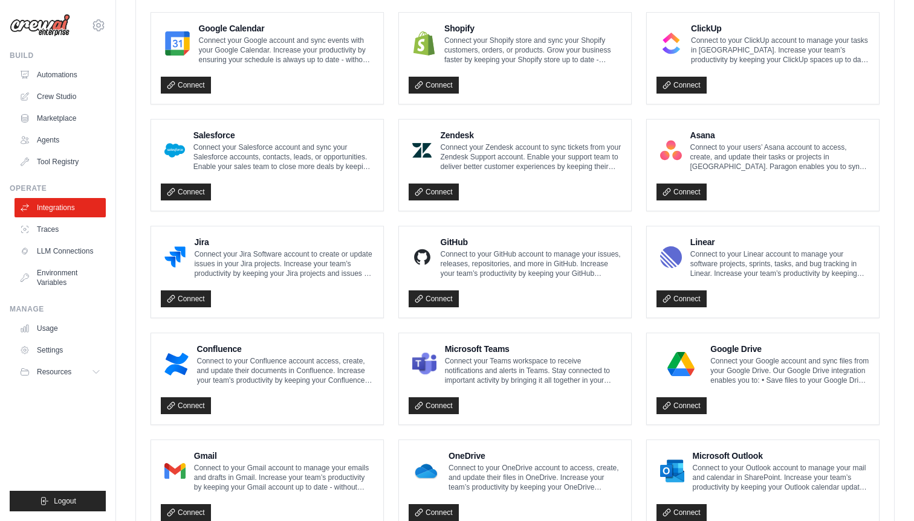
scroll to position [612, 0]
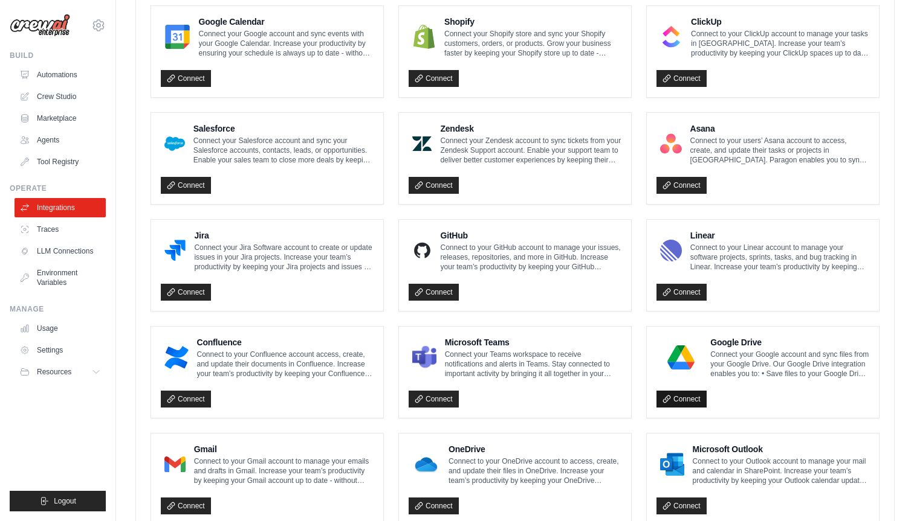
click at [679, 397] on link "Connect" at bounding box center [681, 399] width 50 height 17
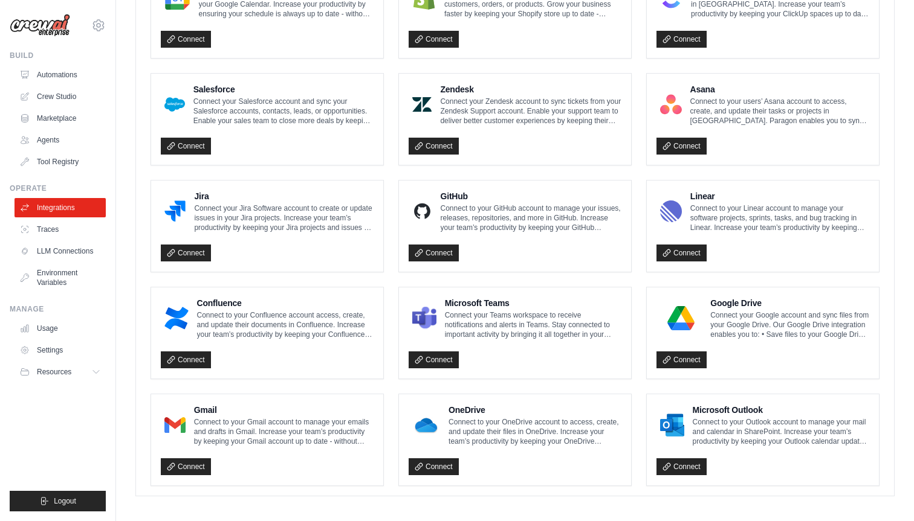
scroll to position [656, 0]
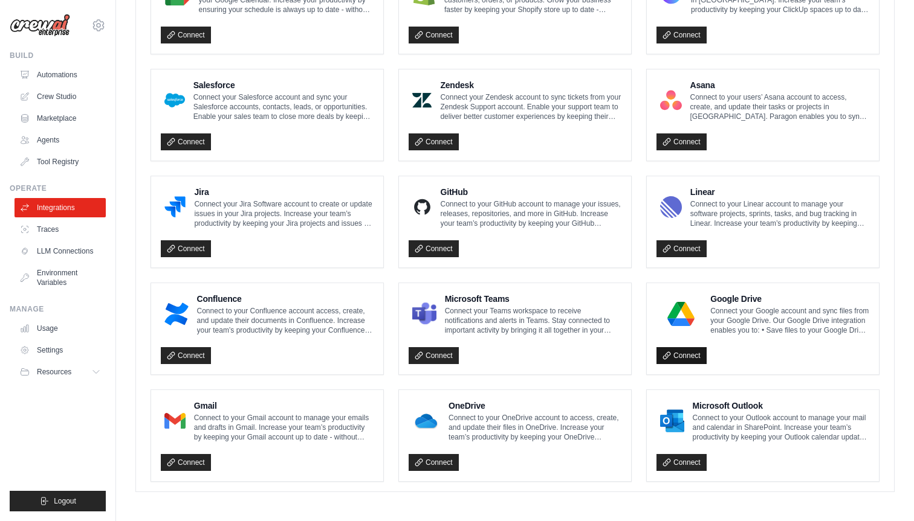
click at [680, 357] on link "Connect" at bounding box center [681, 355] width 50 height 17
click at [201, 459] on link "Connect" at bounding box center [186, 462] width 50 height 17
click at [729, 311] on p "Connect your Google account and sync files from your Google Drive. Our Google D…" at bounding box center [789, 320] width 159 height 29
click at [692, 357] on button "Disconnect" at bounding box center [686, 355] width 60 height 18
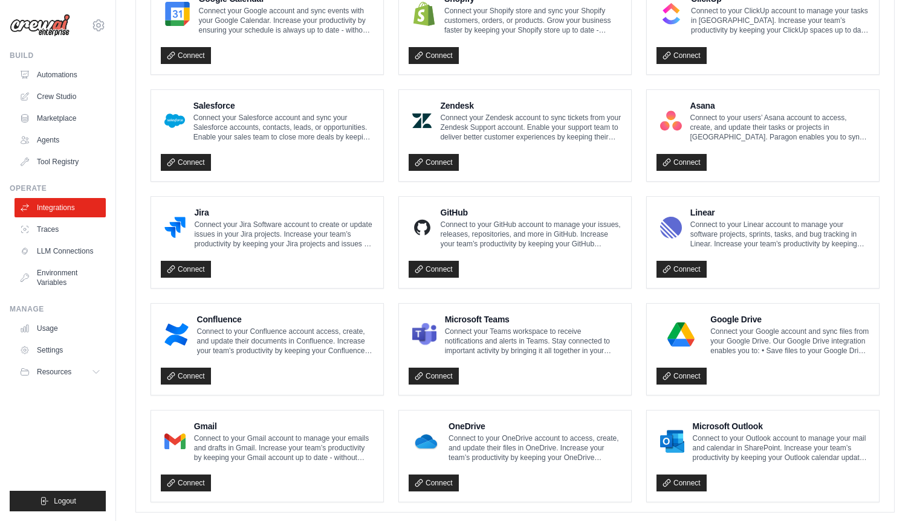
scroll to position [656, 0]
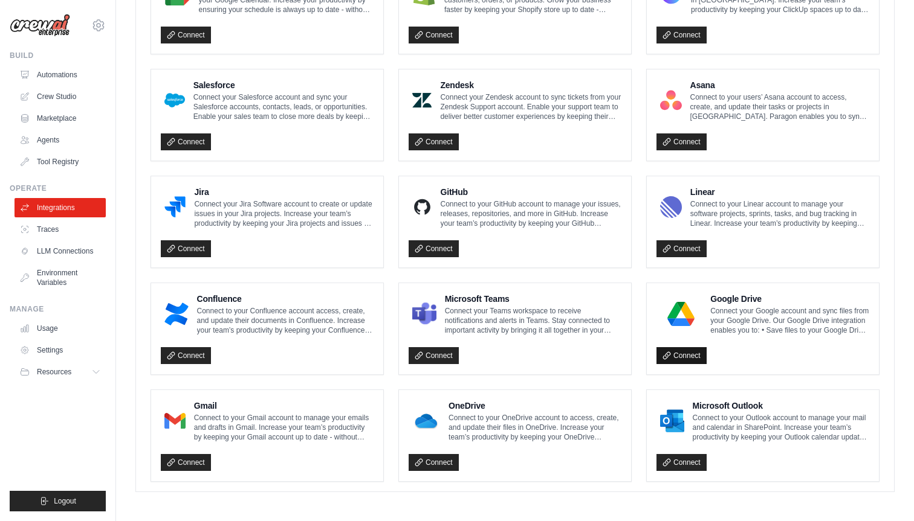
click at [689, 355] on link "Connect" at bounding box center [681, 355] width 50 height 17
click at [68, 98] on link "Crew Studio" at bounding box center [61, 96] width 91 height 19
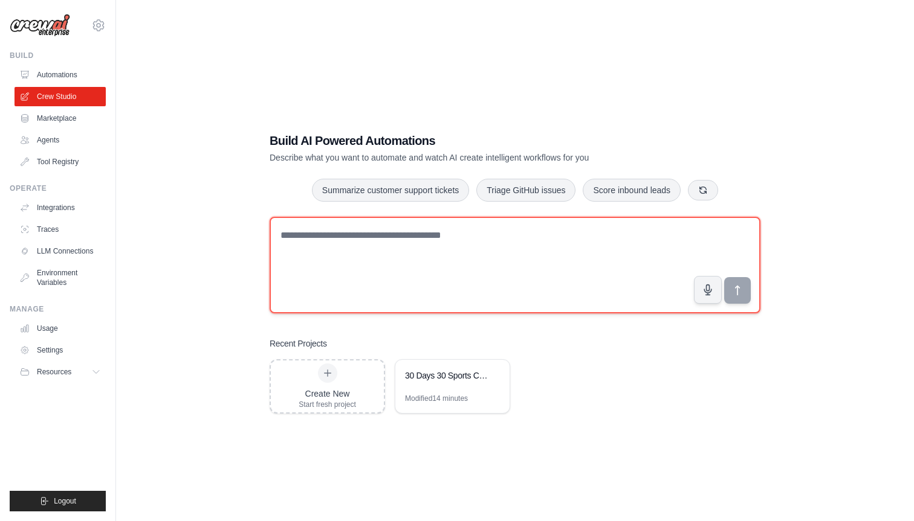
click at [363, 259] on textarea at bounding box center [514, 265] width 491 height 97
drag, startPoint x: 491, startPoint y: 234, endPoint x: 576, endPoint y: 234, distance: 85.2
click at [575, 234] on textarea "**********" at bounding box center [514, 265] width 491 height 97
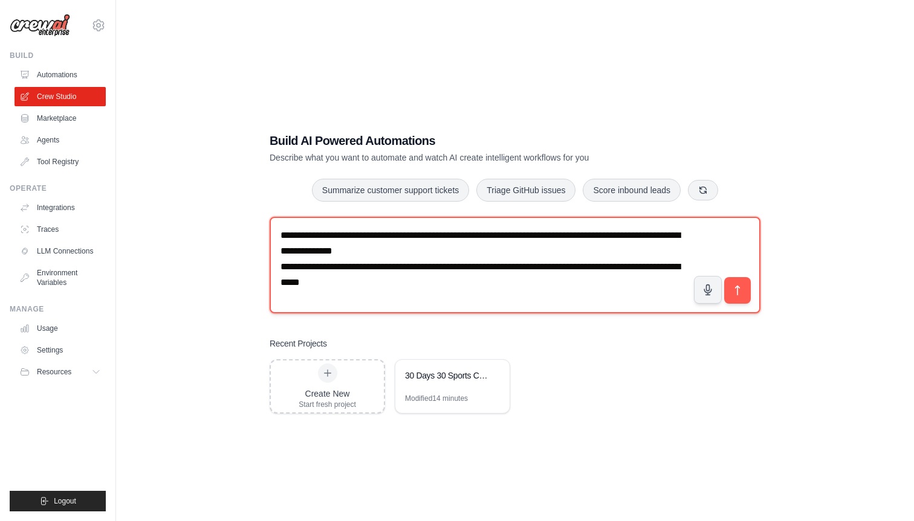
click at [491, 283] on textarea "**********" at bounding box center [514, 265] width 491 height 97
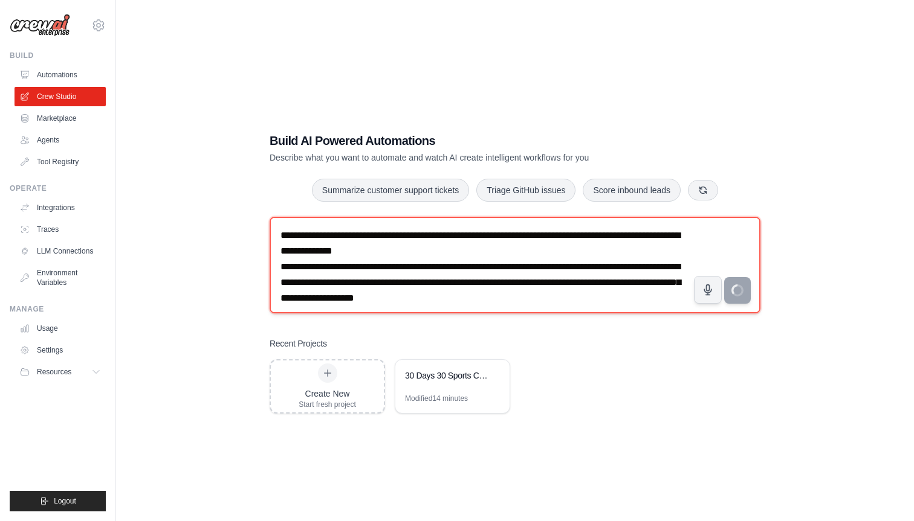
type textarea "**********"
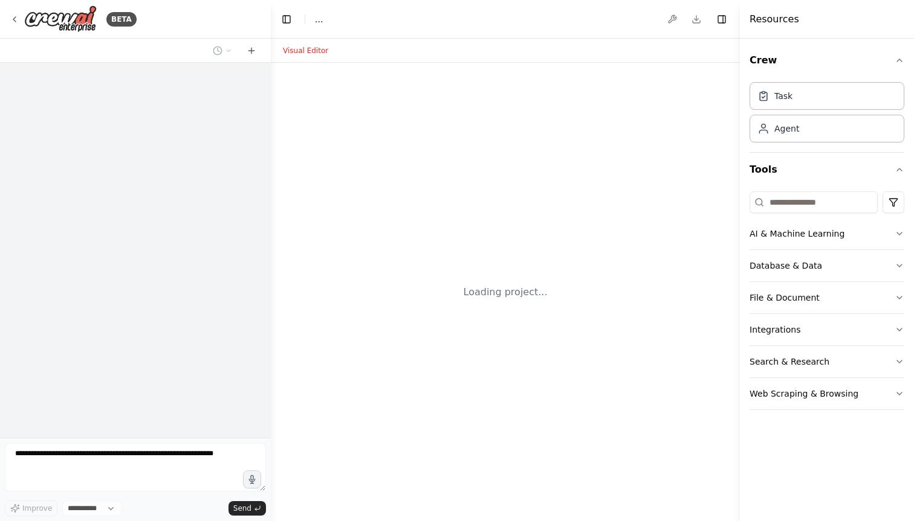
select select "****"
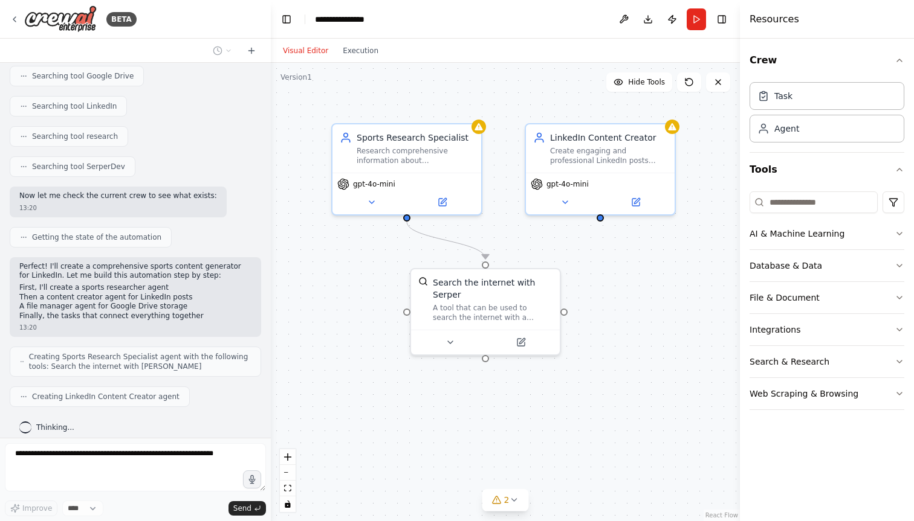
scroll to position [304, 0]
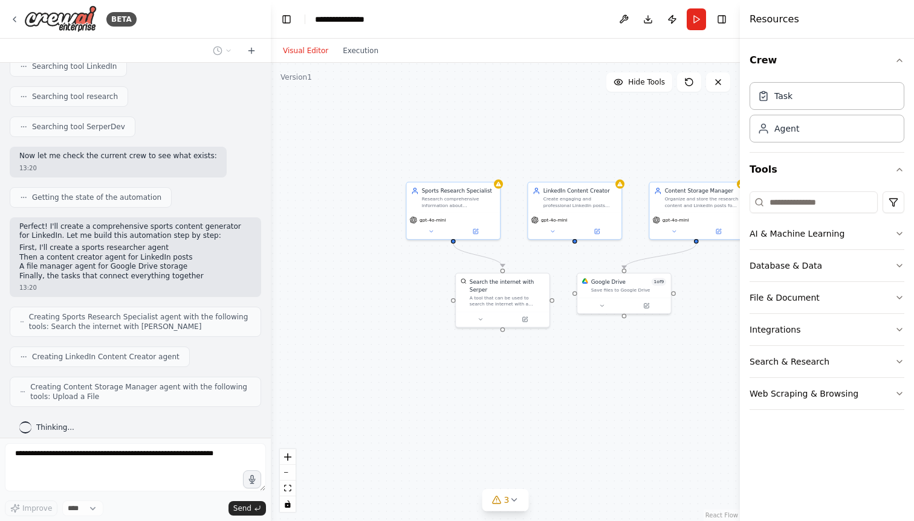
drag, startPoint x: 583, startPoint y: 266, endPoint x: 527, endPoint y: 266, distance: 56.2
click at [527, 266] on div ".deletable-edge-delete-btn { width: 20px; height: 20px; border: 0px solid #ffff…" at bounding box center [505, 292] width 469 height 459
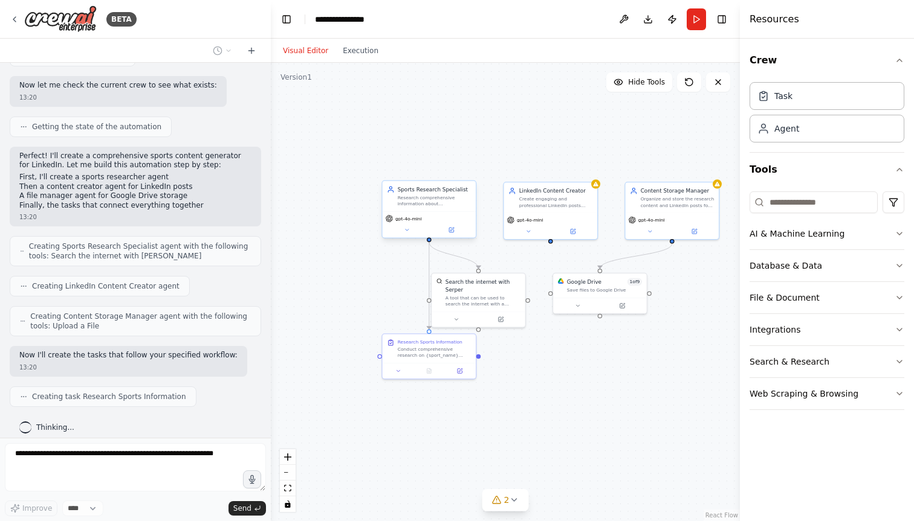
scroll to position [405, 0]
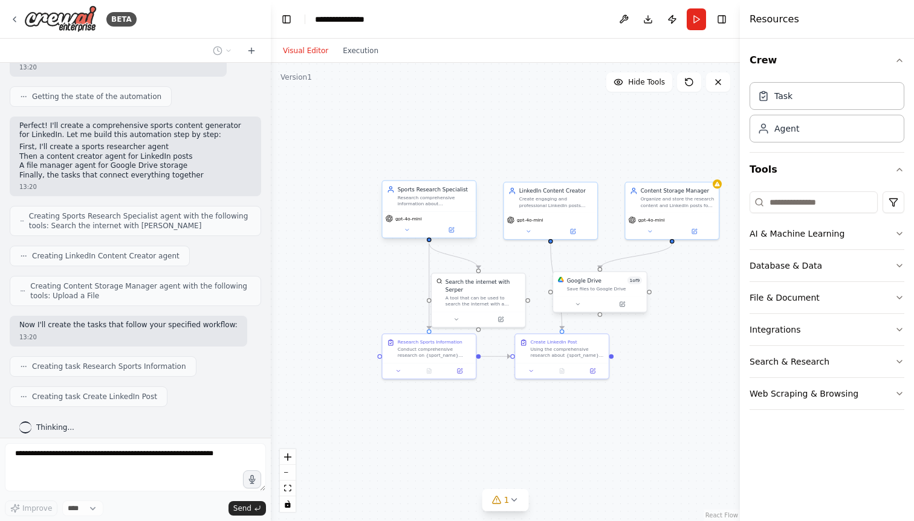
click at [576, 309] on div at bounding box center [599, 305] width 93 height 16
click at [576, 302] on icon at bounding box center [578, 305] width 6 height 6
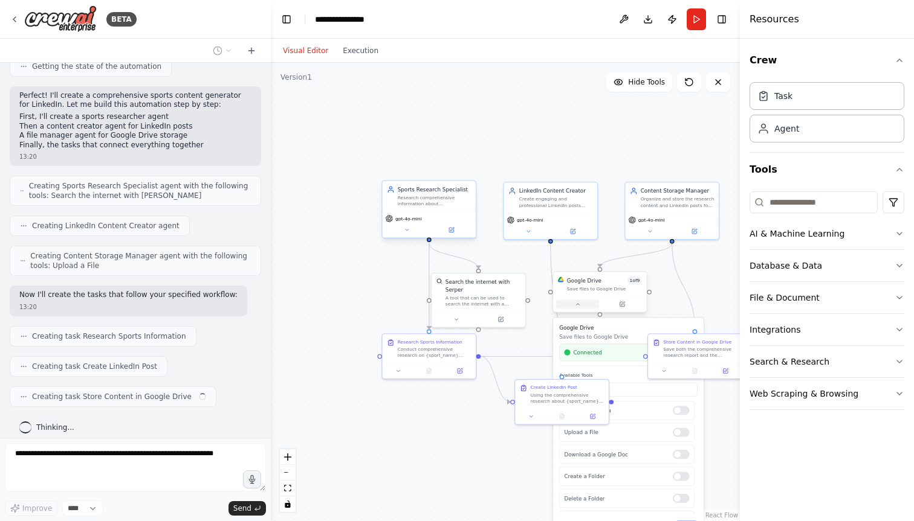
click at [576, 302] on icon at bounding box center [578, 305] width 6 height 6
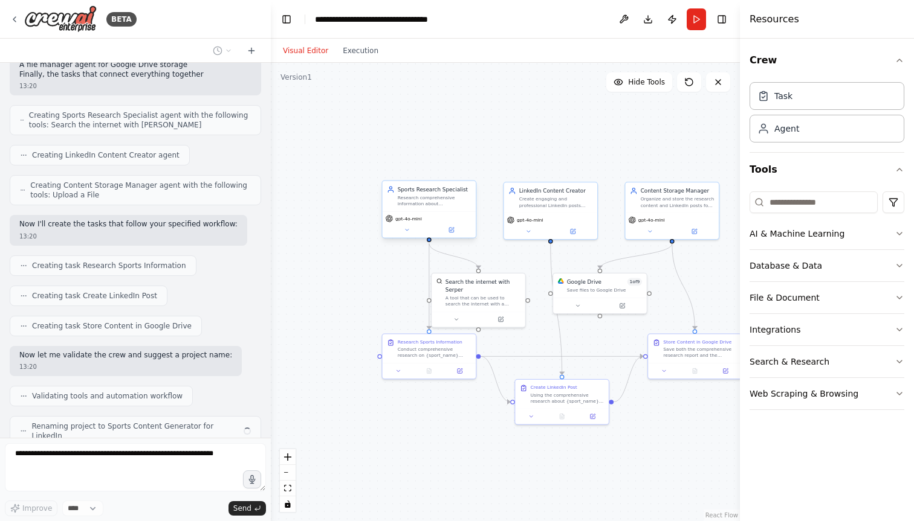
scroll to position [536, 0]
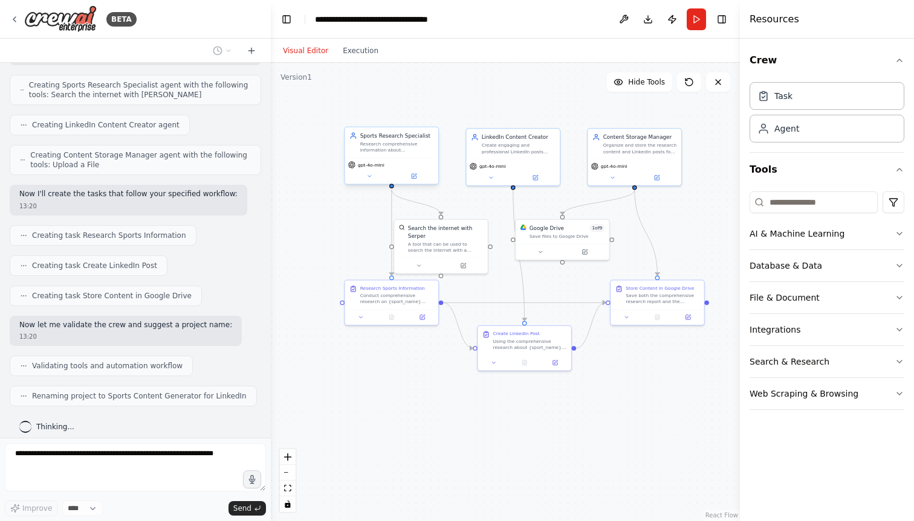
drag, startPoint x: 616, startPoint y: 320, endPoint x: 585, endPoint y: 274, distance: 55.3
click at [587, 273] on div ".deletable-edge-delete-btn { width: 20px; height: 20px; border: 0px solid #ffff…" at bounding box center [505, 292] width 469 height 459
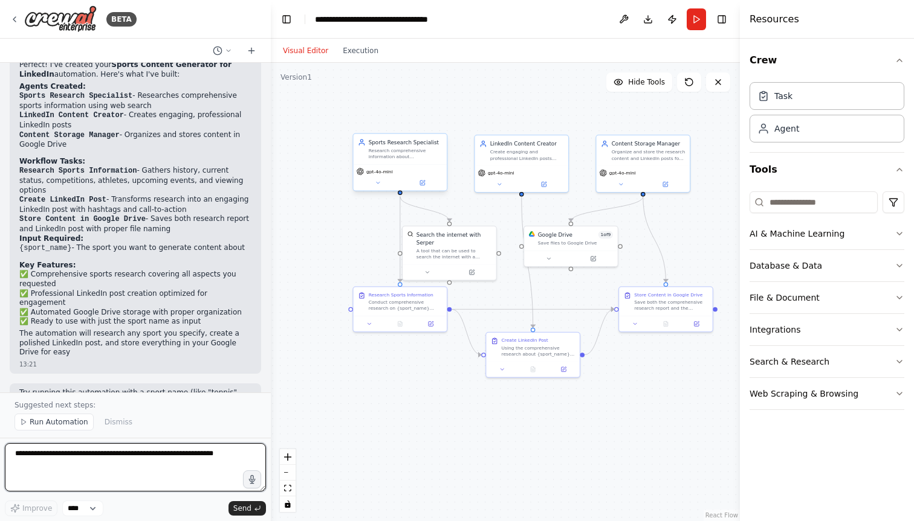
scroll to position [906, 0]
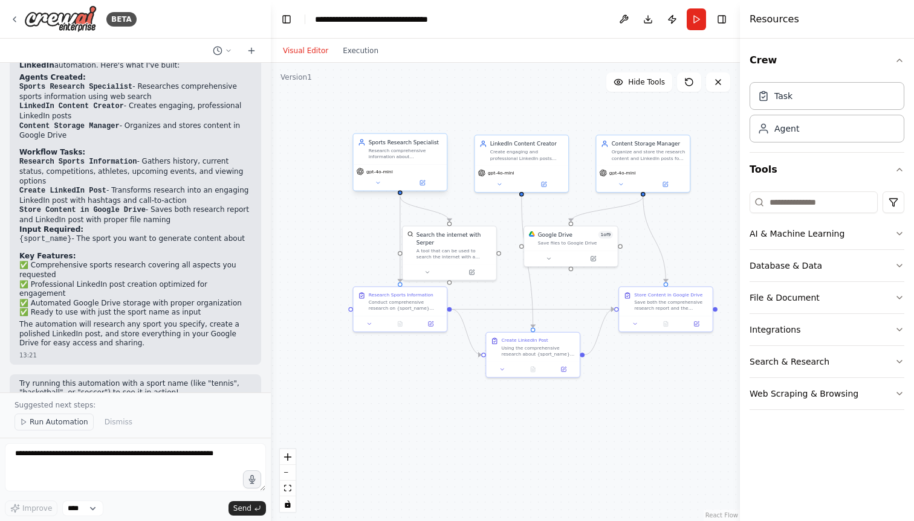
click at [57, 422] on span "Run Automation" at bounding box center [59, 423] width 59 height 10
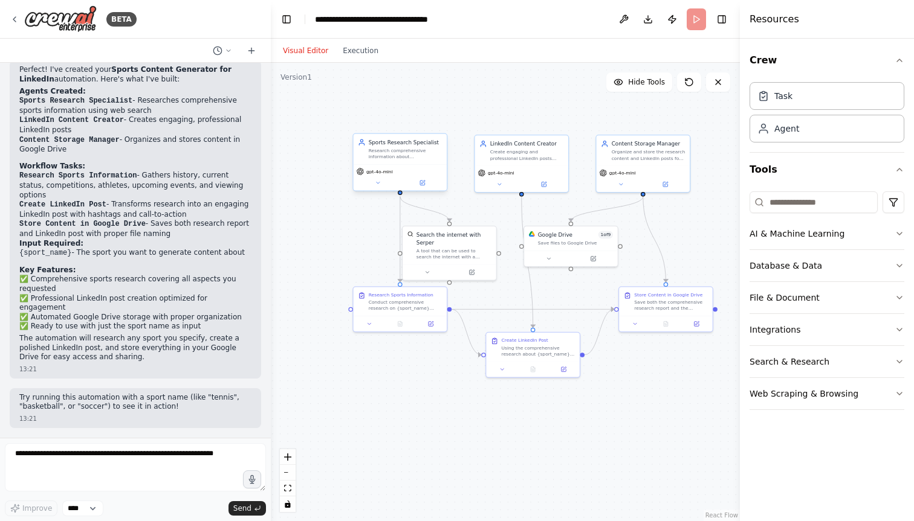
scroll to position [860, 0]
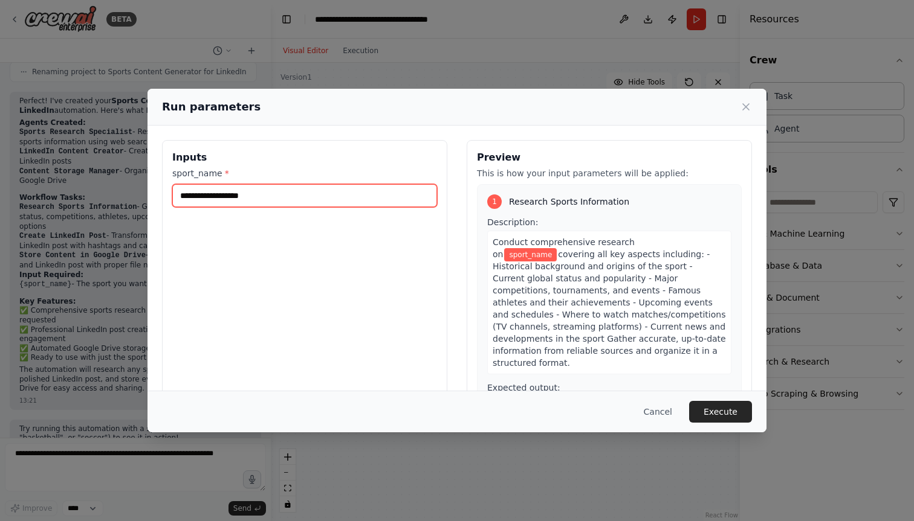
click at [254, 201] on input "sport_name *" at bounding box center [304, 195] width 265 height 23
type input "**********"
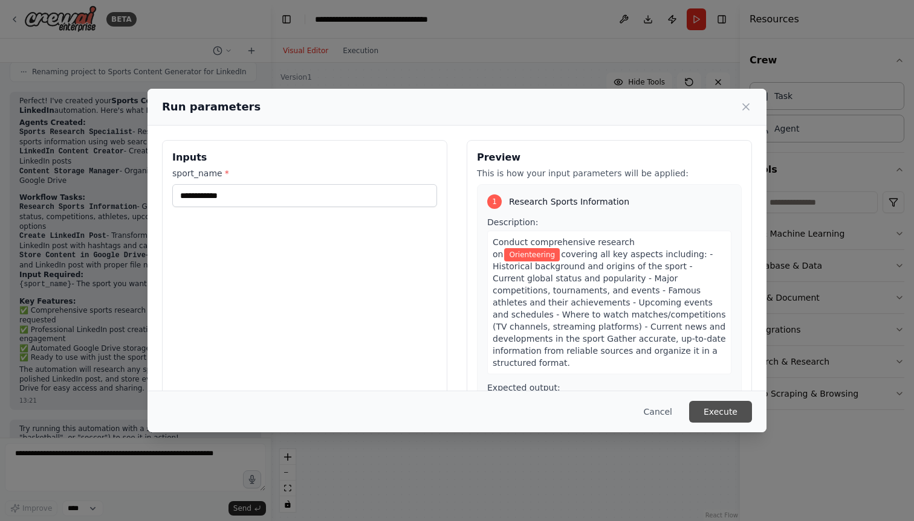
click at [703, 413] on button "Execute" at bounding box center [720, 412] width 63 height 22
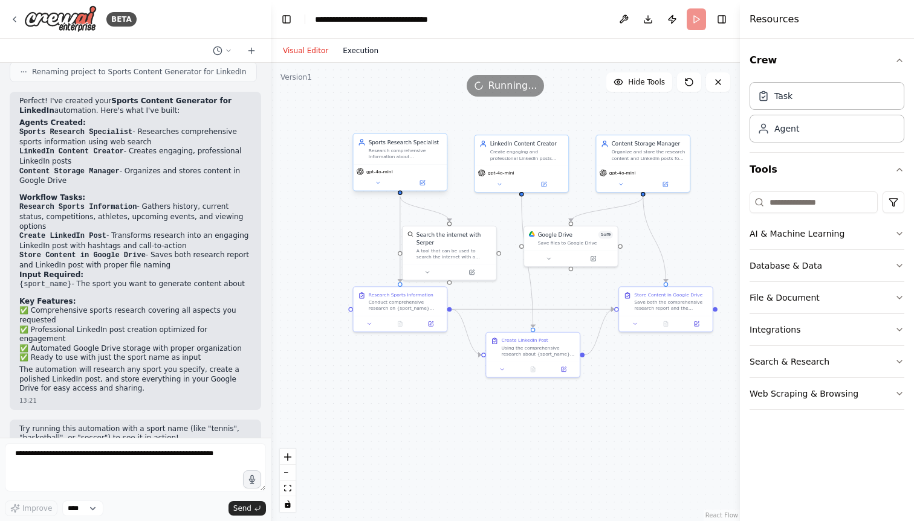
click at [363, 50] on button "Execution" at bounding box center [360, 51] width 50 height 15
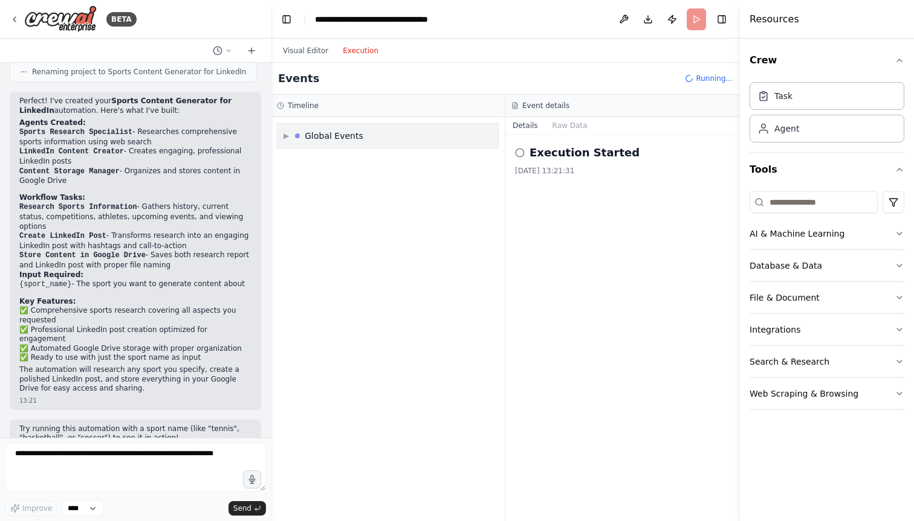
click at [286, 135] on span "▶" at bounding box center [285, 136] width 5 height 10
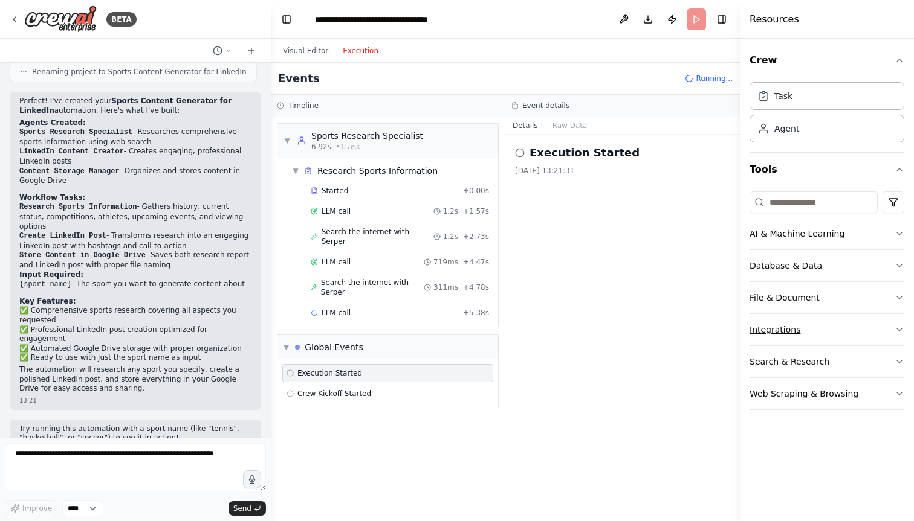
click at [808, 323] on button "Integrations" at bounding box center [826, 329] width 155 height 31
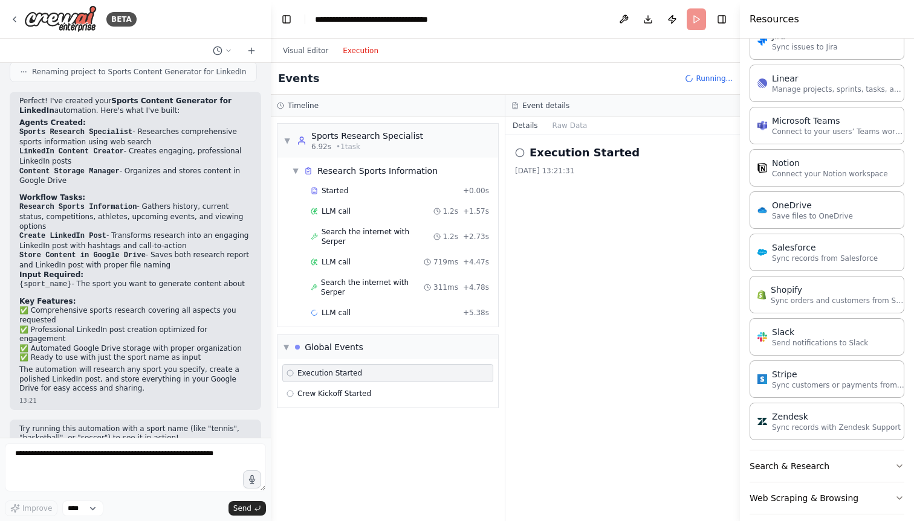
scroll to position [764, 0]
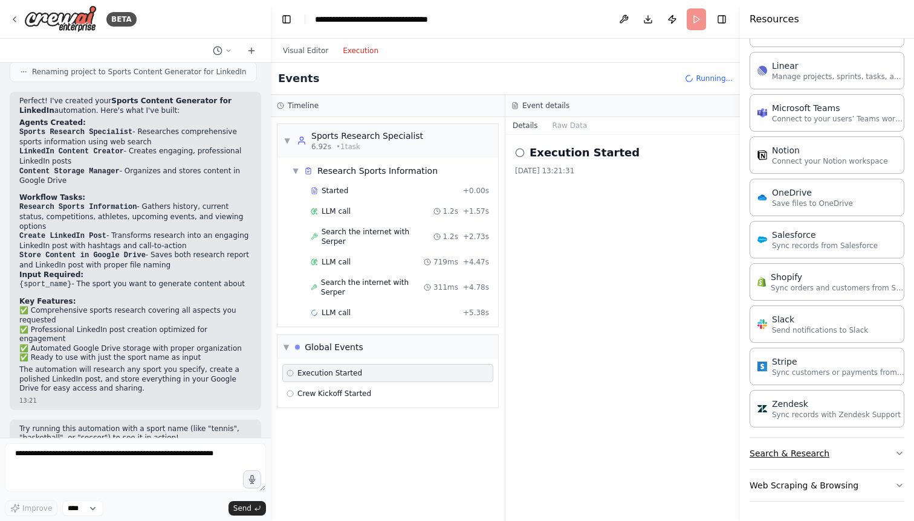
click at [822, 462] on button "Search & Research" at bounding box center [826, 453] width 155 height 31
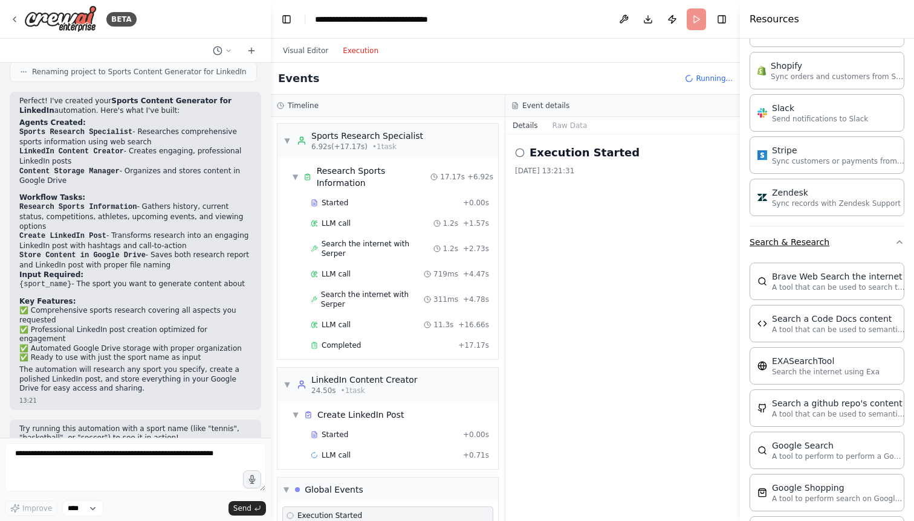
scroll to position [914, 0]
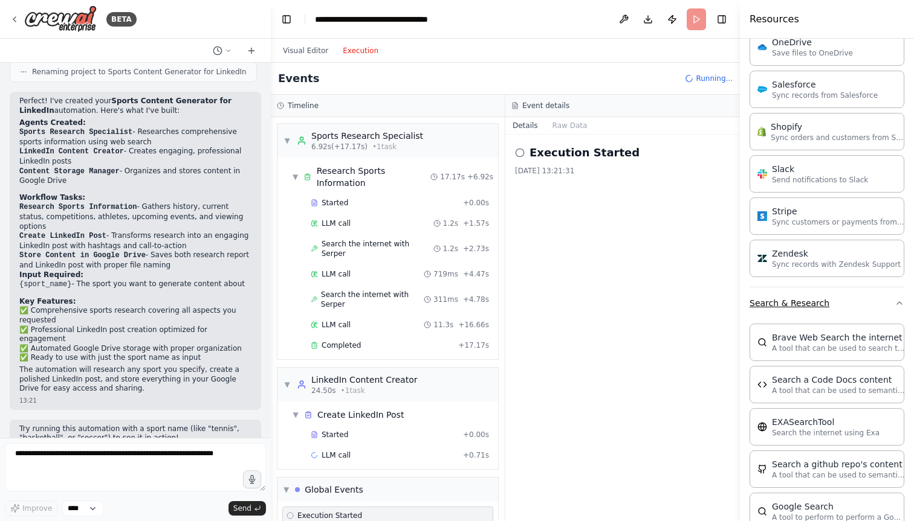
click at [817, 300] on button "Search & Research" at bounding box center [826, 303] width 155 height 31
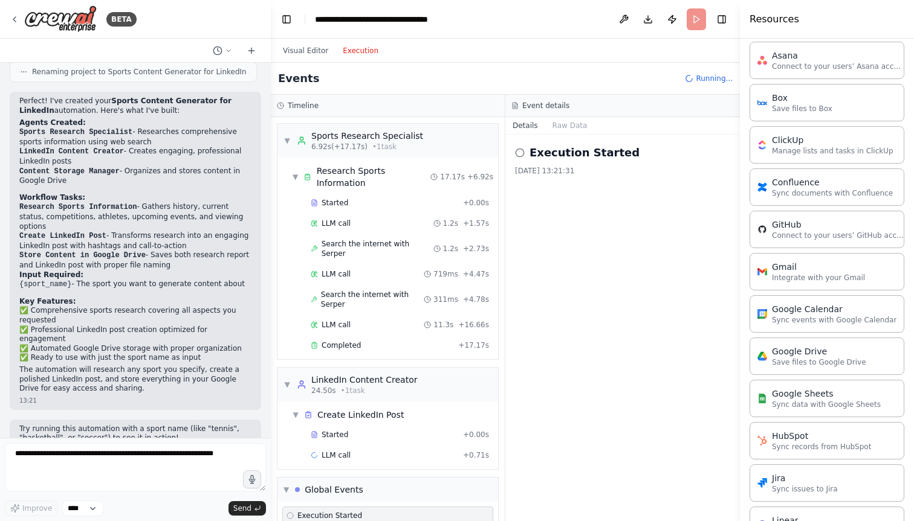
scroll to position [0, 0]
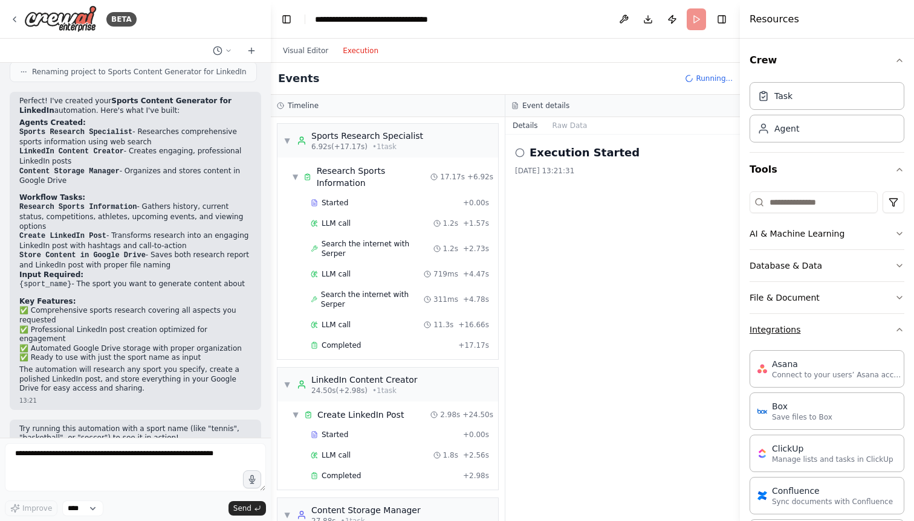
click at [862, 334] on button "Integrations" at bounding box center [826, 329] width 155 height 31
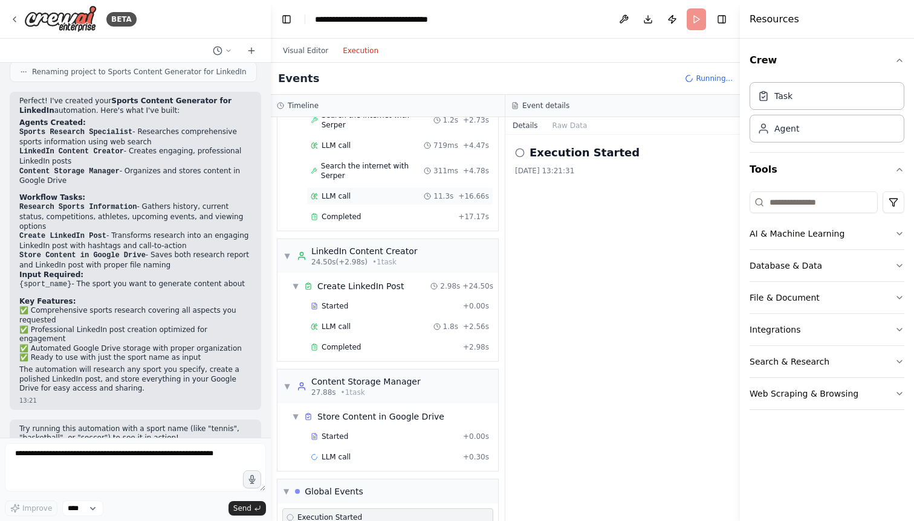
scroll to position [140, 0]
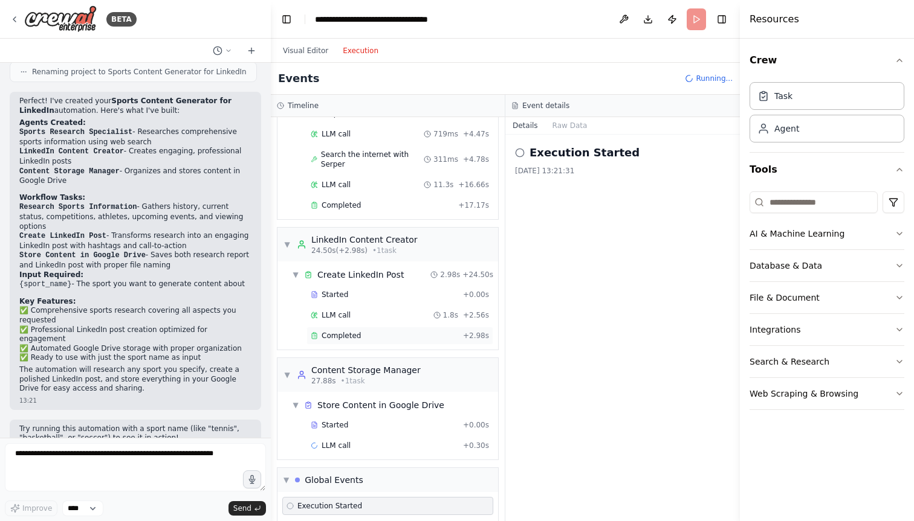
click at [371, 331] on div "Completed" at bounding box center [384, 336] width 147 height 10
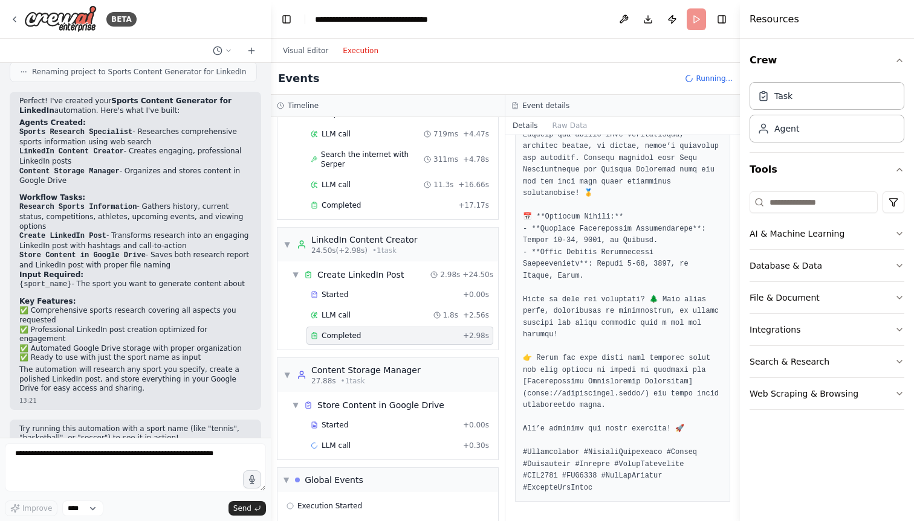
scroll to position [142, 0]
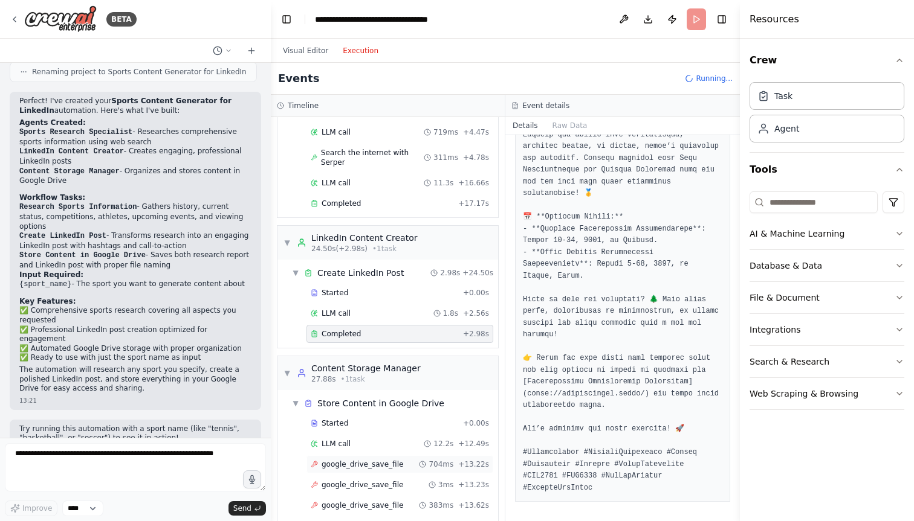
click at [386, 460] on span "google_drive_save_file" at bounding box center [362, 465] width 82 height 10
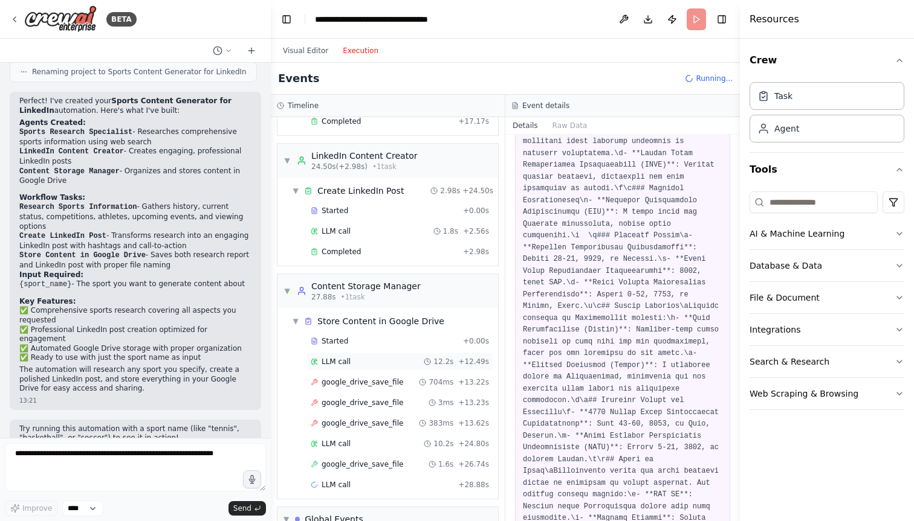
scroll to position [265, 0]
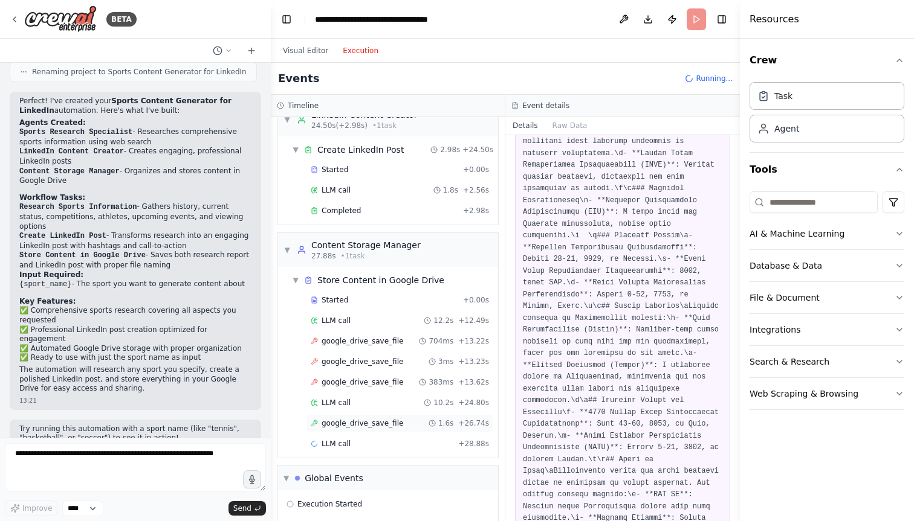
click at [398, 419] on span "google_drive_save_file" at bounding box center [362, 424] width 82 height 10
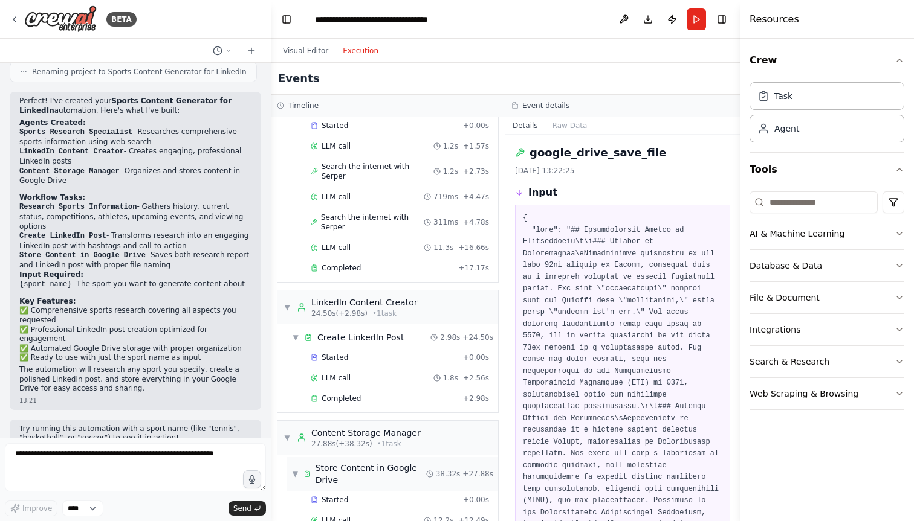
scroll to position [0, 0]
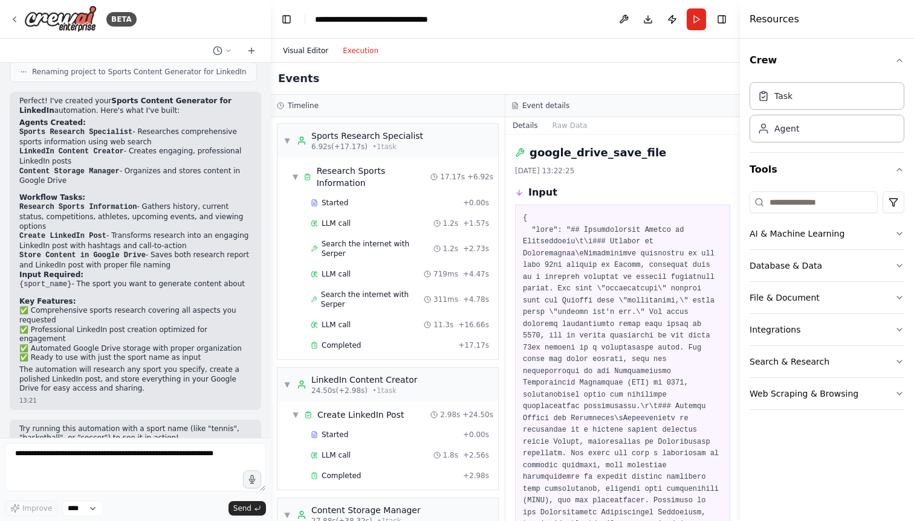
click at [306, 55] on button "Visual Editor" at bounding box center [306, 51] width 60 height 15
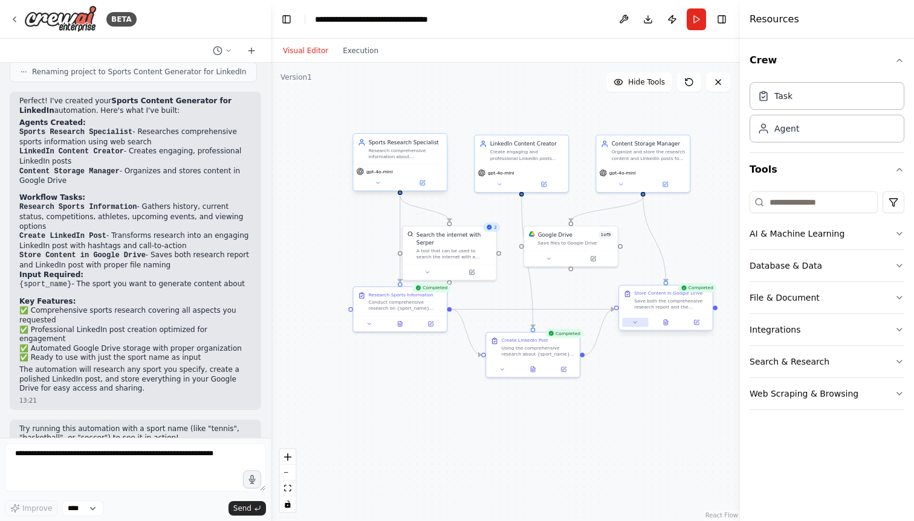
click at [634, 322] on icon at bounding box center [634, 323] width 3 height 2
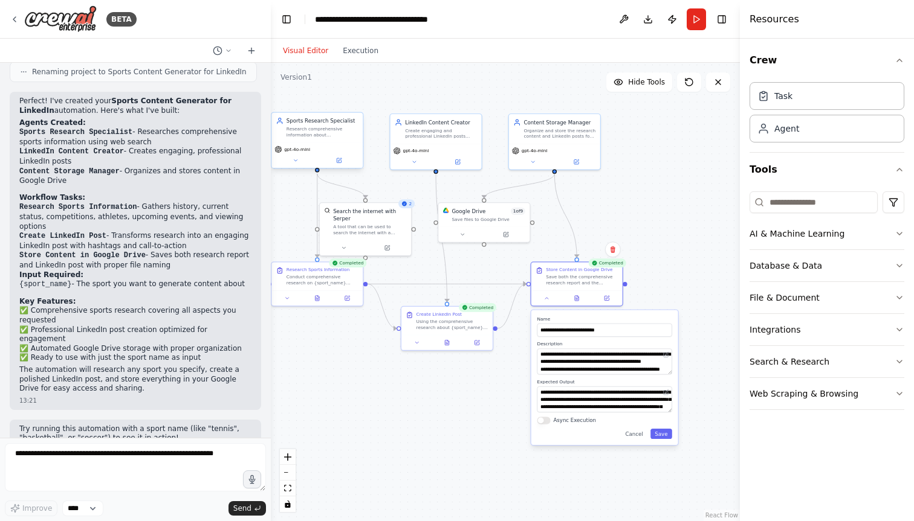
drag, startPoint x: 563, startPoint y: 406, endPoint x: 480, endPoint y: 381, distance: 85.8
click at [480, 381] on div ".deletable-edge-delete-btn { width: 20px; height: 20px; border: 0px solid #ffff…" at bounding box center [505, 292] width 469 height 459
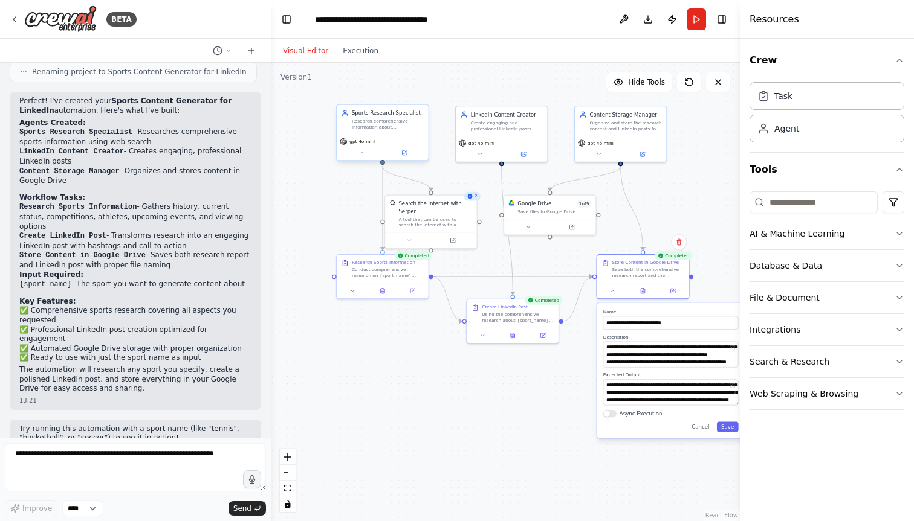
drag, startPoint x: 601, startPoint y: 208, endPoint x: 670, endPoint y: 201, distance: 69.2
click at [670, 201] on div ".deletable-edge-delete-btn { width: 20px; height: 20px; border: 0px solid #ffff…" at bounding box center [505, 292] width 469 height 459
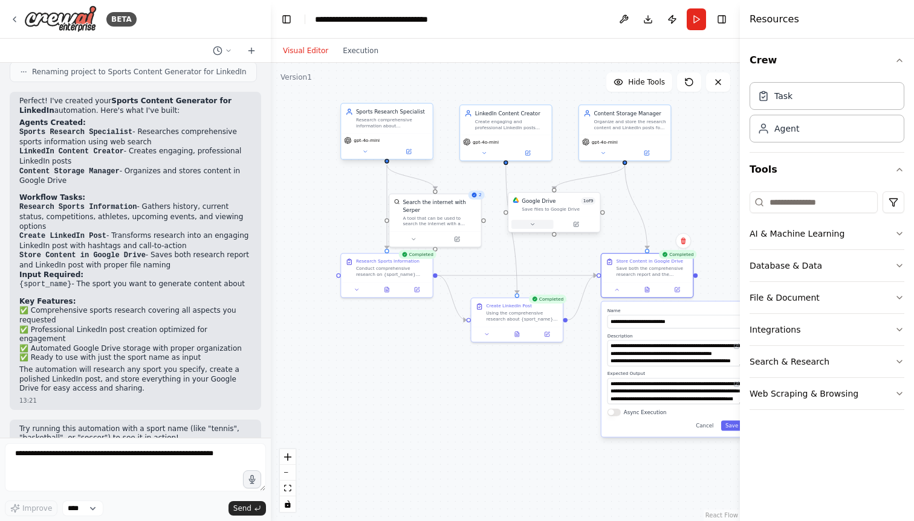
click at [529, 225] on button at bounding box center [532, 224] width 42 height 9
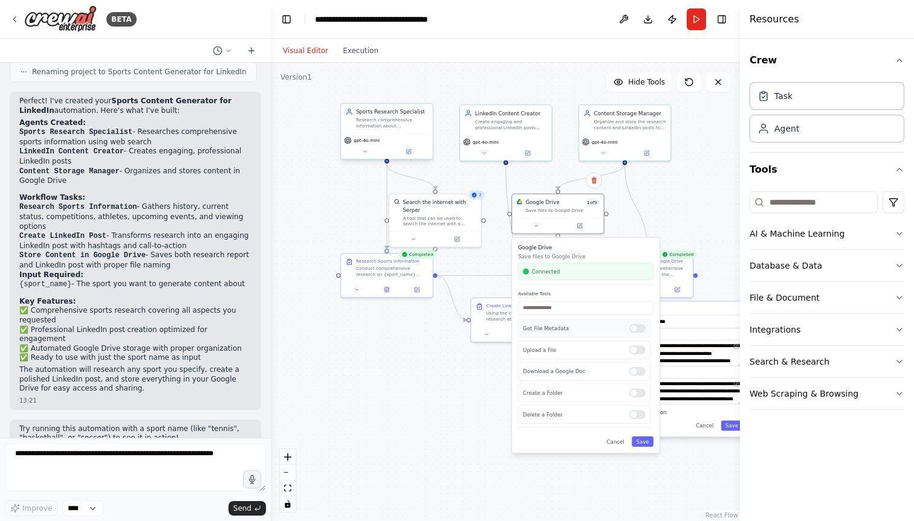
click at [636, 331] on div at bounding box center [637, 328] width 16 height 9
click at [638, 372] on div at bounding box center [637, 371] width 16 height 9
click at [637, 373] on div at bounding box center [637, 377] width 16 height 9
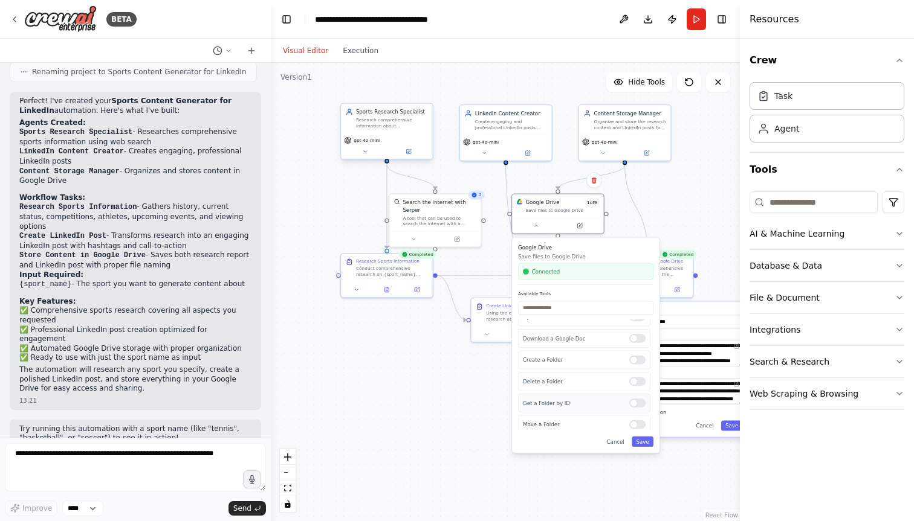
click at [637, 402] on div at bounding box center [637, 403] width 16 height 9
click at [637, 402] on div at bounding box center [637, 402] width 16 height 9
click at [639, 421] on div at bounding box center [637, 421] width 16 height 9
click at [642, 444] on button "Save" at bounding box center [642, 442] width 22 height 10
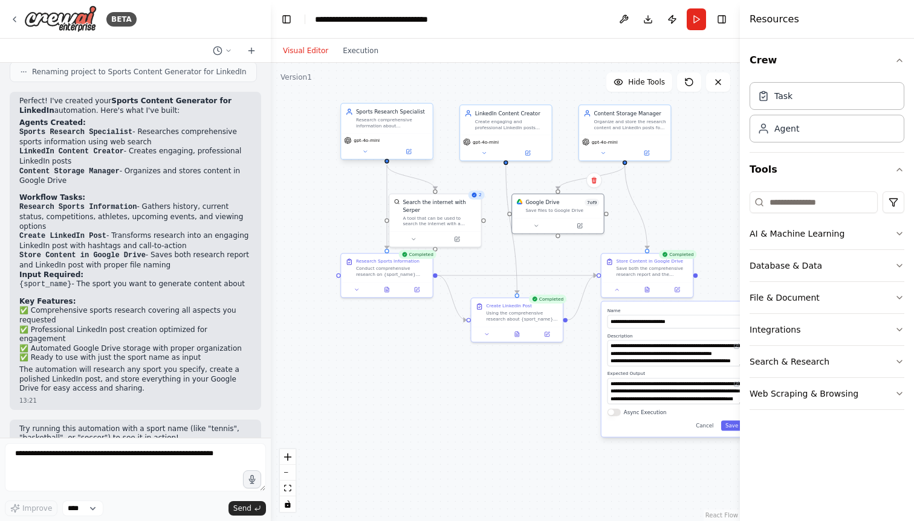
click at [617, 418] on div "**********" at bounding box center [674, 369] width 147 height 135
click at [616, 411] on button "Async Execution" at bounding box center [613, 412] width 13 height 7
click at [731, 427] on button "Save" at bounding box center [731, 426] width 22 height 10
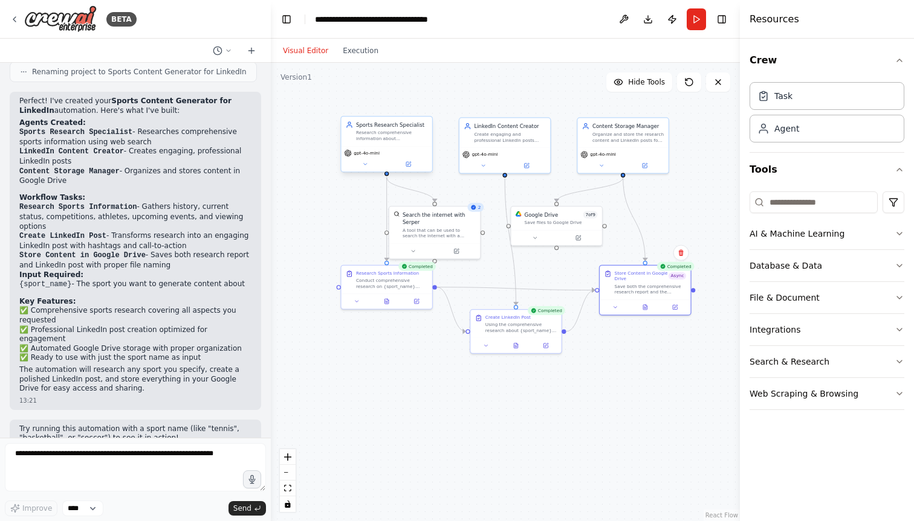
drag, startPoint x: 552, startPoint y: 256, endPoint x: 550, endPoint y: 269, distance: 12.9
click at [550, 269] on div ".deletable-edge-delete-btn { width: 20px; height: 20px; border: 0px solid #ffff…" at bounding box center [505, 292] width 469 height 459
click at [484, 344] on icon at bounding box center [485, 346] width 6 height 6
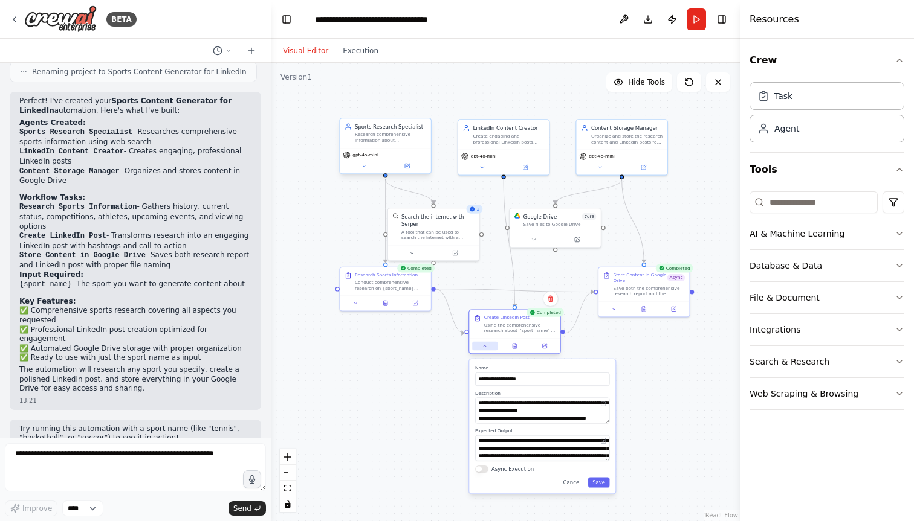
click at [484, 344] on icon at bounding box center [485, 346] width 6 height 6
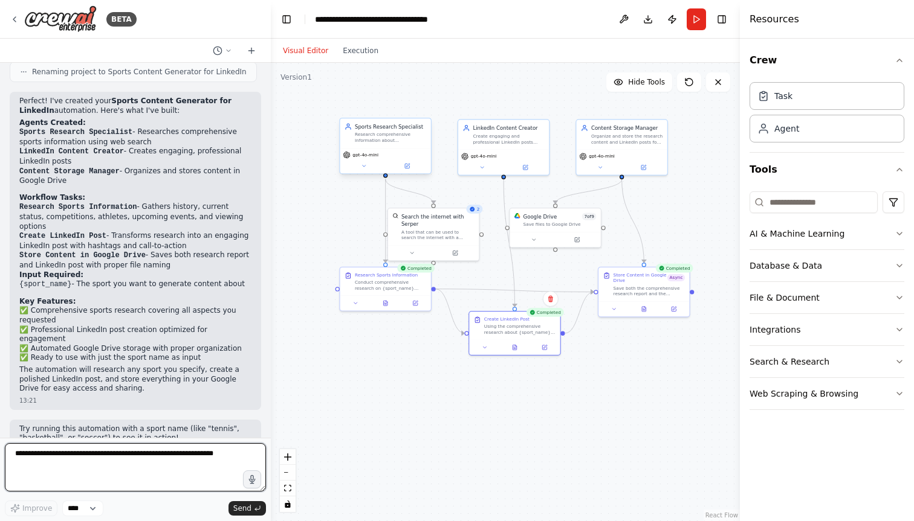
click at [165, 455] on textarea at bounding box center [135, 468] width 261 height 48
drag, startPoint x: 18, startPoint y: 457, endPoint x: 0, endPoint y: 457, distance: 18.1
click at [0, 457] on div "BETA Let's build a Sports content generator for linkedin. to store the content …" at bounding box center [135, 260] width 271 height 521
click at [104, 460] on textarea "**********" at bounding box center [135, 468] width 261 height 48
click at [132, 459] on textarea "**********" at bounding box center [135, 468] width 261 height 48
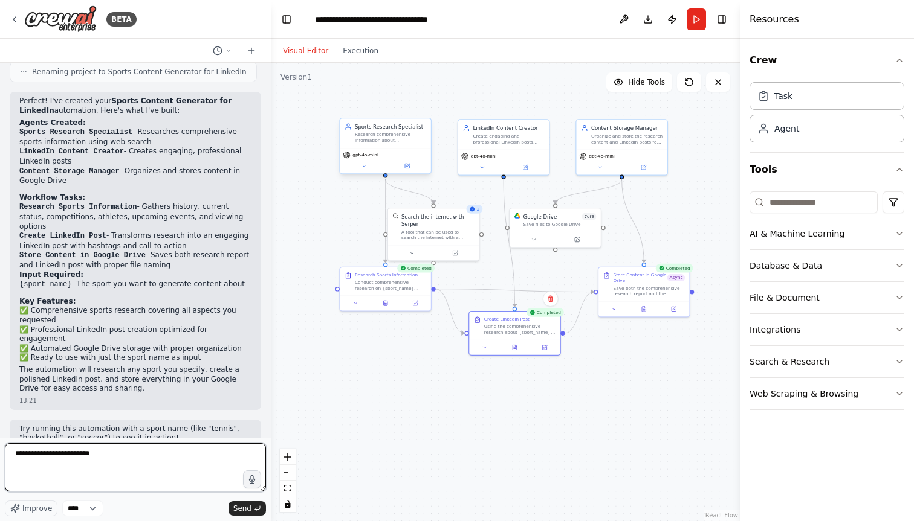
click at [117, 452] on textarea "**********" at bounding box center [135, 468] width 261 height 48
click at [152, 452] on textarea "**********" at bounding box center [135, 468] width 261 height 48
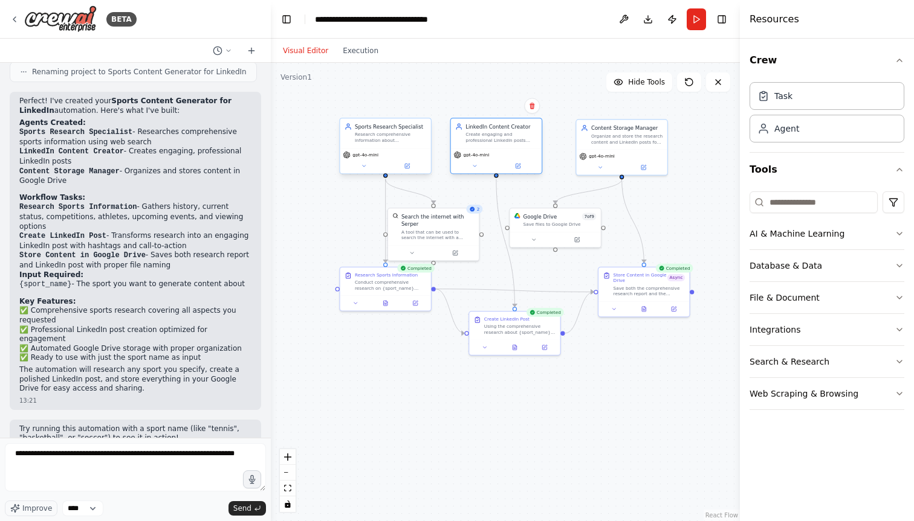
drag, startPoint x: 528, startPoint y: 128, endPoint x: 517, endPoint y: 130, distance: 11.0
click at [517, 130] on div "LinkedIn Content Creator" at bounding box center [501, 126] width 72 height 7
drag, startPoint x: 567, startPoint y: 218, endPoint x: 578, endPoint y: 218, distance: 10.3
click at [578, 218] on div "Google Drive 7 of 9" at bounding box center [567, 214] width 73 height 7
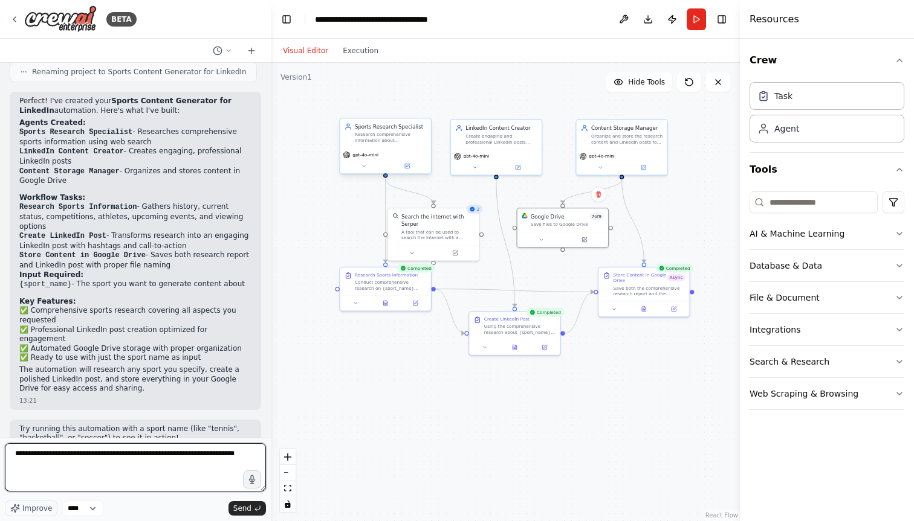
click at [42, 465] on textarea "**********" at bounding box center [135, 468] width 261 height 48
type textarea "**********"
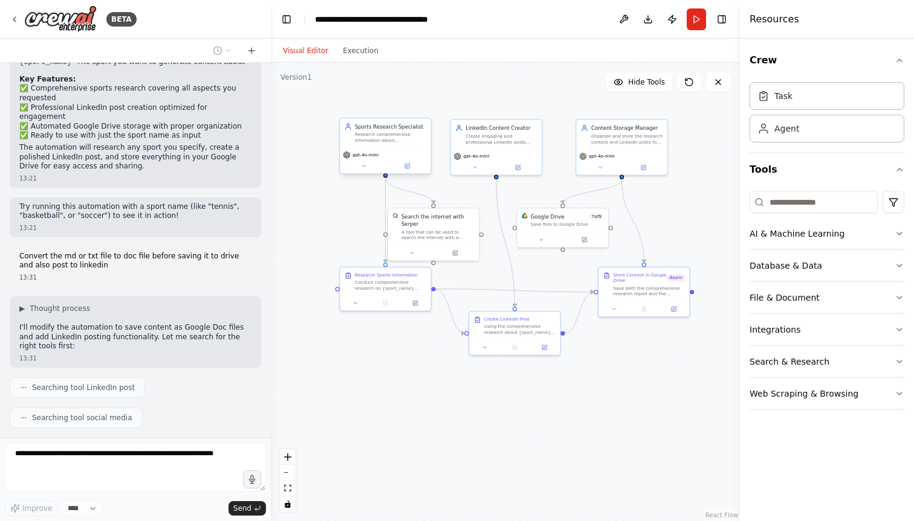
scroll to position [1113, 0]
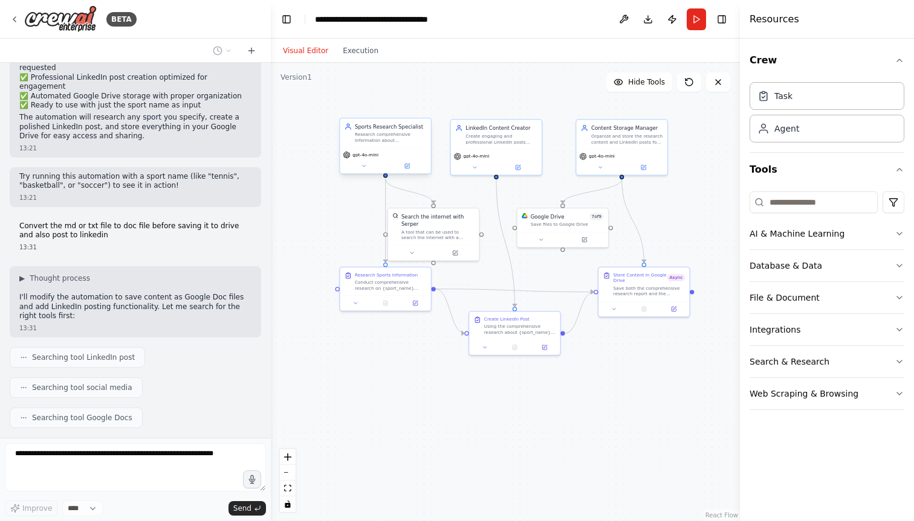
click at [694, 295] on div ".deletable-edge-delete-btn { width: 20px; height: 20px; border: 0px solid #ffff…" at bounding box center [505, 292] width 469 height 459
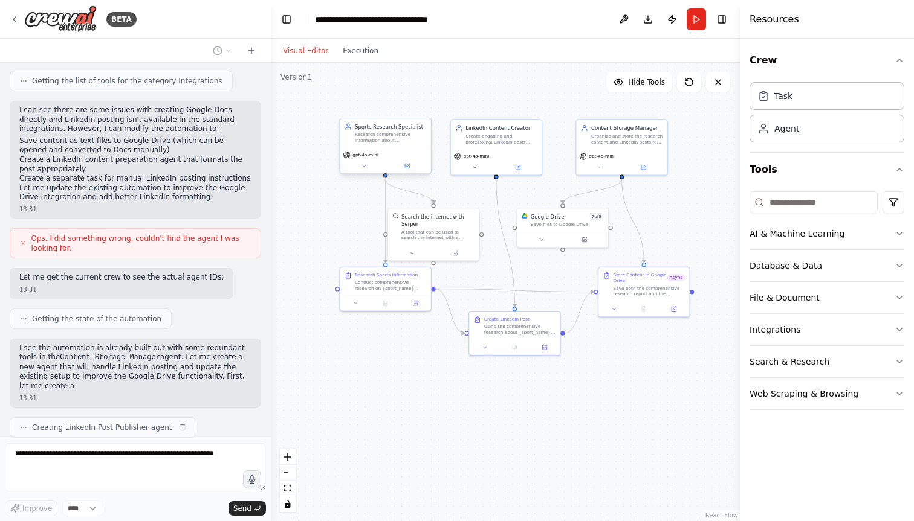
scroll to position [1570, 0]
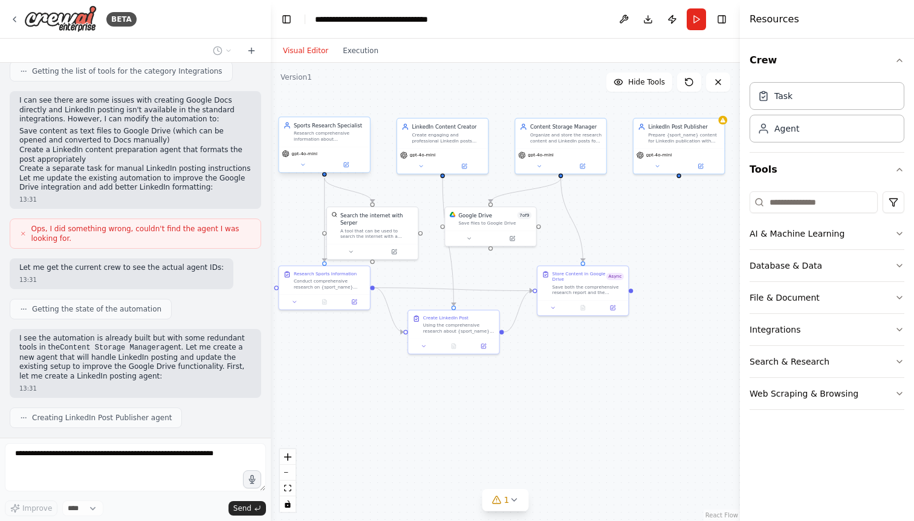
drag, startPoint x: 695, startPoint y: 209, endPoint x: 634, endPoint y: 208, distance: 60.4
click at [634, 208] on div ".deletable-edge-delete-btn { width: 20px; height: 20px; border: 0px solid #ffff…" at bounding box center [505, 292] width 469 height 459
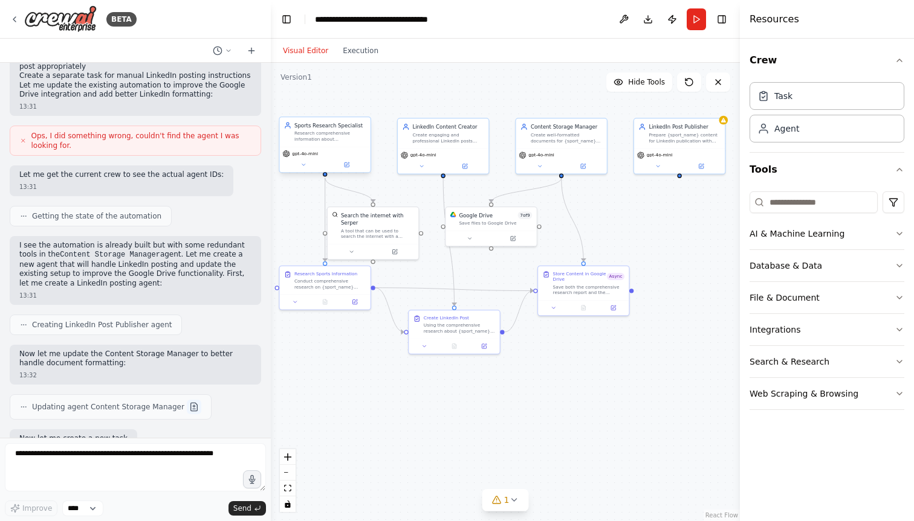
scroll to position [1725, 0]
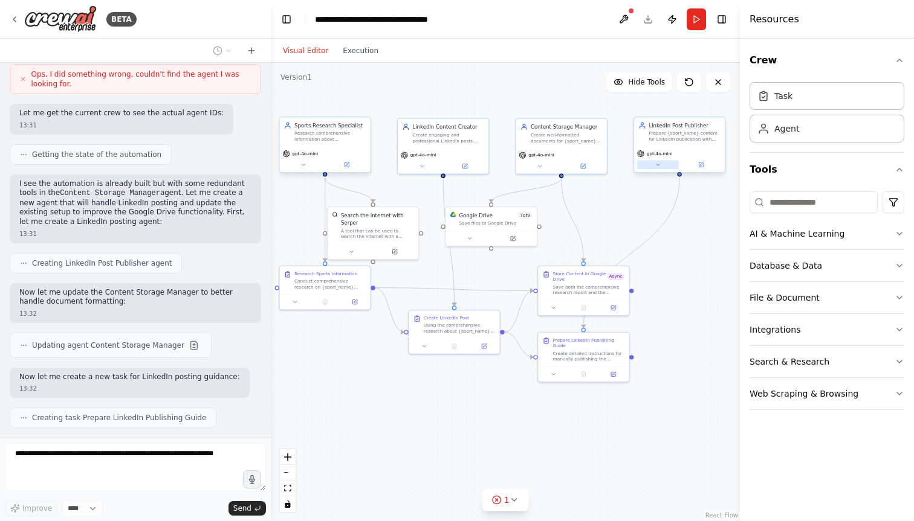
click at [660, 161] on button at bounding box center [658, 165] width 42 height 9
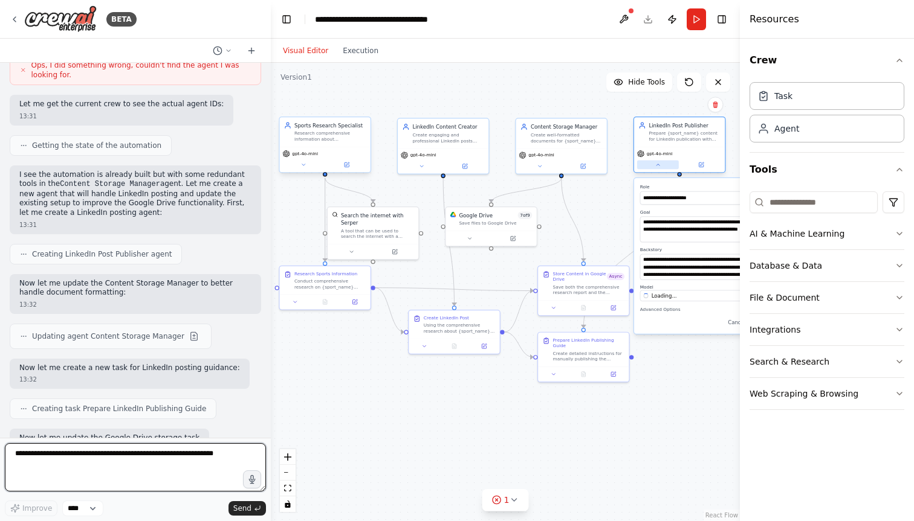
scroll to position [1743, 0]
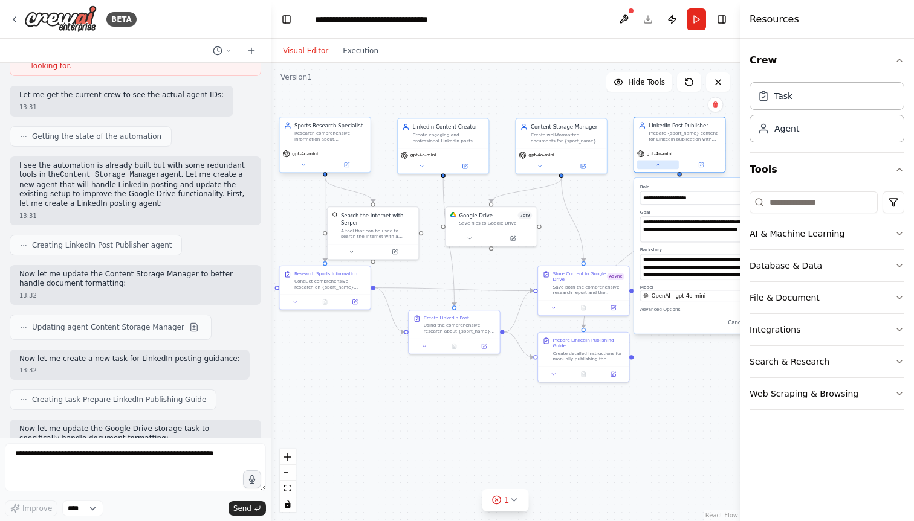
click at [660, 161] on button at bounding box center [658, 165] width 42 height 9
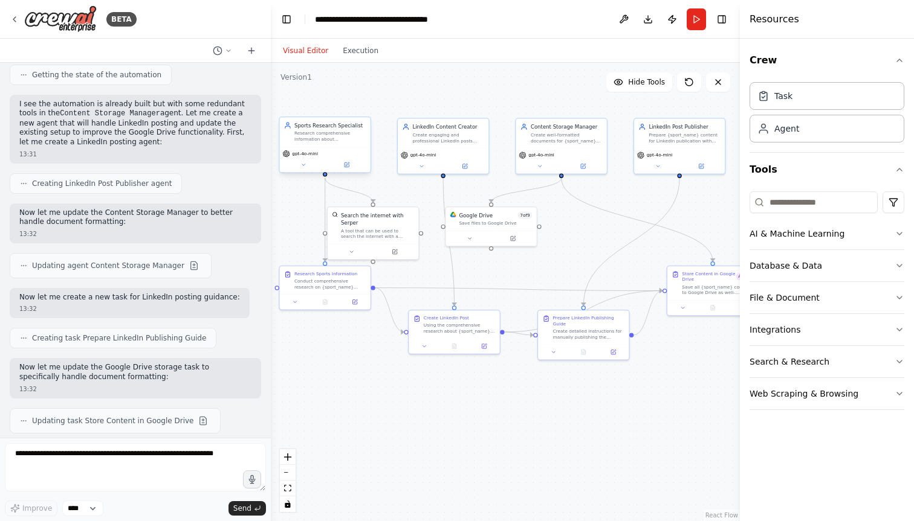
scroll to position [1880, 0]
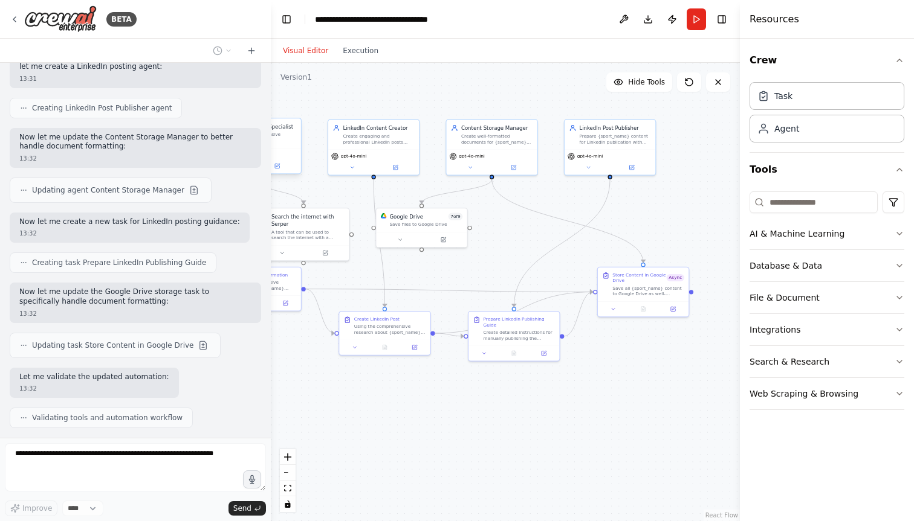
drag, startPoint x: 629, startPoint y: 405, endPoint x: 560, endPoint y: 406, distance: 69.5
click at [560, 406] on div ".deletable-edge-delete-btn { width: 20px; height: 20px; border: 0px solid #ffff…" at bounding box center [505, 292] width 469 height 459
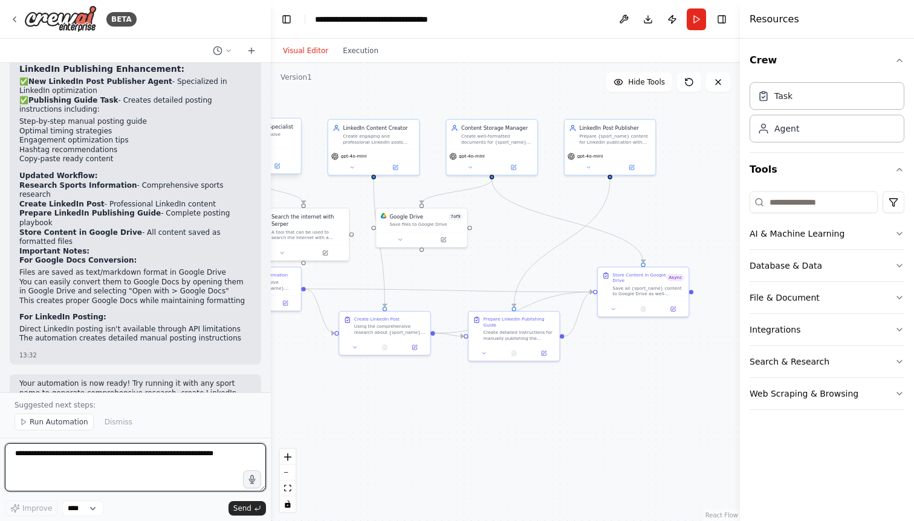
scroll to position [2405, 0]
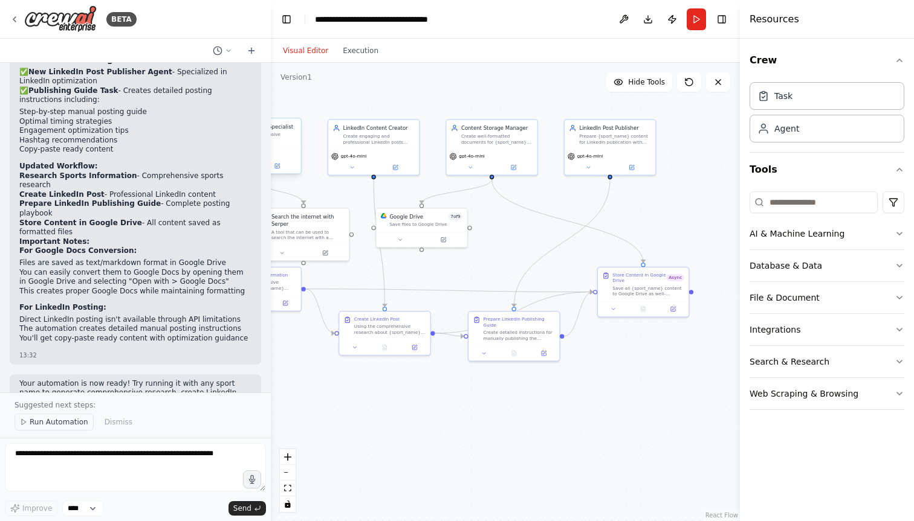
click at [69, 423] on span "Run Automation" at bounding box center [59, 423] width 59 height 10
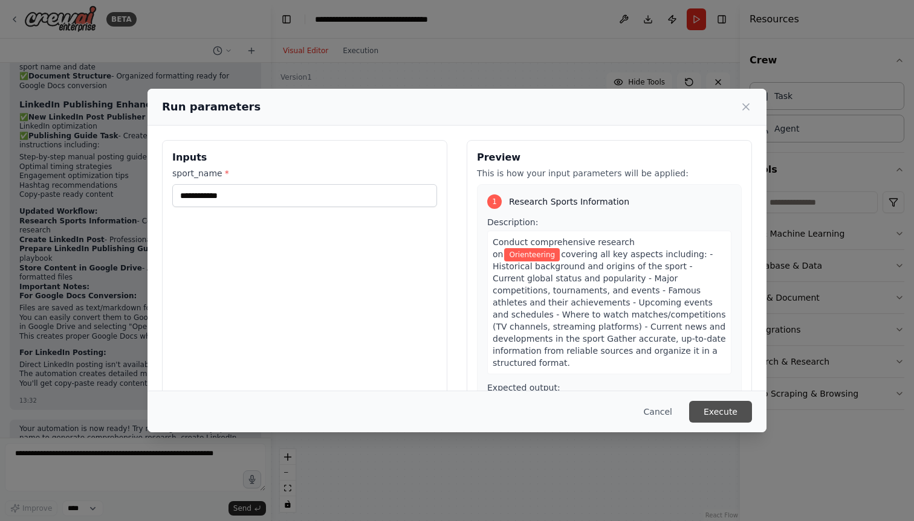
click at [720, 411] on button "Execute" at bounding box center [720, 412] width 63 height 22
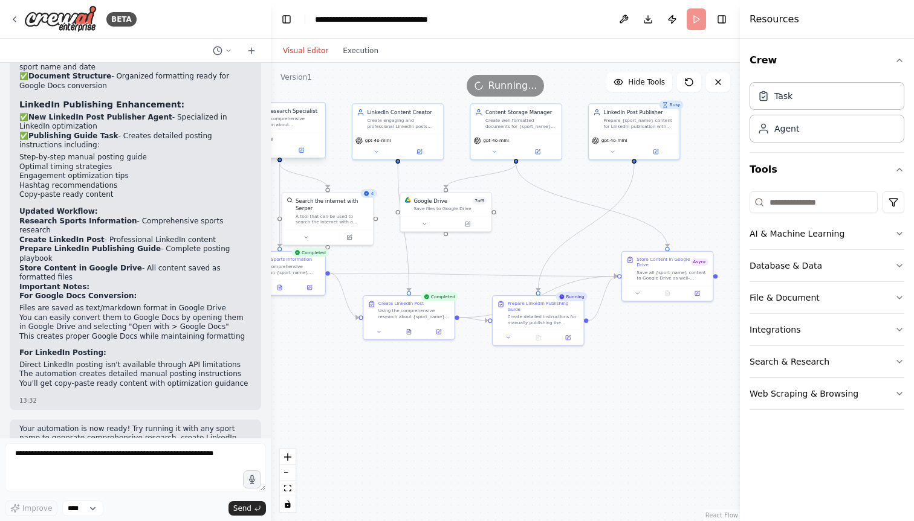
drag, startPoint x: 326, startPoint y: 379, endPoint x: 350, endPoint y: 364, distance: 28.8
click at [350, 364] on div ".deletable-edge-delete-btn { width: 20px; height: 20px; border: 0px solid #ffff…" at bounding box center [505, 292] width 469 height 459
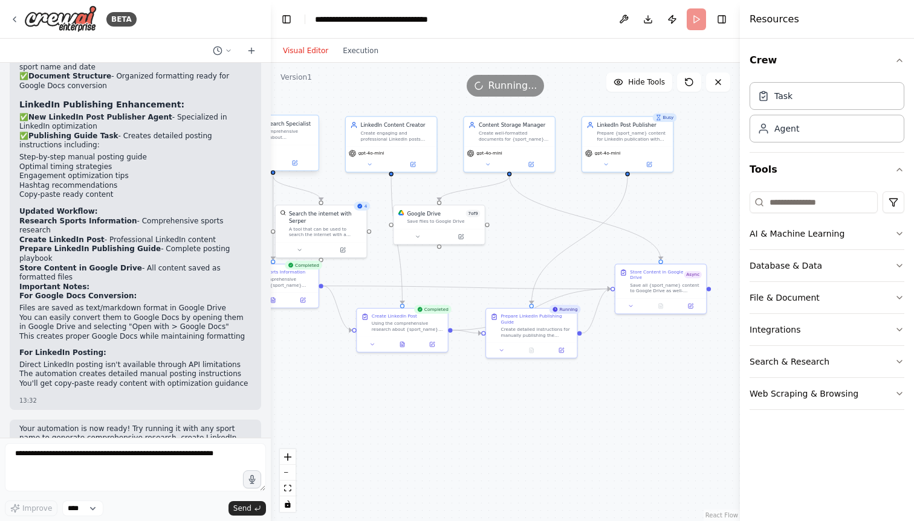
drag, startPoint x: 679, startPoint y: 187, endPoint x: 672, endPoint y: 200, distance: 14.3
click at [672, 200] on div ".deletable-edge-delete-btn { width: 20px; height: 20px; border: 0px solid #ffff…" at bounding box center [505, 292] width 469 height 459
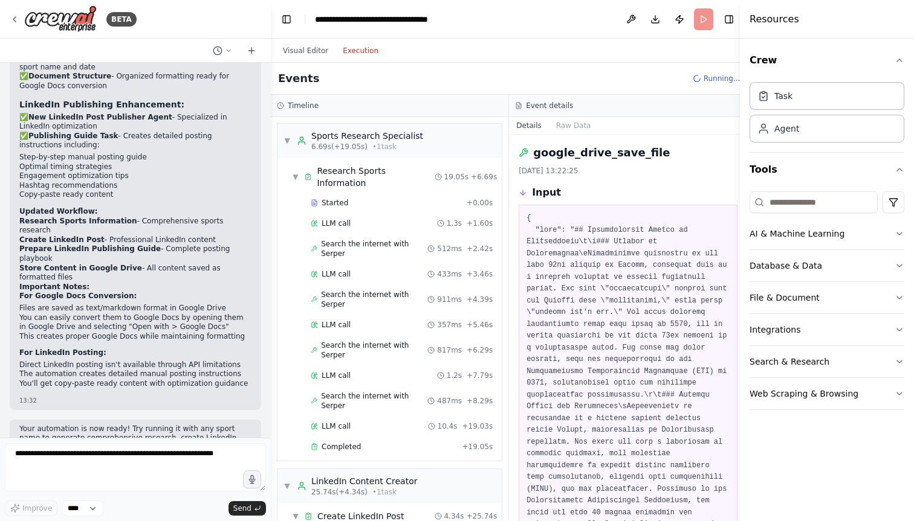
click at [358, 47] on button "Execution" at bounding box center [360, 51] width 50 height 15
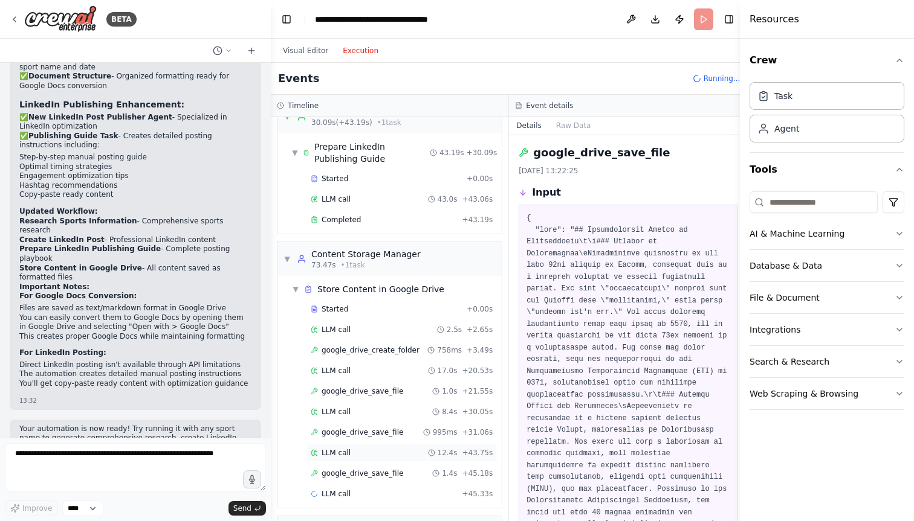
scroll to position [541, 0]
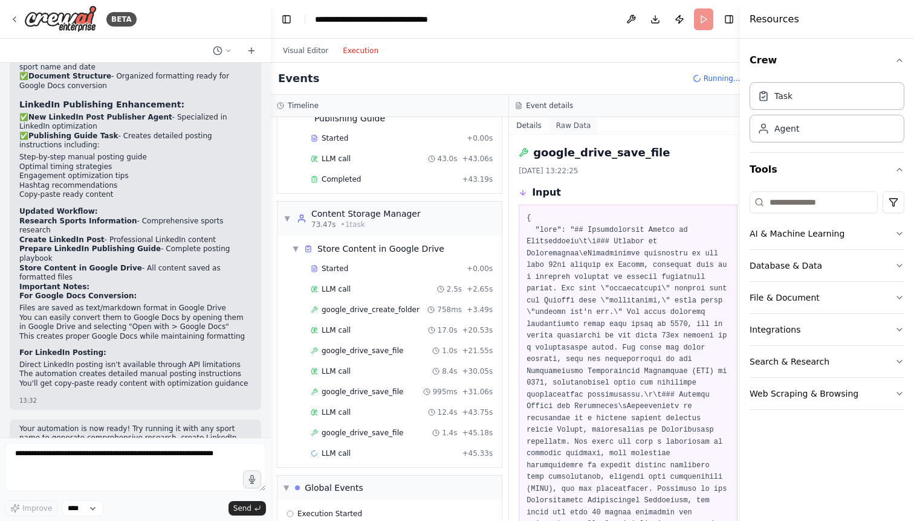
click at [569, 126] on button "Raw Data" at bounding box center [574, 125] width 50 height 17
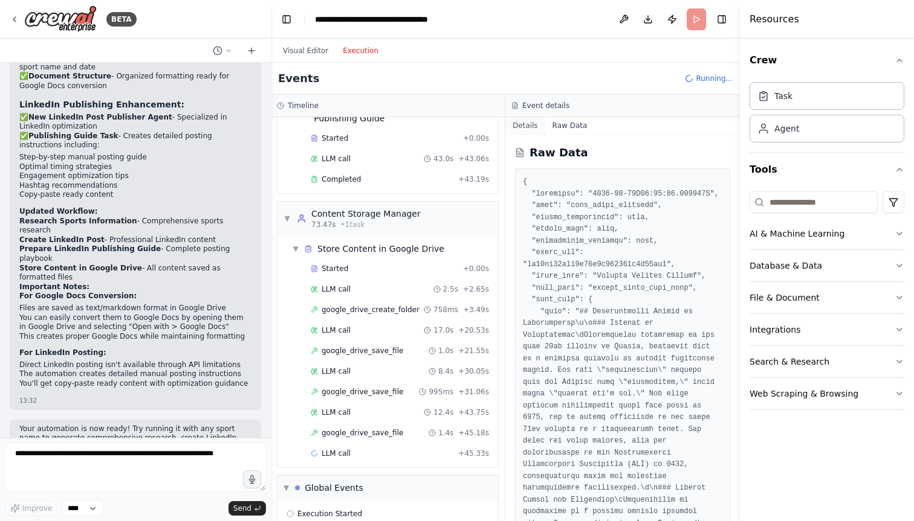
click at [526, 126] on button "Details" at bounding box center [525, 125] width 40 height 17
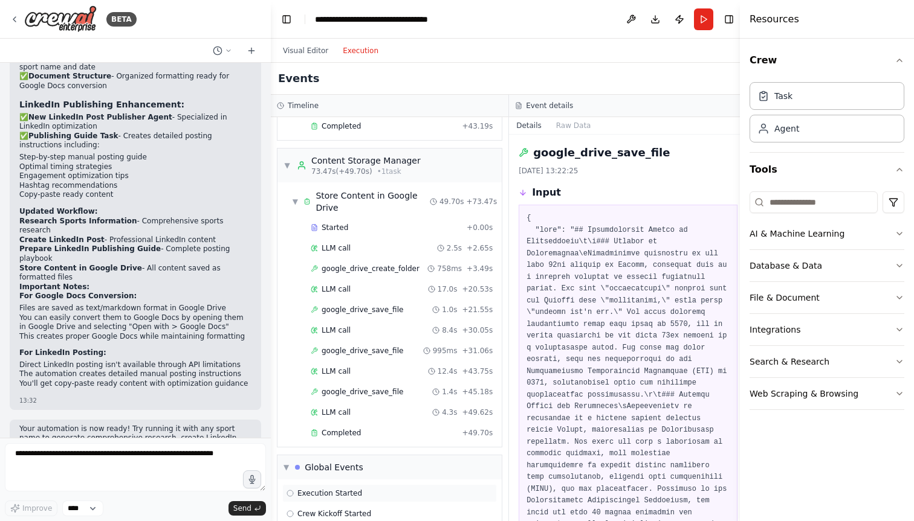
scroll to position [615, 0]
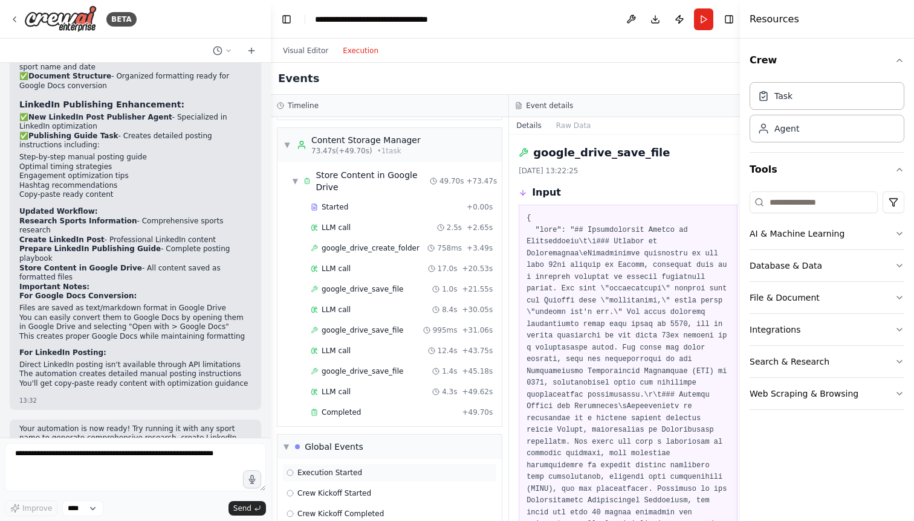
click at [370, 468] on div "Execution Started" at bounding box center [389, 473] width 206 height 10
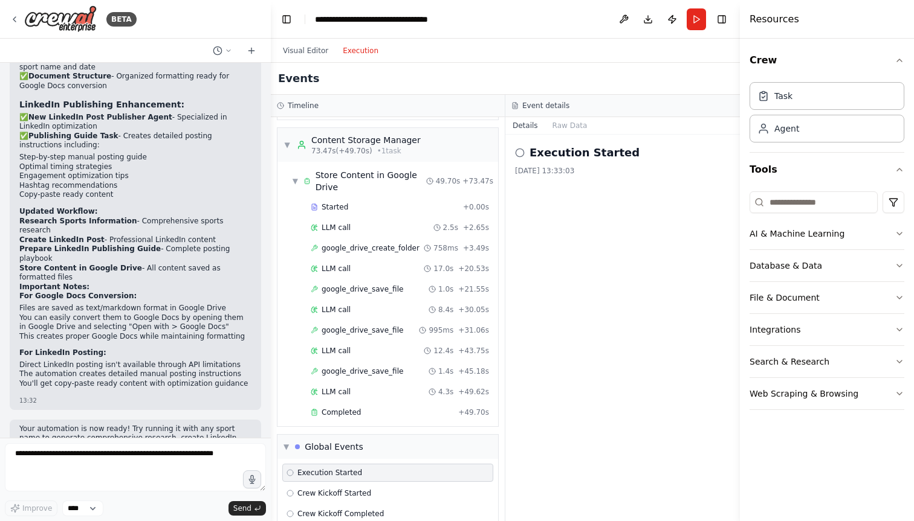
click at [382, 408] on div "Completed" at bounding box center [382, 413] width 143 height 10
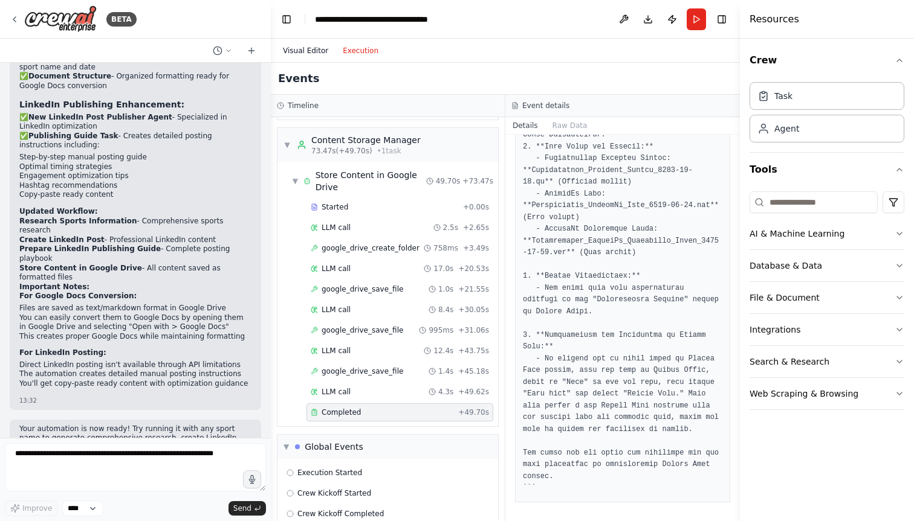
click at [311, 51] on button "Visual Editor" at bounding box center [306, 51] width 60 height 15
click at [348, 51] on button "Execution" at bounding box center [360, 51] width 50 height 15
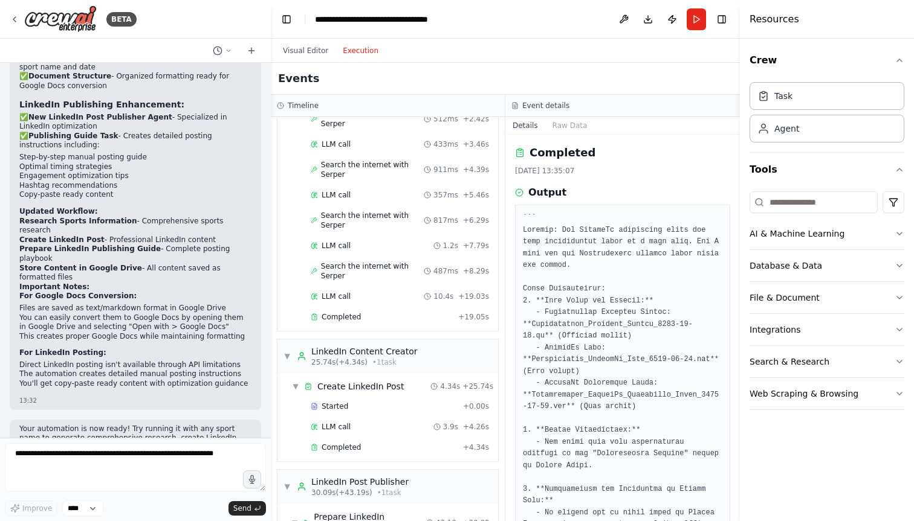
scroll to position [0, 0]
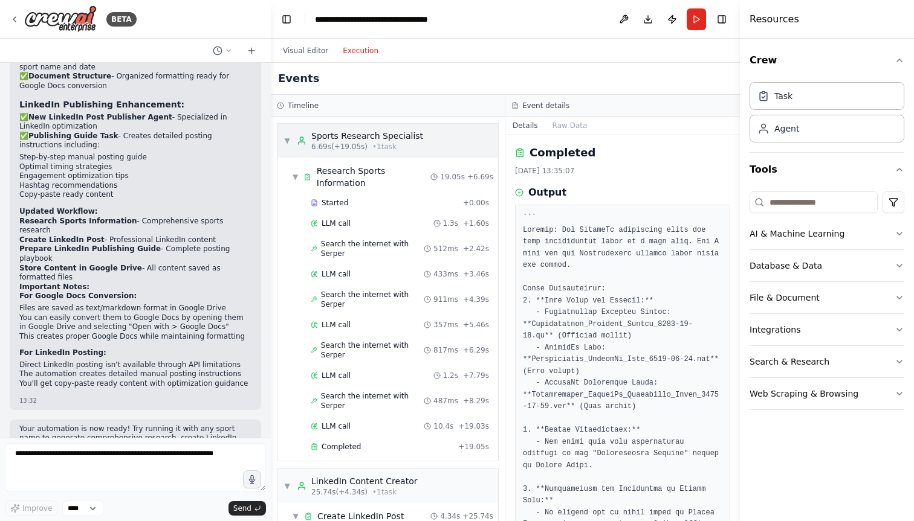
click at [288, 139] on span "▼" at bounding box center [286, 141] width 7 height 10
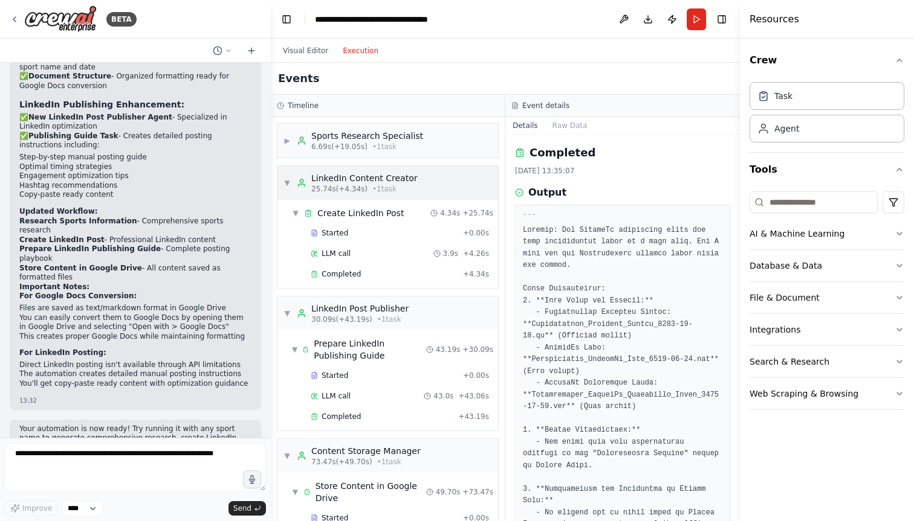
click at [286, 181] on span "▼" at bounding box center [286, 183] width 7 height 10
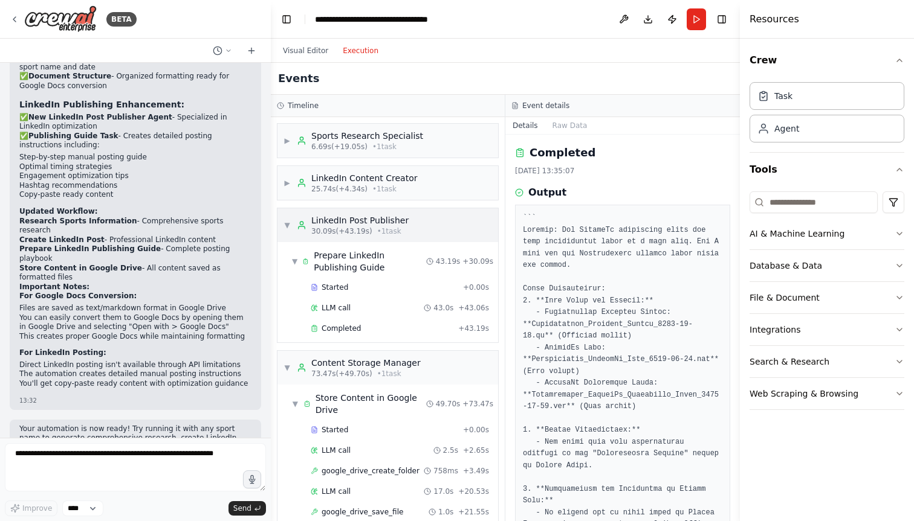
click at [286, 213] on div "▼ LinkedIn Post Publisher 30.09s (+43.19s) • 1 task" at bounding box center [387, 225] width 221 height 34
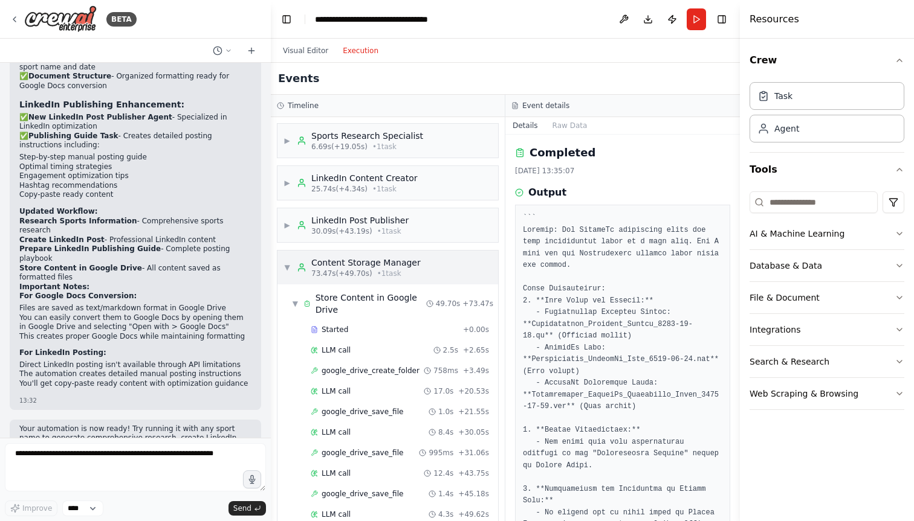
click at [285, 254] on div "▼ Content Storage Manager 73.47s (+49.70s) • 1 task" at bounding box center [387, 268] width 221 height 34
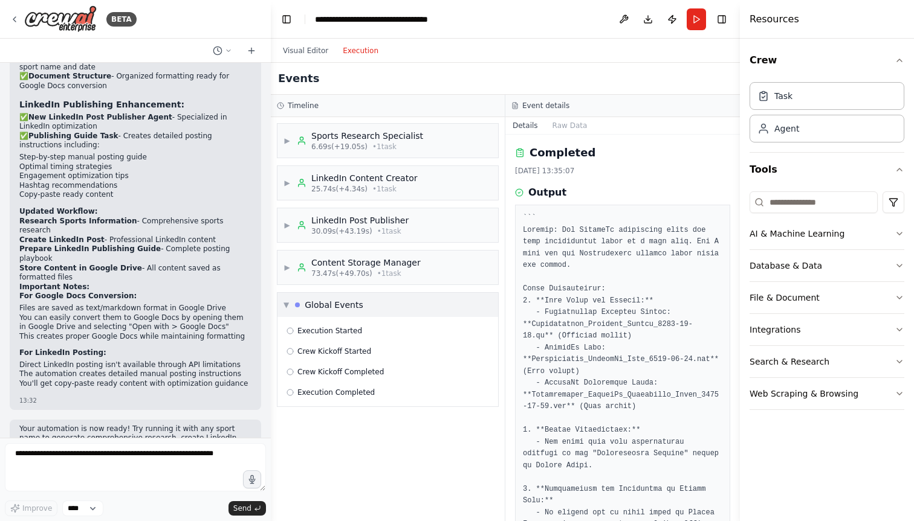
click at [283, 301] on span "▼" at bounding box center [285, 305] width 5 height 10
click at [442, 222] on div "▶ LinkedIn Post Publisher 30.09s (+43.19s) • 1 task" at bounding box center [387, 225] width 221 height 34
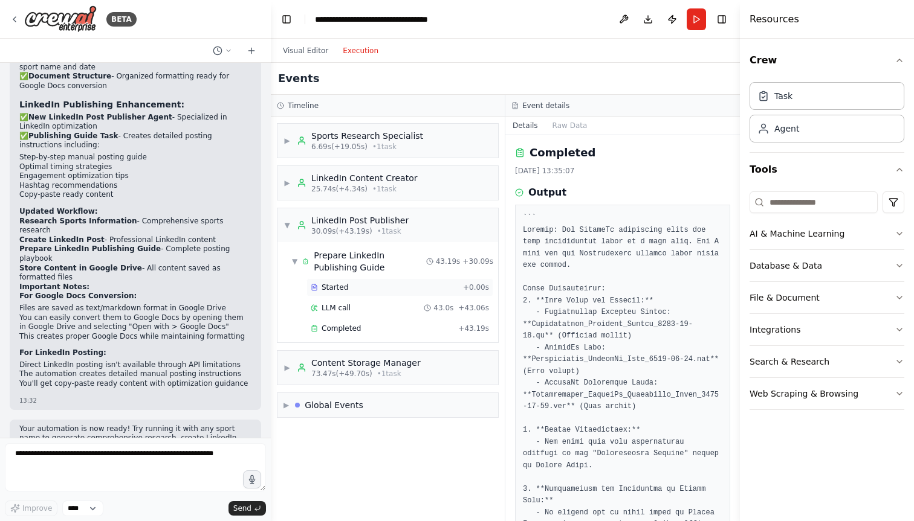
click at [360, 284] on div "Started" at bounding box center [384, 288] width 147 height 10
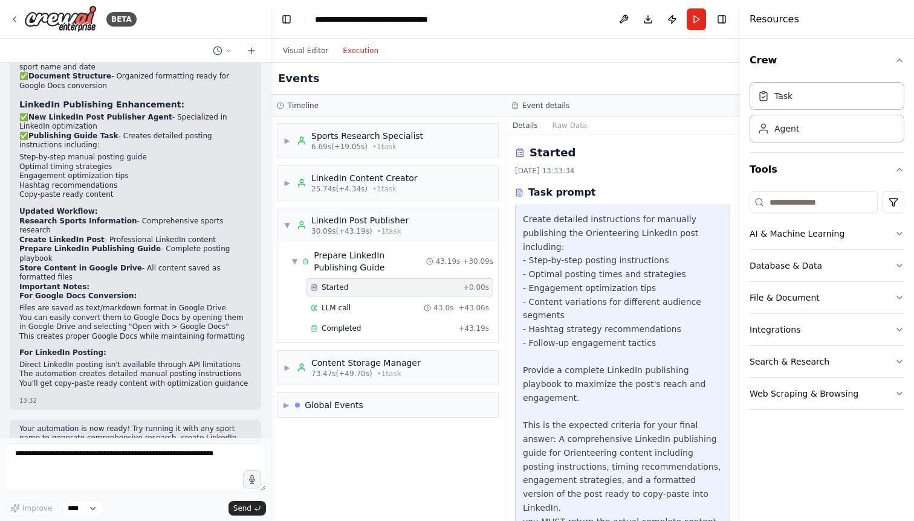
scroll to position [21, 0]
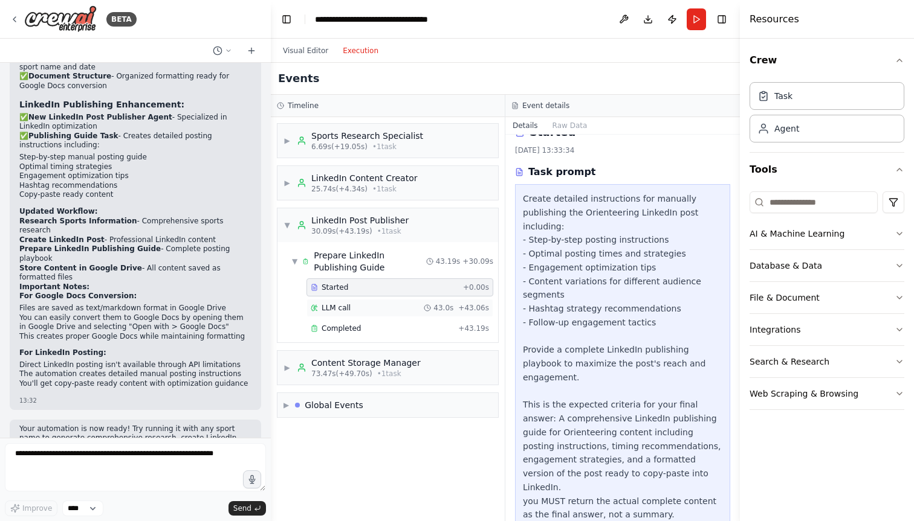
click at [395, 306] on div "LLM call 43.0s + 43.06s" at bounding box center [400, 308] width 178 height 10
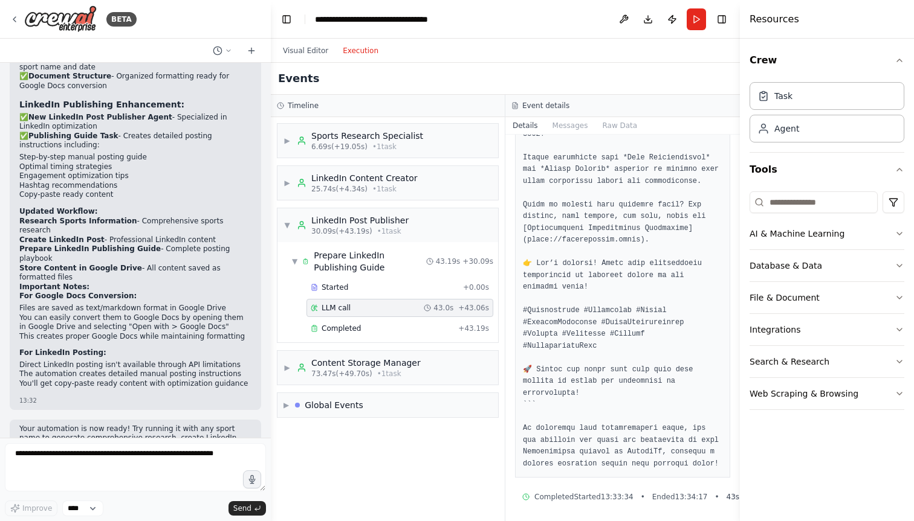
scroll to position [1486, 0]
click at [425, 323] on div "Completed + 43.19s" at bounding box center [399, 329] width 187 height 18
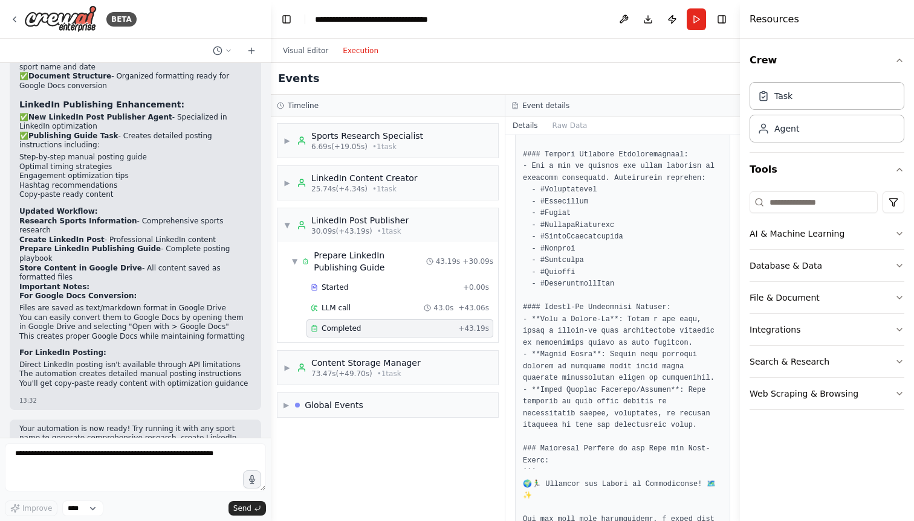
scroll to position [928, 0]
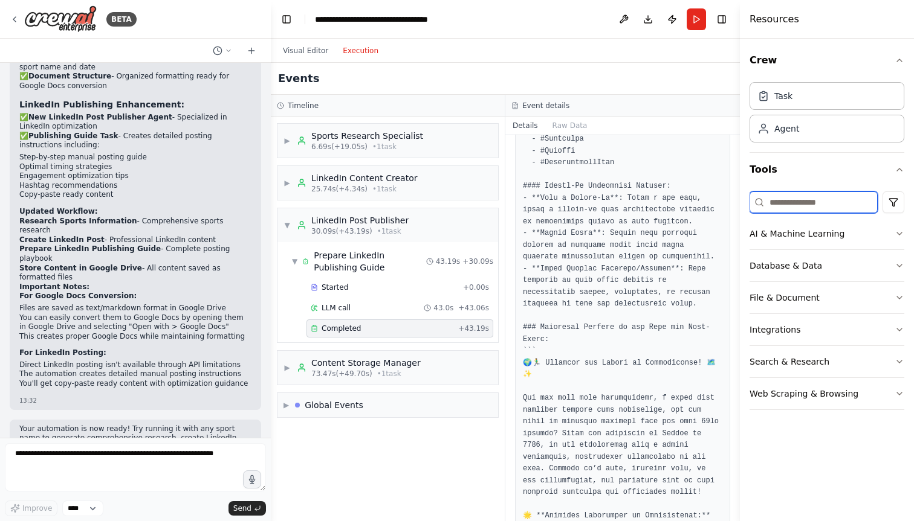
click at [772, 202] on input at bounding box center [813, 203] width 128 height 22
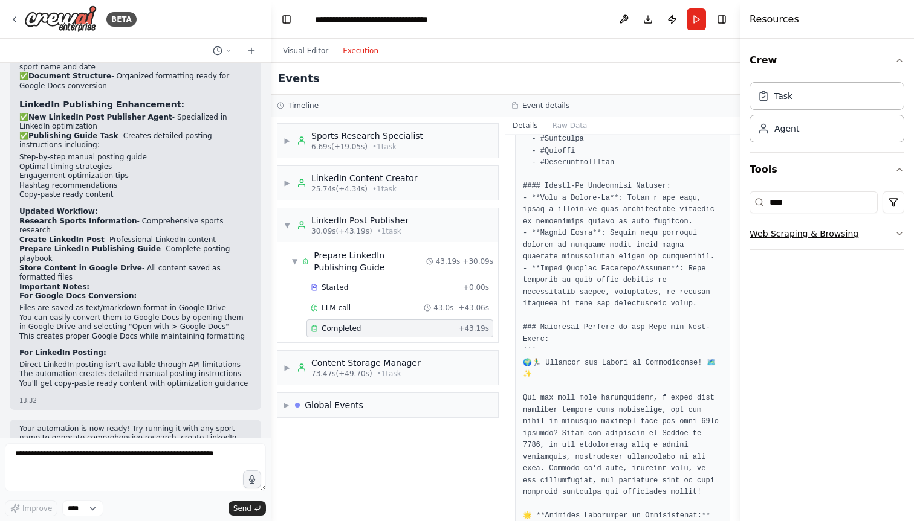
click at [783, 227] on button "Web Scraping & Browsing" at bounding box center [826, 233] width 155 height 31
click at [795, 203] on input "****" at bounding box center [813, 203] width 128 height 22
type input "******"
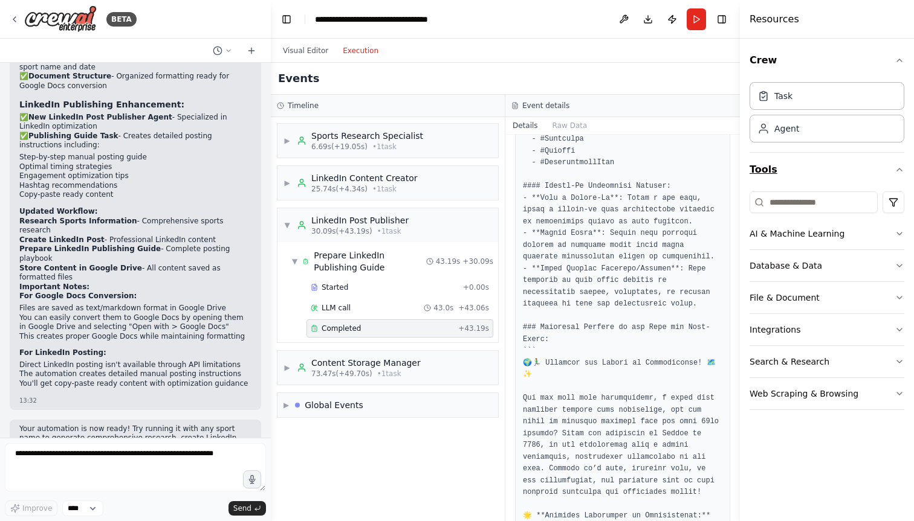
click at [833, 164] on button "Tools" at bounding box center [826, 170] width 155 height 34
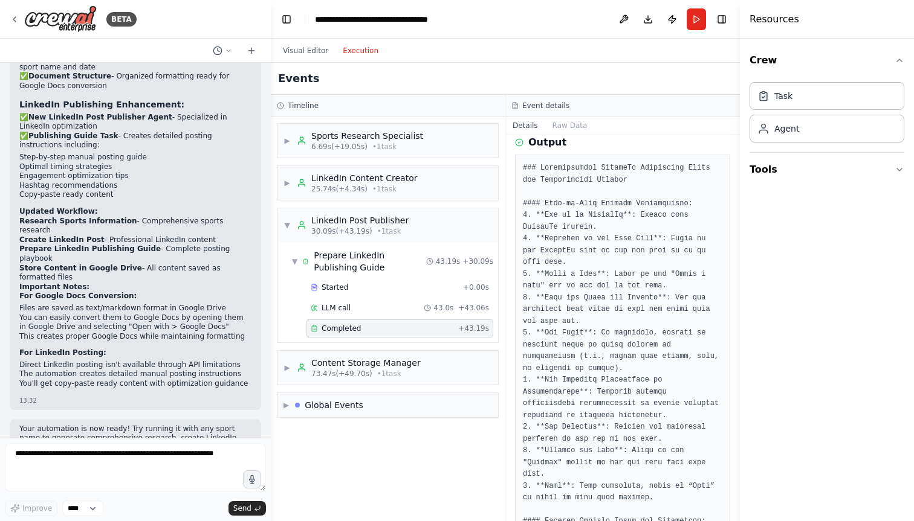
scroll to position [0, 0]
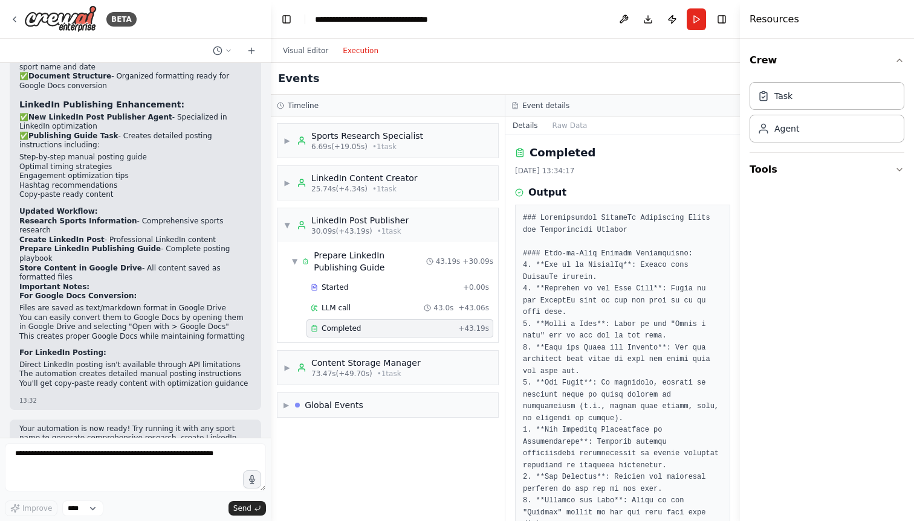
click at [296, 331] on div "Started + 0.00s LLM call 43.0s + 43.06s Completed + 43.19s" at bounding box center [392, 310] width 211 height 62
click at [296, 260] on span "▼" at bounding box center [294, 262] width 5 height 10
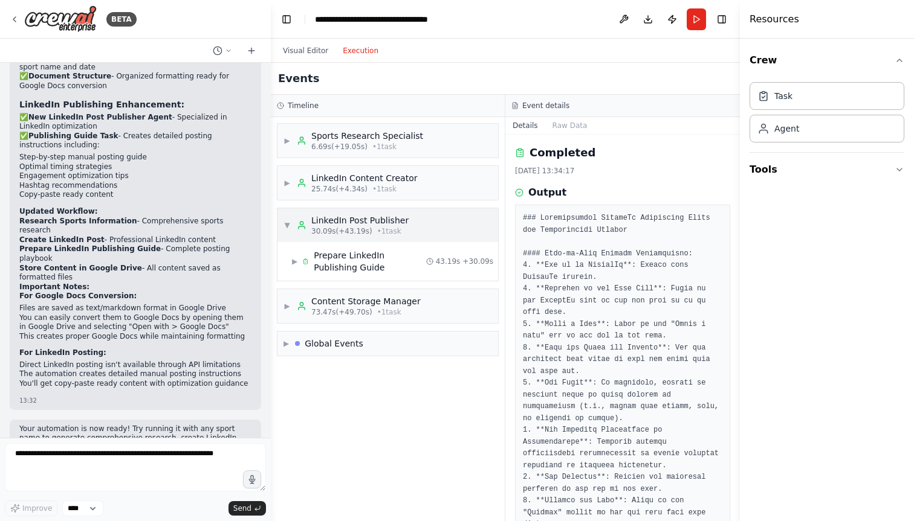
click at [286, 228] on span "▼" at bounding box center [286, 226] width 7 height 10
click at [317, 340] on div "▶ Sports Research Specialist 6.69s (+19.05s) • 1 task ▶ LinkedIn Content Creato…" at bounding box center [388, 319] width 234 height 404
click at [297, 55] on button "Visual Editor" at bounding box center [306, 51] width 60 height 15
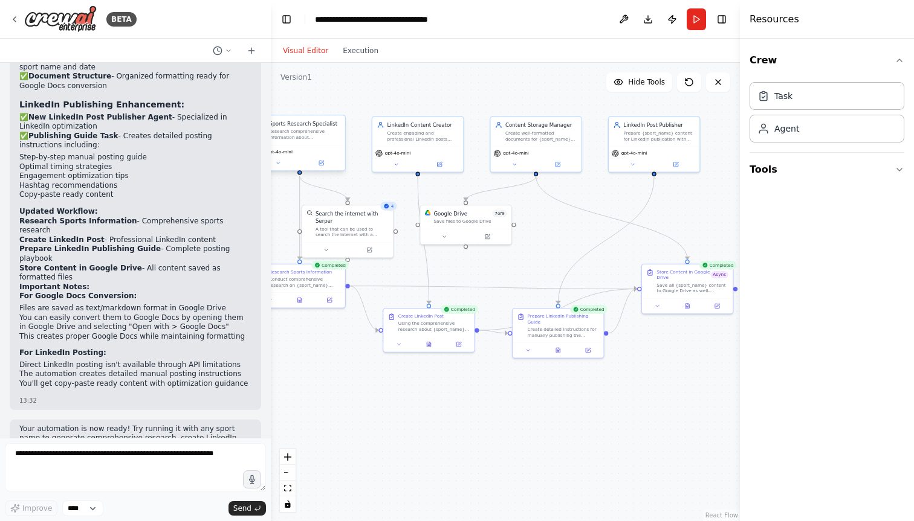
drag, startPoint x: 376, startPoint y: 88, endPoint x: 403, endPoint y: 88, distance: 26.6
click at [403, 88] on div ".deletable-edge-delete-btn { width: 20px; height: 20px; border: 0px solid #ffff…" at bounding box center [505, 292] width 469 height 459
click at [284, 488] on icon "fit view" at bounding box center [287, 488] width 7 height 7
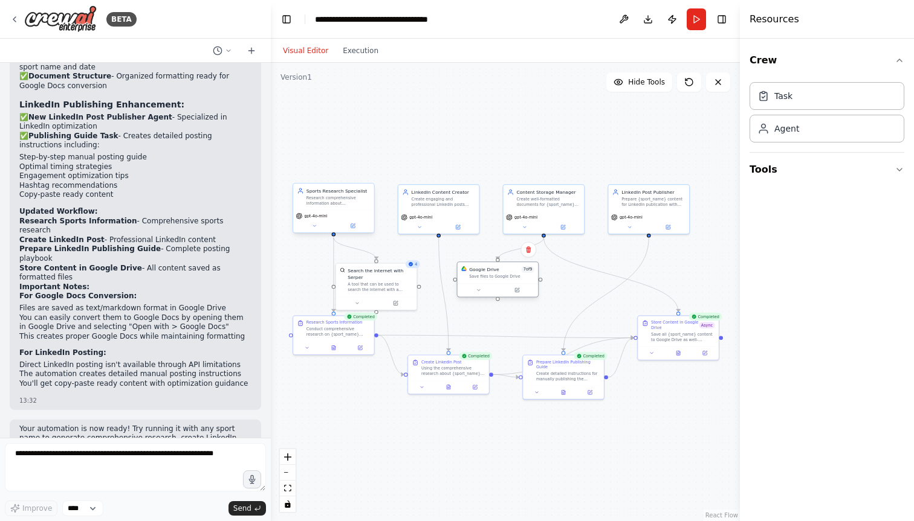
drag, startPoint x: 483, startPoint y: 280, endPoint x: 499, endPoint y: 281, distance: 15.7
click at [499, 281] on div "Google Drive 7 of 9 Save files to Google Drive" at bounding box center [497, 272] width 81 height 21
drag, startPoint x: 397, startPoint y: 281, endPoint x: 405, endPoint y: 273, distance: 11.1
click at [405, 273] on div "Search the internet with Serper A tool that can be used to search the internet …" at bounding box center [390, 272] width 65 height 25
click at [672, 333] on div "Save all {sport_name} content to Google Drive as well-formatted text files that…" at bounding box center [679, 336] width 63 height 10
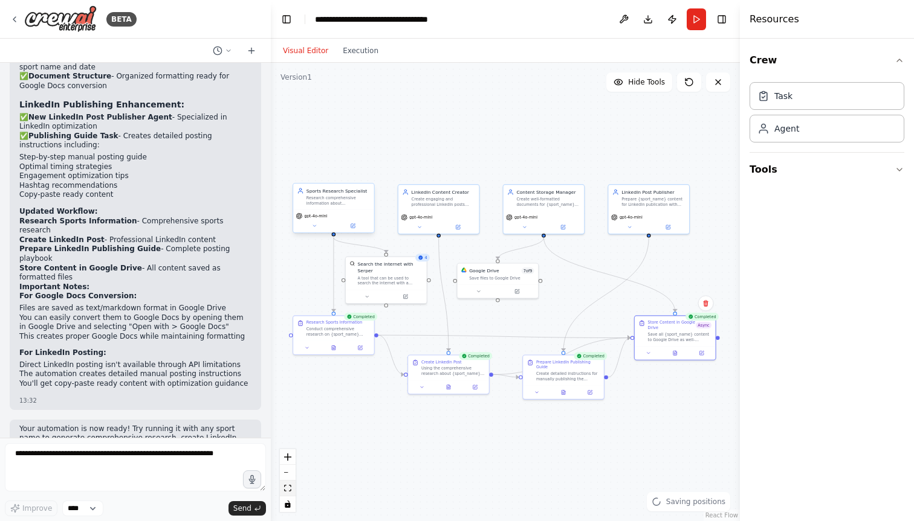
click at [289, 488] on icon "fit view" at bounding box center [287, 488] width 7 height 7
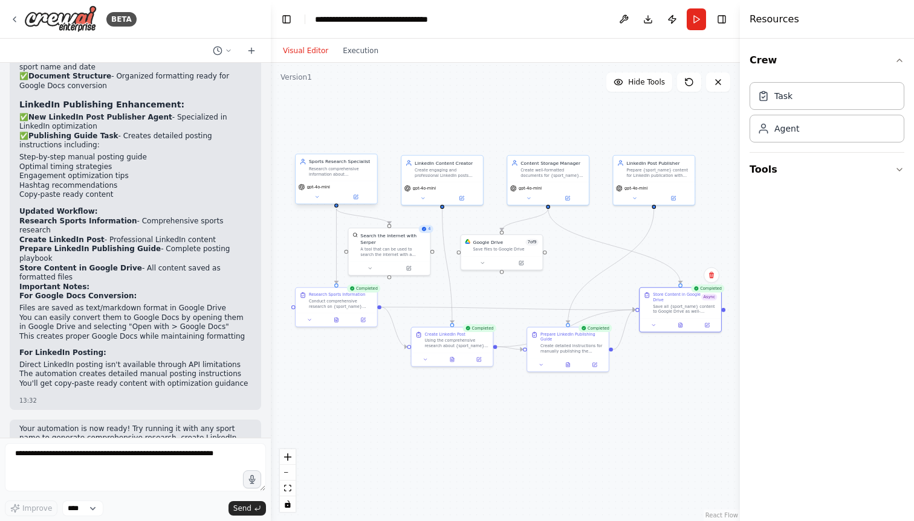
drag, startPoint x: 682, startPoint y: 137, endPoint x: 685, endPoint y: 108, distance: 28.6
click at [685, 108] on div ".deletable-edge-delete-btn { width: 20px; height: 20px; border: 0px solid #ffff…" at bounding box center [505, 292] width 469 height 459
click at [805, 163] on button "Tools" at bounding box center [826, 170] width 155 height 34
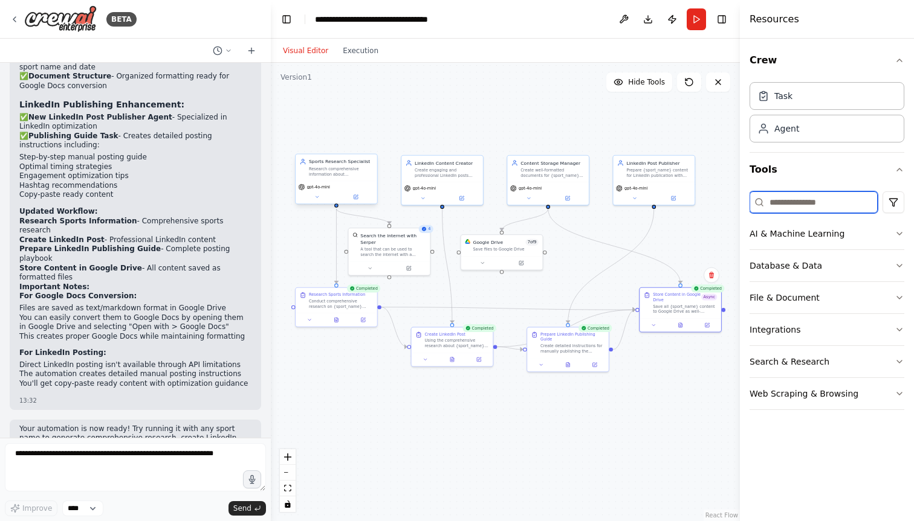
click at [784, 207] on input at bounding box center [813, 203] width 128 height 22
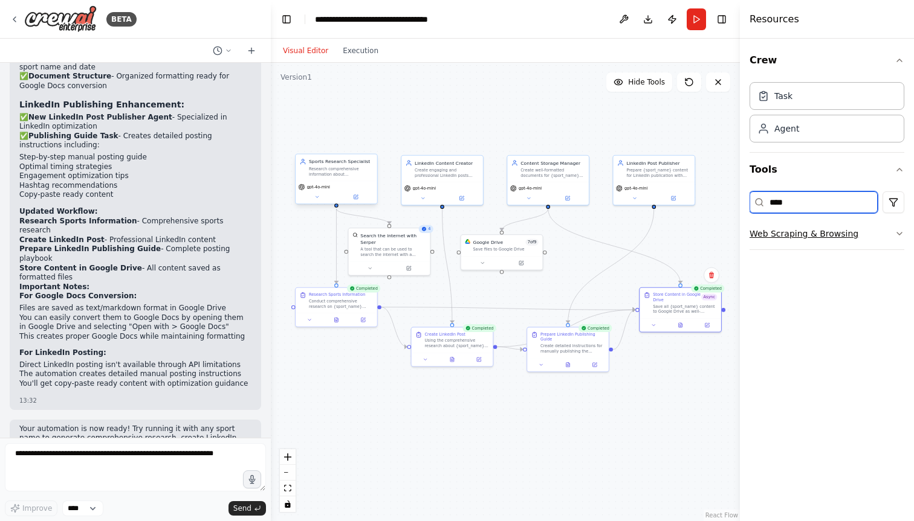
type input "****"
click at [793, 236] on button "Web Scraping & Browsing" at bounding box center [826, 233] width 155 height 31
click at [810, 204] on input "****" at bounding box center [813, 203] width 128 height 22
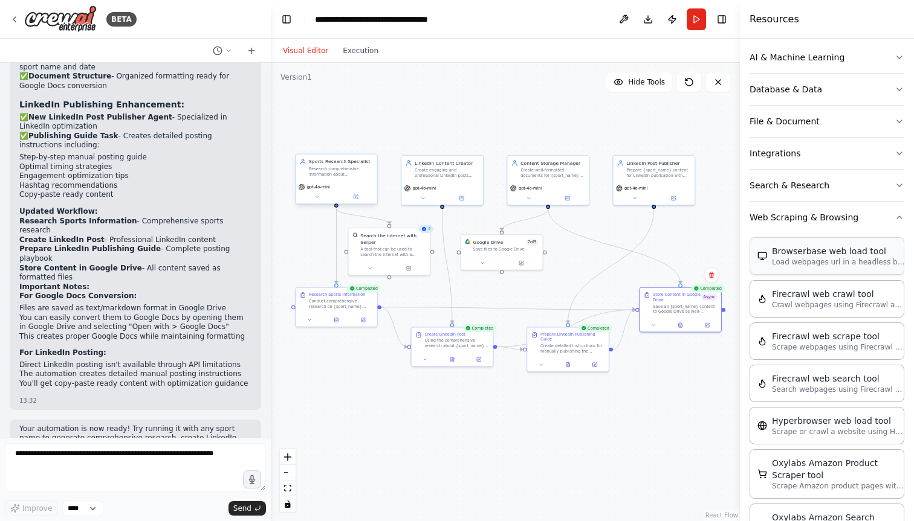
scroll to position [173, 0]
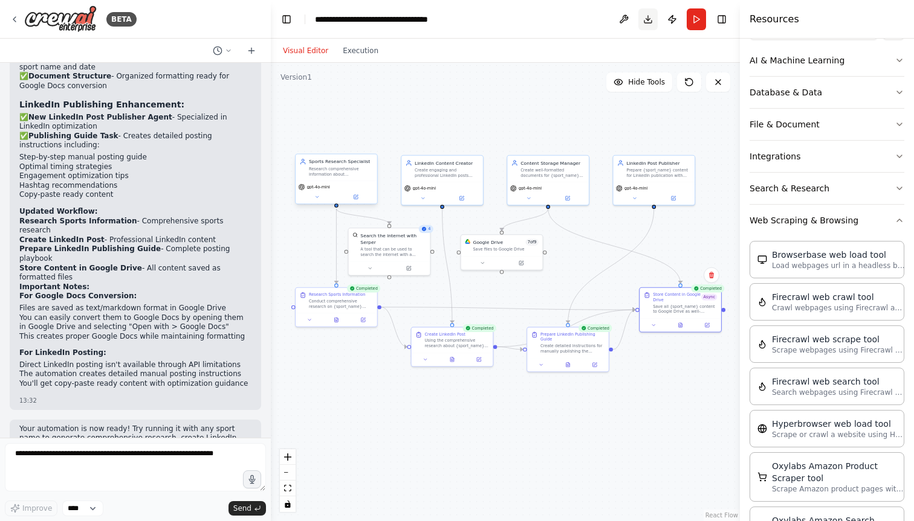
click at [646, 20] on button "Download" at bounding box center [647, 19] width 19 height 22
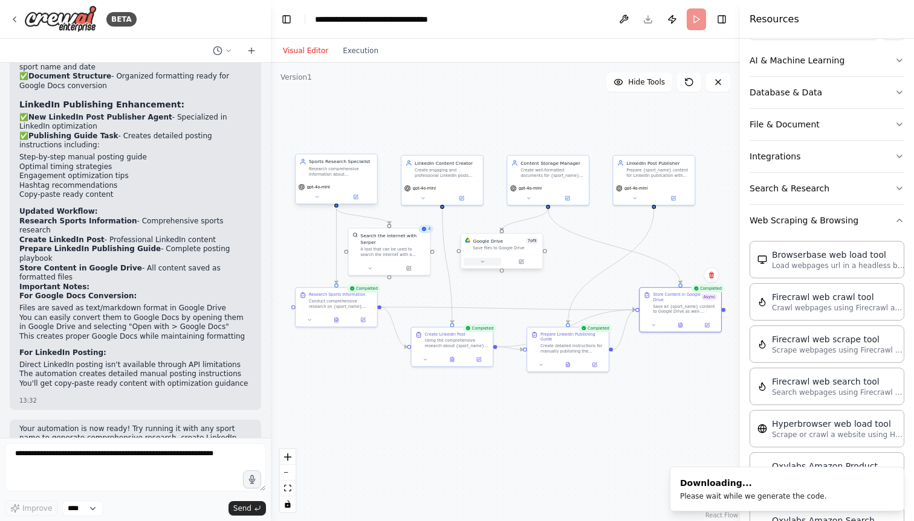
click at [483, 263] on icon at bounding box center [482, 261] width 5 height 5
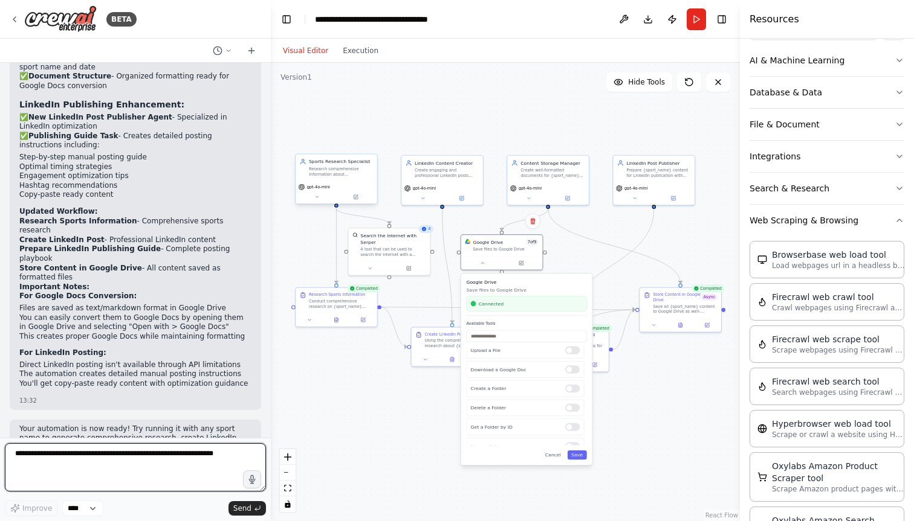
click at [176, 463] on textarea at bounding box center [135, 468] width 261 height 48
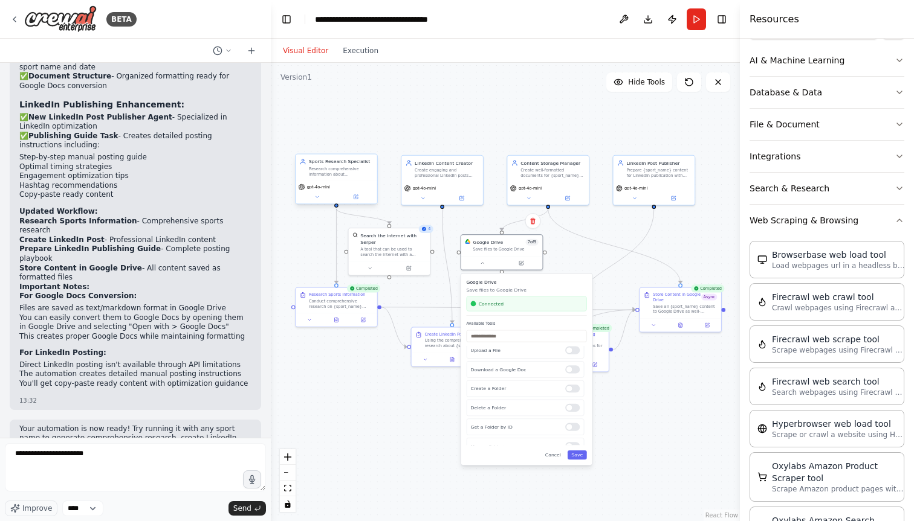
click at [353, 407] on div ".deletable-edge-delete-btn { width: 20px; height: 20px; border: 0px solid #ffff…" at bounding box center [505, 292] width 469 height 459
click at [389, 393] on div ".deletable-edge-delete-btn { width: 20px; height: 20px; border: 0px solid #ffff…" at bounding box center [505, 292] width 469 height 459
click at [546, 454] on button "Cancel" at bounding box center [553, 455] width 24 height 9
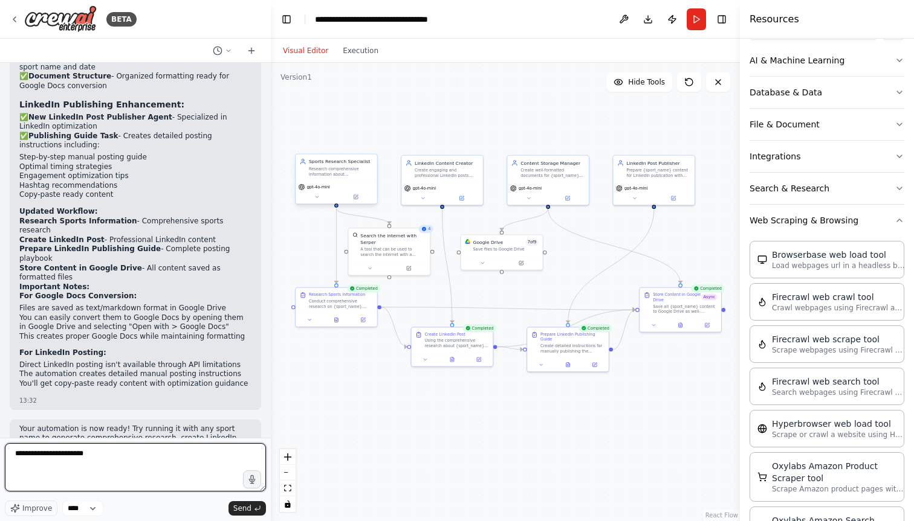
click at [119, 459] on textarea "**********" at bounding box center [135, 468] width 261 height 48
click at [138, 462] on textarea "**********" at bounding box center [135, 468] width 261 height 48
drag, startPoint x: 51, startPoint y: 452, endPoint x: 132, endPoint y: 452, distance: 80.4
click at [132, 452] on textarea "**********" at bounding box center [135, 468] width 261 height 48
type textarea "**********"
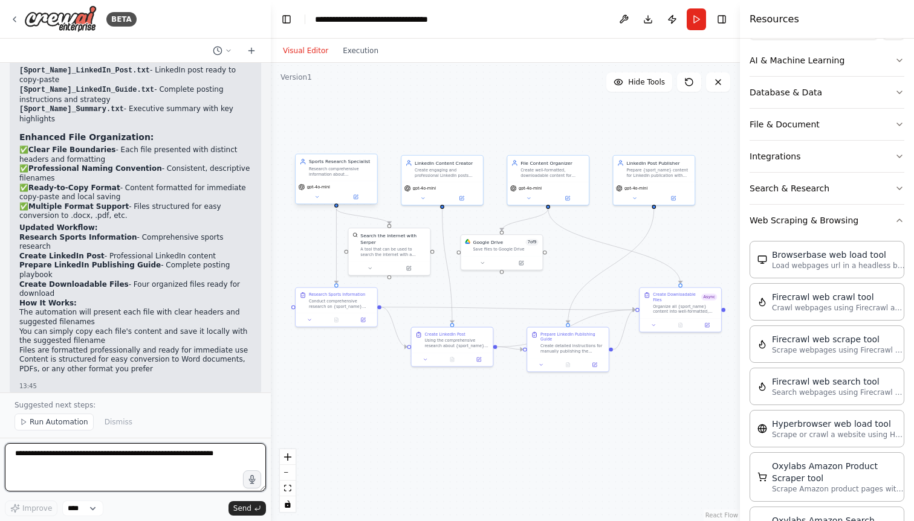
scroll to position [3320, 0]
click at [73, 462] on textarea at bounding box center [135, 468] width 261 height 48
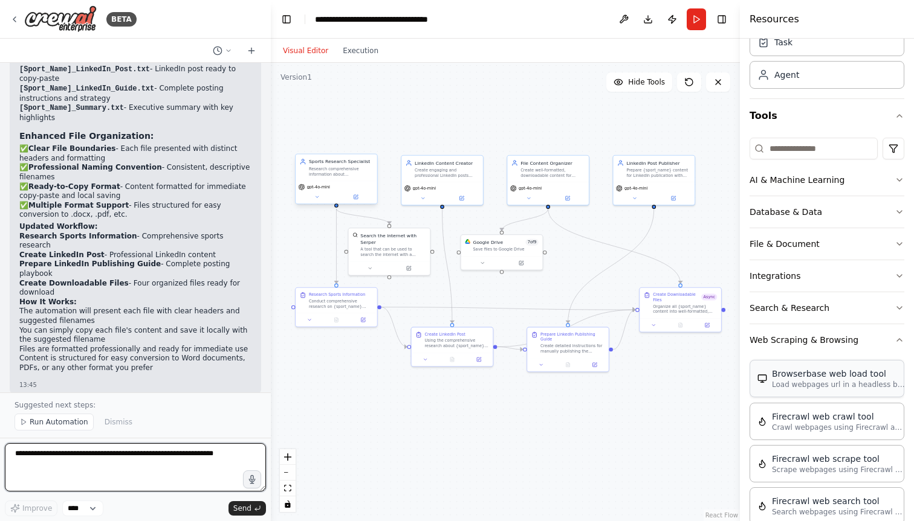
scroll to position [47, 0]
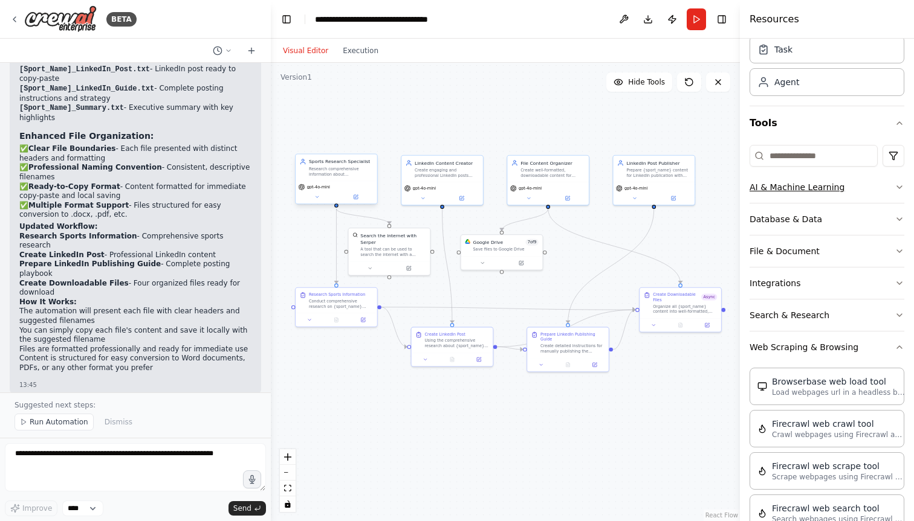
click at [859, 183] on button "AI & Machine Learning" at bounding box center [826, 187] width 155 height 31
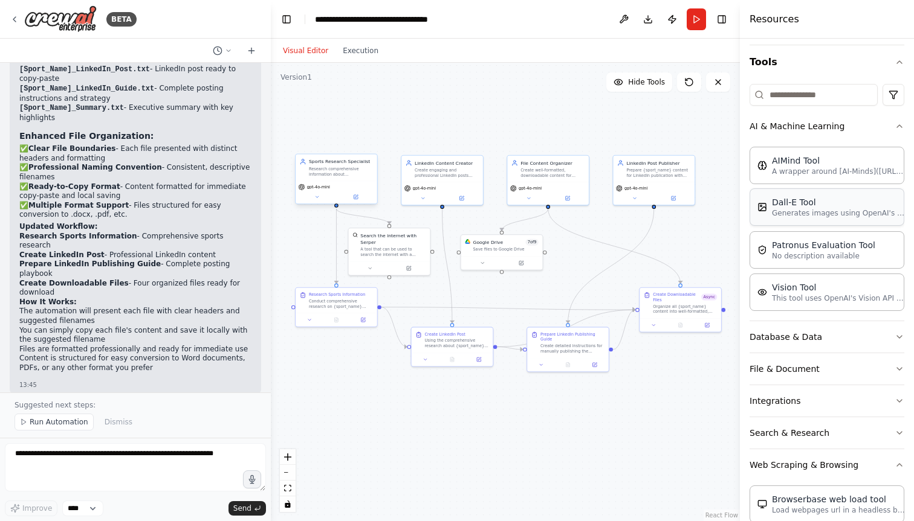
scroll to position [120, 0]
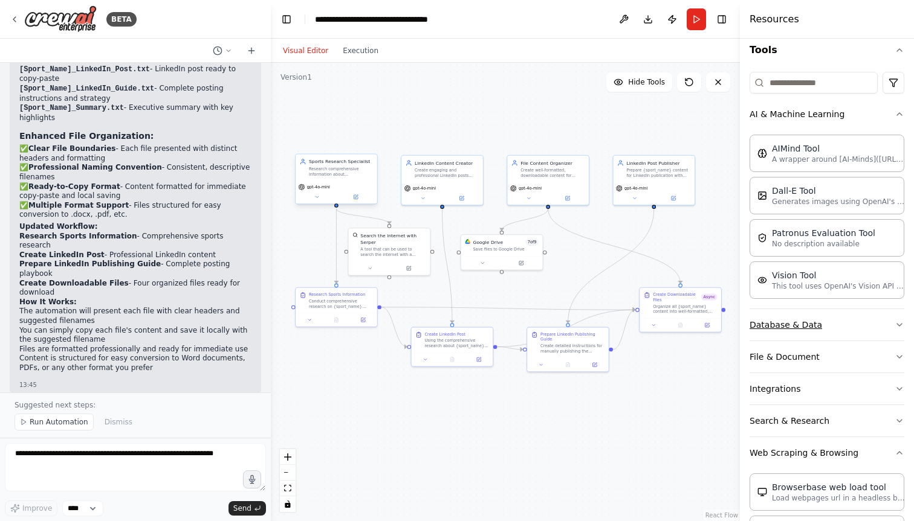
click at [849, 337] on button "Database & Data" at bounding box center [826, 324] width 155 height 31
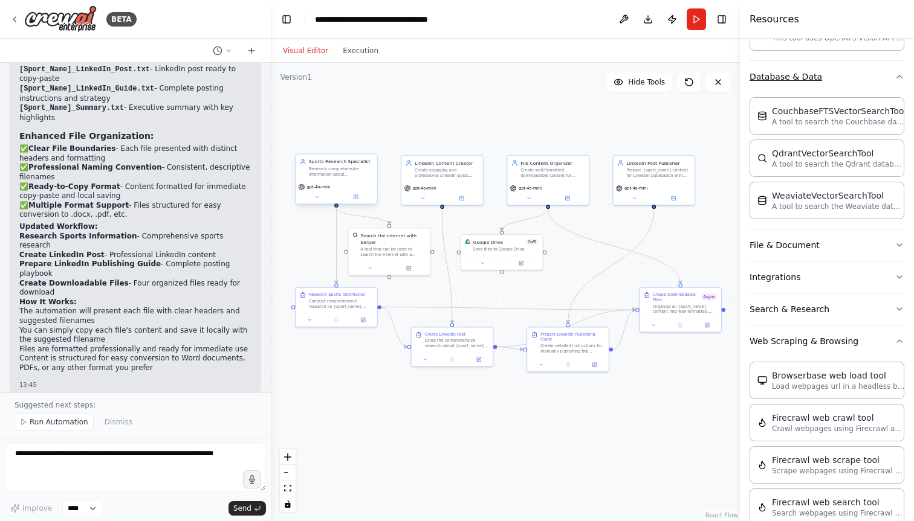
scroll to position [382, 0]
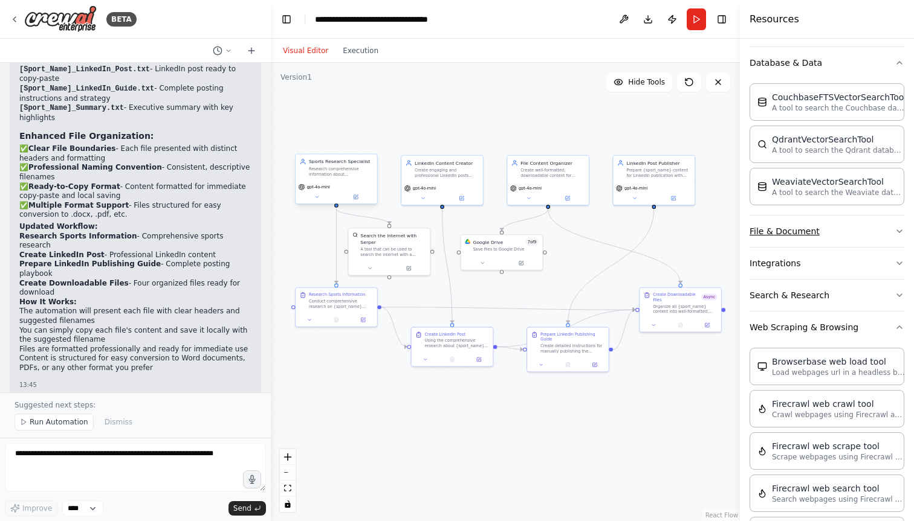
click at [849, 225] on button "File & Document" at bounding box center [826, 231] width 155 height 31
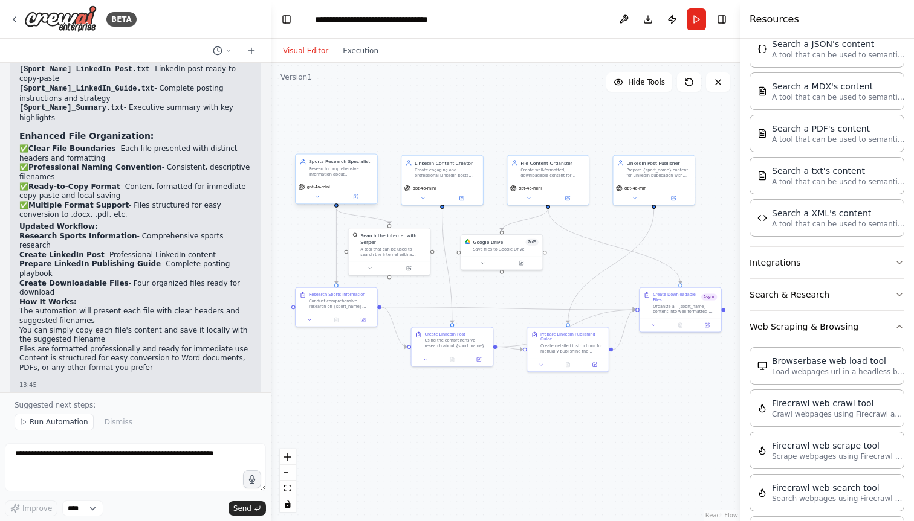
scroll to position [746, 0]
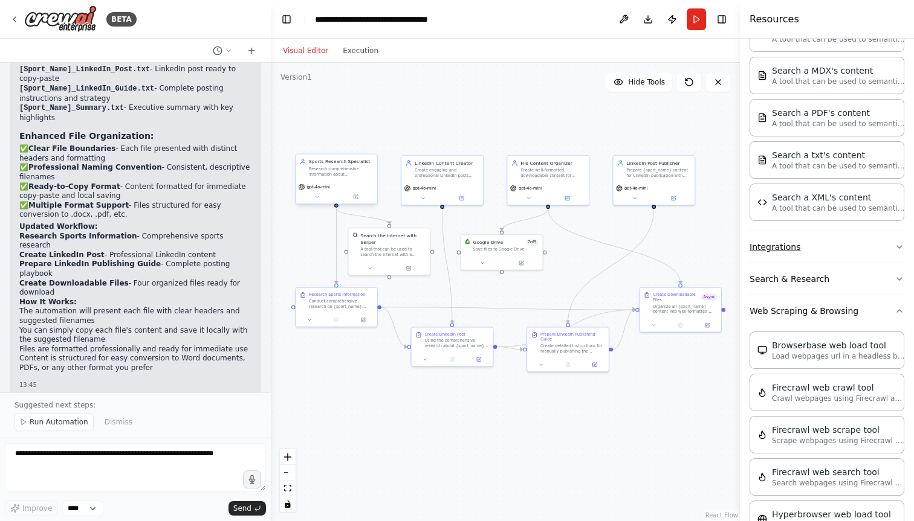
click at [836, 241] on button "Integrations" at bounding box center [826, 246] width 155 height 31
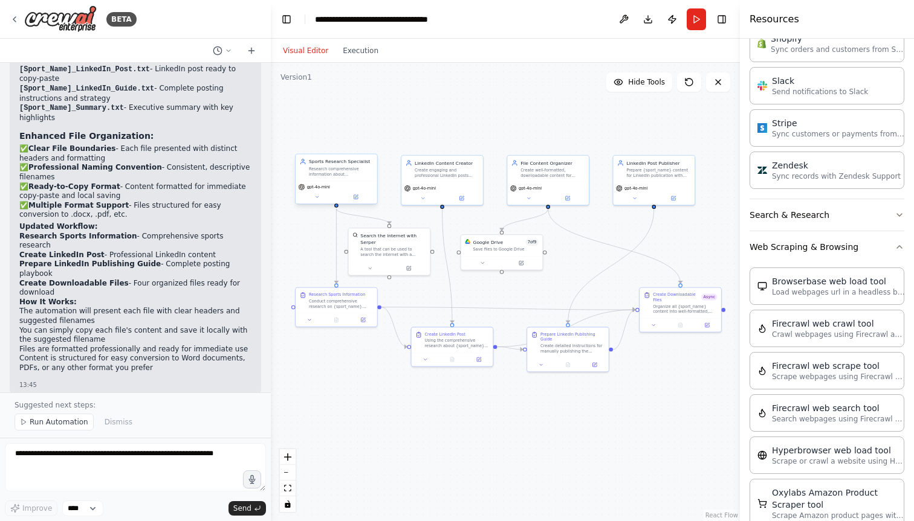
scroll to position [1668, 0]
click at [846, 215] on button "Search & Research" at bounding box center [826, 212] width 155 height 31
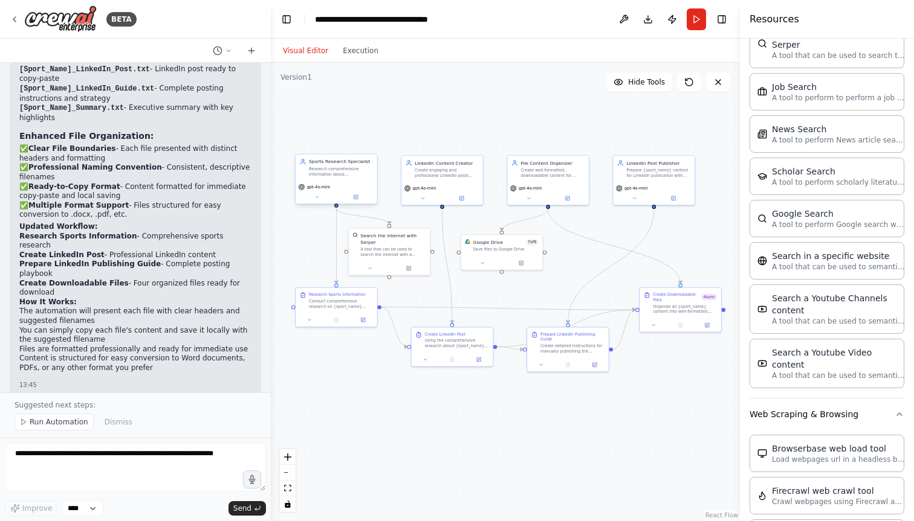
scroll to position [2142, 0]
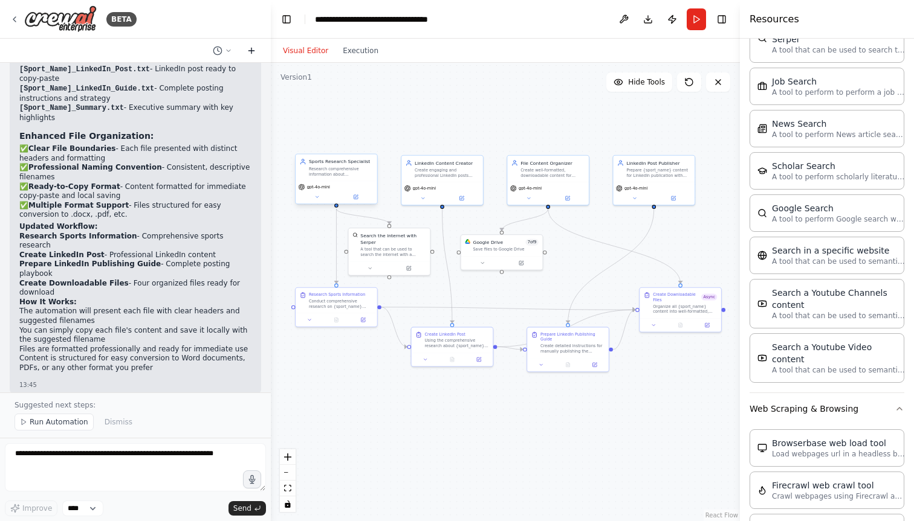
click at [254, 50] on icon at bounding box center [252, 51] width 10 height 10
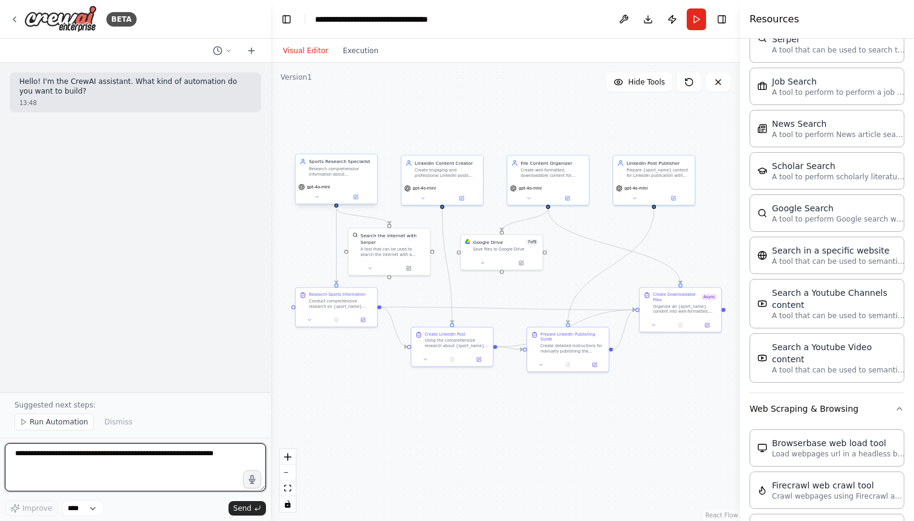
click at [132, 454] on textarea at bounding box center [135, 468] width 261 height 48
type textarea "******"
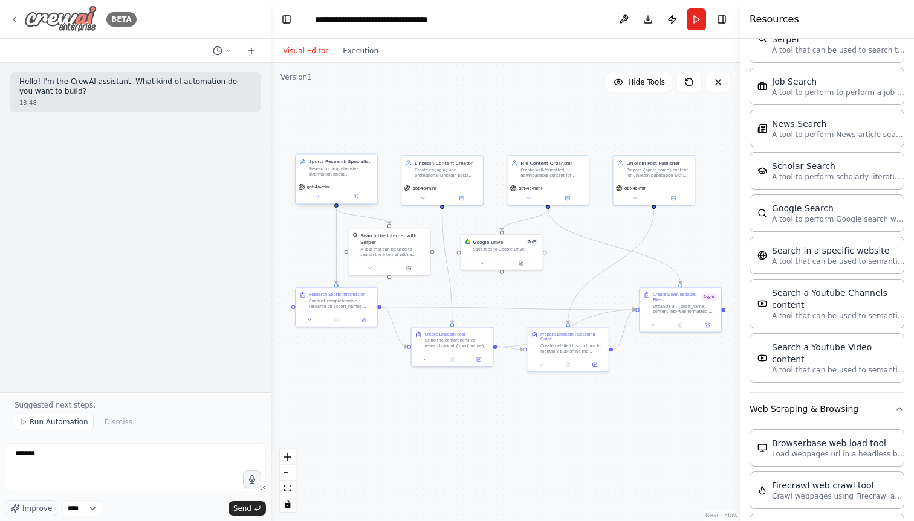
click at [71, 22] on img at bounding box center [60, 18] width 73 height 27
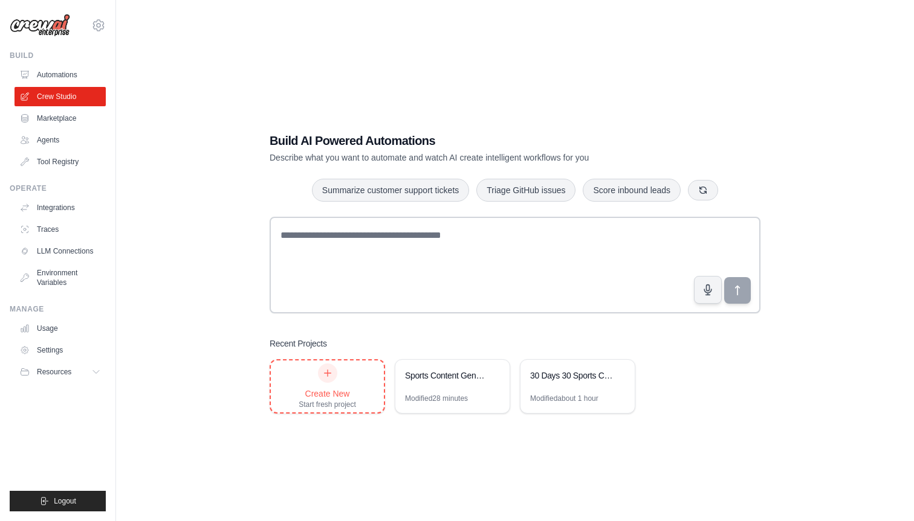
click at [335, 369] on div at bounding box center [327, 373] width 19 height 19
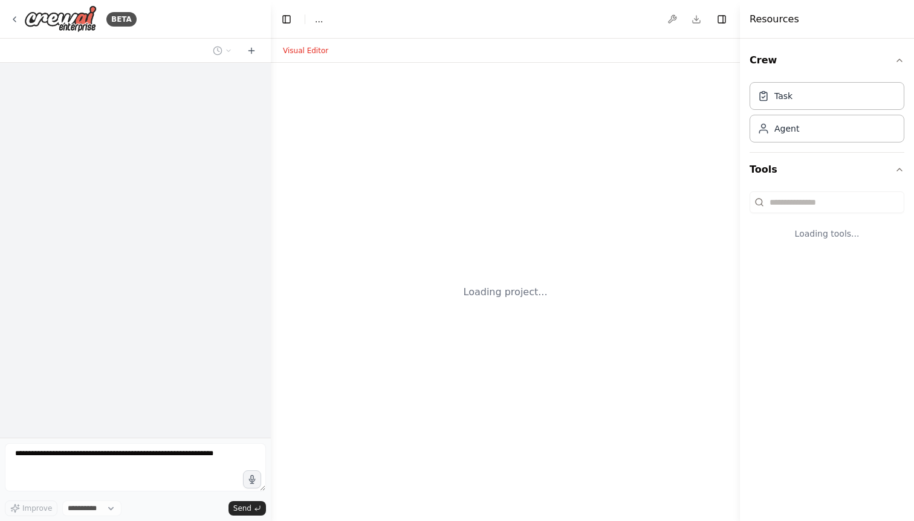
select select "****"
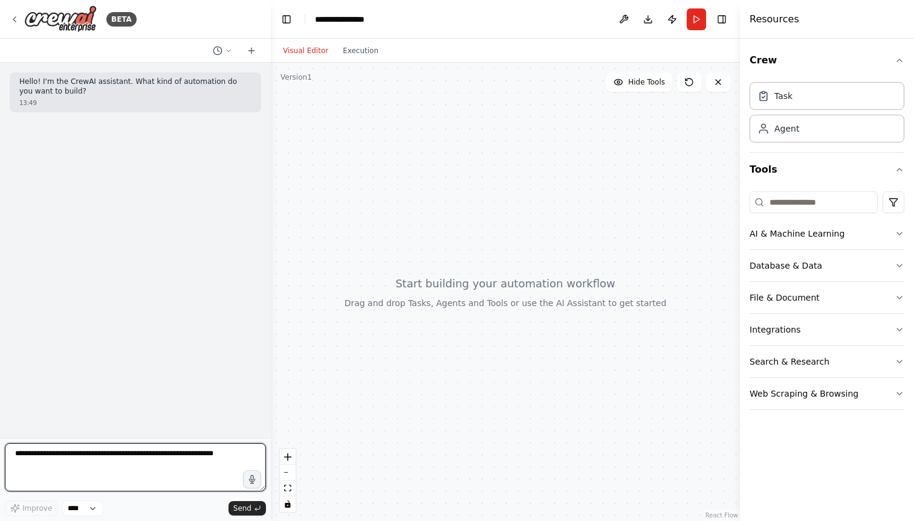
click at [107, 462] on textarea at bounding box center [135, 468] width 261 height 48
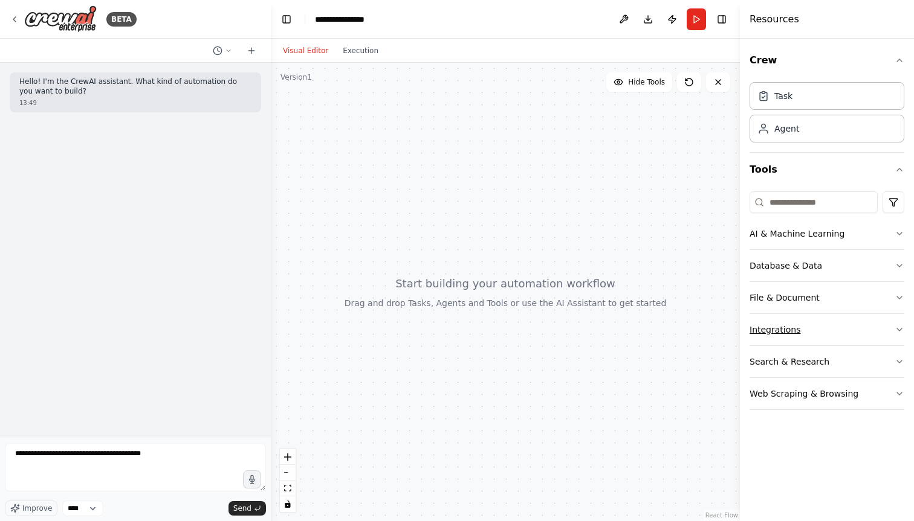
click at [845, 321] on button "Integrations" at bounding box center [826, 329] width 155 height 31
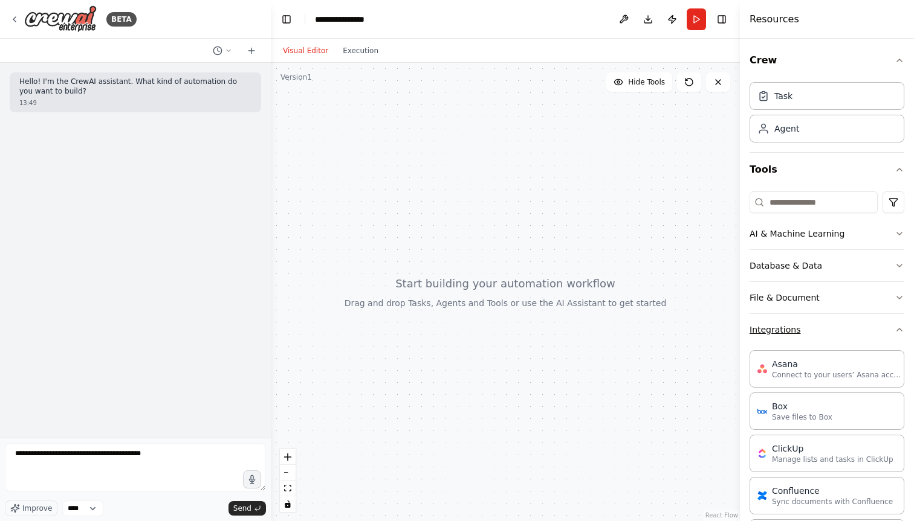
click at [833, 333] on button "Integrations" at bounding box center [826, 329] width 155 height 31
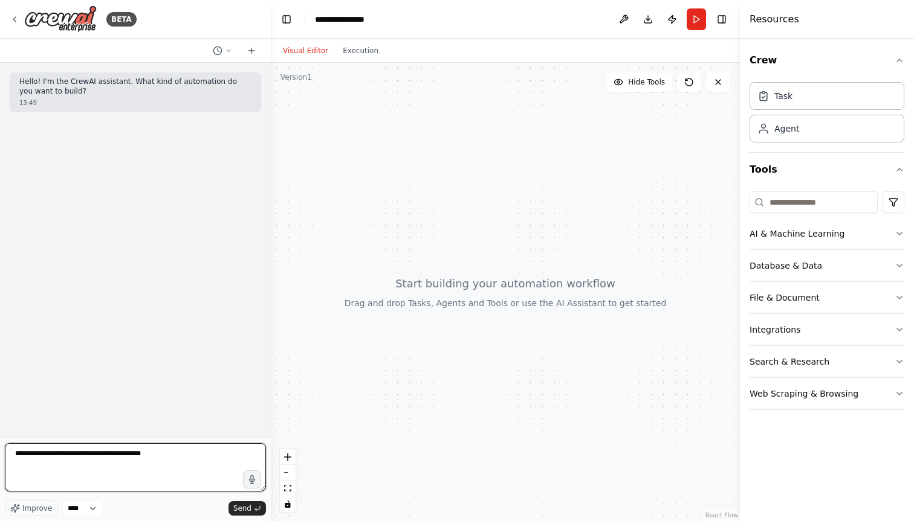
click at [191, 457] on textarea "**********" at bounding box center [135, 468] width 261 height 48
click at [122, 452] on textarea "**********" at bounding box center [135, 468] width 261 height 48
drag, startPoint x: 130, startPoint y: 453, endPoint x: 60, endPoint y: 453, distance: 69.5
click at [60, 453] on textarea "**********" at bounding box center [135, 468] width 261 height 48
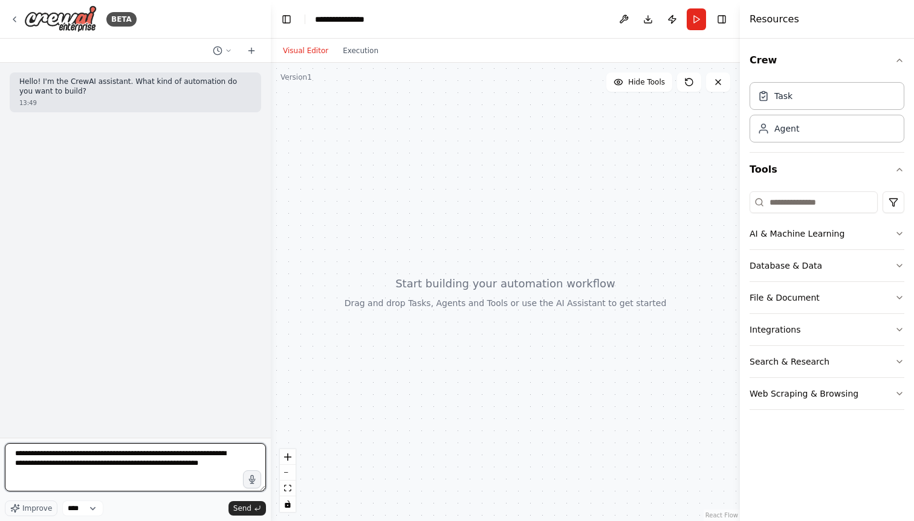
click at [57, 477] on textarea "**********" at bounding box center [135, 468] width 261 height 48
click at [239, 467] on textarea "**********" at bounding box center [135, 468] width 261 height 48
click at [134, 465] on textarea "**********" at bounding box center [135, 468] width 261 height 48
click at [183, 462] on textarea "**********" at bounding box center [135, 468] width 261 height 48
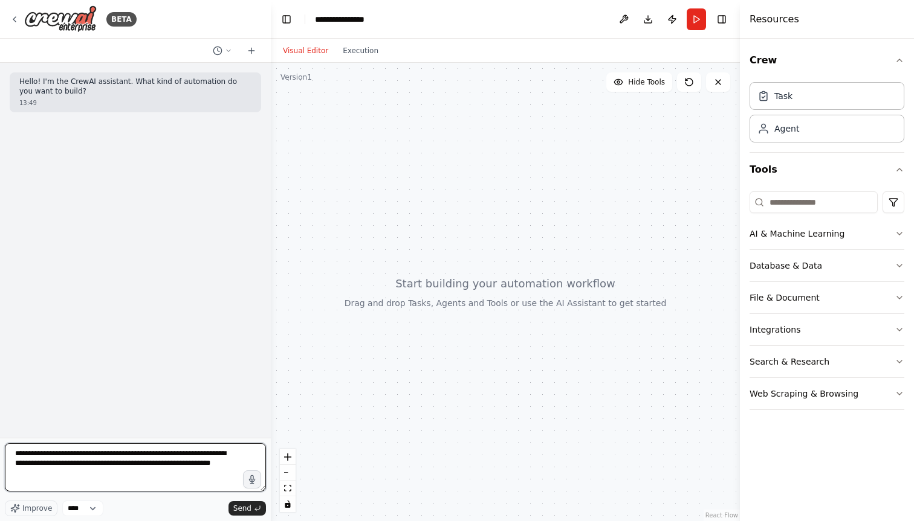
click at [183, 462] on textarea "**********" at bounding box center [135, 468] width 261 height 48
click at [102, 478] on textarea "**********" at bounding box center [135, 468] width 261 height 48
type textarea "**********"
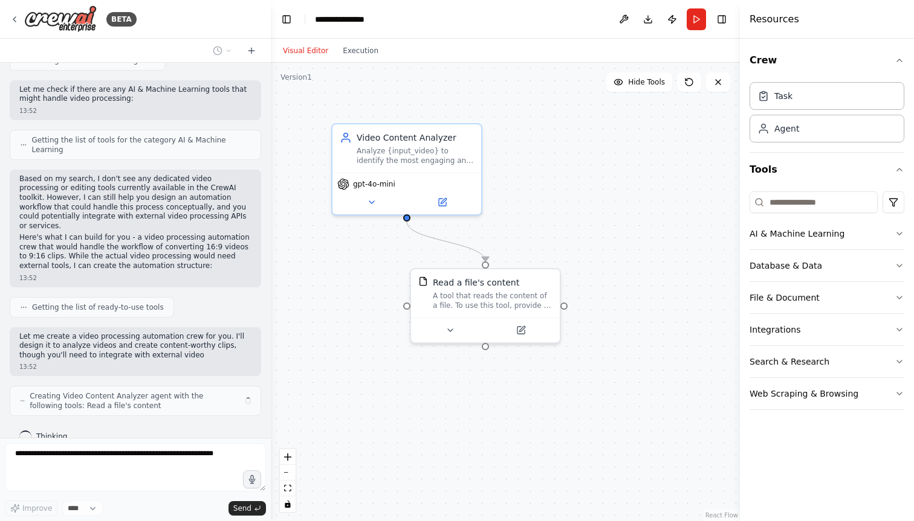
scroll to position [311, 0]
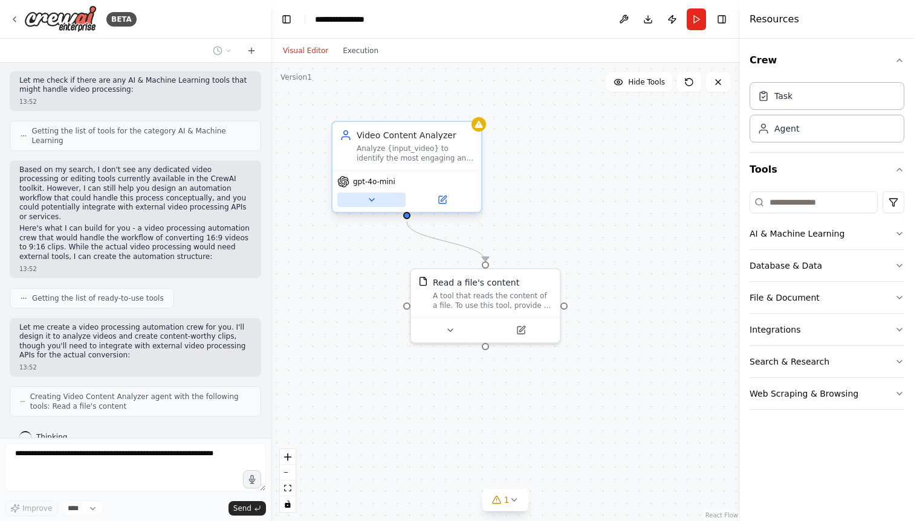
click at [374, 197] on icon at bounding box center [372, 200] width 10 height 10
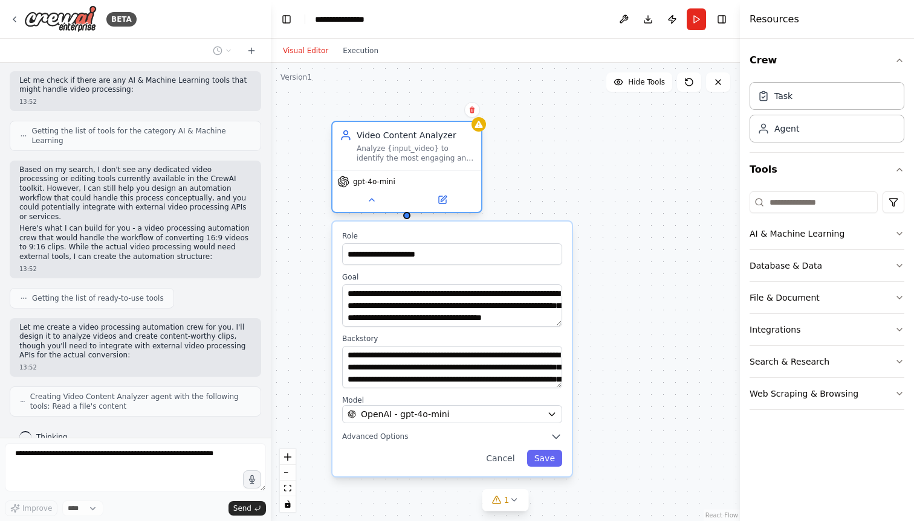
scroll to position [341, 0]
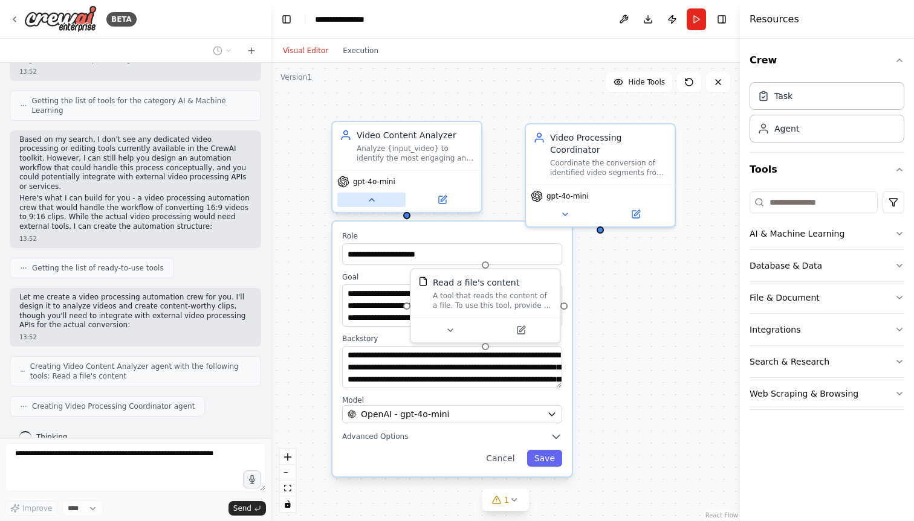
click at [371, 199] on icon at bounding box center [371, 200] width 5 height 2
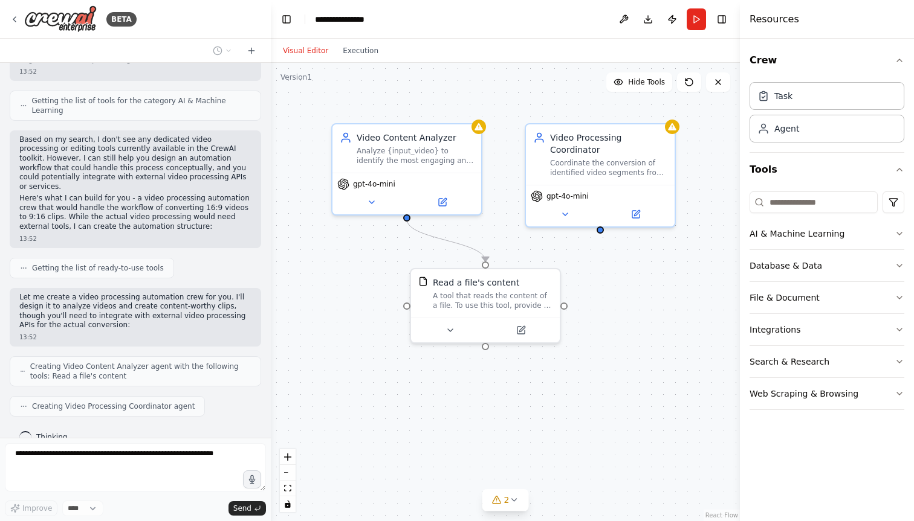
scroll to position [371, 0]
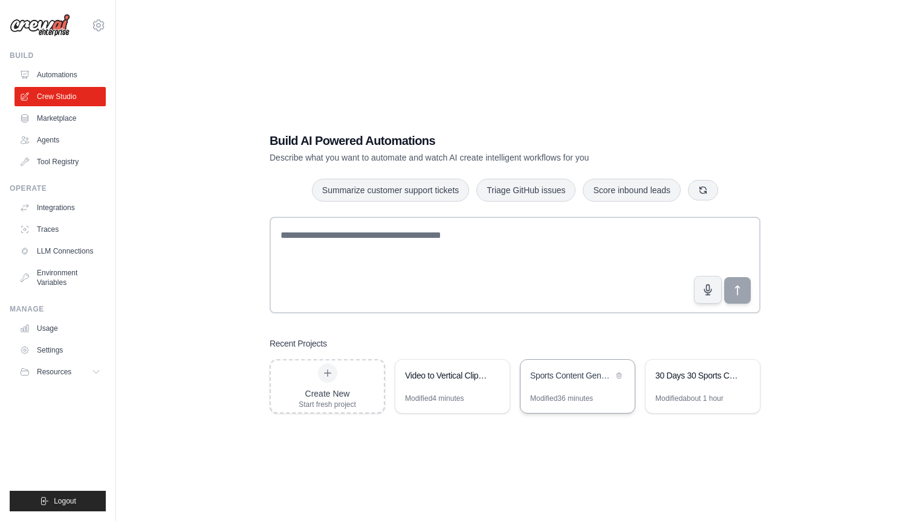
click at [549, 378] on div "Sports Content Generator for LinkedIn" at bounding box center [571, 376] width 83 height 12
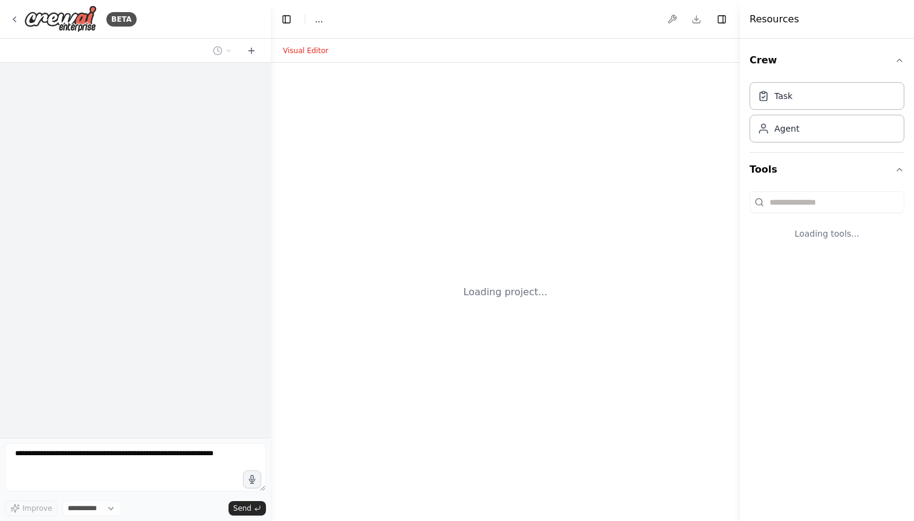
select select "****"
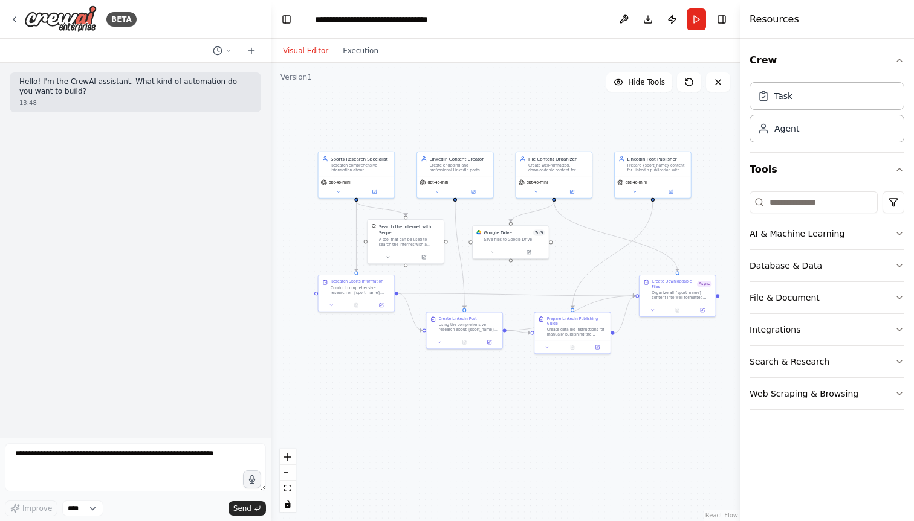
drag, startPoint x: 533, startPoint y: 296, endPoint x: 508, endPoint y: 276, distance: 32.2
click at [508, 276] on div ".deletable-edge-delete-btn { width: 20px; height: 20px; border: 0px solid #ffff…" at bounding box center [505, 292] width 469 height 459
click at [621, 19] on button at bounding box center [623, 19] width 19 height 22
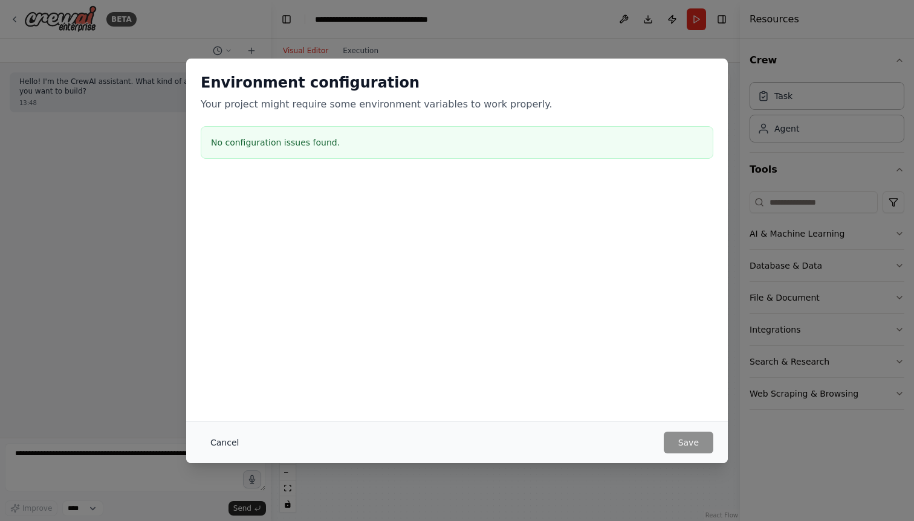
click at [205, 443] on button "Cancel" at bounding box center [225, 443] width 48 height 22
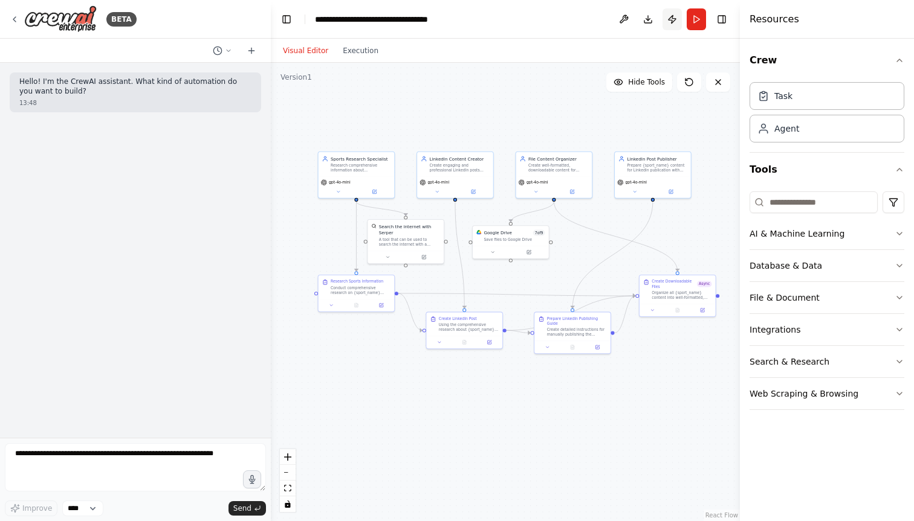
click at [671, 22] on button "Publish" at bounding box center [671, 19] width 19 height 22
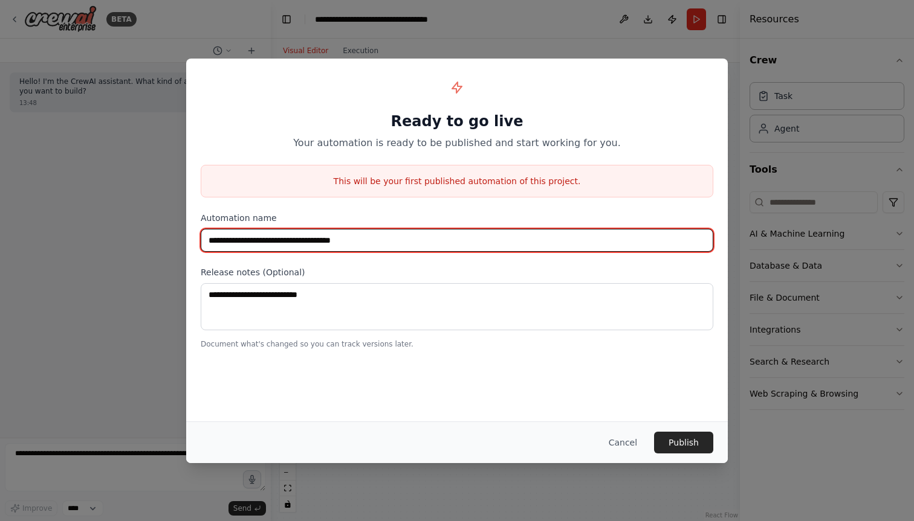
drag, startPoint x: 323, startPoint y: 237, endPoint x: 410, endPoint y: 241, distance: 86.5
click at [410, 241] on input "**********" at bounding box center [457, 240] width 512 height 23
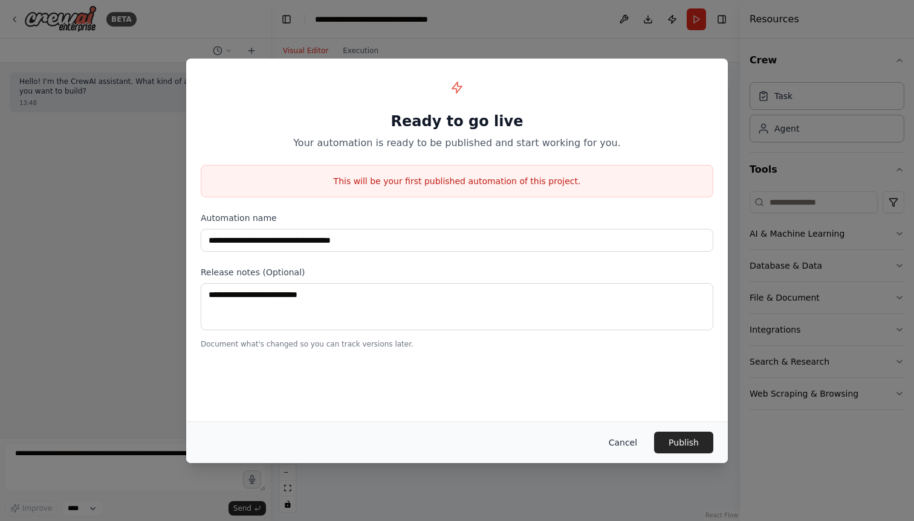
click at [637, 442] on button "Cancel" at bounding box center [623, 443] width 48 height 22
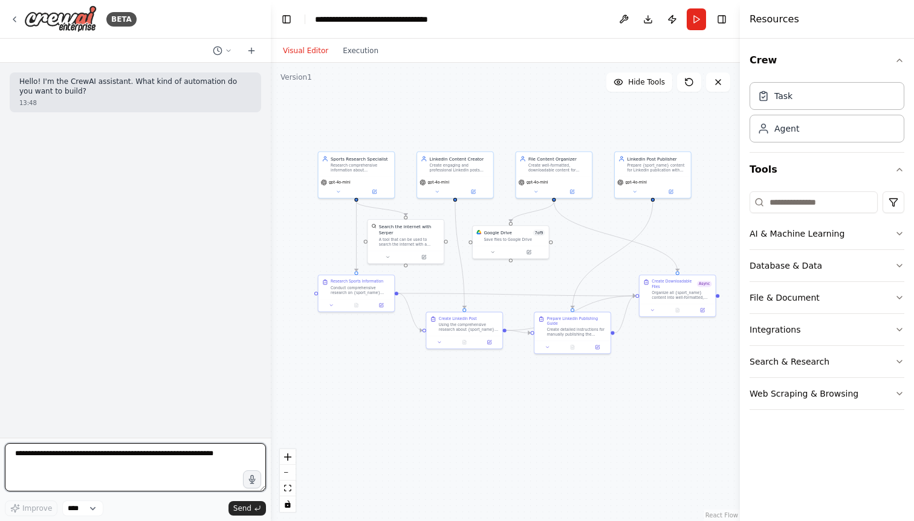
click at [80, 463] on textarea at bounding box center [135, 468] width 261 height 48
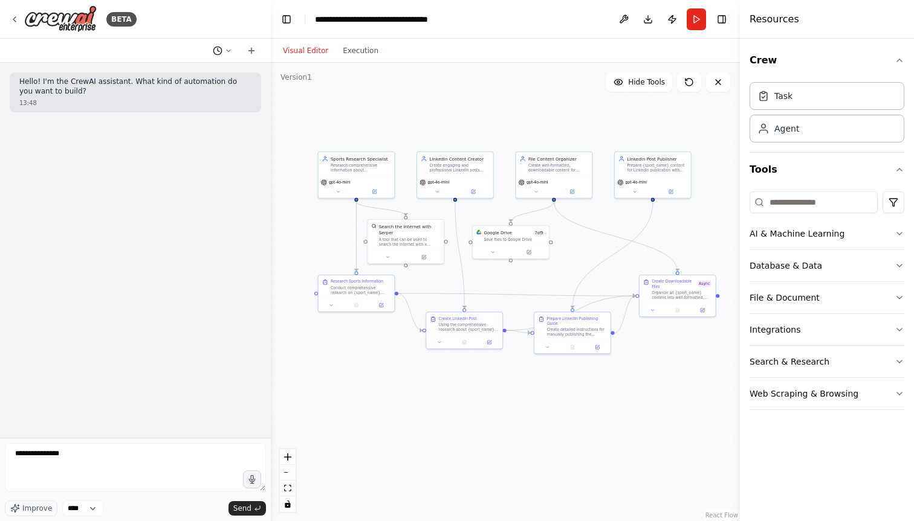
click at [215, 46] on icon at bounding box center [218, 51] width 10 height 10
click at [169, 95] on span "Instead of saving files to drive can we download the files?" at bounding box center [175, 95] width 89 height 10
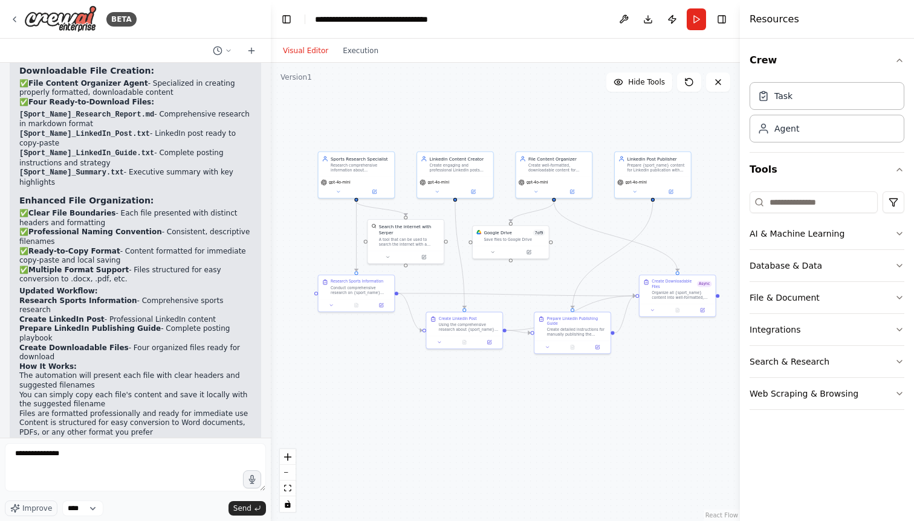
scroll to position [3275, 0]
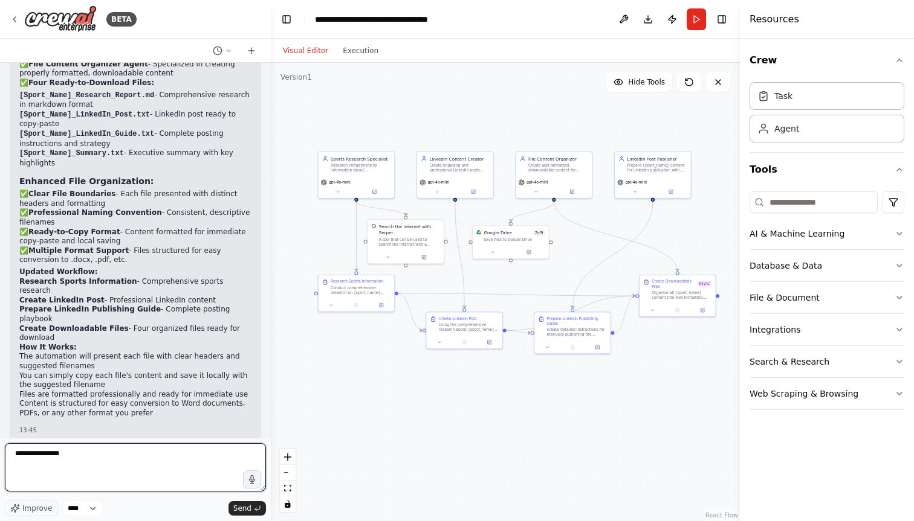
click at [80, 456] on textarea "**********" at bounding box center [135, 468] width 261 height 48
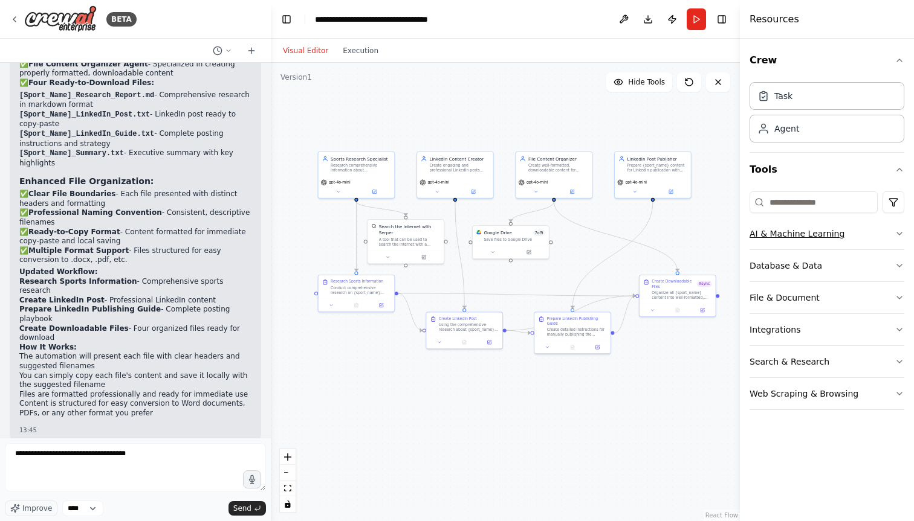
click at [844, 230] on button "AI & Machine Learning" at bounding box center [826, 233] width 155 height 31
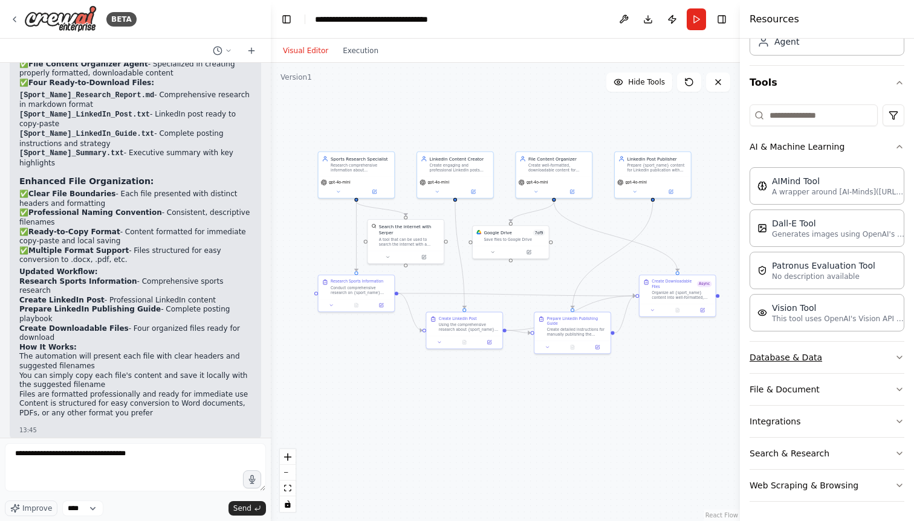
click at [848, 346] on button "Database & Data" at bounding box center [826, 357] width 155 height 31
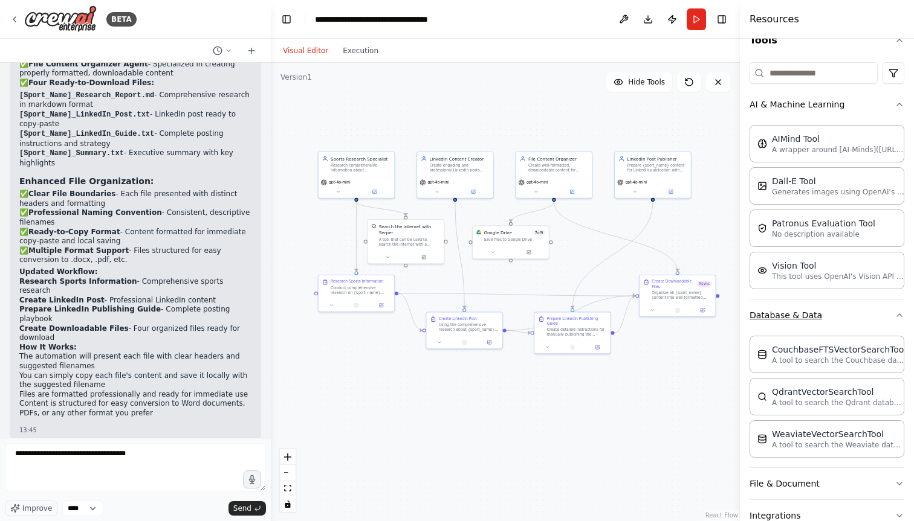
scroll to position [131, 0]
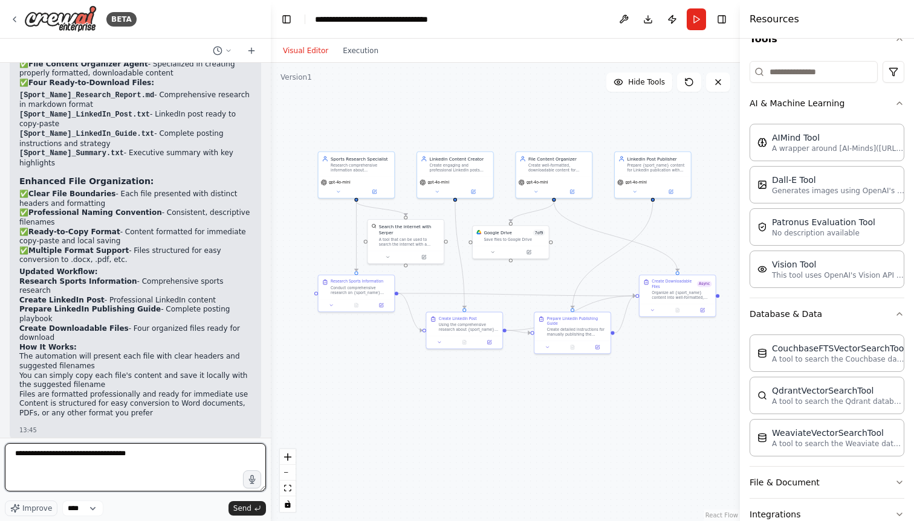
click at [155, 457] on textarea "**********" at bounding box center [135, 468] width 261 height 48
drag, startPoint x: 19, startPoint y: 457, endPoint x: 12, endPoint y: 457, distance: 7.3
click at [12, 457] on textarea "**********" at bounding box center [135, 468] width 261 height 48
click at [208, 456] on textarea "**********" at bounding box center [135, 468] width 261 height 48
drag, startPoint x: 100, startPoint y: 454, endPoint x: 216, endPoint y: 455, distance: 116.0
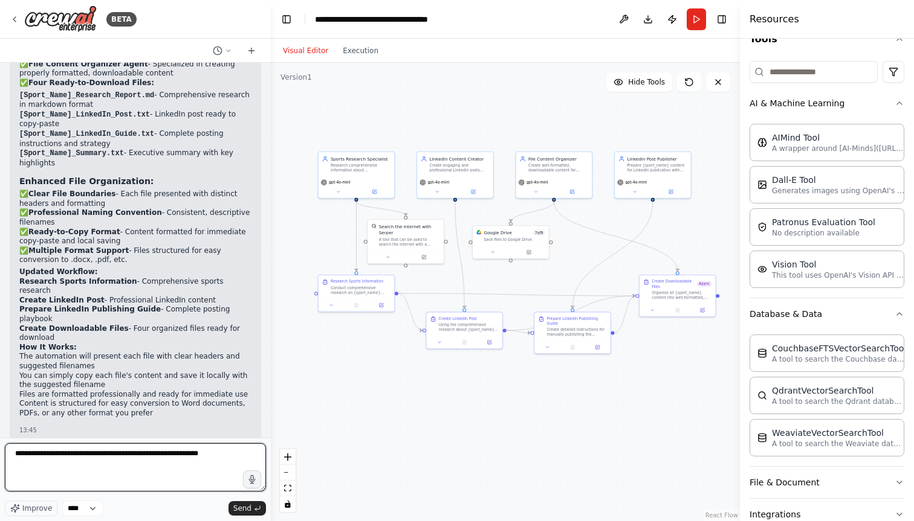
click at [216, 455] on textarea "**********" at bounding box center [135, 468] width 261 height 48
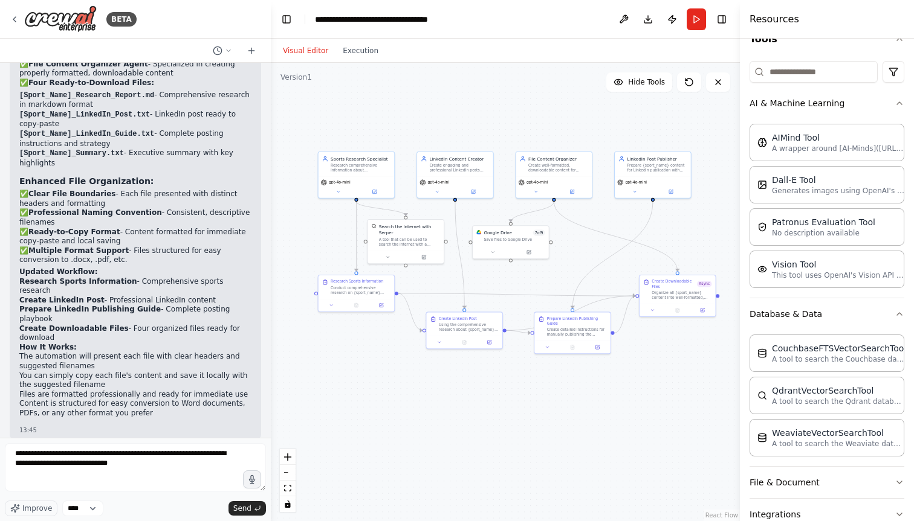
click at [518, 21] on header "**********" at bounding box center [505, 19] width 469 height 39
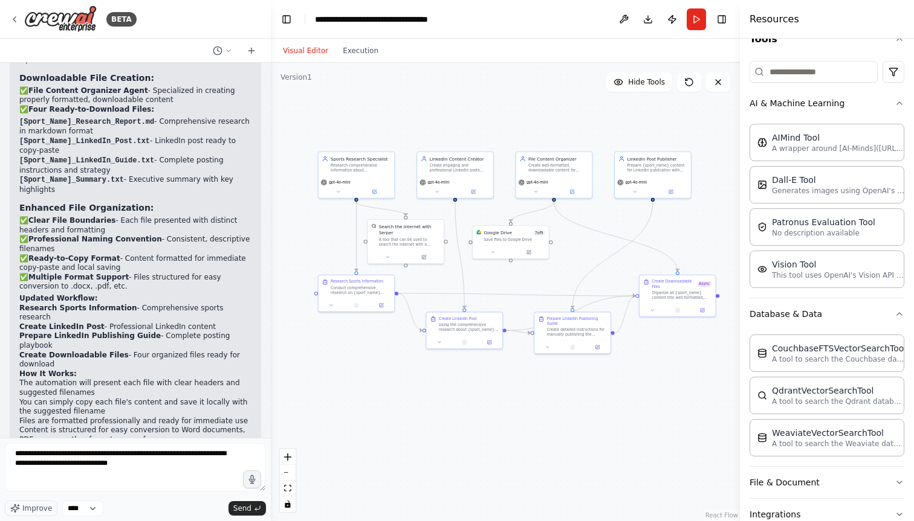
scroll to position [3275, 0]
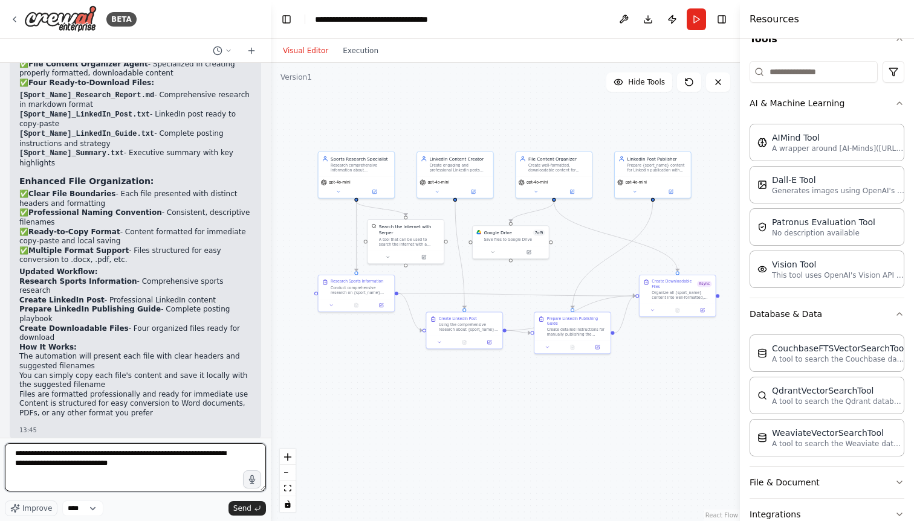
click at [134, 468] on textarea "**********" at bounding box center [135, 468] width 261 height 48
drag, startPoint x: 67, startPoint y: 465, endPoint x: 117, endPoint y: 465, distance: 50.2
click at [117, 465] on textarea "**********" at bounding box center [135, 468] width 261 height 48
drag, startPoint x: 123, startPoint y: 464, endPoint x: 14, endPoint y: 466, distance: 108.8
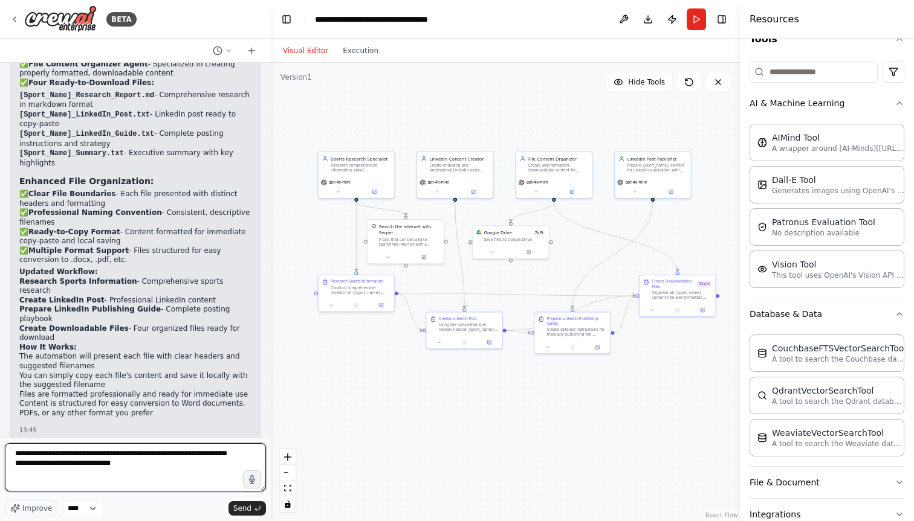
click at [14, 466] on textarea "**********" at bounding box center [135, 468] width 261 height 48
click at [149, 468] on textarea "**********" at bounding box center [135, 468] width 261 height 48
click at [91, 464] on textarea "**********" at bounding box center [135, 468] width 261 height 48
click at [85, 465] on textarea "**********" at bounding box center [135, 468] width 261 height 48
click at [74, 463] on textarea "**********" at bounding box center [135, 468] width 261 height 48
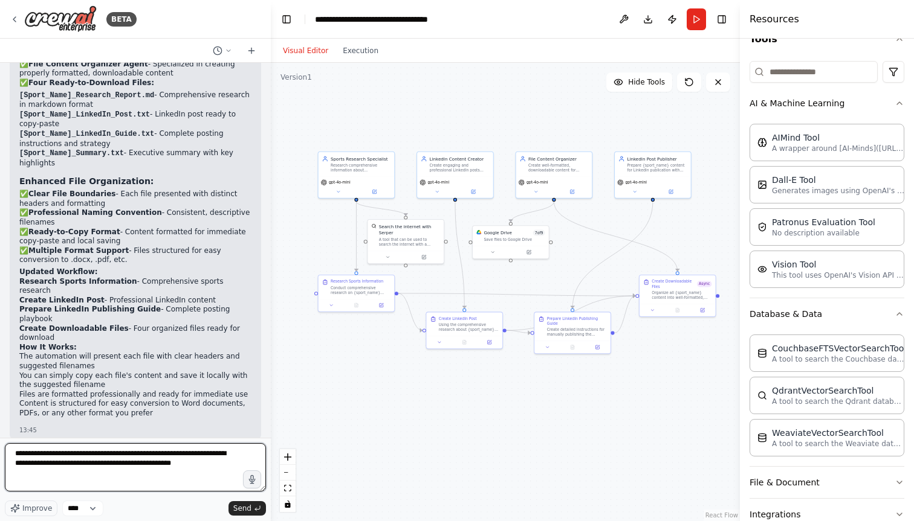
click at [206, 461] on textarea "**********" at bounding box center [135, 468] width 261 height 48
click at [183, 463] on textarea "**********" at bounding box center [135, 468] width 261 height 48
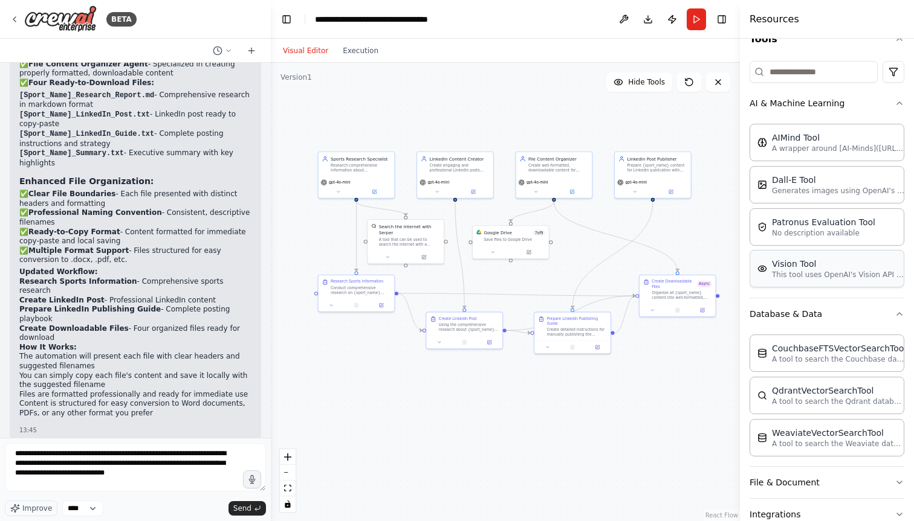
click at [830, 268] on div "Vision Tool" at bounding box center [838, 264] width 133 height 12
click at [831, 247] on div "AIMind Tool A wrapper around [AI-Minds]([URL][DOMAIN_NAME]). Useful for when yo…" at bounding box center [826, 203] width 155 height 169
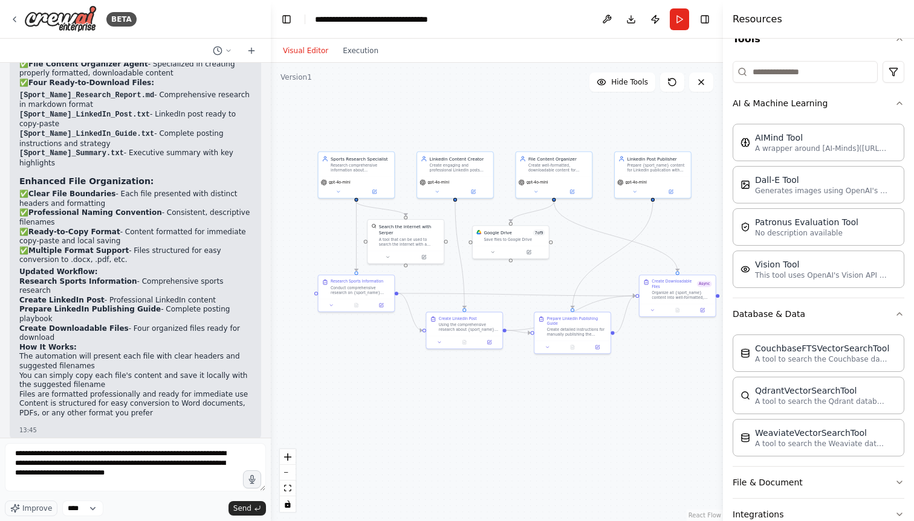
drag, startPoint x: 740, startPoint y: 130, endPoint x: 723, endPoint y: 120, distance: 20.3
click at [723, 120] on div at bounding box center [725, 260] width 5 height 521
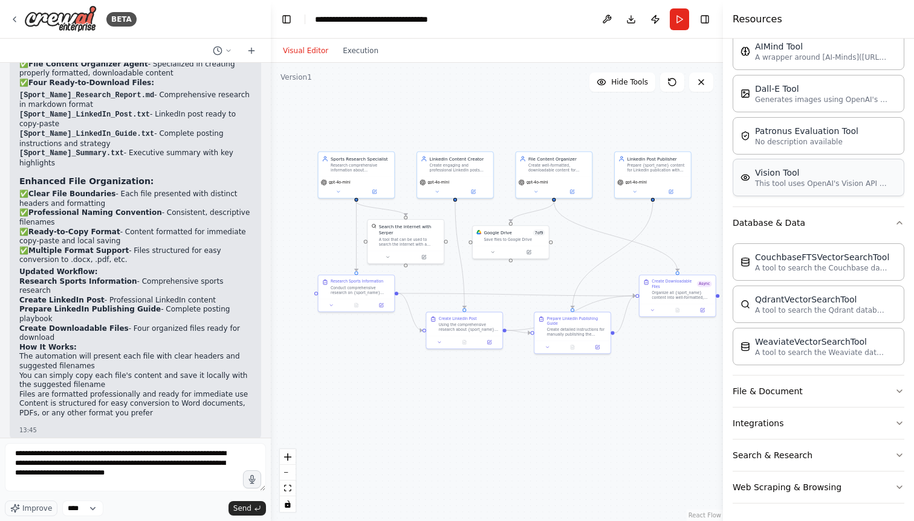
scroll to position [224, 0]
click at [811, 389] on button "File & Document" at bounding box center [818, 389] width 172 height 31
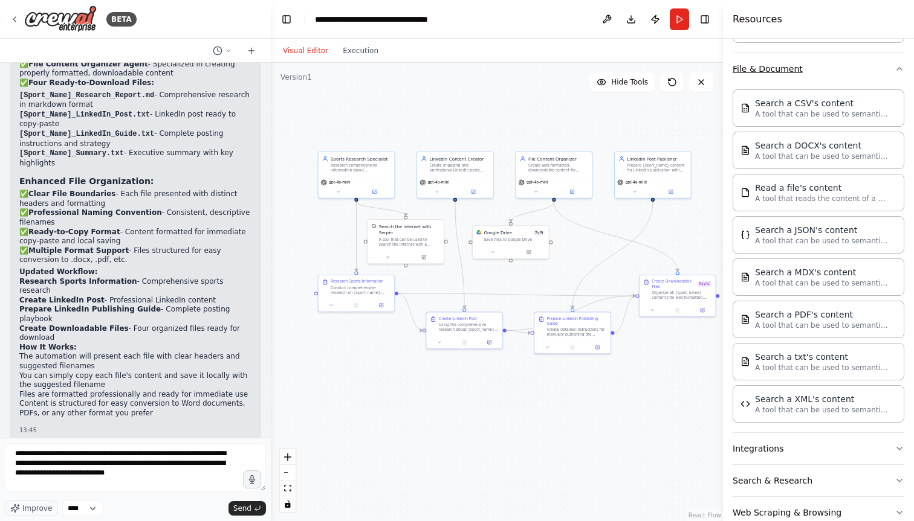
scroll to position [572, 0]
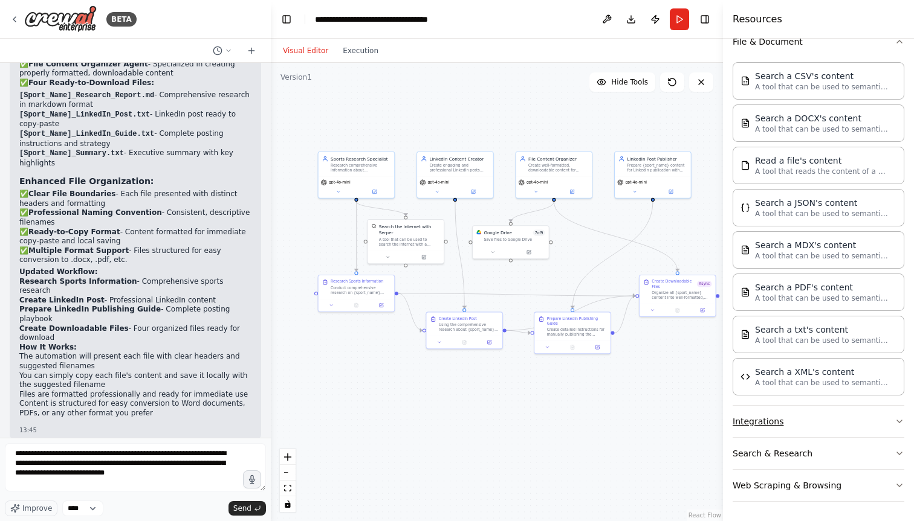
click at [809, 418] on button "Integrations" at bounding box center [818, 421] width 172 height 31
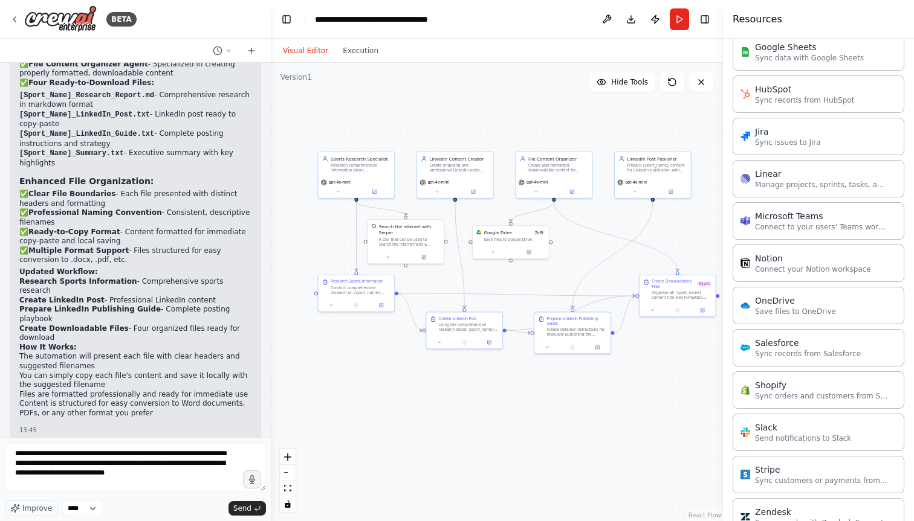
scroll to position [1427, 0]
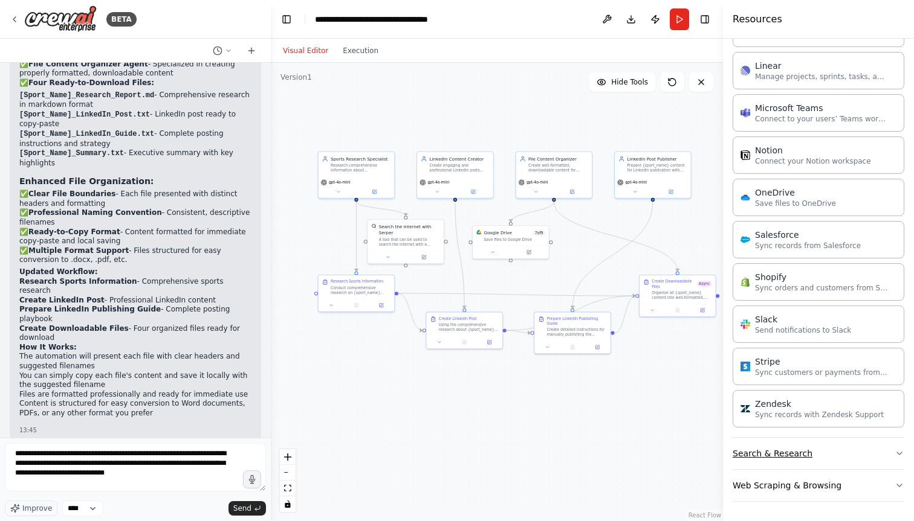
click at [807, 441] on button "Search & Research" at bounding box center [818, 453] width 172 height 31
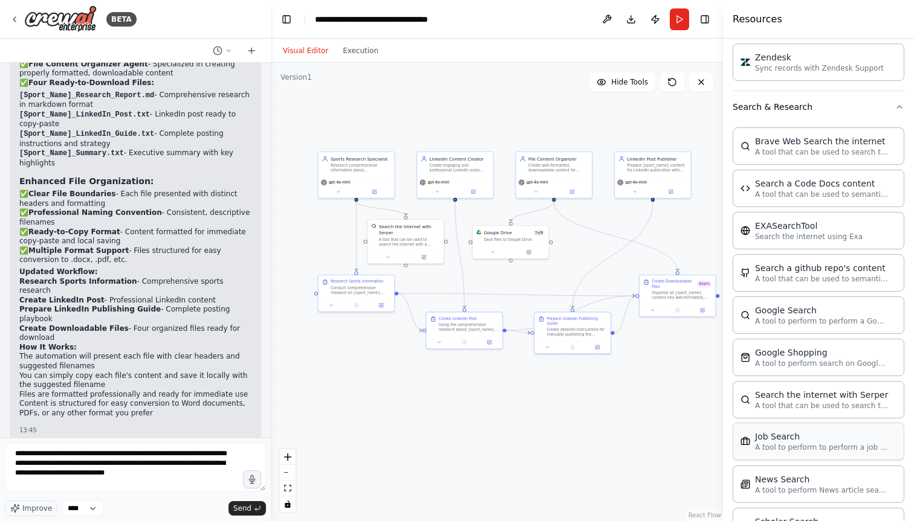
scroll to position [1770, 0]
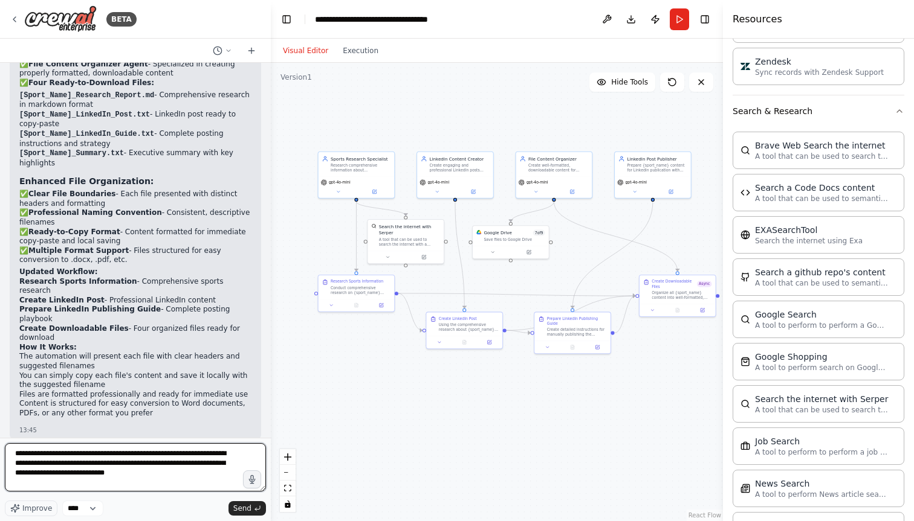
click at [140, 471] on textarea "**********" at bounding box center [135, 468] width 261 height 48
click at [87, 465] on textarea "**********" at bounding box center [135, 468] width 261 height 48
click at [176, 472] on textarea "**********" at bounding box center [135, 468] width 261 height 48
drag, startPoint x: 15, startPoint y: 456, endPoint x: 152, endPoint y: 474, distance: 139.0
click at [152, 474] on textarea "**********" at bounding box center [135, 468] width 261 height 48
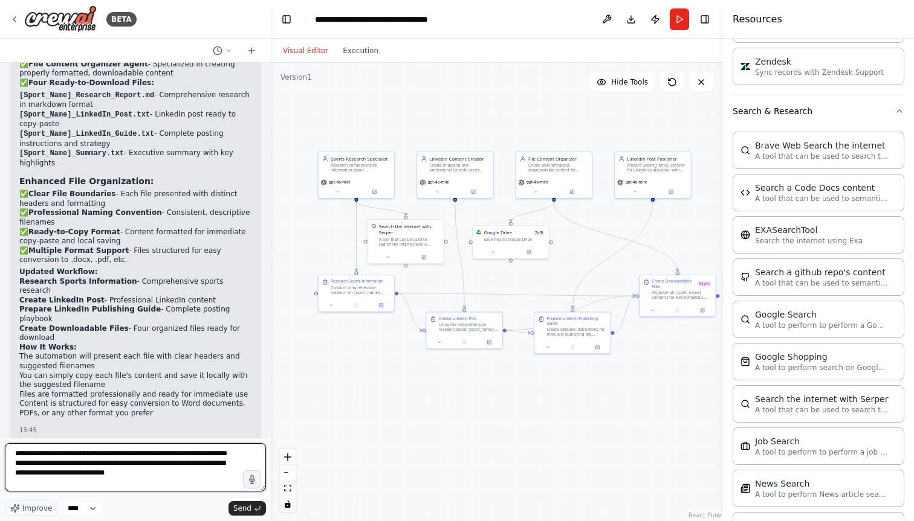
click at [152, 474] on textarea "**********" at bounding box center [135, 468] width 261 height 48
click at [191, 474] on textarea "**********" at bounding box center [135, 468] width 261 height 48
drag, startPoint x: 176, startPoint y: 474, endPoint x: 97, endPoint y: 456, distance: 81.8
click at [97, 456] on textarea "**********" at bounding box center [135, 468] width 261 height 48
drag, startPoint x: 97, startPoint y: 453, endPoint x: 182, endPoint y: 453, distance: 85.2
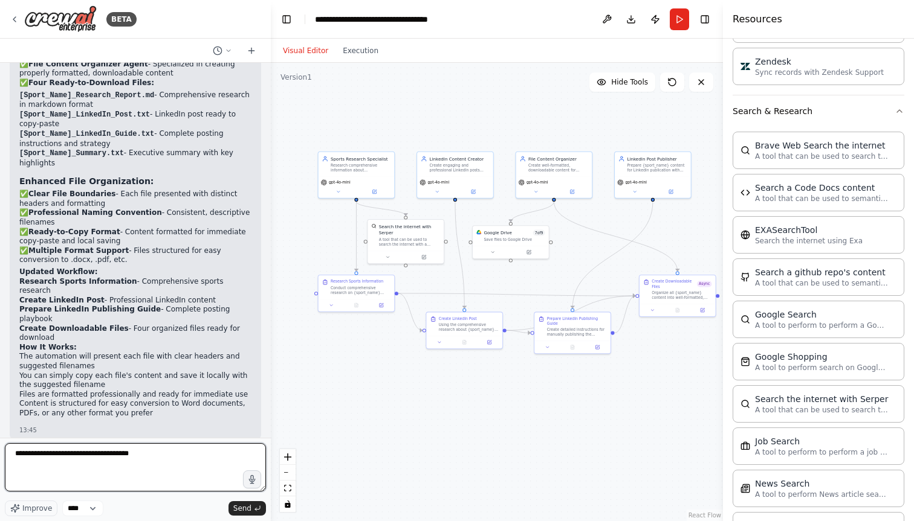
click at [182, 453] on textarea "**********" at bounding box center [135, 468] width 261 height 48
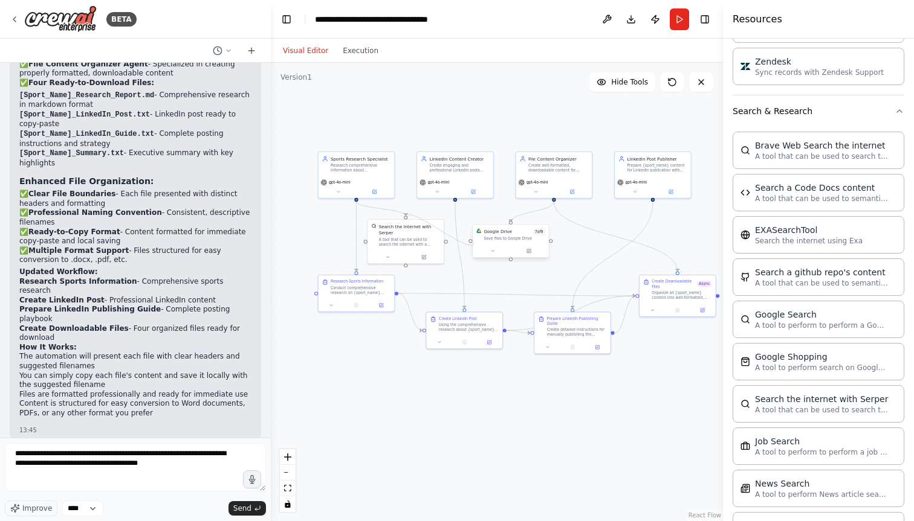
drag, startPoint x: 447, startPoint y: 242, endPoint x: 474, endPoint y: 242, distance: 27.2
click at [474, 242] on div "Sports Research Specialist Research comprehensive information about {sport_name…" at bounding box center [402, 238] width 231 height 234
drag, startPoint x: 446, startPoint y: 242, endPoint x: 523, endPoint y: 217, distance: 80.6
click at [518, 217] on div ".deletable-edge-delete-btn { width: 20px; height: 20px; border: 0px solid #ffff…" at bounding box center [402, 238] width 231 height 234
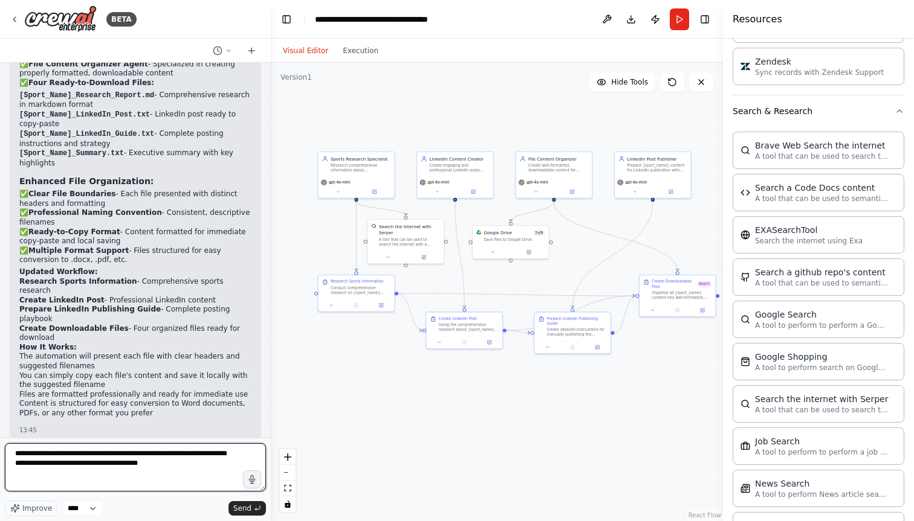
drag, startPoint x: 98, startPoint y: 451, endPoint x: 175, endPoint y: 468, distance: 78.6
click at [175, 468] on textarea "**********" at bounding box center [135, 468] width 261 height 48
click at [232, 455] on textarea "**********" at bounding box center [135, 468] width 261 height 48
drag, startPoint x: 162, startPoint y: 472, endPoint x: 230, endPoint y: 474, distance: 67.7
click at [230, 474] on textarea "**********" at bounding box center [135, 468] width 261 height 48
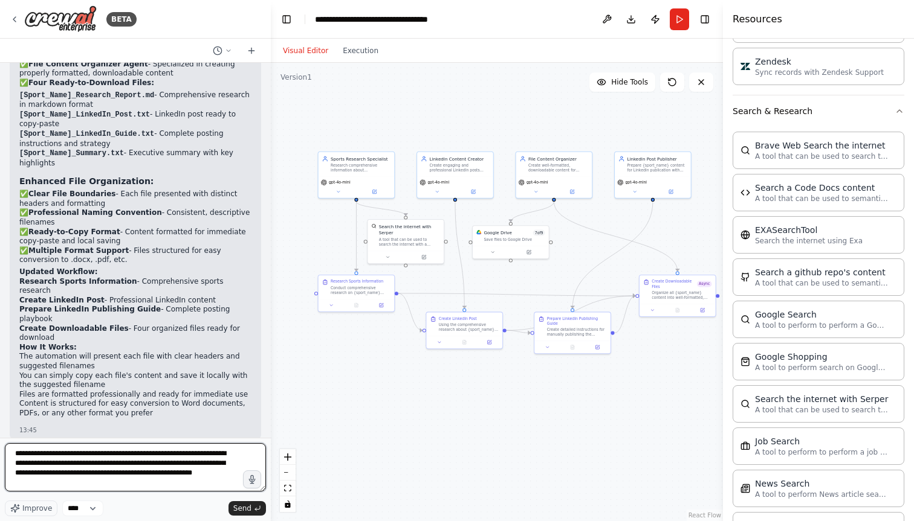
click at [111, 485] on textarea "**********" at bounding box center [135, 468] width 261 height 48
click at [137, 481] on textarea "**********" at bounding box center [135, 468] width 261 height 48
click at [89, 482] on textarea "**********" at bounding box center [135, 468] width 261 height 48
click at [105, 486] on textarea "**********" at bounding box center [135, 468] width 261 height 48
type textarea "**********"
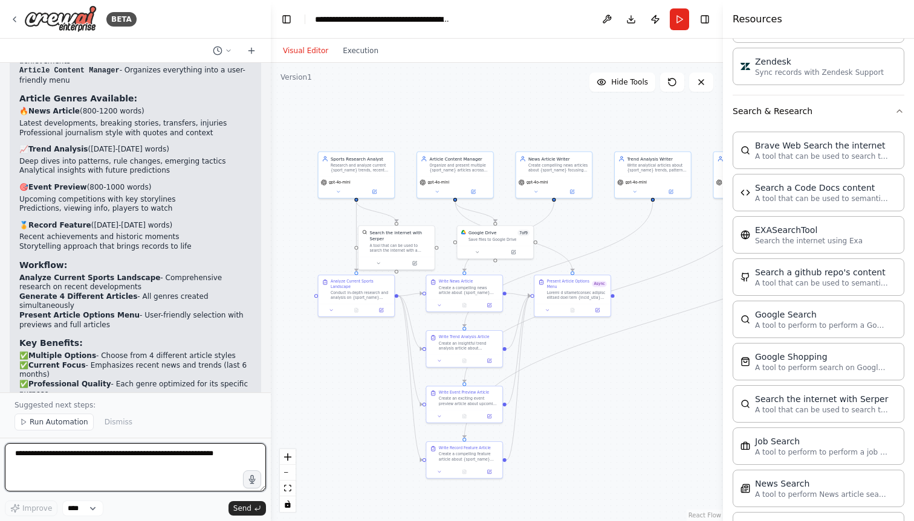
scroll to position [5050, 0]
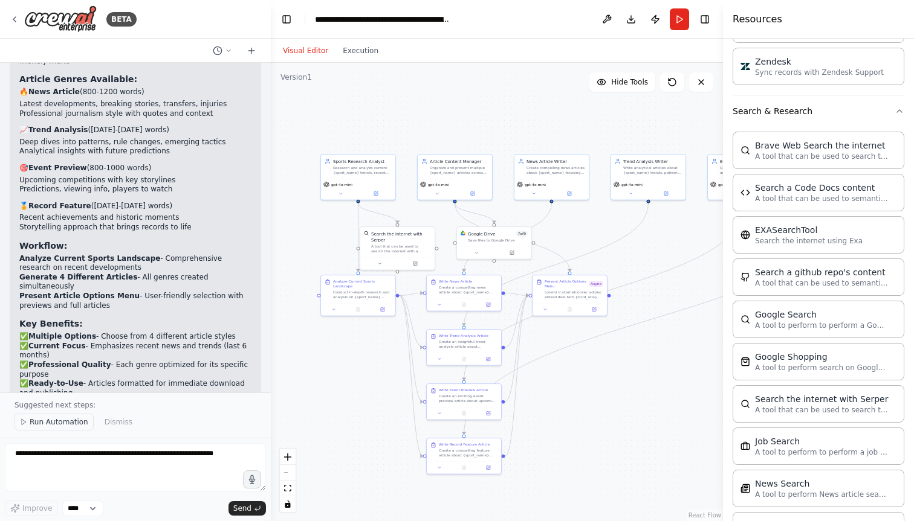
click at [78, 424] on span "Run Automation" at bounding box center [59, 423] width 59 height 10
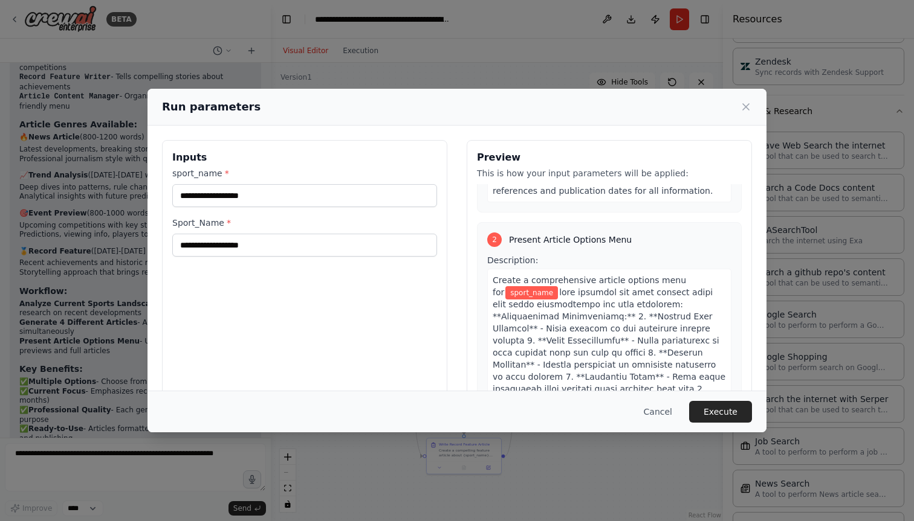
scroll to position [402, 0]
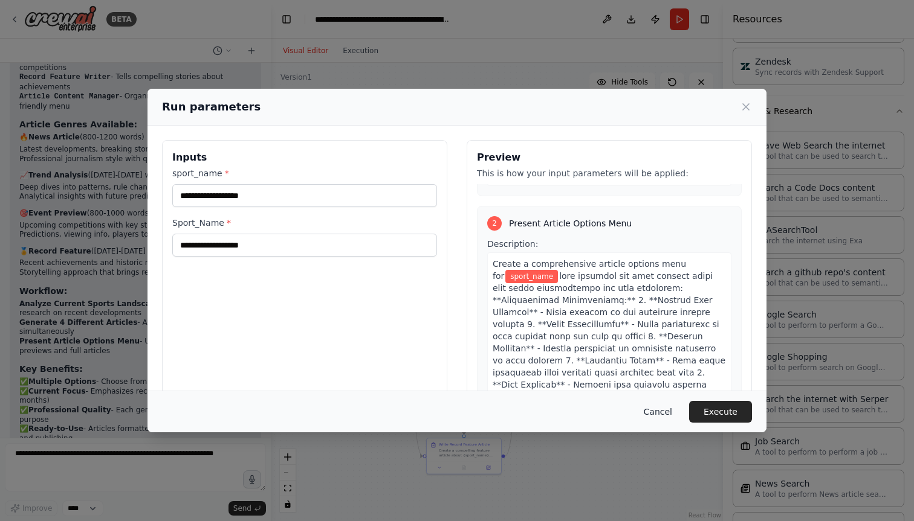
click at [664, 411] on button "Cancel" at bounding box center [658, 412] width 48 height 22
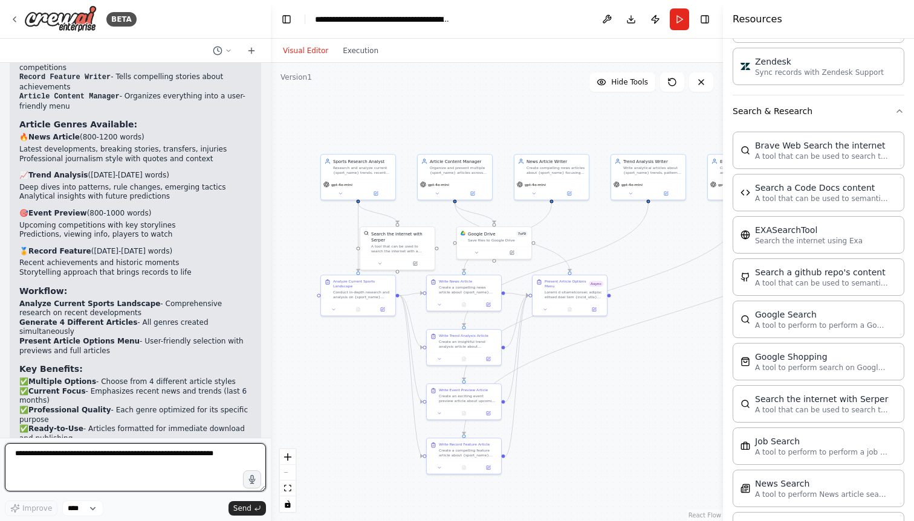
click at [185, 459] on textarea at bounding box center [135, 468] width 261 height 48
click at [24, 465] on textarea "**********" at bounding box center [135, 468] width 261 height 48
click at [69, 465] on textarea "**********" at bounding box center [135, 468] width 261 height 48
type textarea "**********"
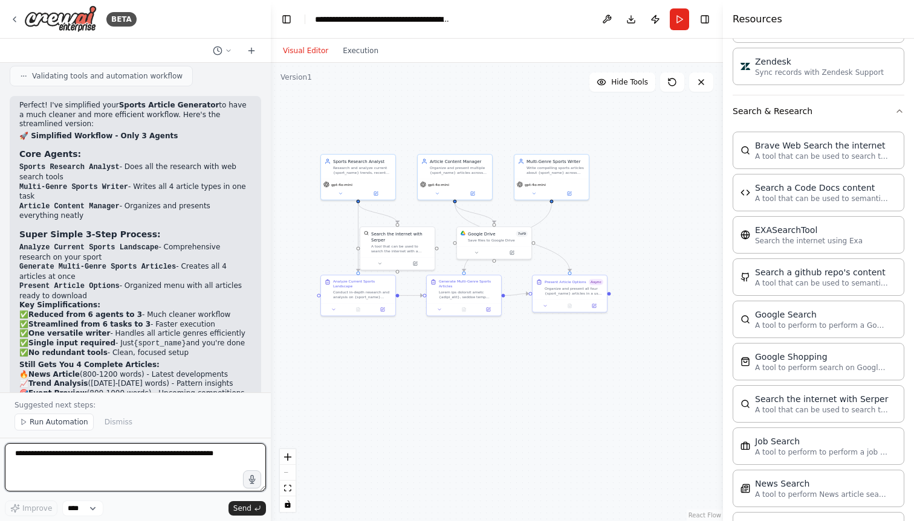
scroll to position [6363, 0]
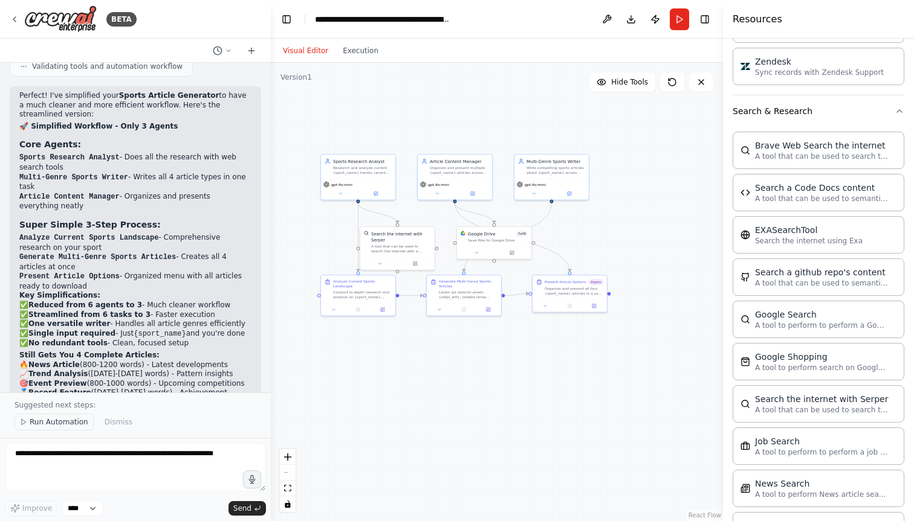
click at [57, 424] on span "Run Automation" at bounding box center [59, 423] width 59 height 10
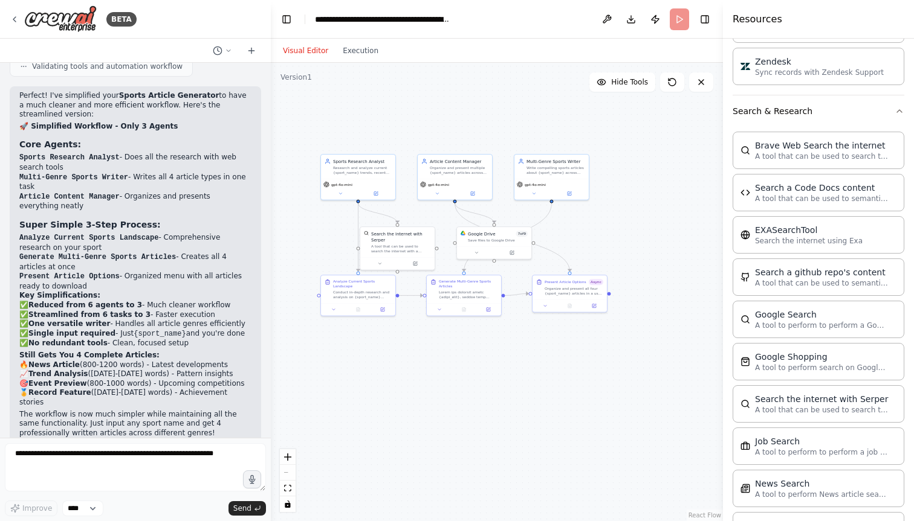
scroll to position [6317, 0]
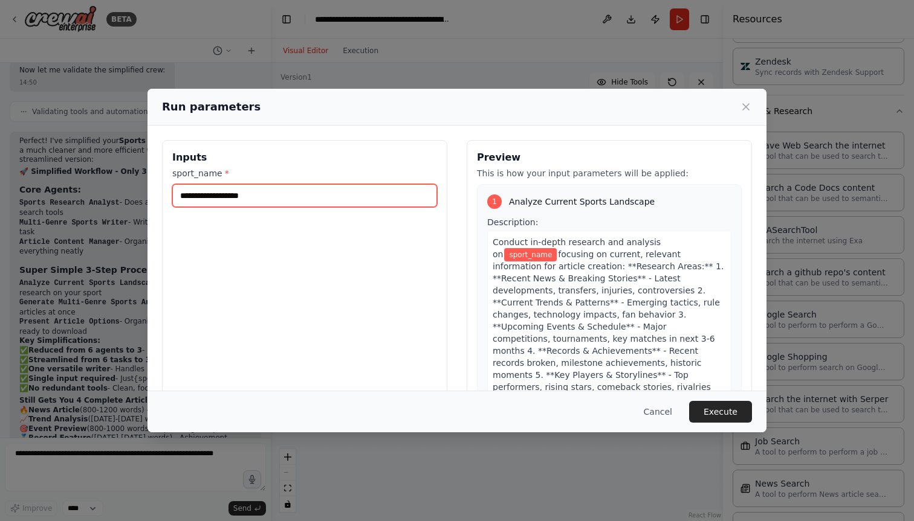
click at [293, 199] on input "sport_name *" at bounding box center [304, 195] width 265 height 23
type input "*"
type input "**********"
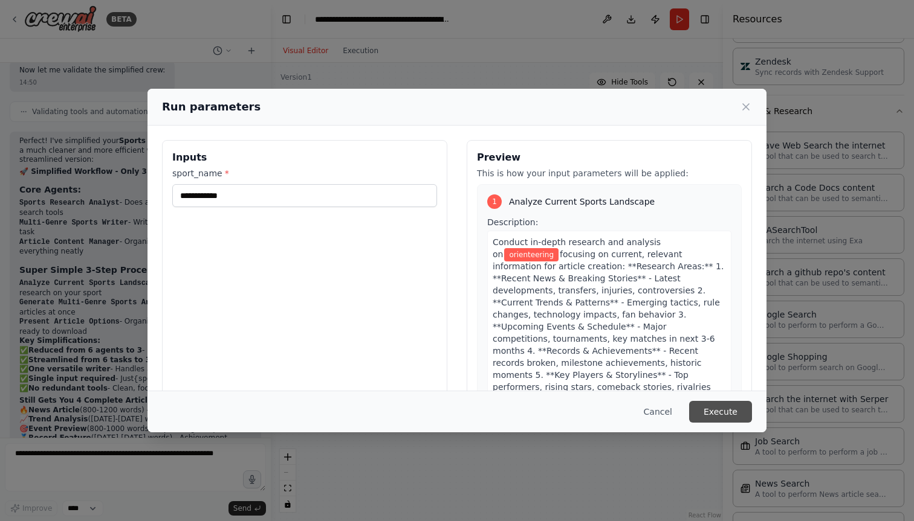
click at [725, 409] on button "Execute" at bounding box center [720, 412] width 63 height 22
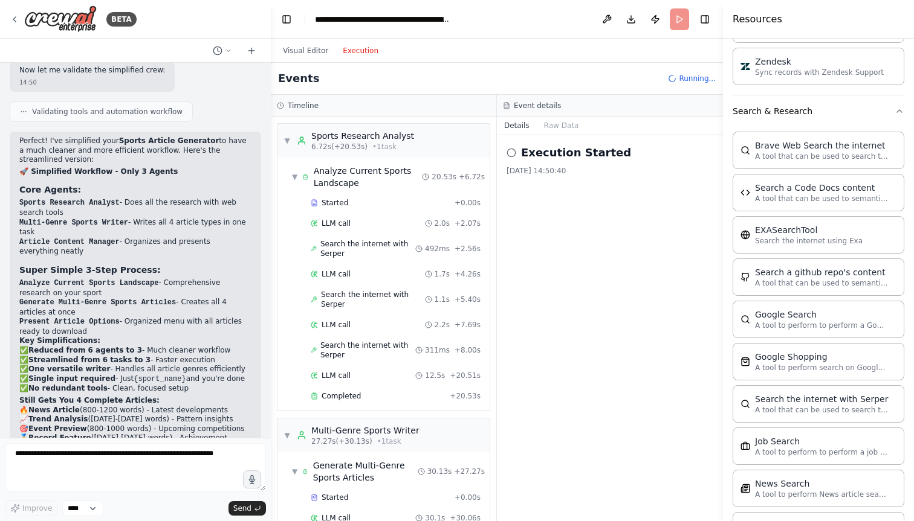
click at [358, 54] on button "Execution" at bounding box center [360, 51] width 50 height 15
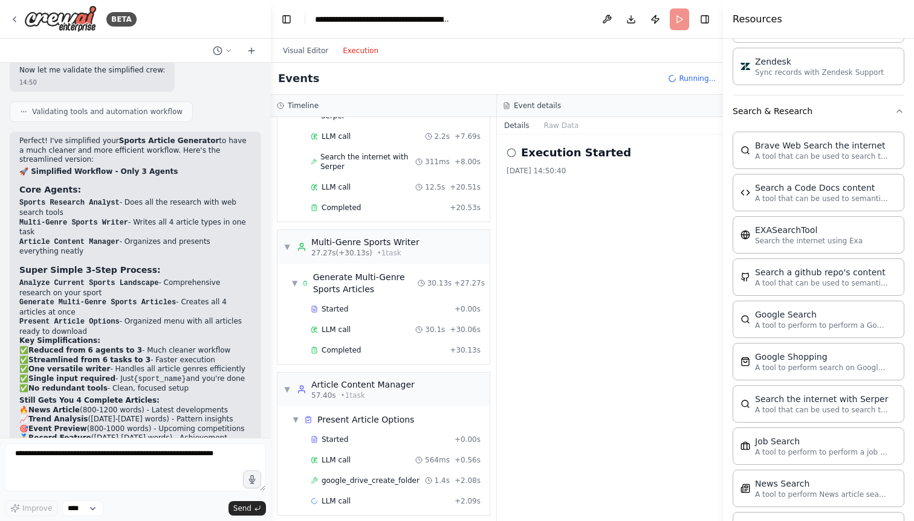
scroll to position [196, 0]
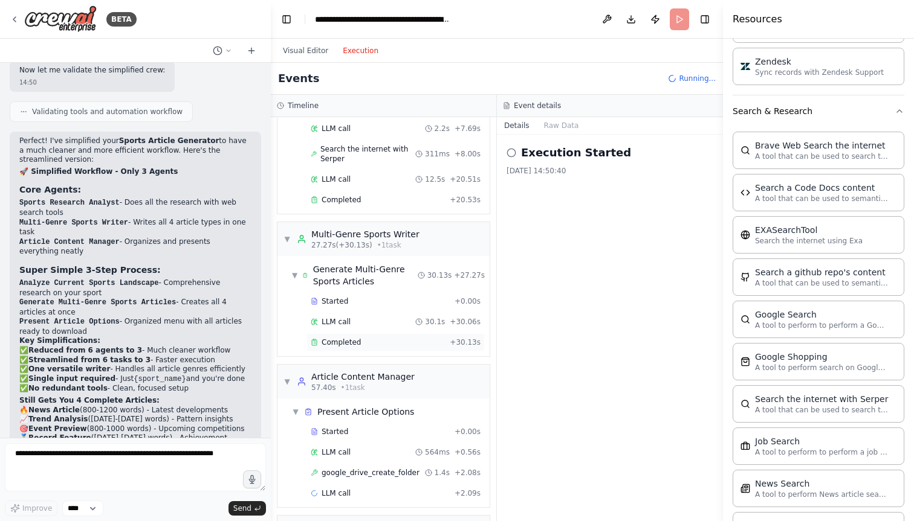
click at [378, 338] on div "Completed" at bounding box center [378, 343] width 134 height 10
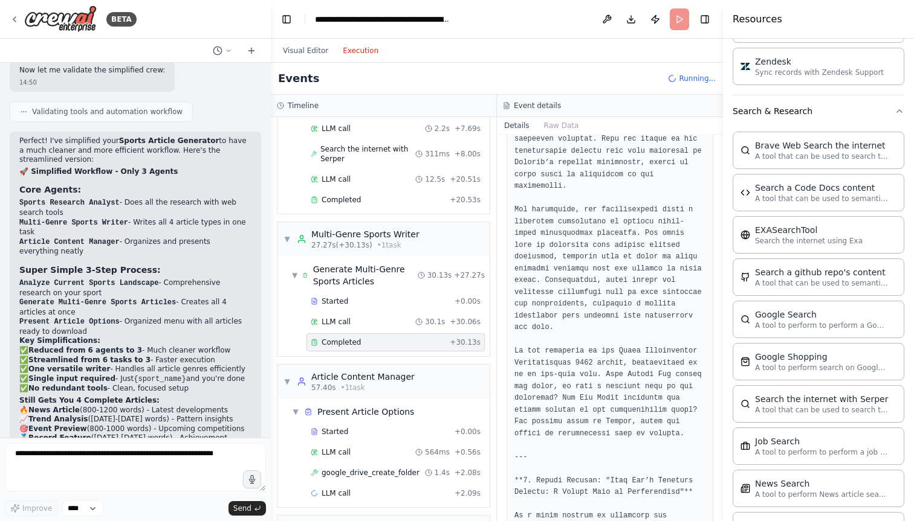
scroll to position [219, 0]
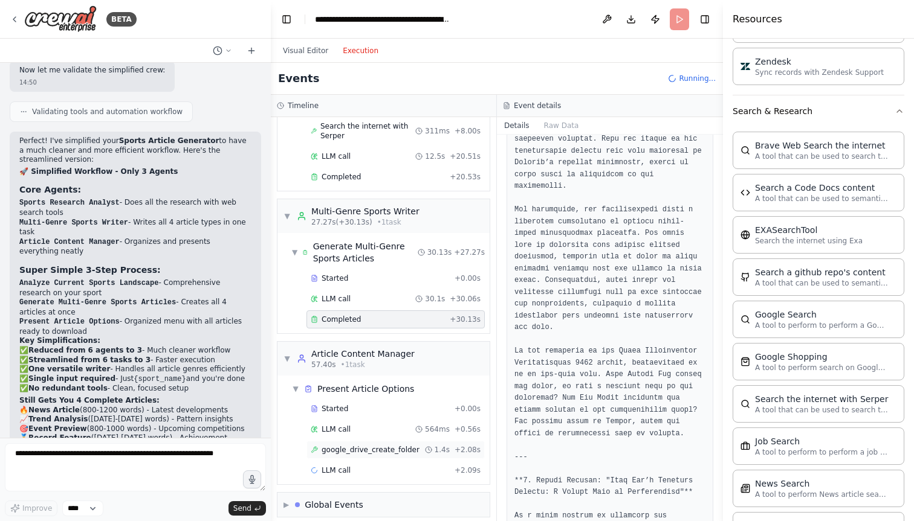
click at [358, 445] on span "google_drive_create_folder" at bounding box center [370, 450] width 98 height 10
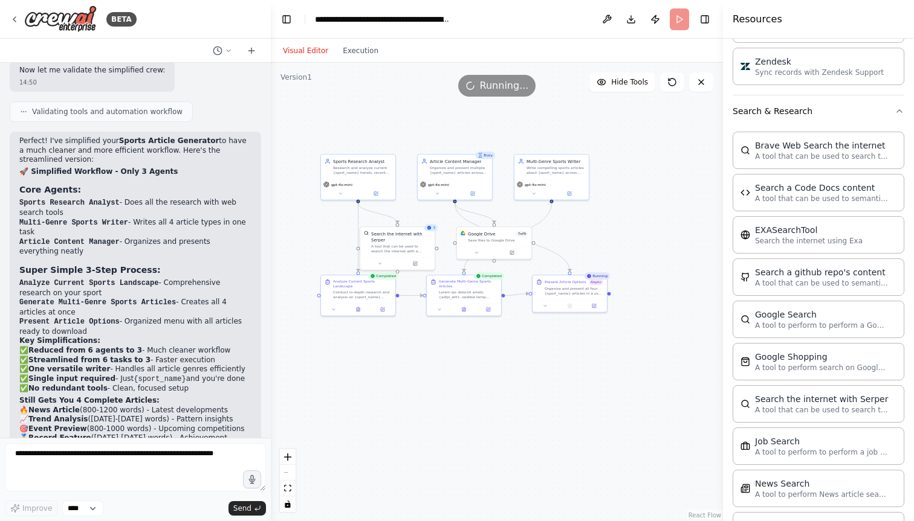
click at [308, 52] on button "Visual Editor" at bounding box center [306, 51] width 60 height 15
drag, startPoint x: 483, startPoint y: 86, endPoint x: 516, endPoint y: 86, distance: 32.6
click at [516, 86] on span "Running..." at bounding box center [504, 86] width 49 height 15
click at [288, 483] on button "fit view" at bounding box center [288, 489] width 16 height 16
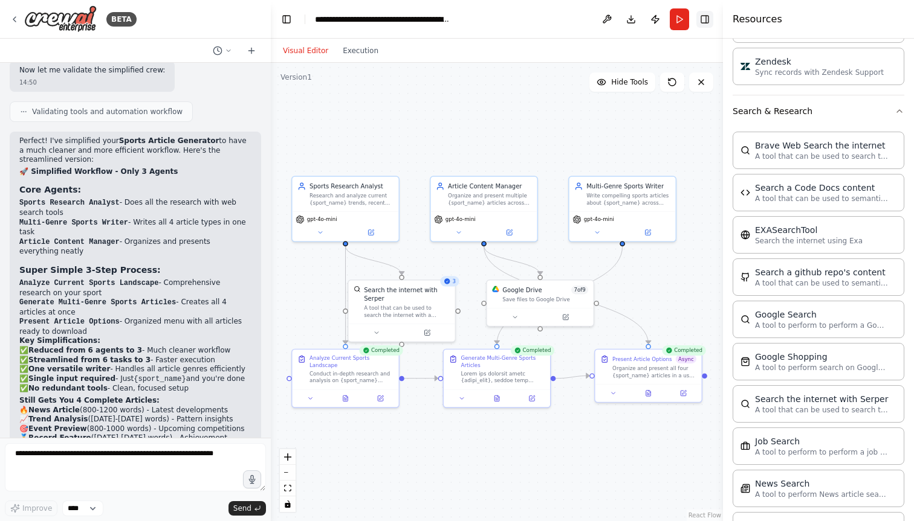
click at [708, 20] on button "Toggle Right Sidebar" at bounding box center [704, 19] width 17 height 17
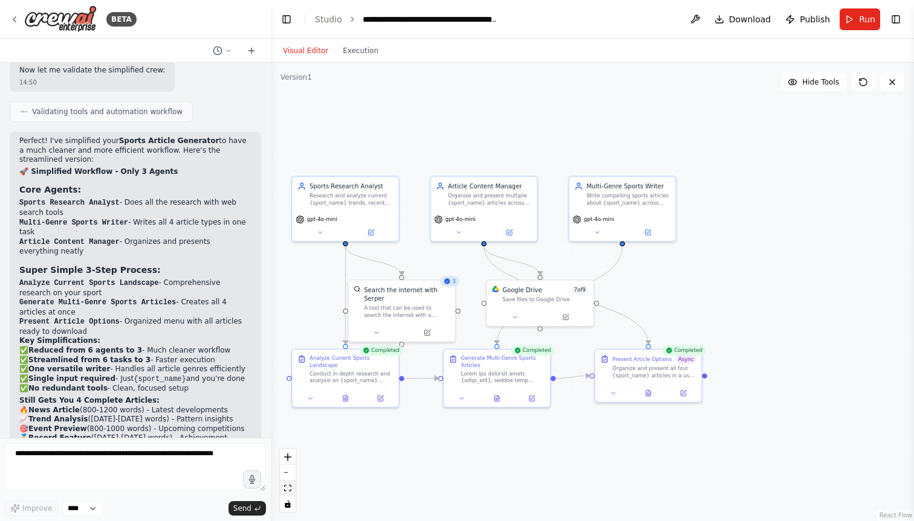
click at [288, 485] on icon "fit view" at bounding box center [287, 488] width 7 height 7
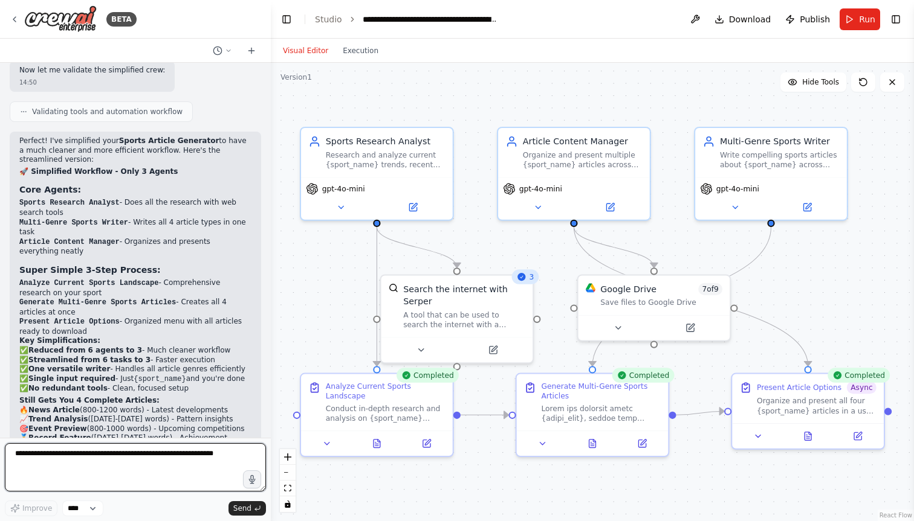
click at [178, 450] on textarea at bounding box center [135, 468] width 261 height 48
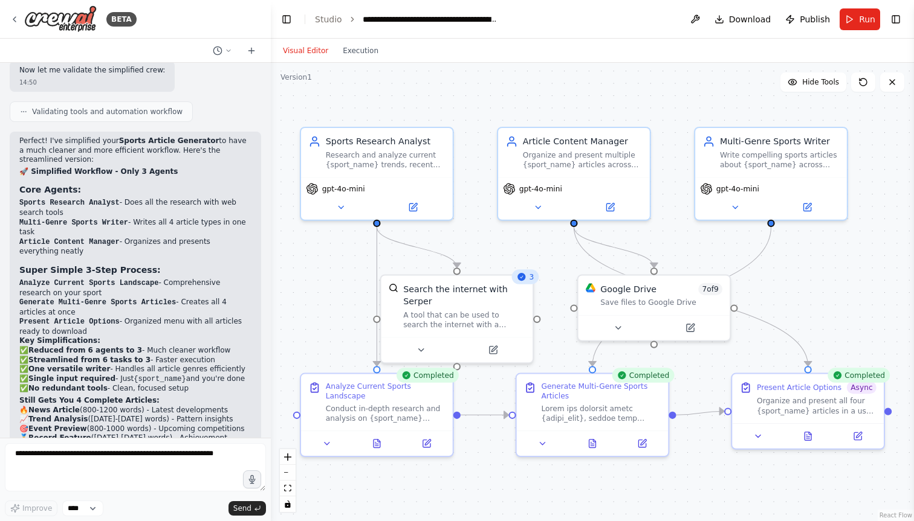
click at [357, 59] on div "Visual Editor Execution" at bounding box center [331, 51] width 110 height 24
click at [356, 53] on button "Execution" at bounding box center [360, 51] width 50 height 15
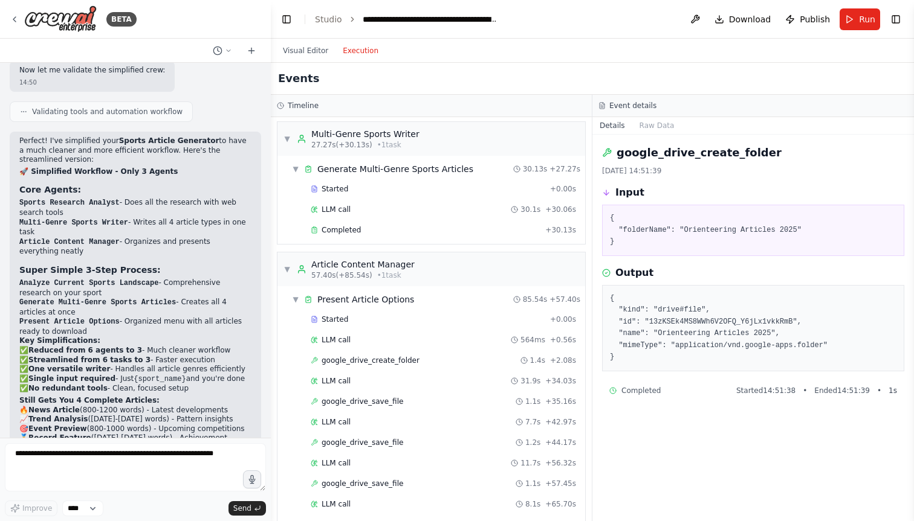
scroll to position [256, 0]
